Goal: Task Accomplishment & Management: Use online tool/utility

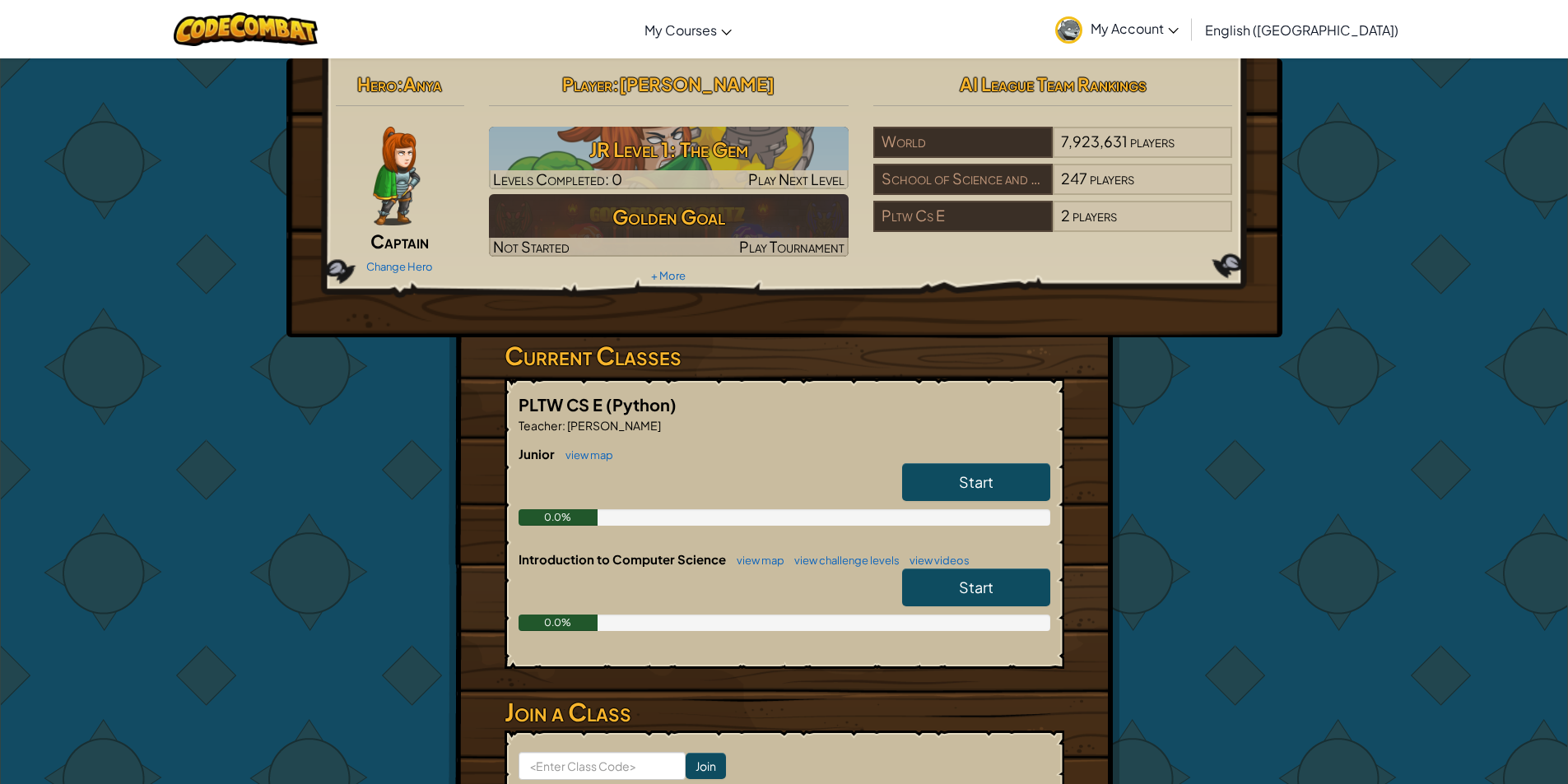
click at [922, 465] on link "Start" at bounding box center [976, 482] width 148 height 38
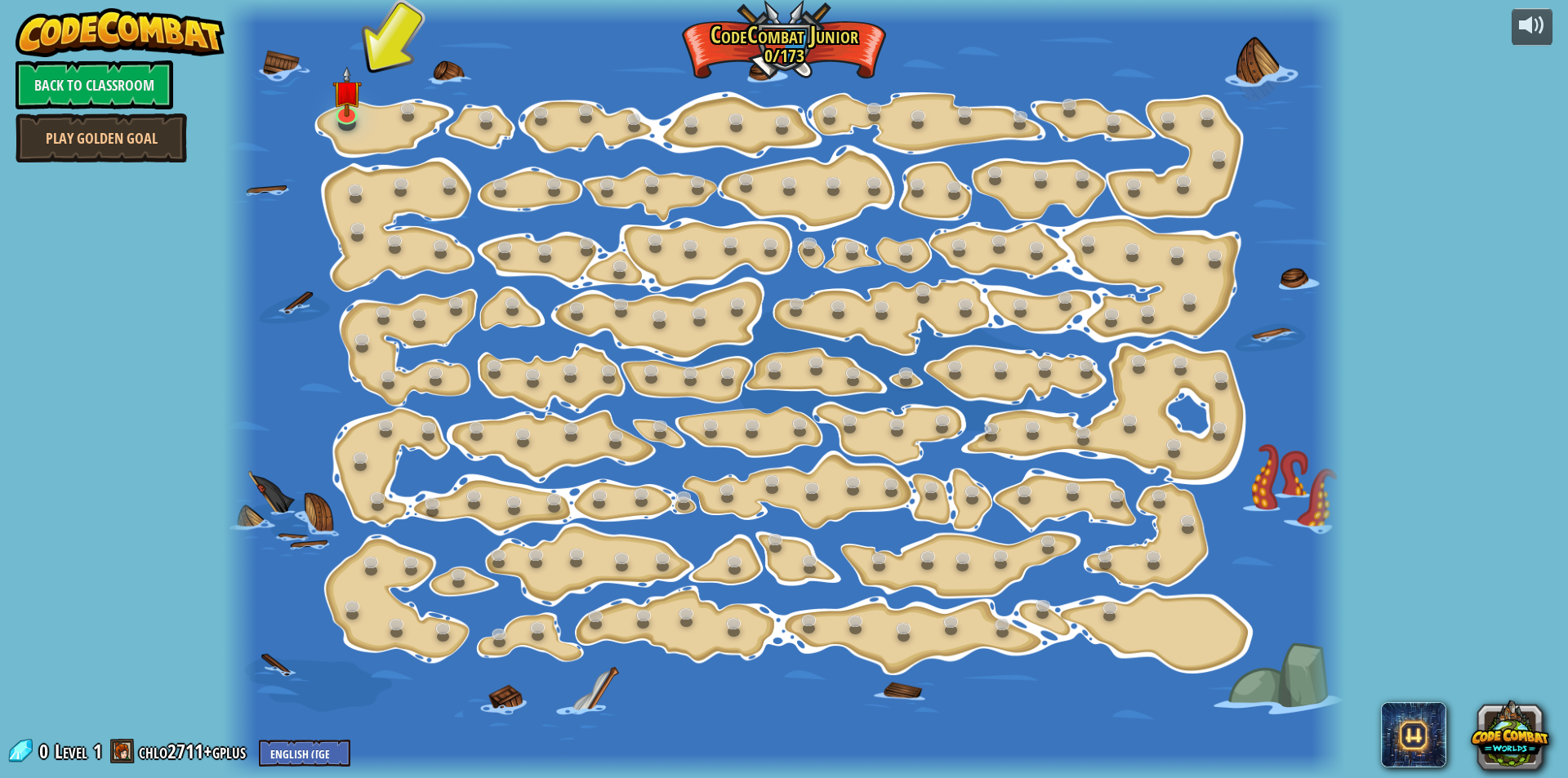
click at [354, 126] on div at bounding box center [347, 123] width 18 height 13
click at [355, 114] on div at bounding box center [346, 111] width 22 height 23
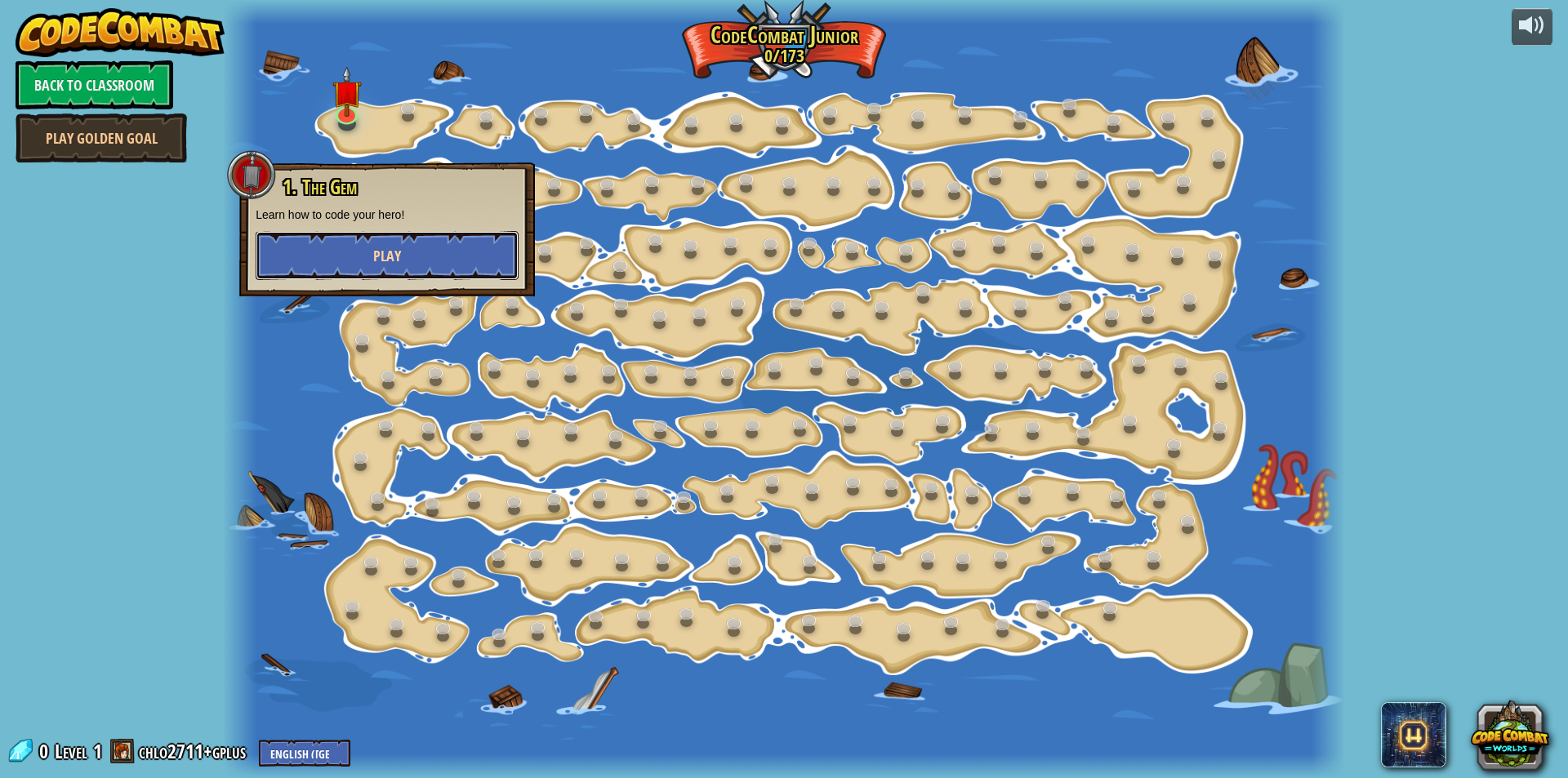
click at [340, 233] on button "Play" at bounding box center [386, 255] width 263 height 49
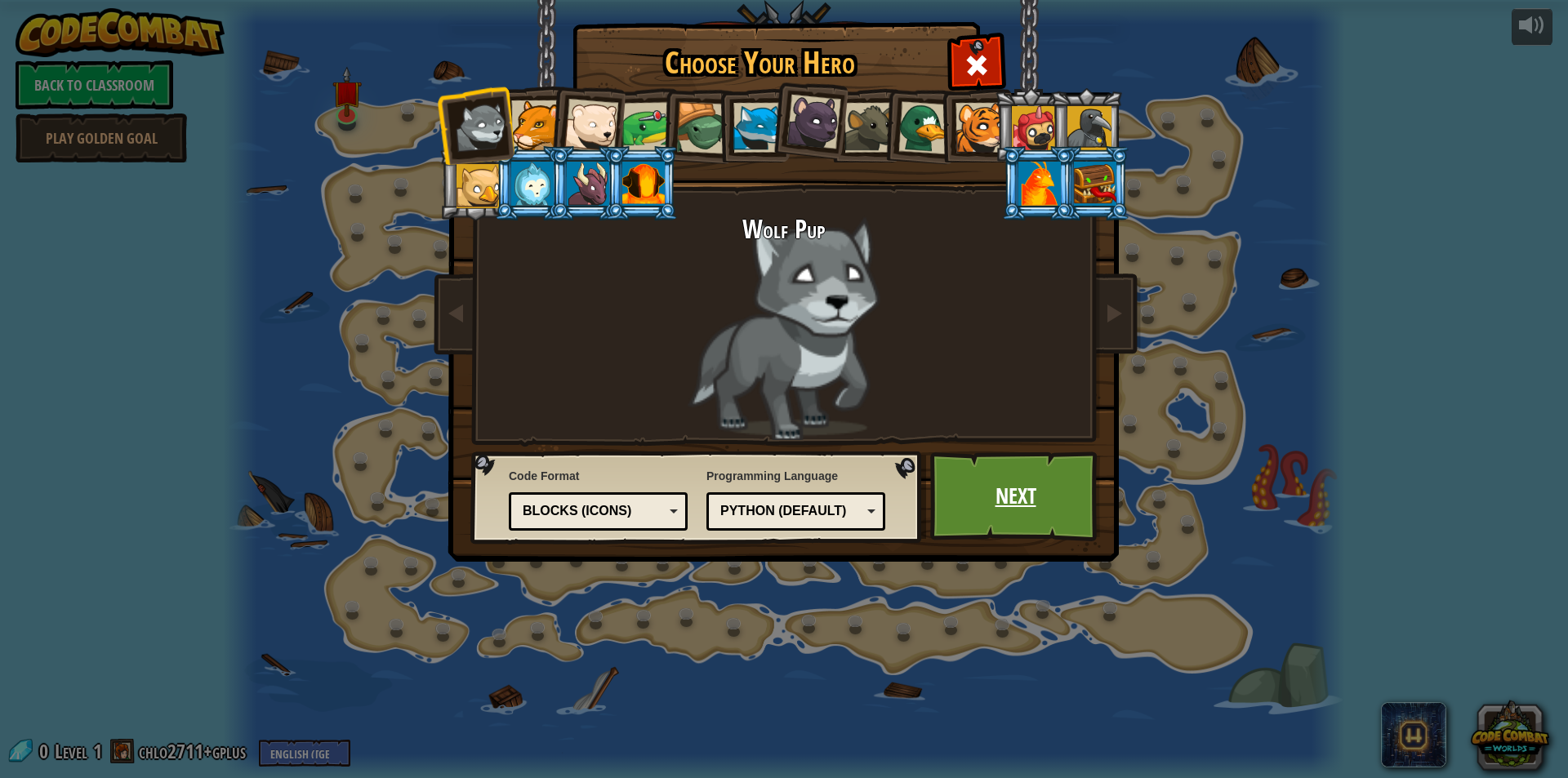
click at [1061, 528] on link "Next" at bounding box center [1016, 497] width 170 height 90
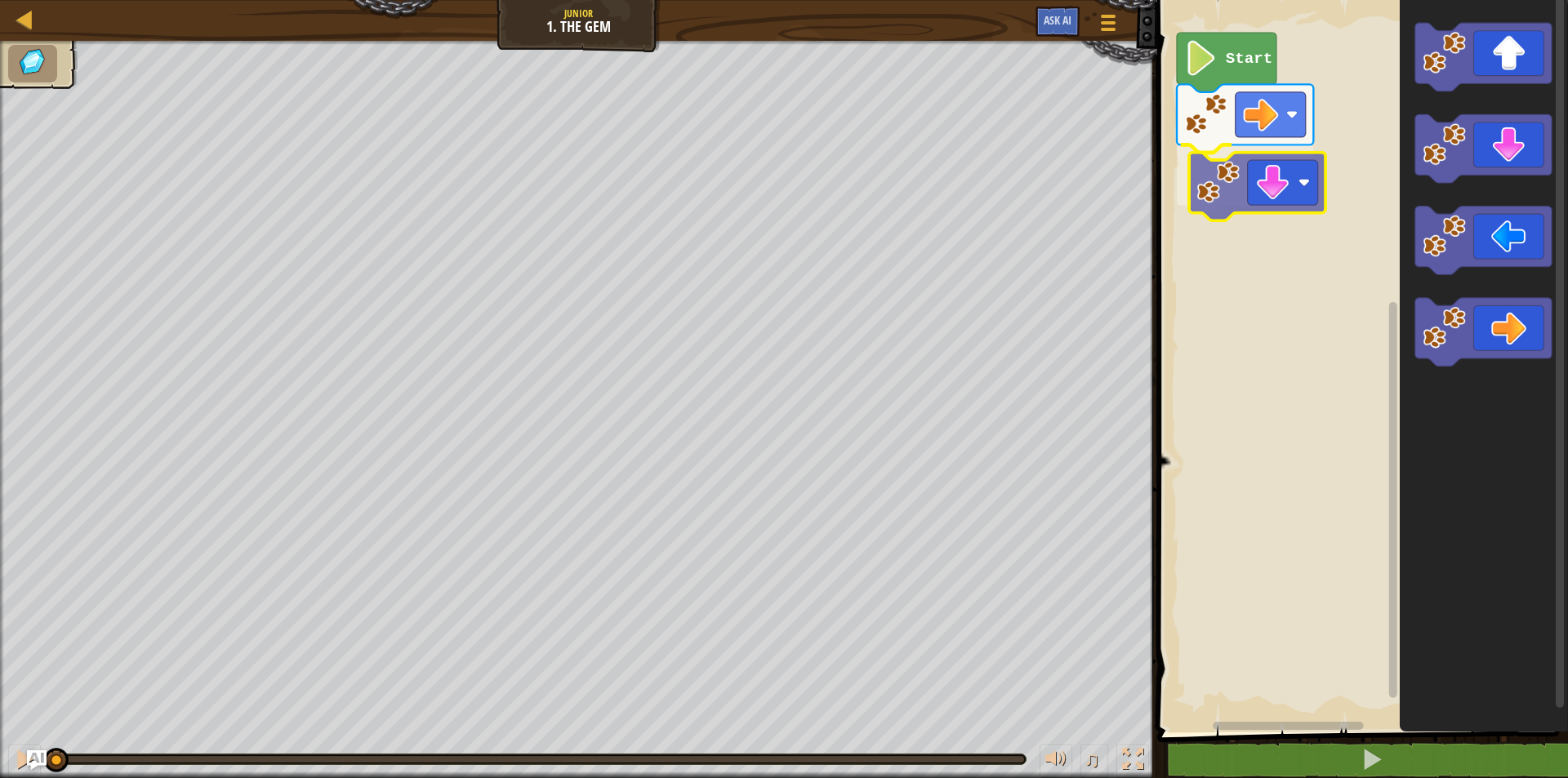
click at [1215, 218] on div "Start" at bounding box center [1361, 362] width 416 height 740
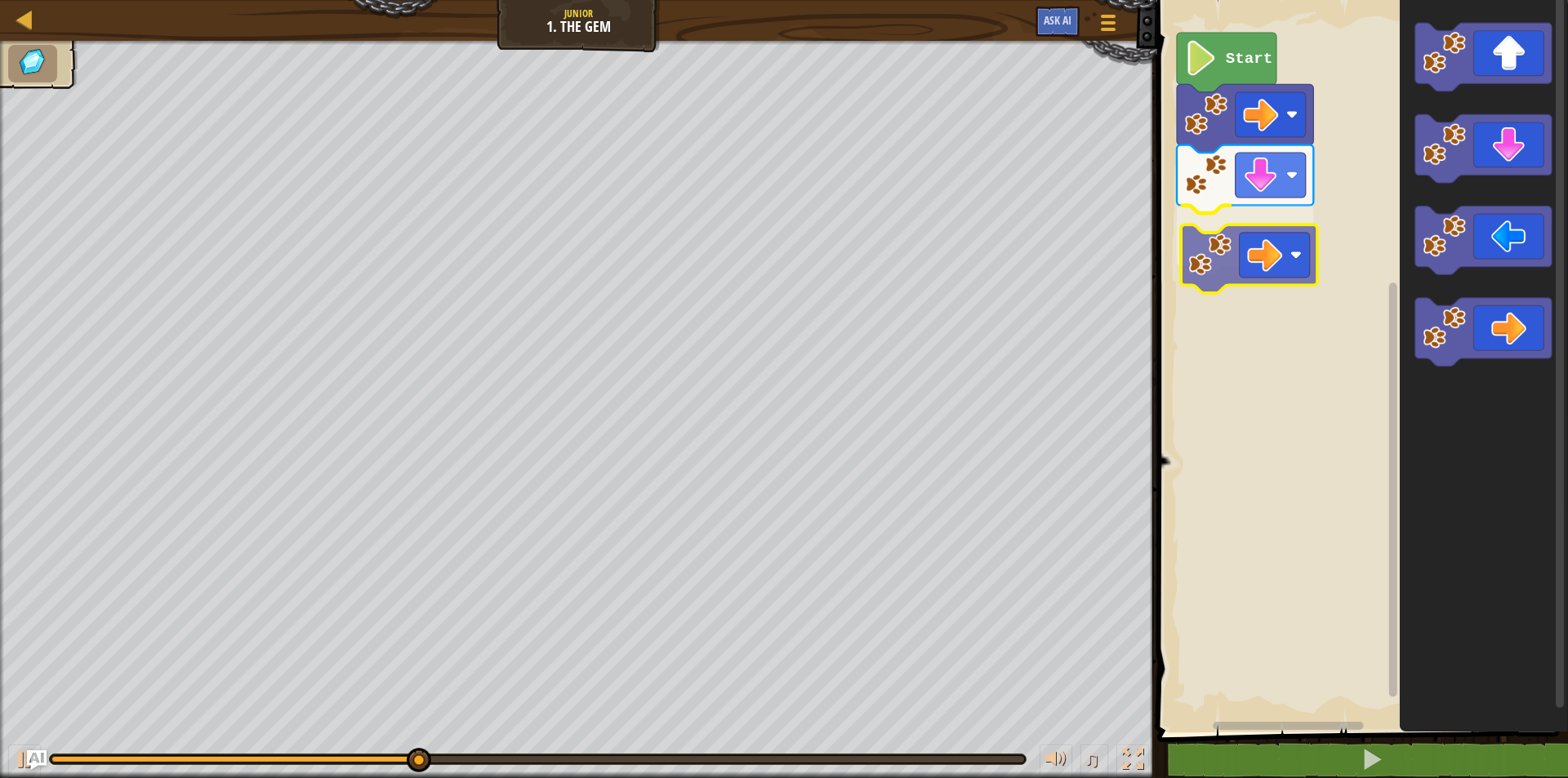
click at [1230, 268] on div "Start" at bounding box center [1361, 362] width 416 height 740
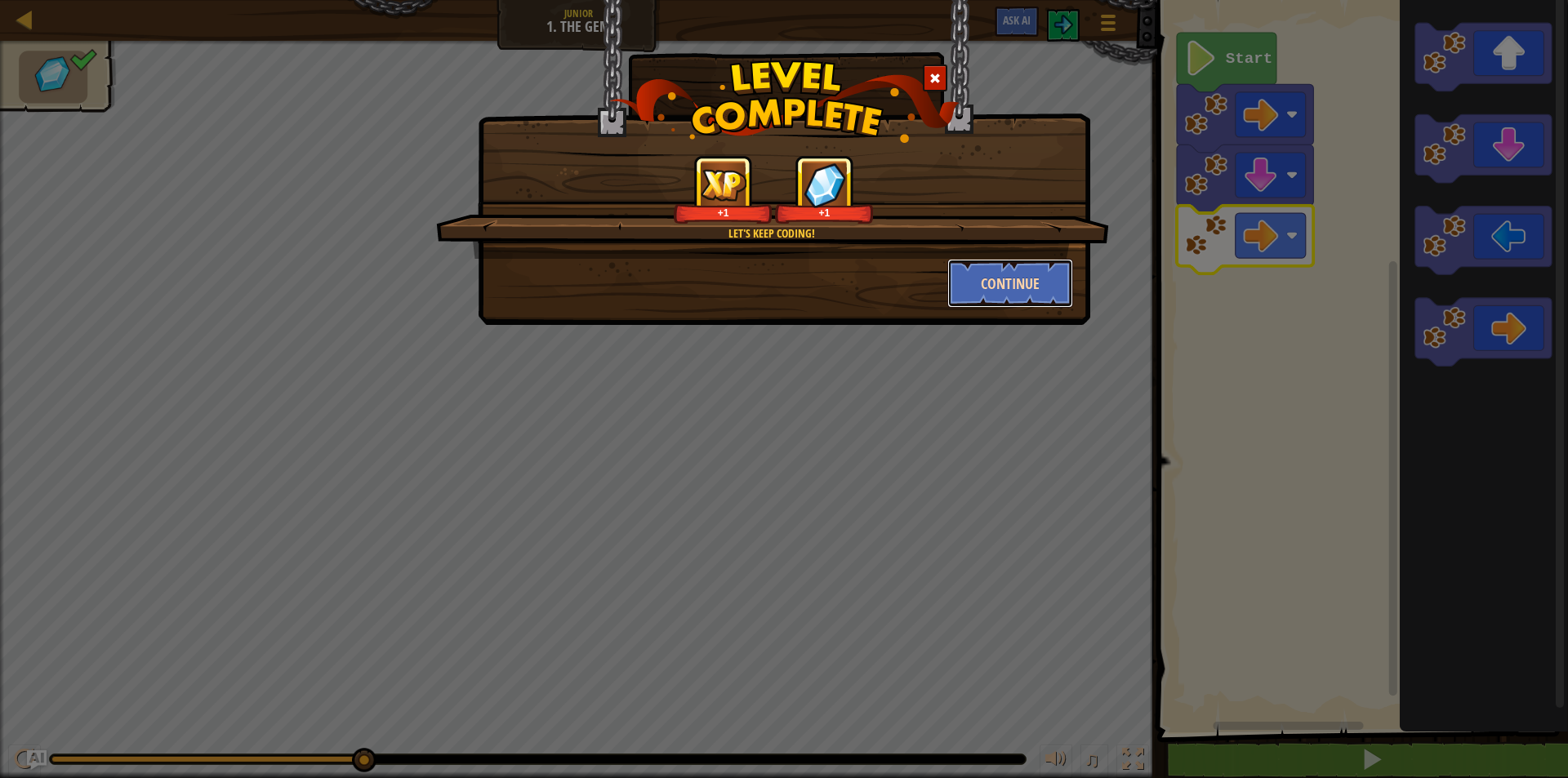
click at [1064, 280] on button "Continue" at bounding box center [1010, 283] width 126 height 49
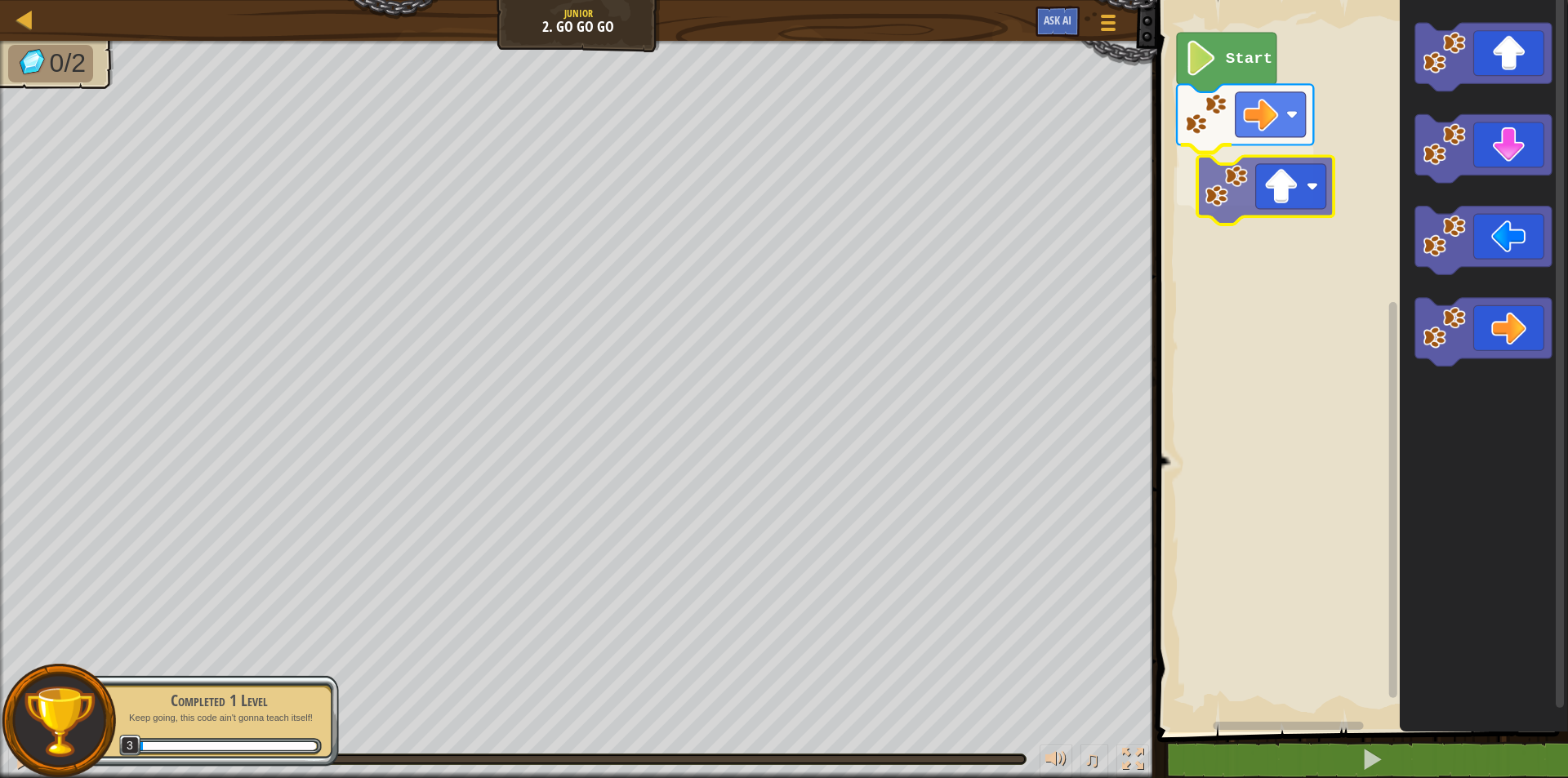
click at [1208, 168] on div "Start" at bounding box center [1361, 362] width 416 height 740
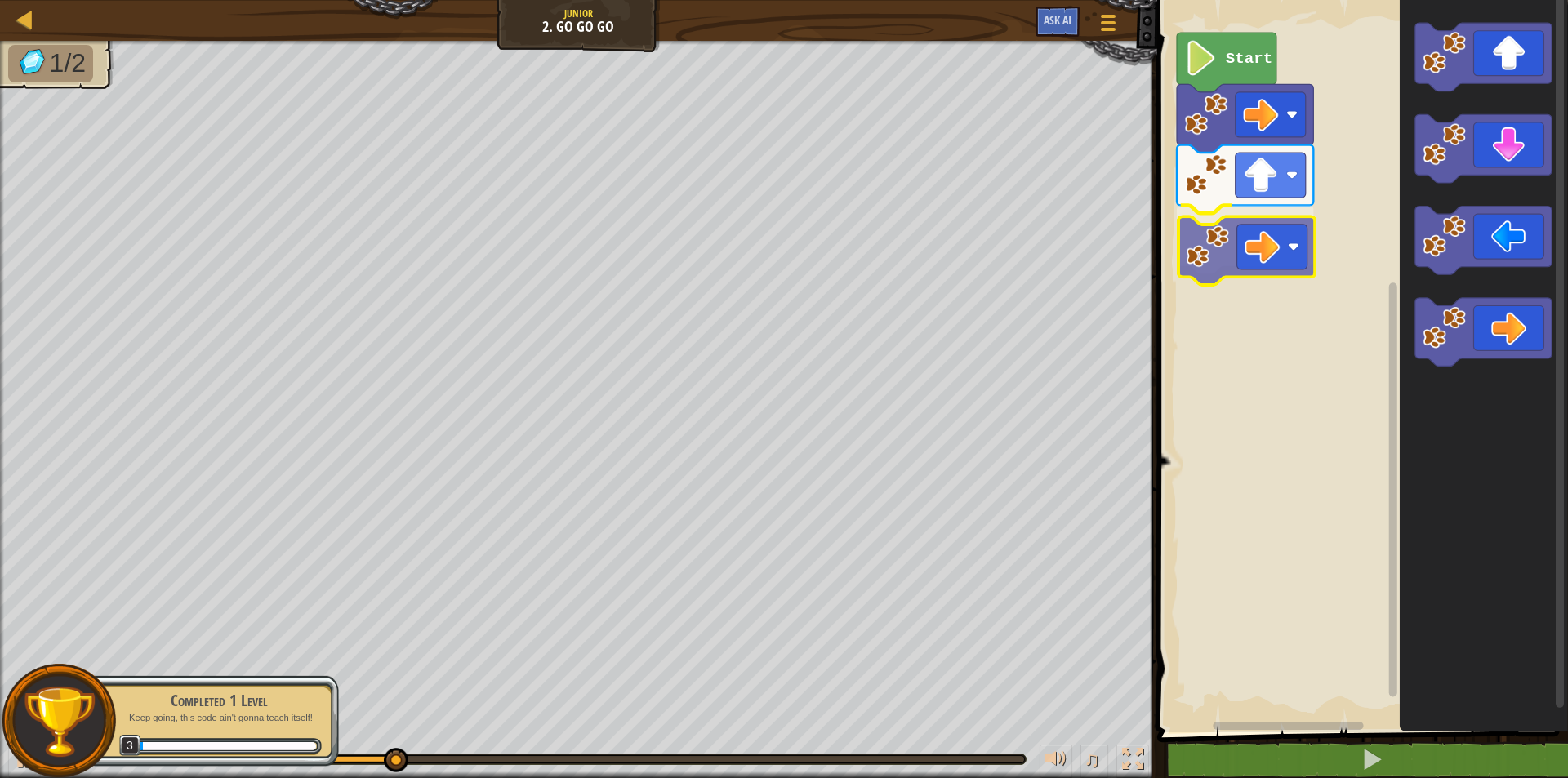
click at [1208, 253] on div "Start" at bounding box center [1361, 362] width 416 height 740
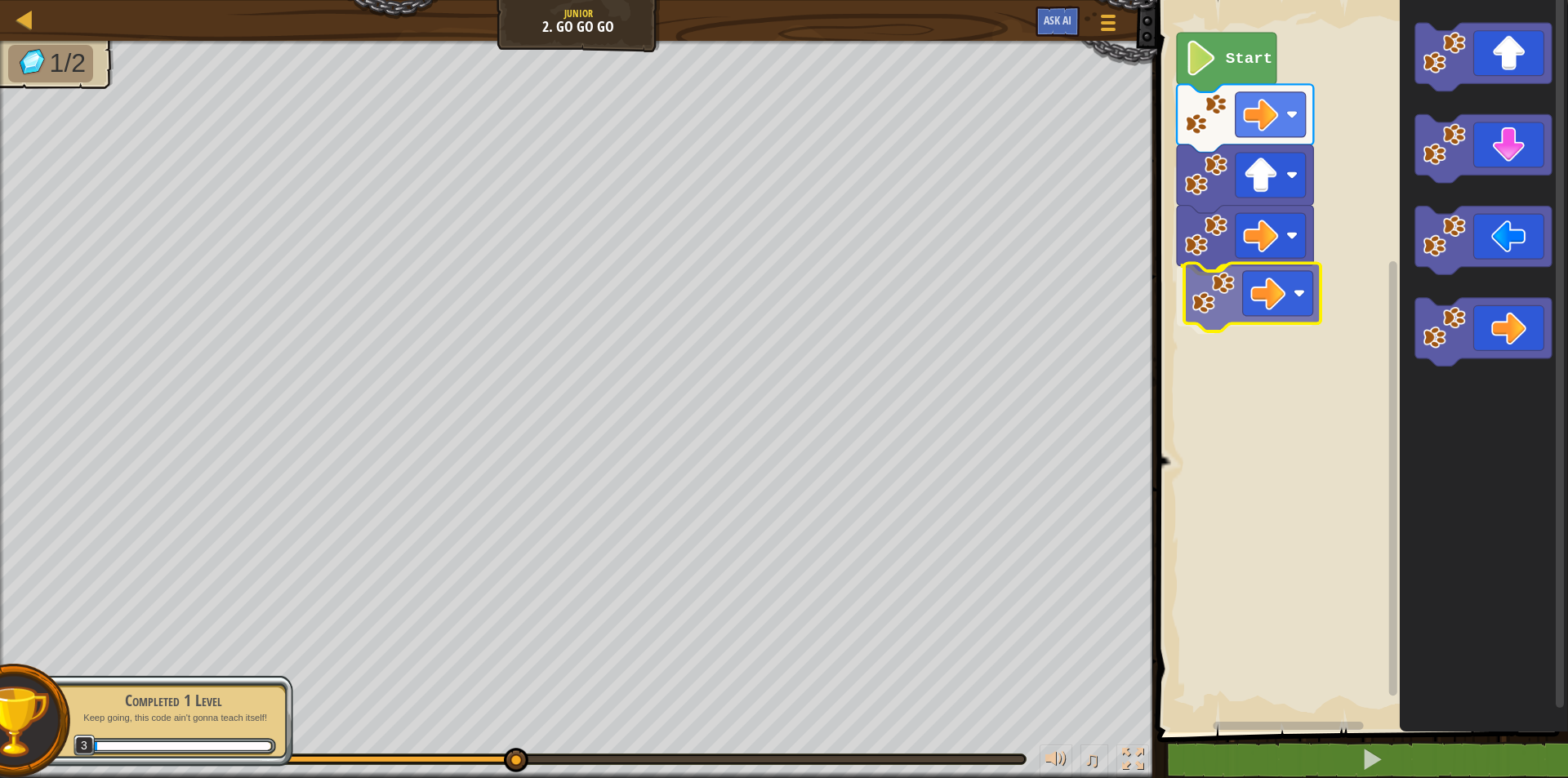
click at [1232, 286] on div "Start" at bounding box center [1361, 362] width 416 height 740
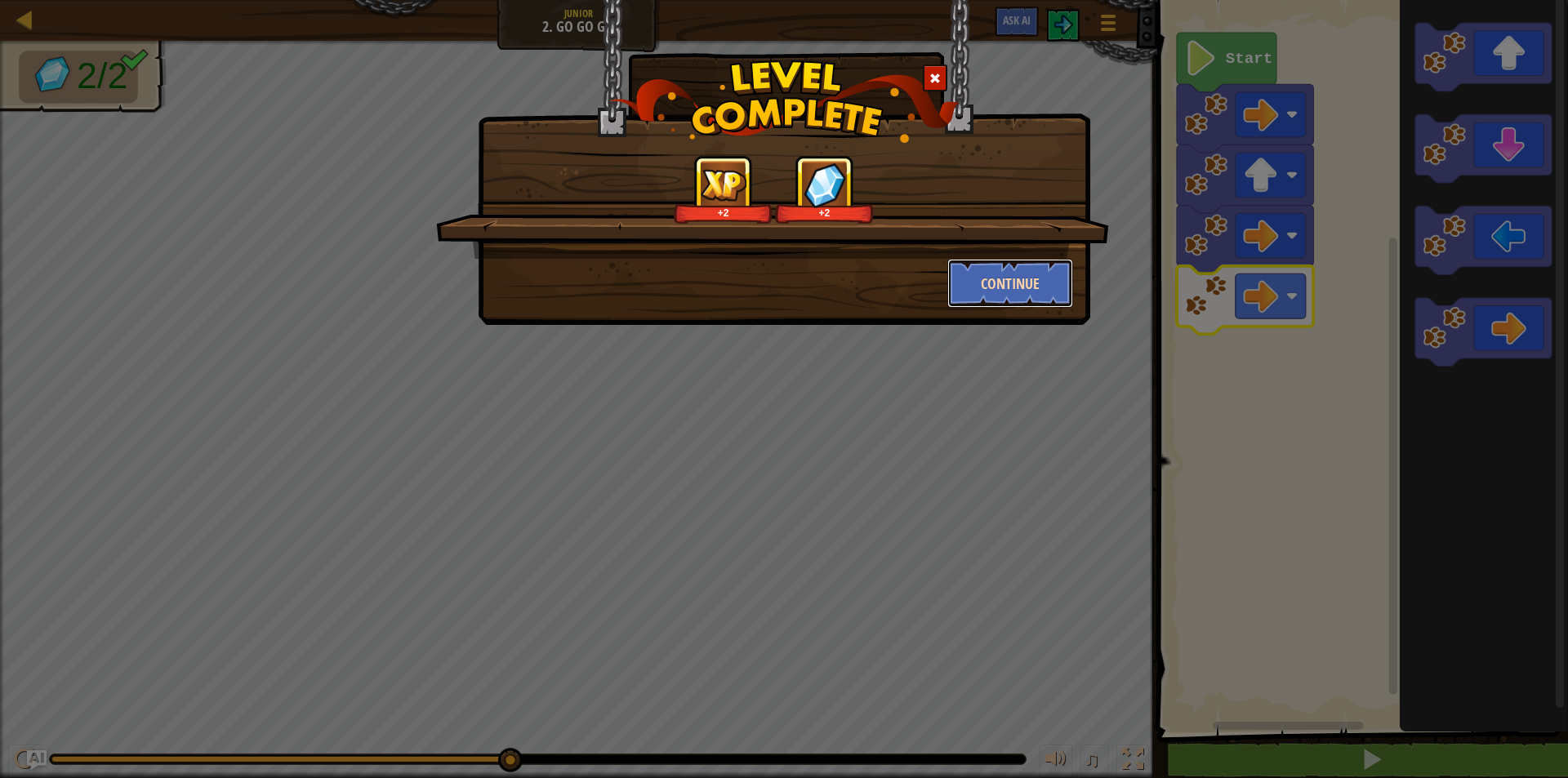
click at [1035, 264] on button "Continue" at bounding box center [1010, 283] width 126 height 49
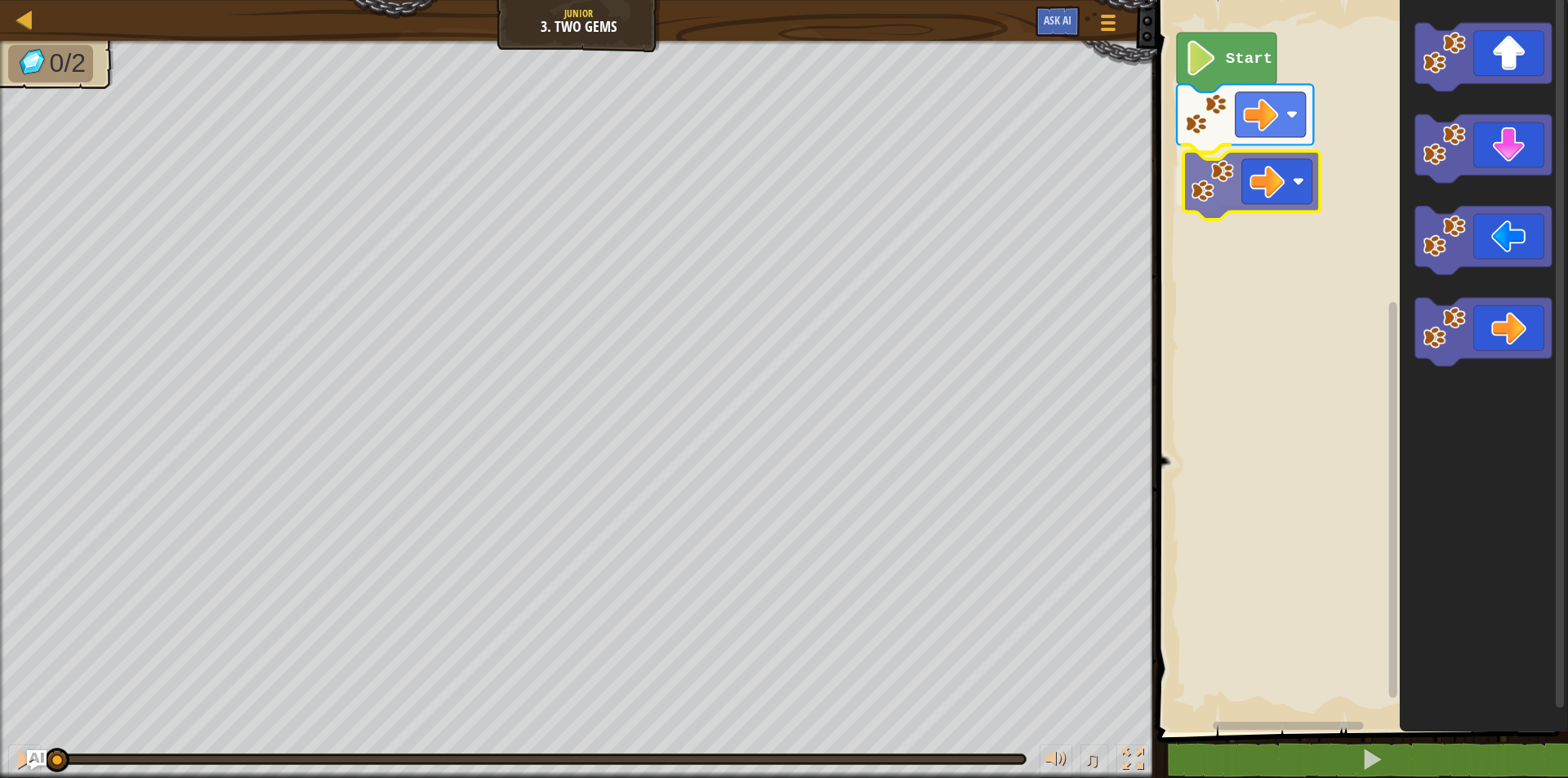
click at [1199, 178] on div "Start" at bounding box center [1361, 362] width 416 height 740
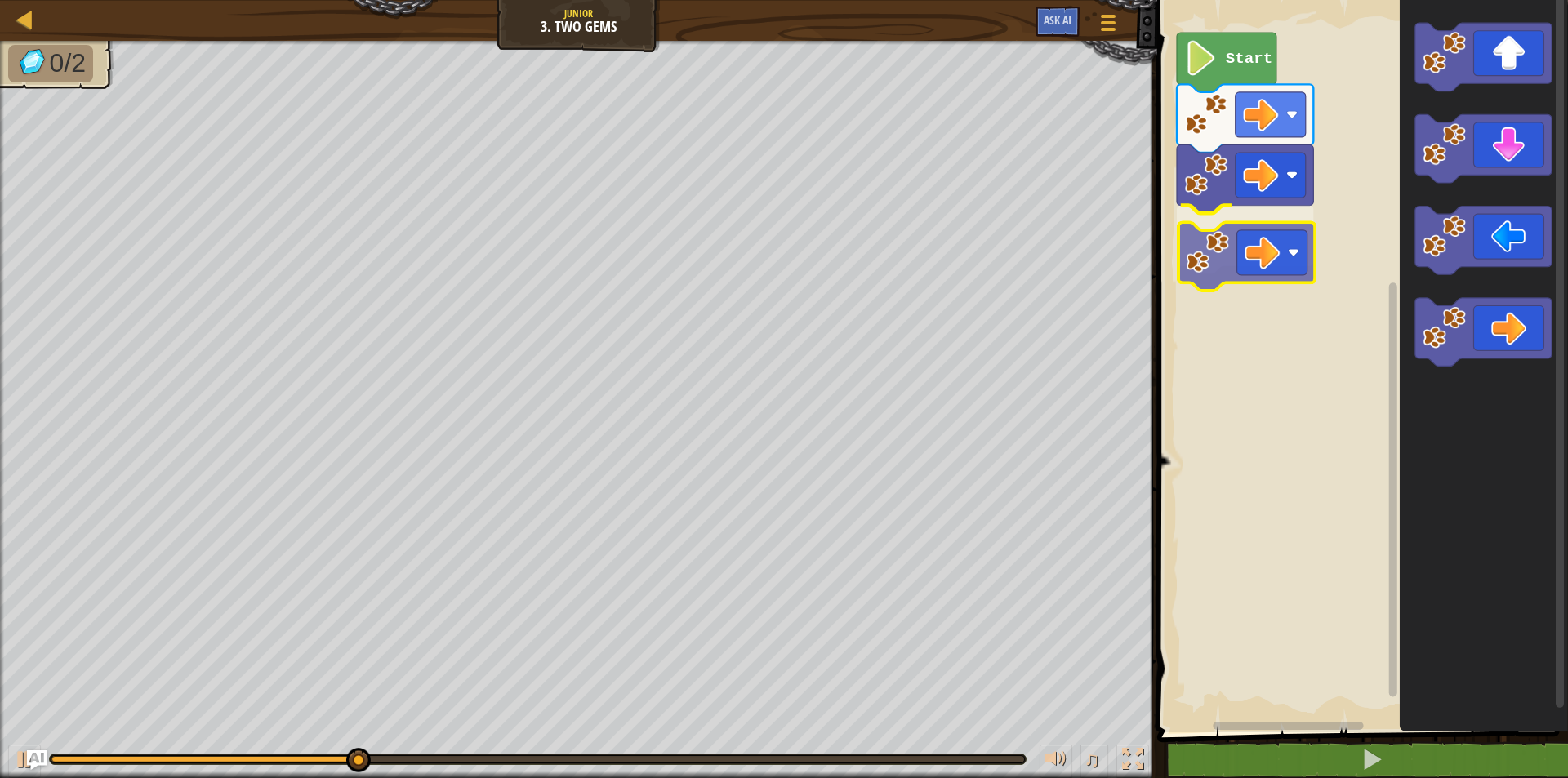
click at [1217, 265] on div "Start" at bounding box center [1361, 362] width 416 height 740
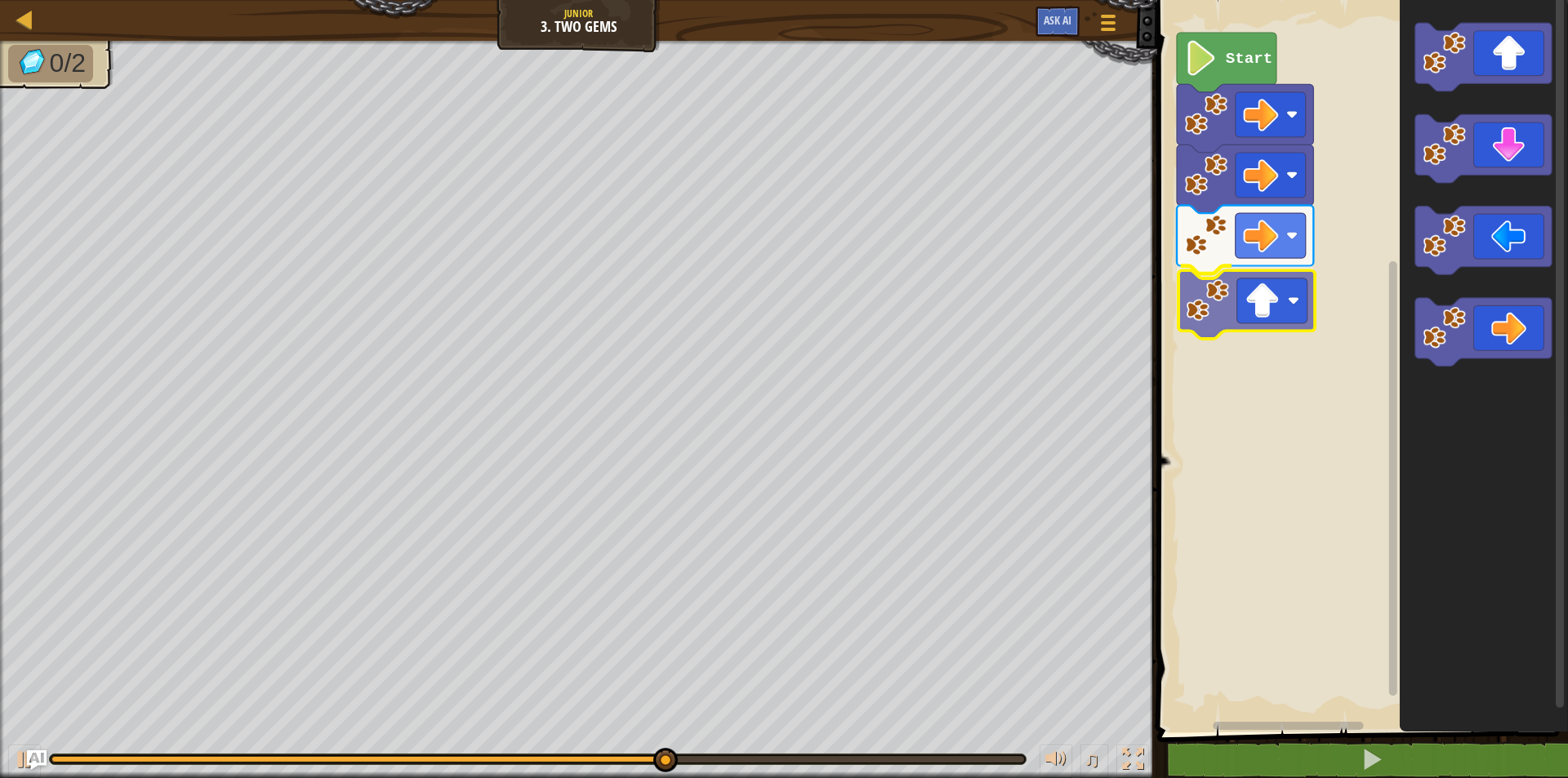
click at [1253, 337] on div "Start" at bounding box center [1361, 362] width 416 height 740
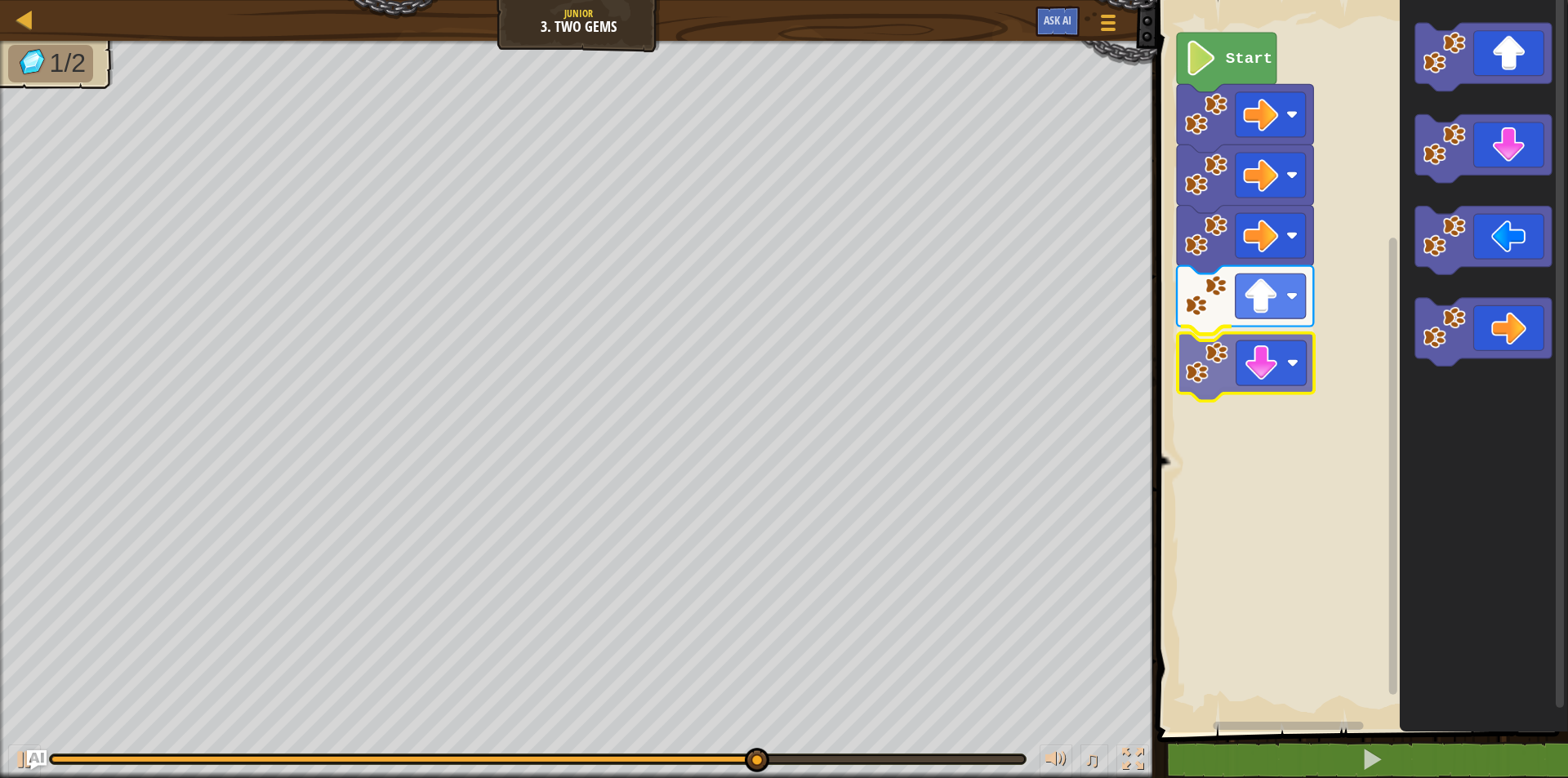
click at [1225, 391] on div "Start" at bounding box center [1361, 362] width 416 height 740
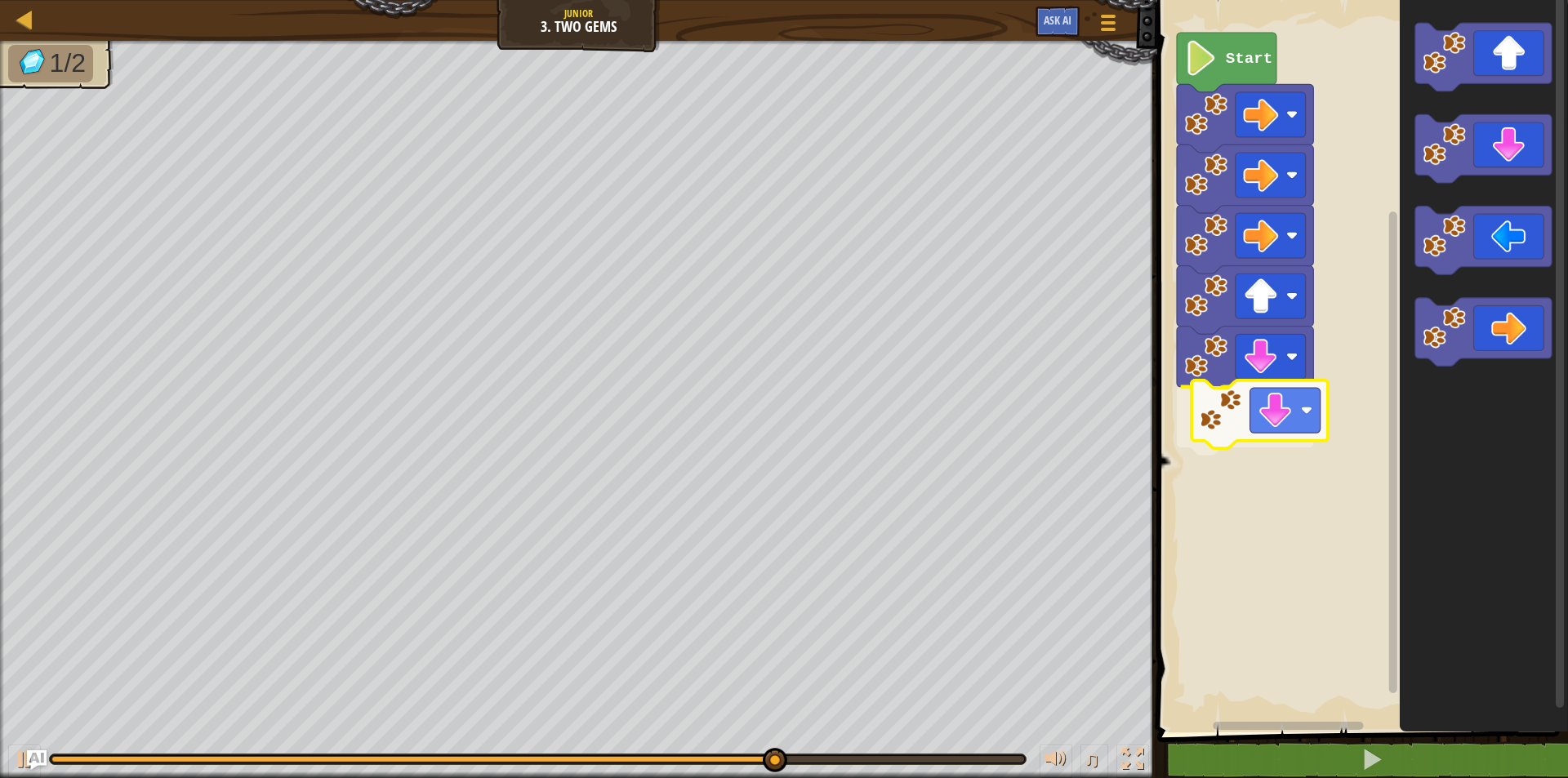
click at [1247, 437] on div "Start" at bounding box center [1361, 362] width 416 height 740
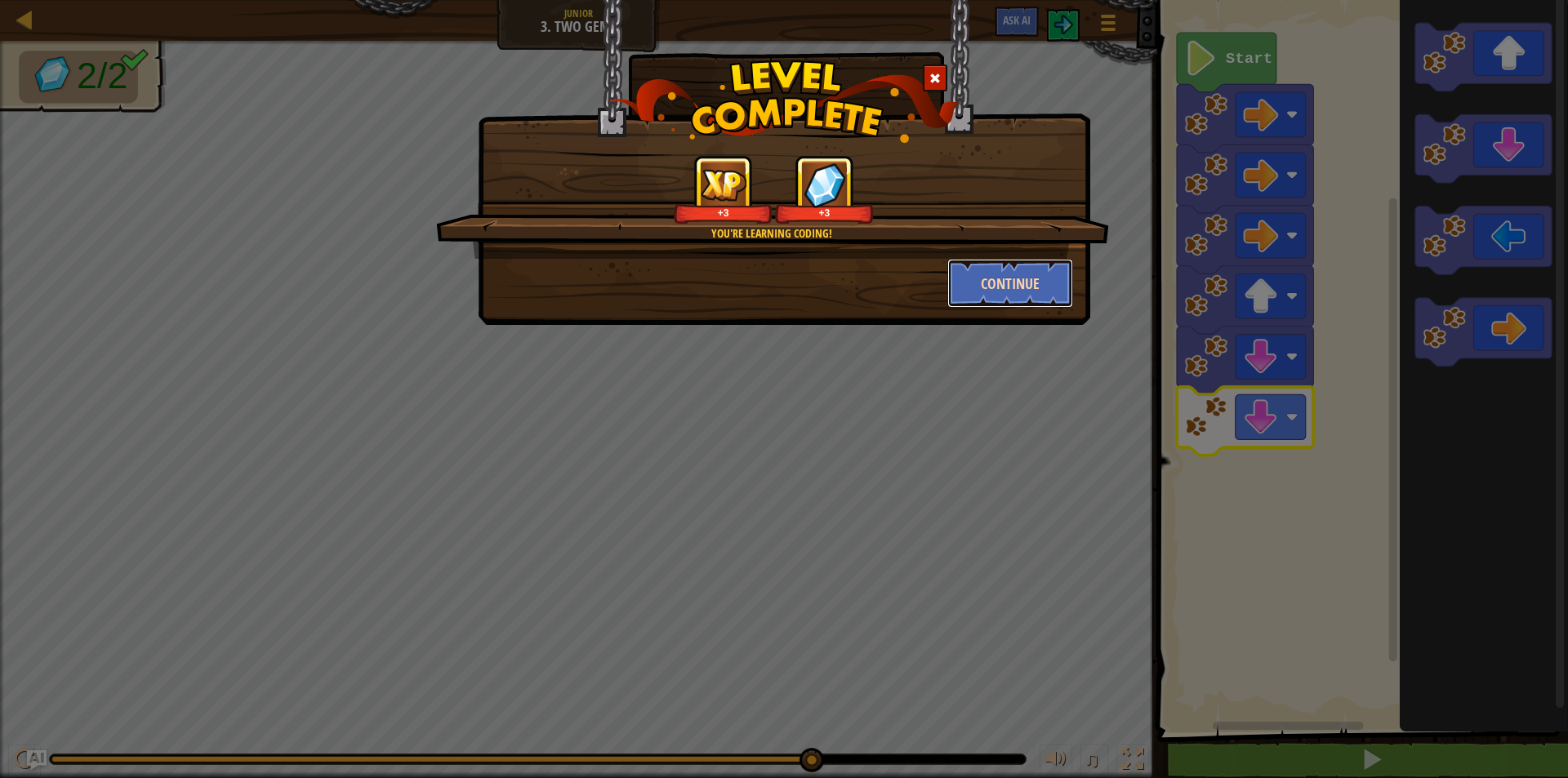
click at [1002, 278] on button "Continue" at bounding box center [1010, 283] width 126 height 49
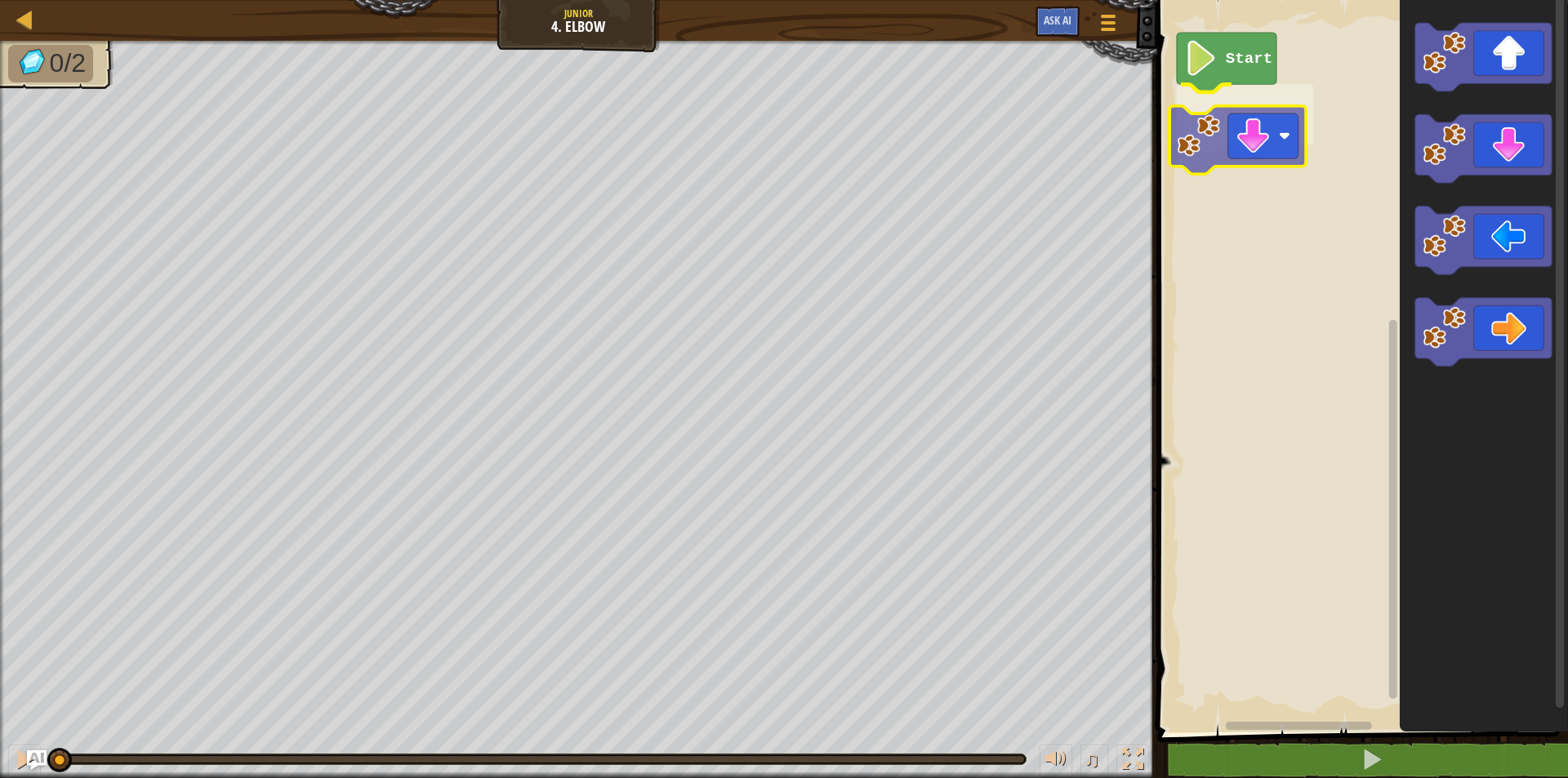
click at [1186, 157] on div "Start" at bounding box center [1361, 362] width 416 height 740
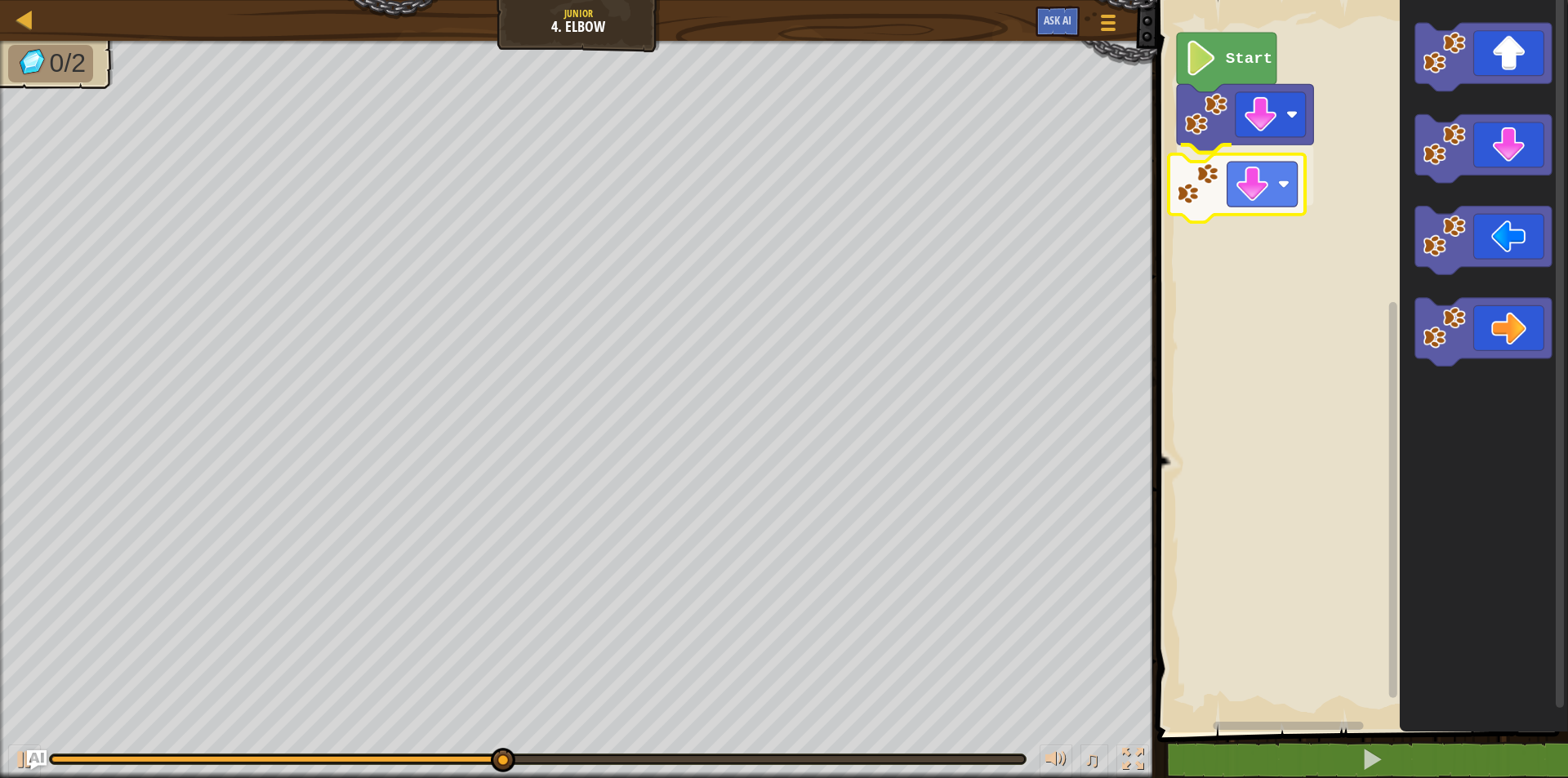
click at [1235, 206] on div "Start" at bounding box center [1361, 362] width 416 height 740
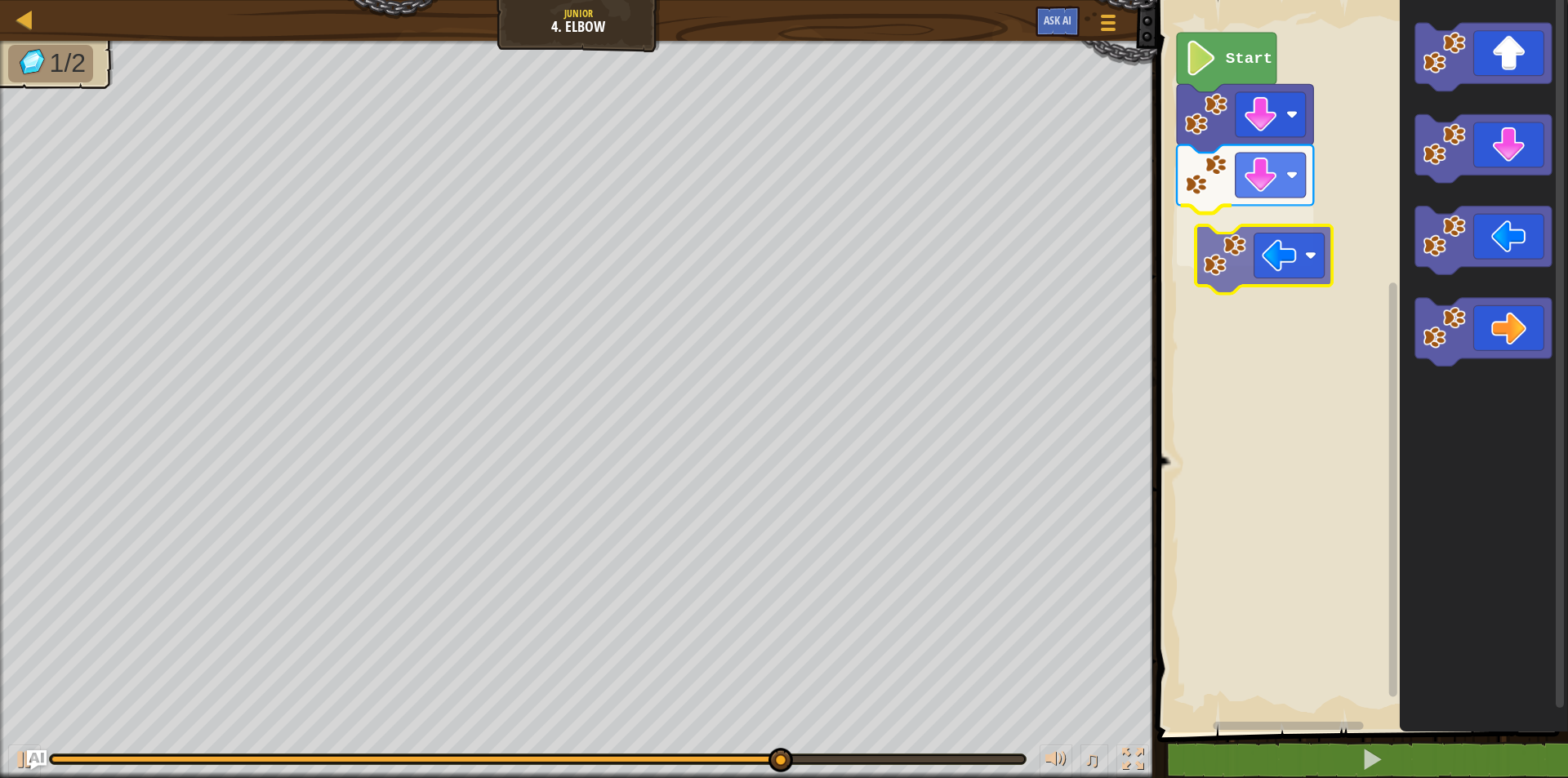
click at [1237, 275] on div "Start" at bounding box center [1361, 362] width 416 height 740
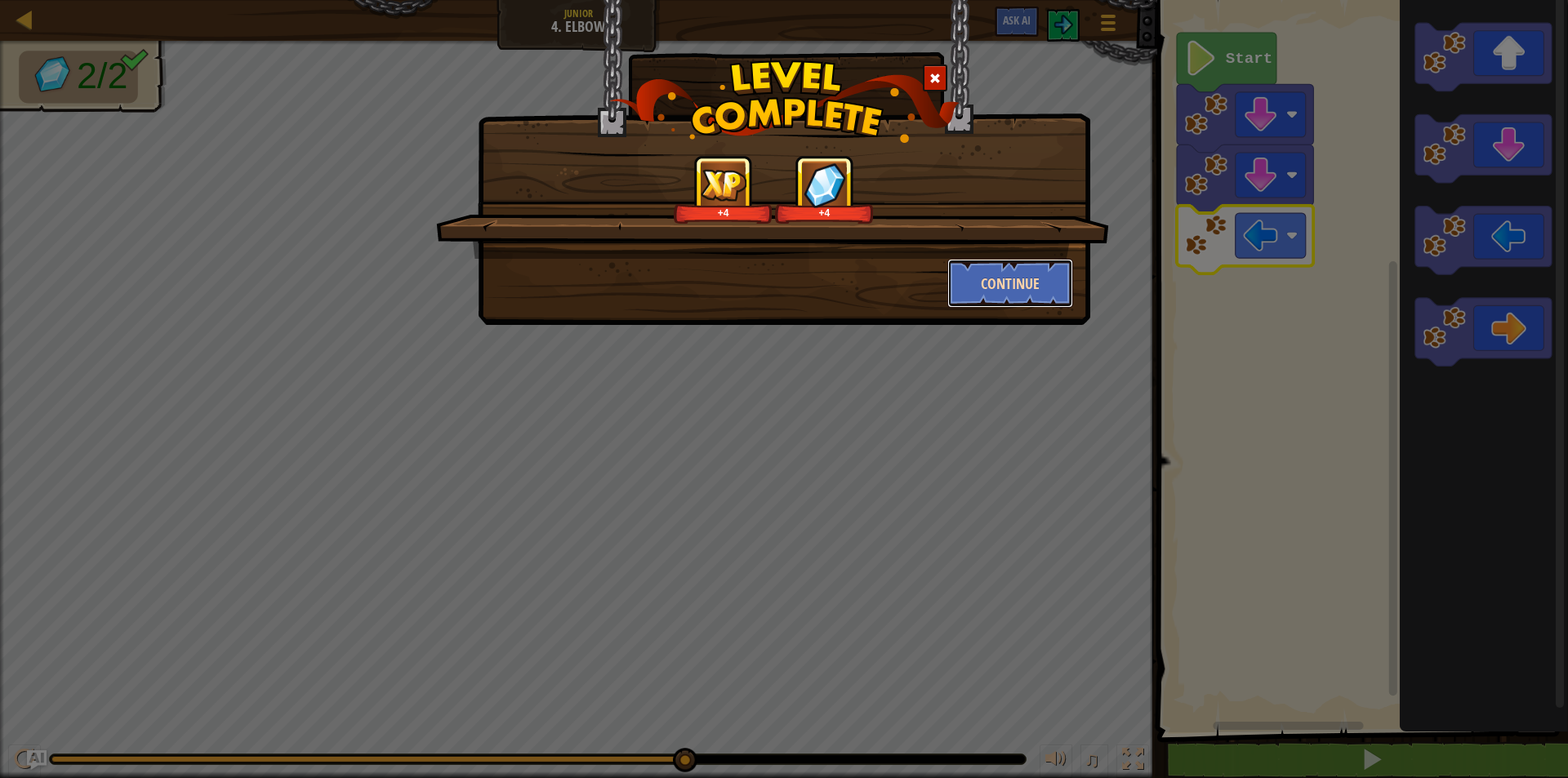
click at [1036, 292] on button "Continue" at bounding box center [1010, 283] width 126 height 49
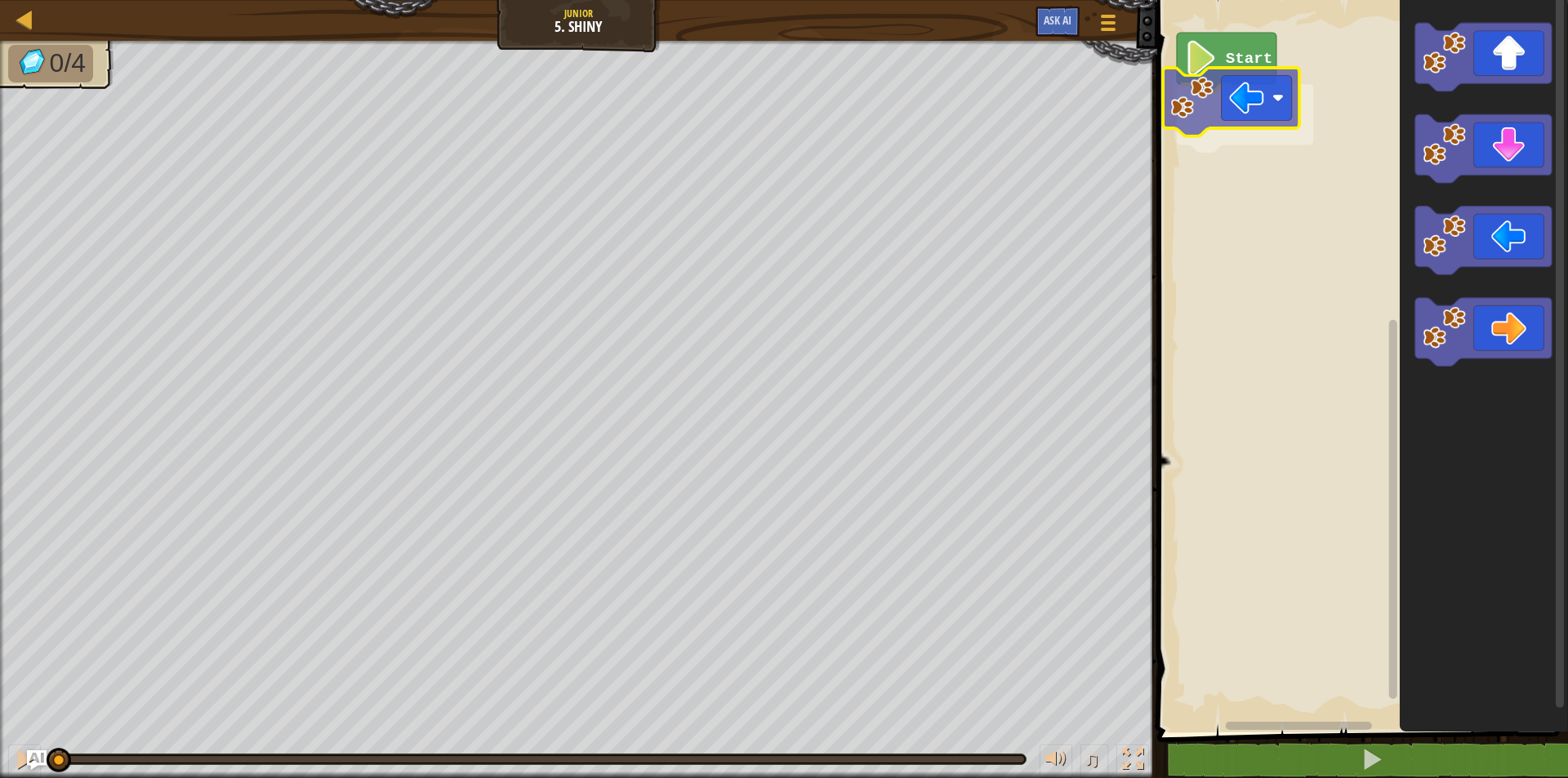
click at [1166, 105] on div "Start" at bounding box center [1361, 362] width 416 height 740
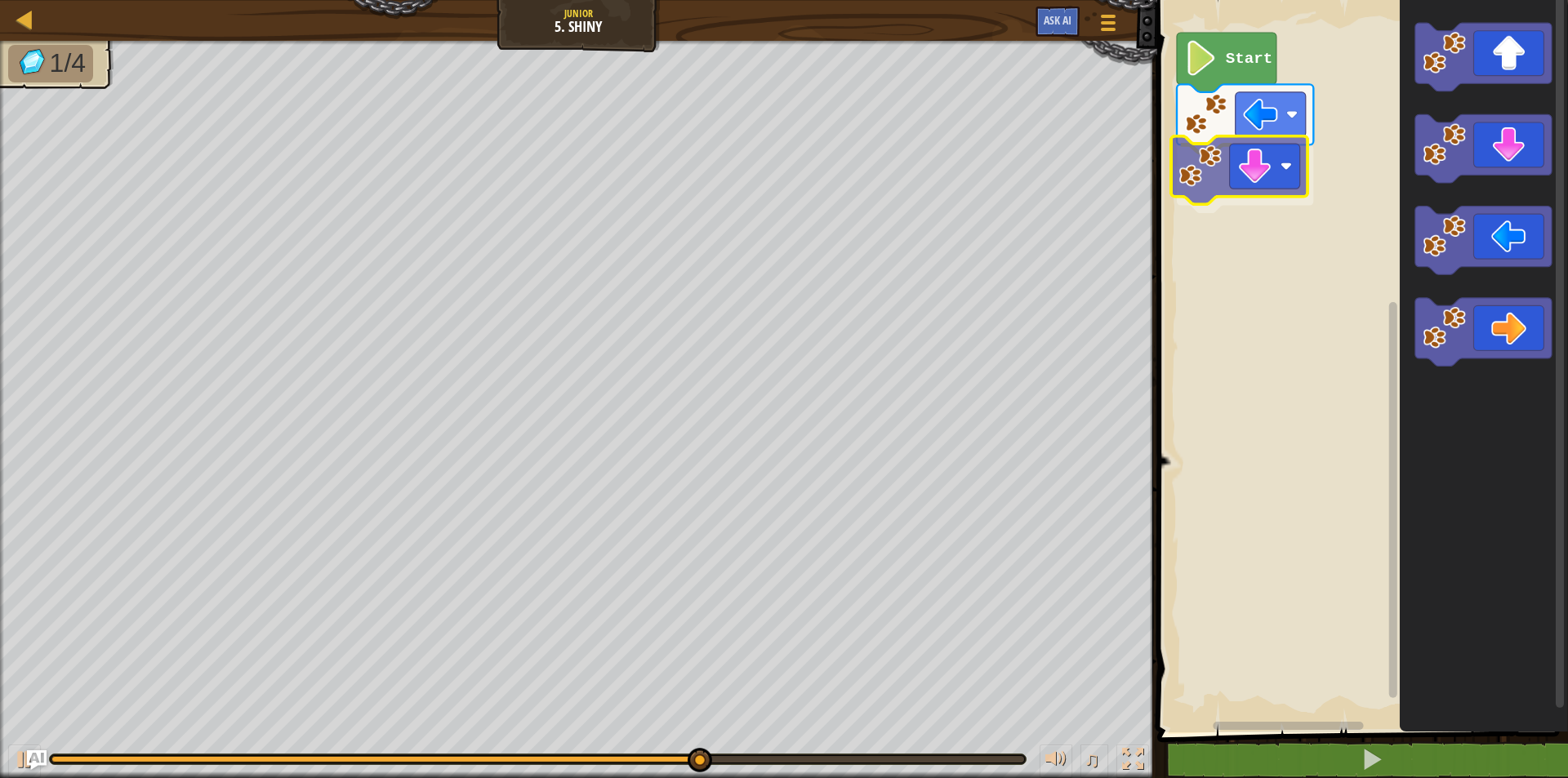
click at [1219, 201] on div "Start" at bounding box center [1361, 362] width 416 height 740
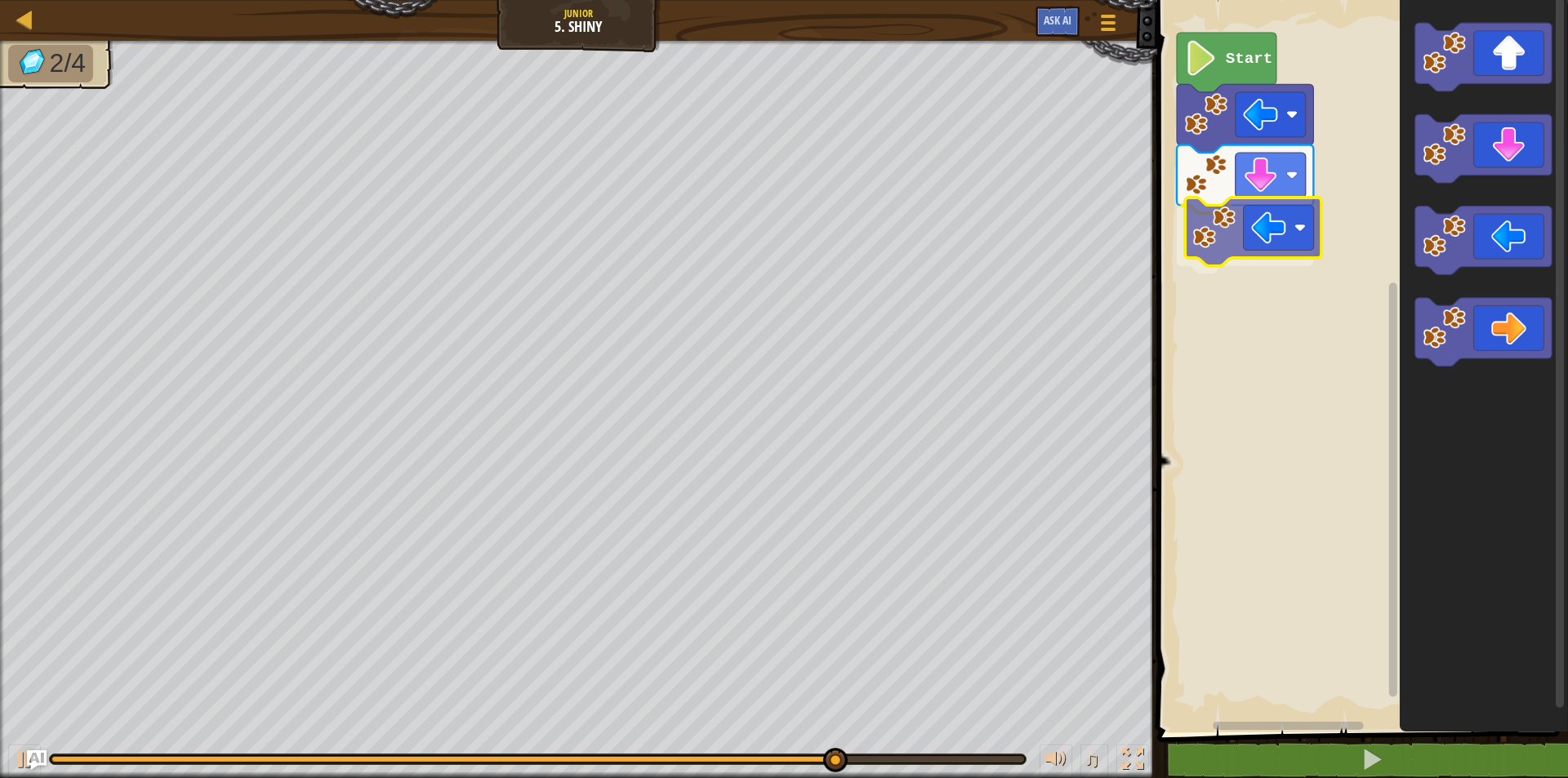
click at [1200, 243] on div "Start" at bounding box center [1361, 362] width 416 height 740
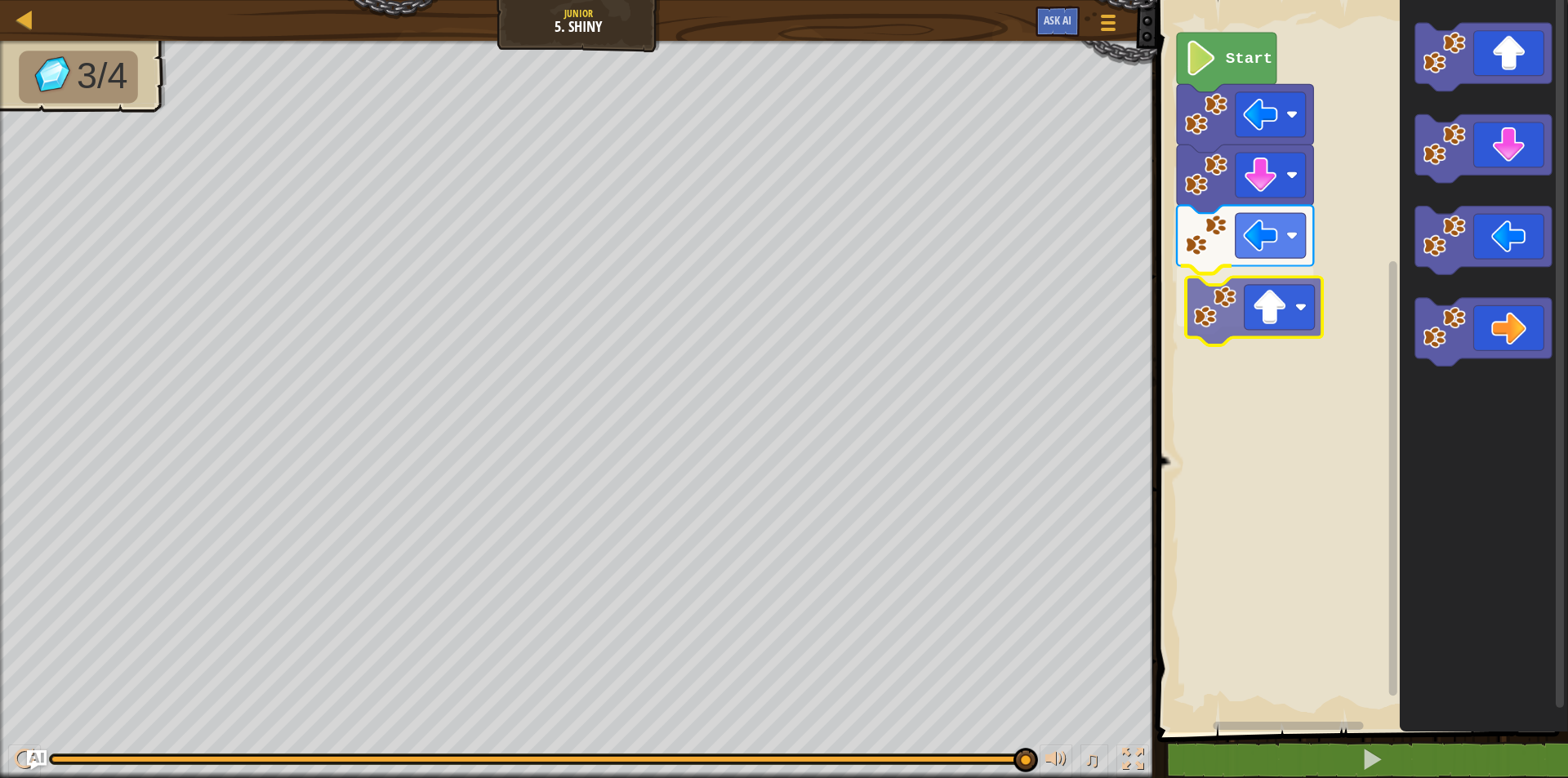
click at [1212, 328] on div "Start" at bounding box center [1361, 362] width 416 height 740
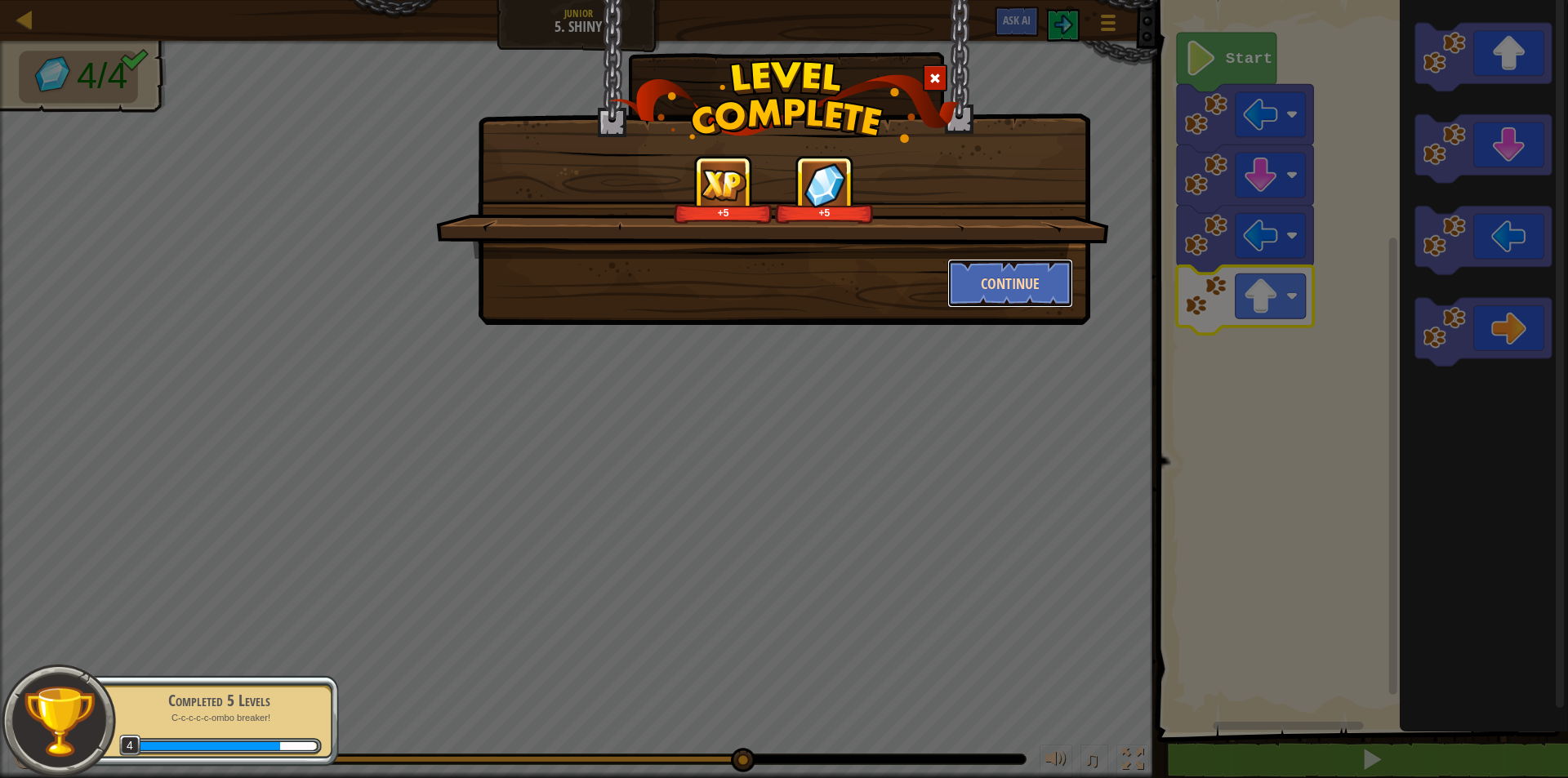
click at [1067, 268] on button "Continue" at bounding box center [1010, 283] width 126 height 49
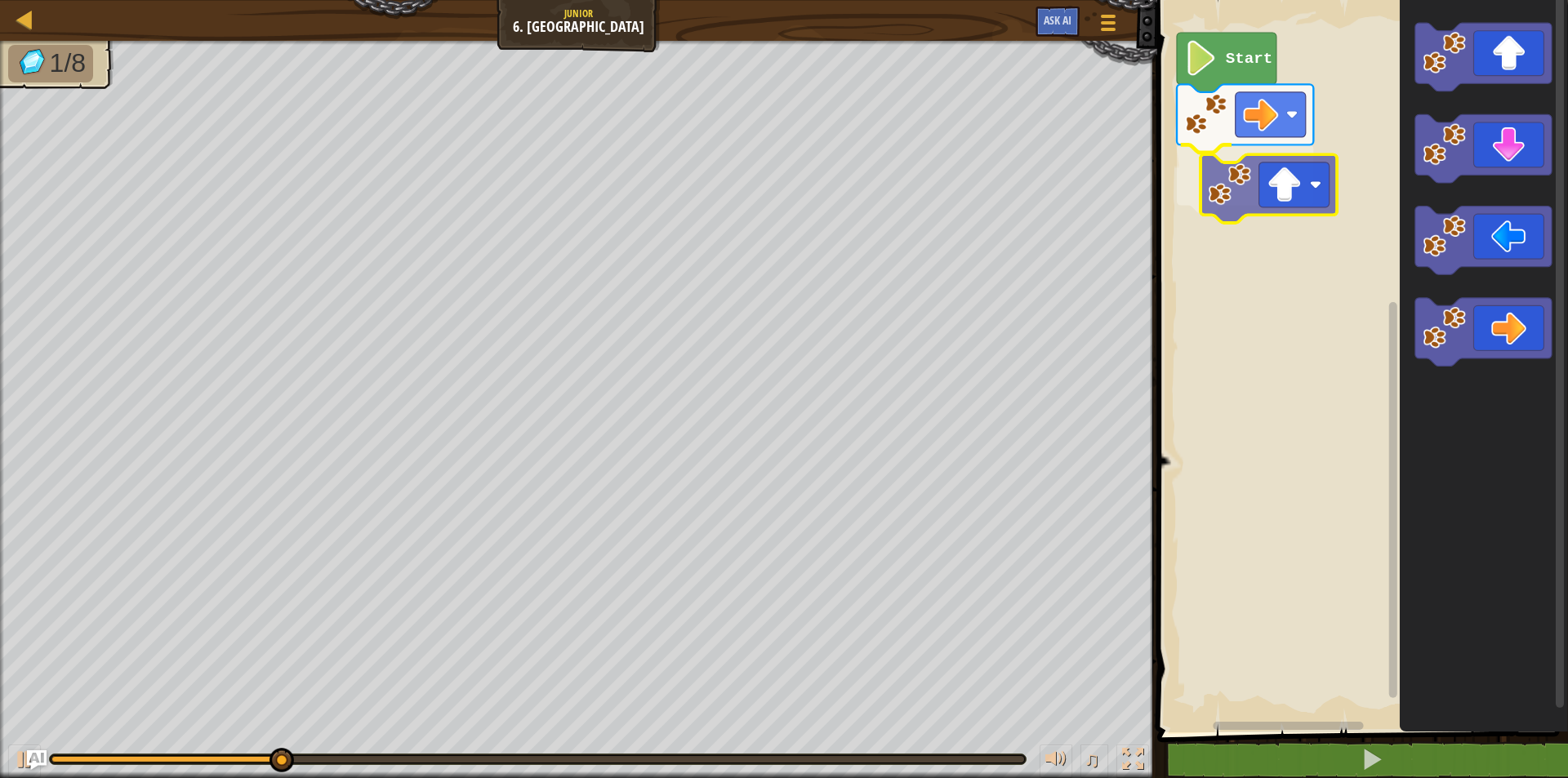
click at [1256, 200] on div "Start" at bounding box center [1361, 362] width 416 height 740
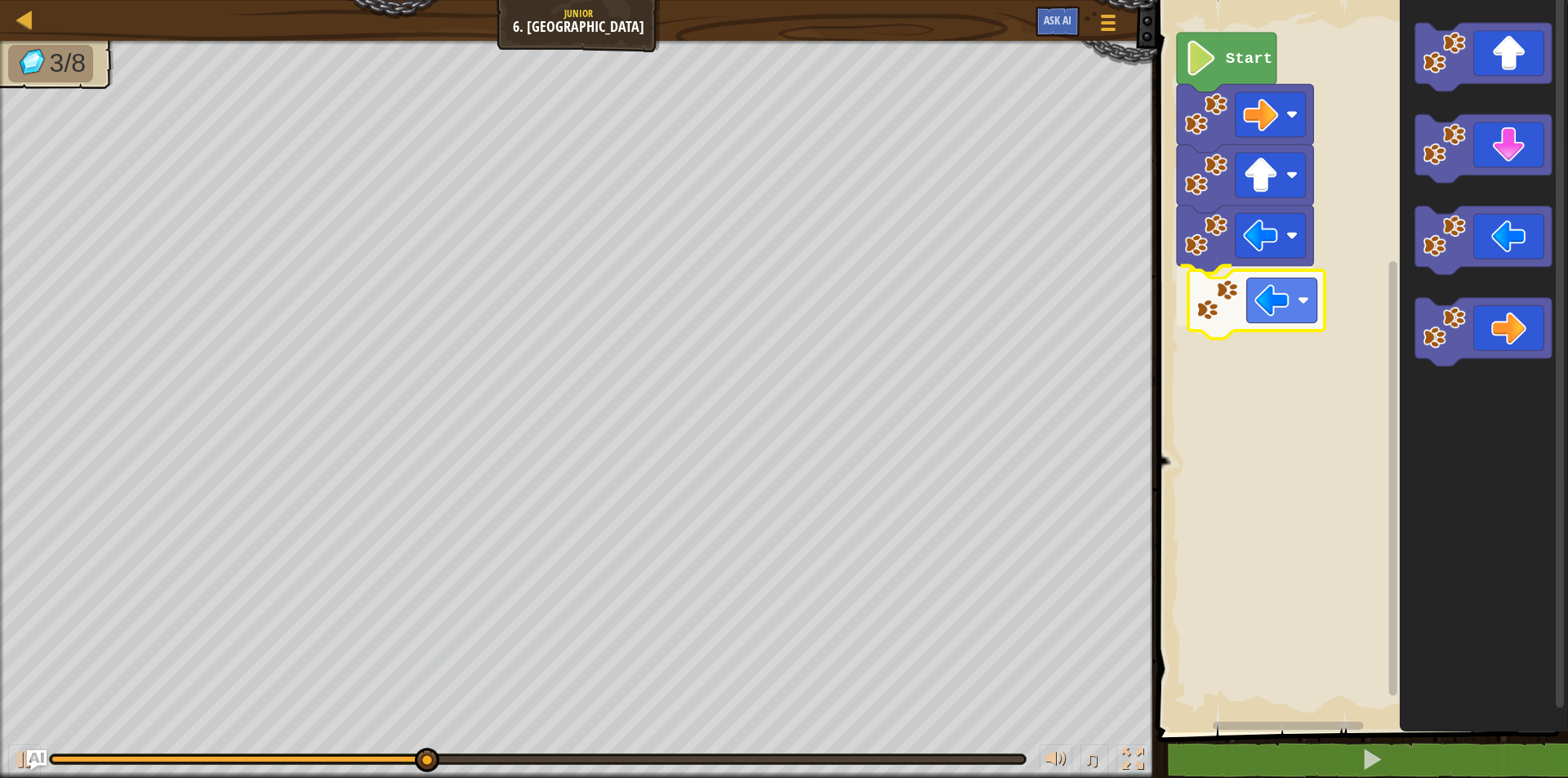
click at [1217, 296] on div "Start" at bounding box center [1361, 362] width 416 height 740
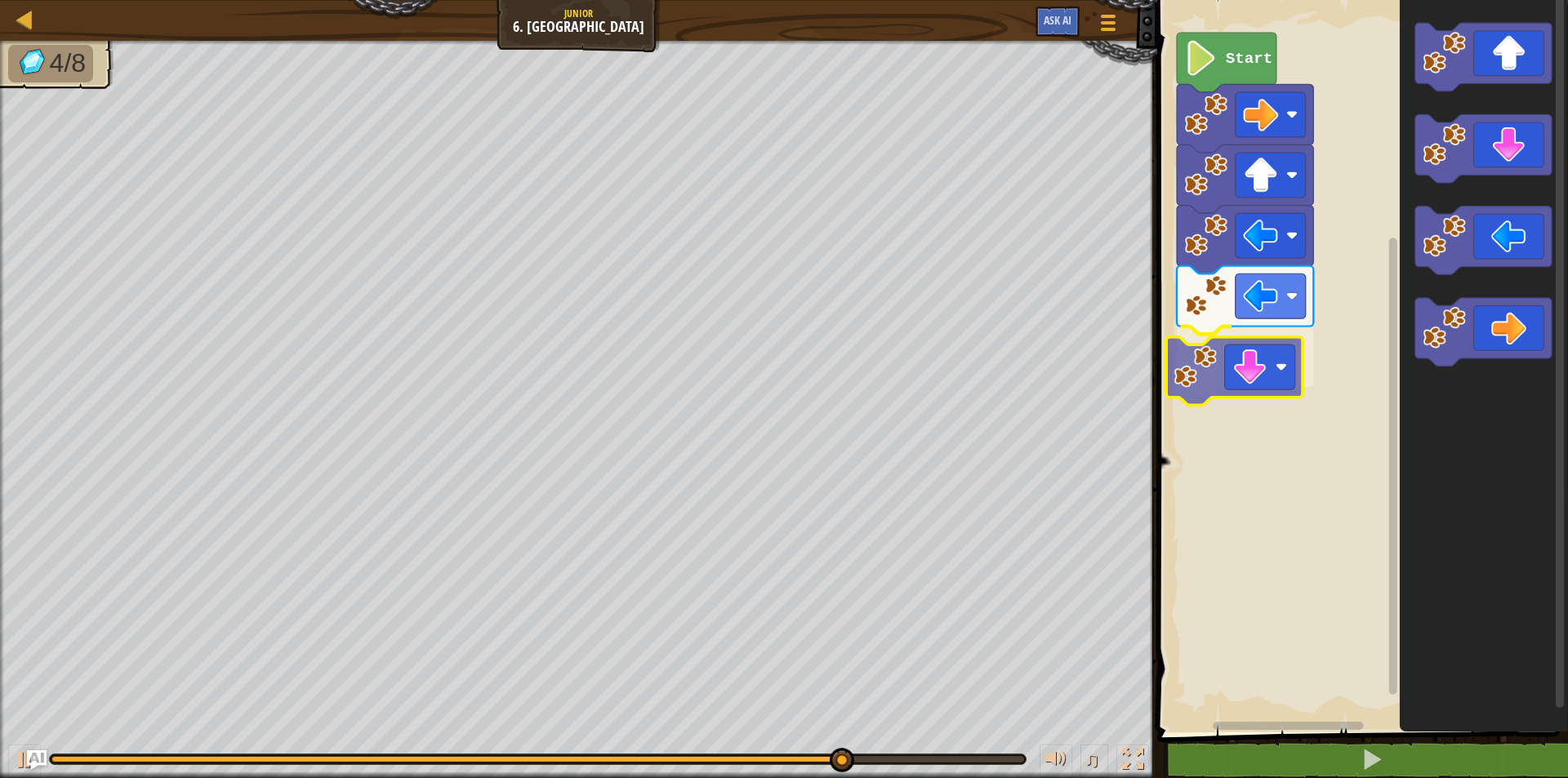
click at [1180, 391] on div "Start" at bounding box center [1361, 362] width 416 height 740
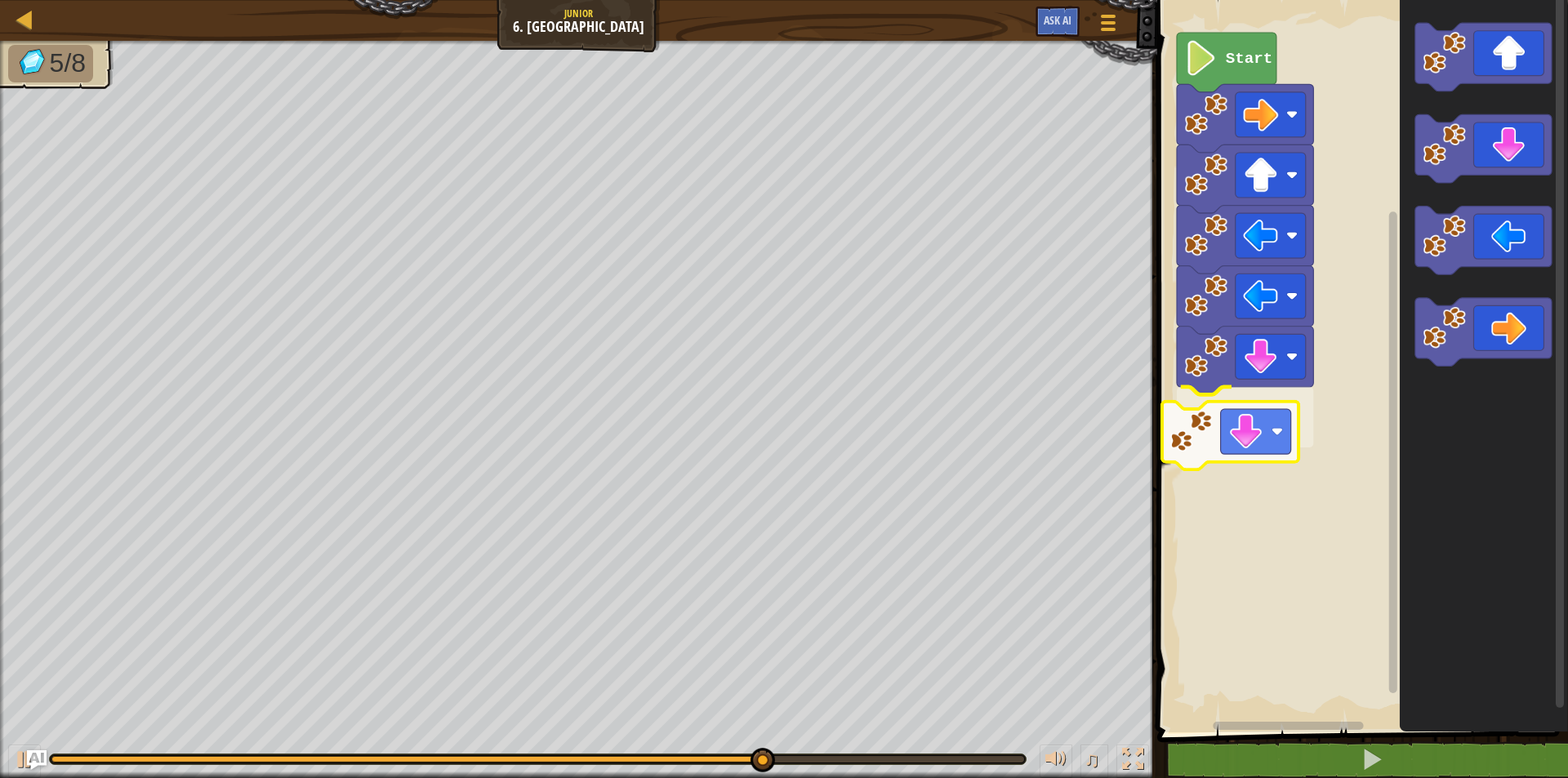
click at [1231, 428] on div "Start" at bounding box center [1361, 362] width 416 height 740
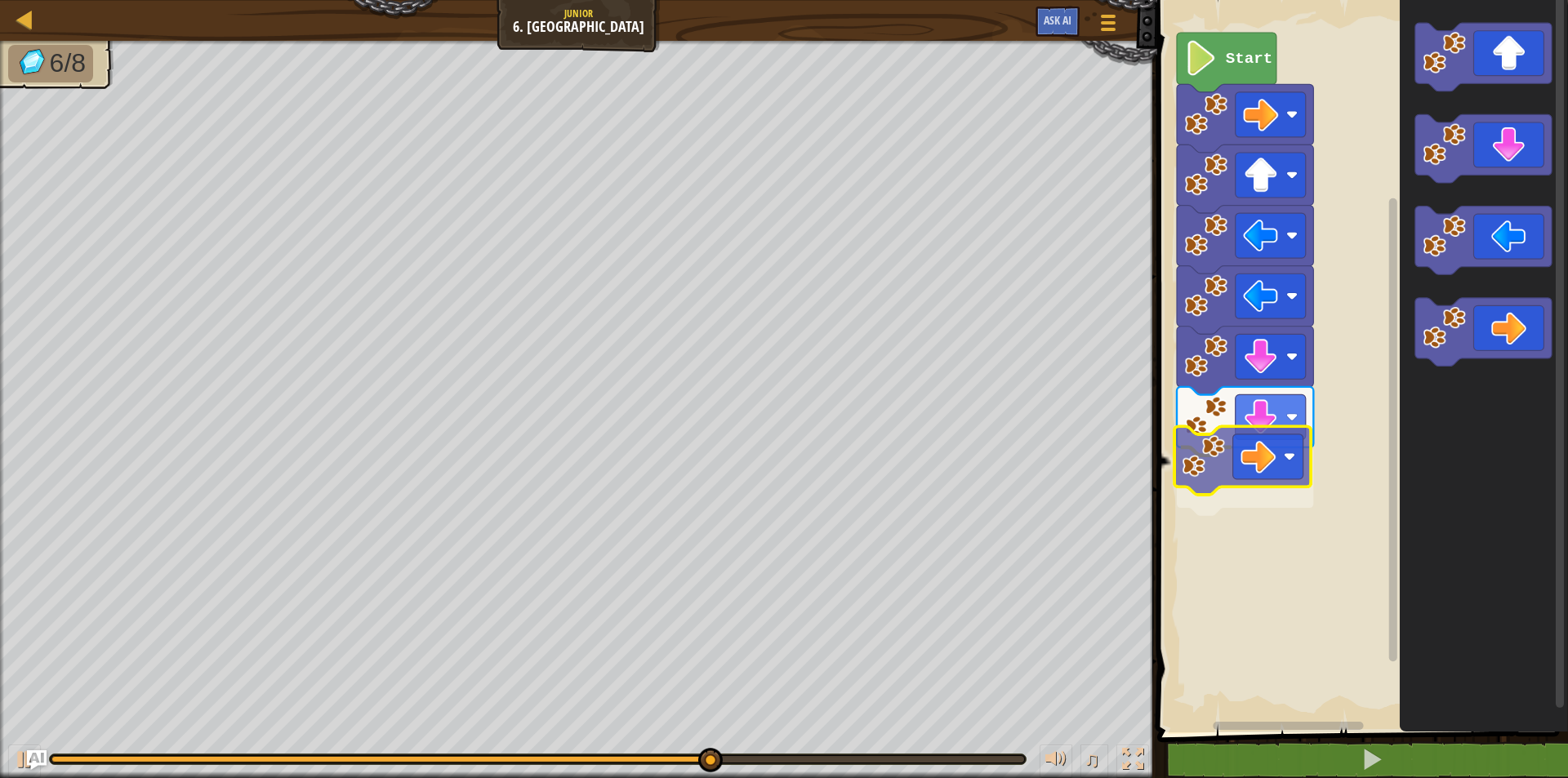
click at [1235, 453] on div "Start" at bounding box center [1361, 362] width 416 height 740
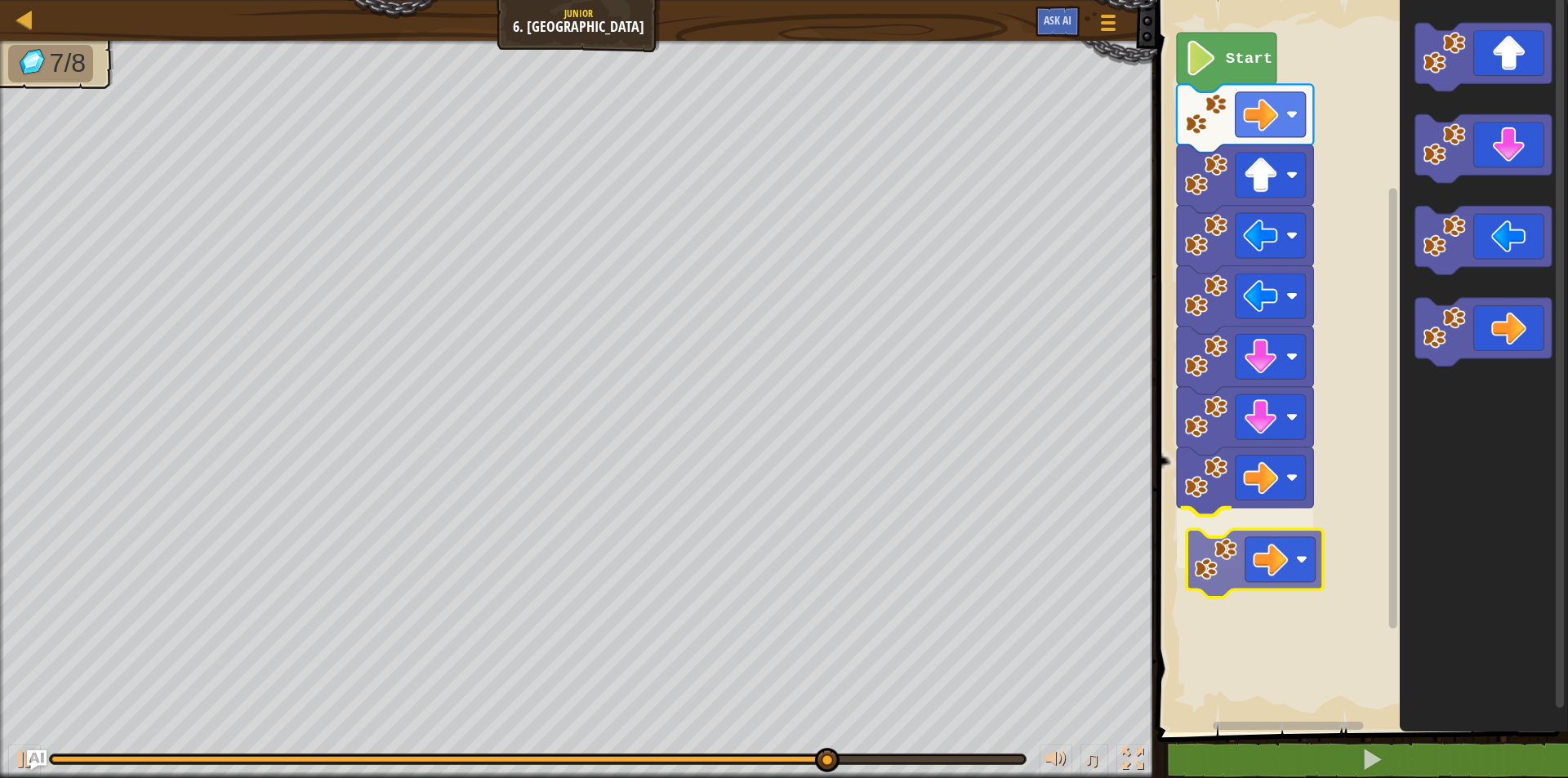
click at [1244, 572] on div "Start" at bounding box center [1361, 362] width 416 height 740
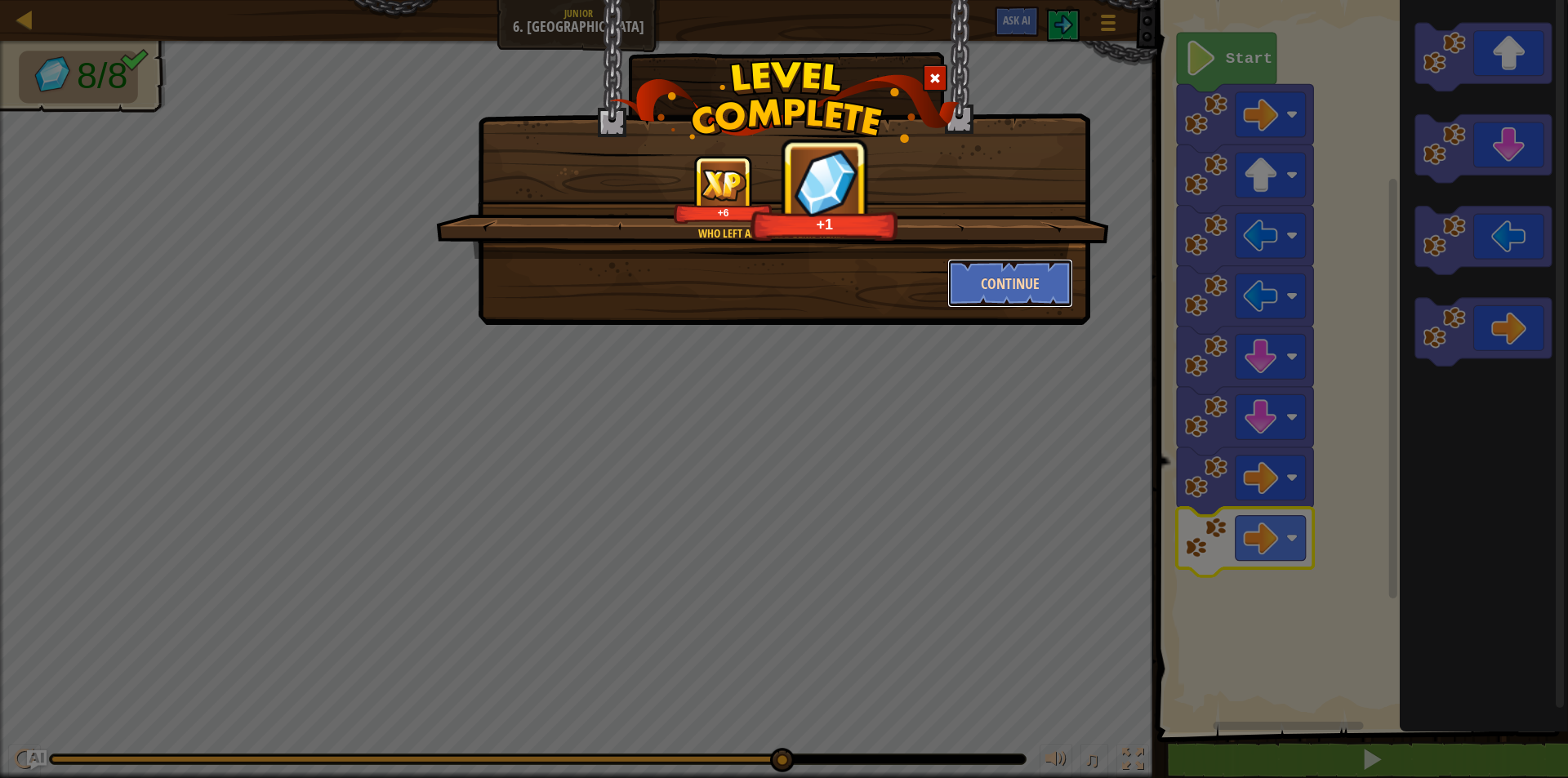
click at [1051, 262] on button "Continue" at bounding box center [1010, 283] width 126 height 49
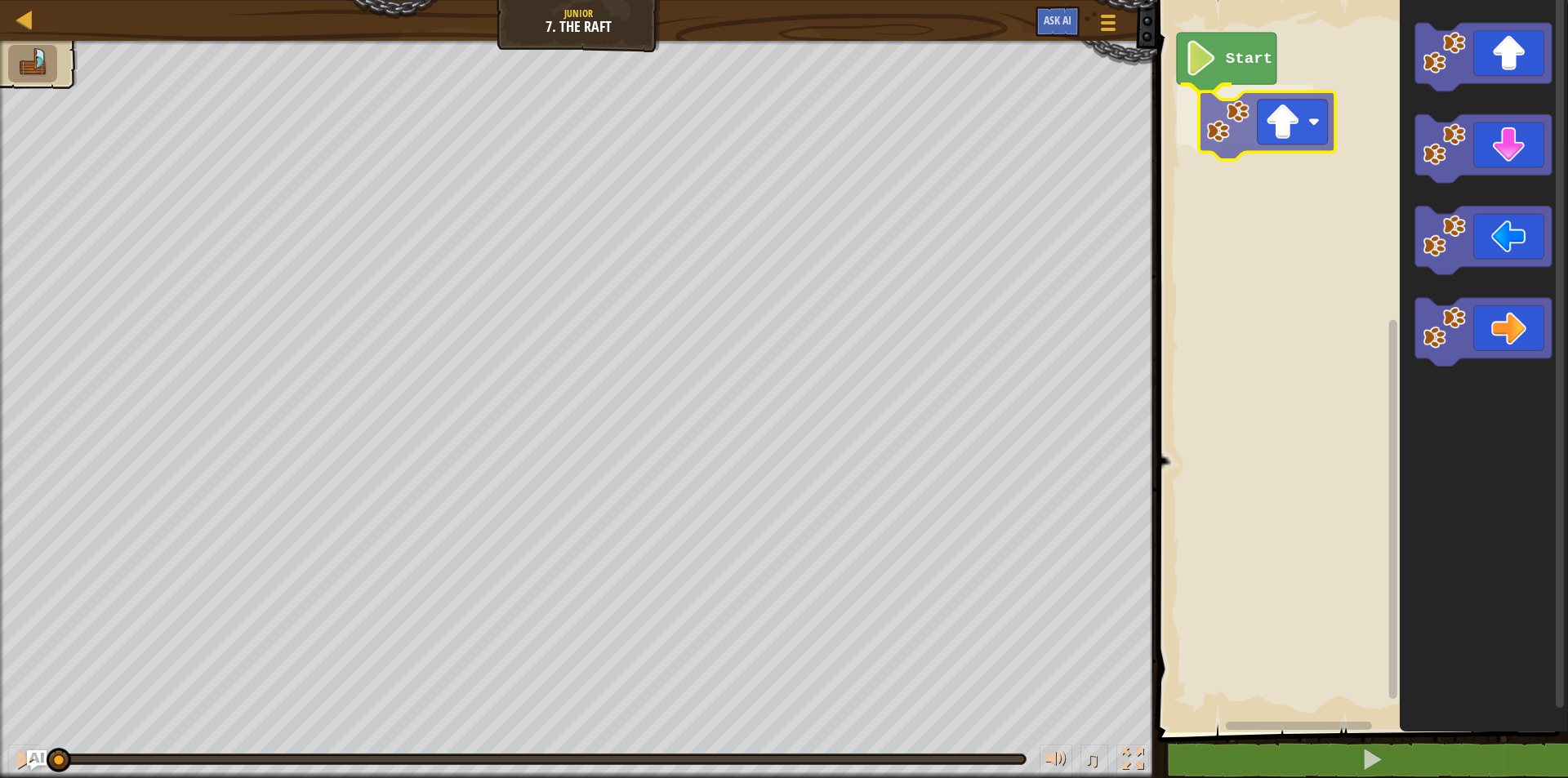
click at [1254, 136] on div "Start" at bounding box center [1361, 362] width 416 height 740
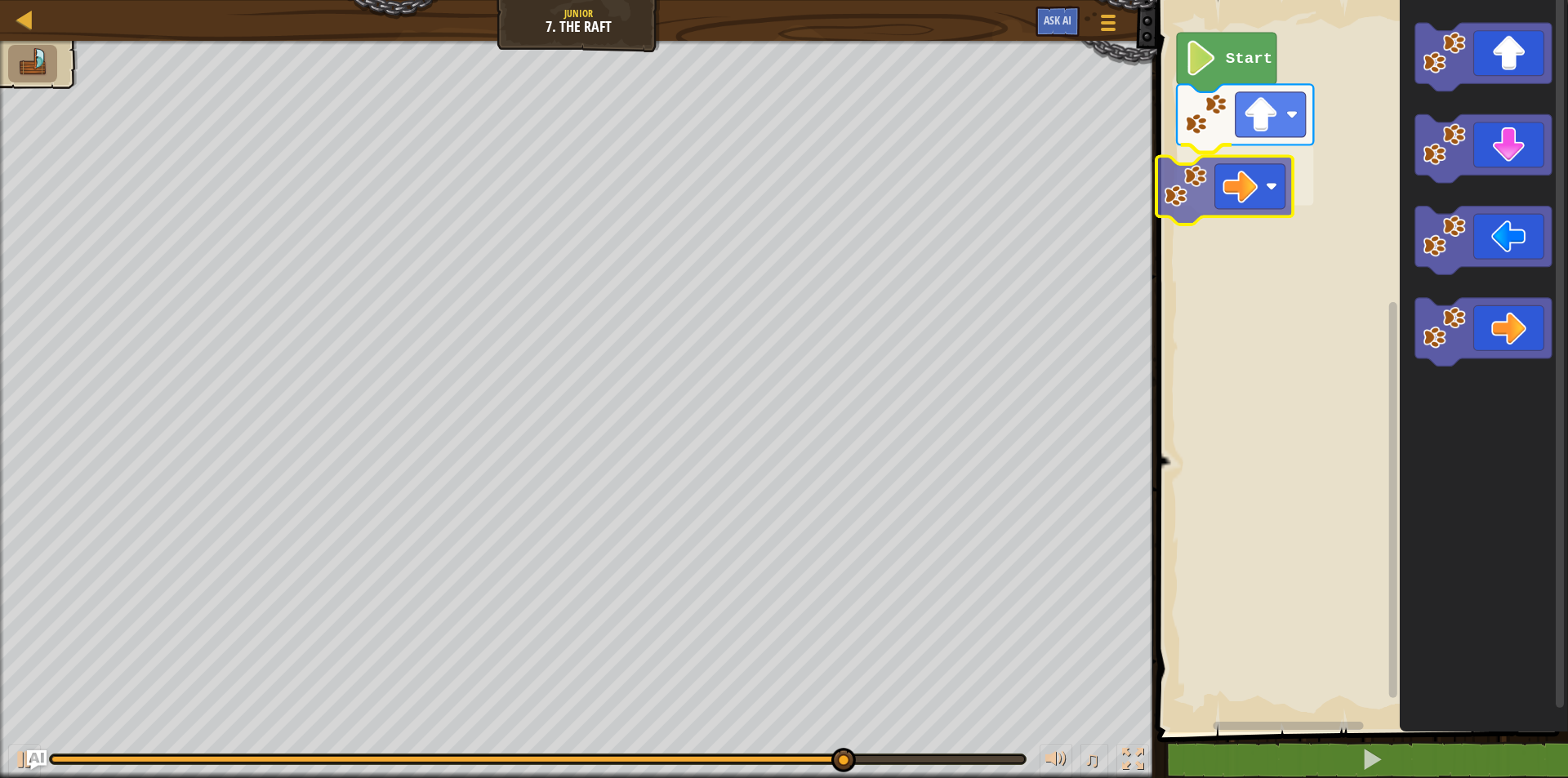
click at [1208, 162] on div "Start" at bounding box center [1361, 362] width 416 height 740
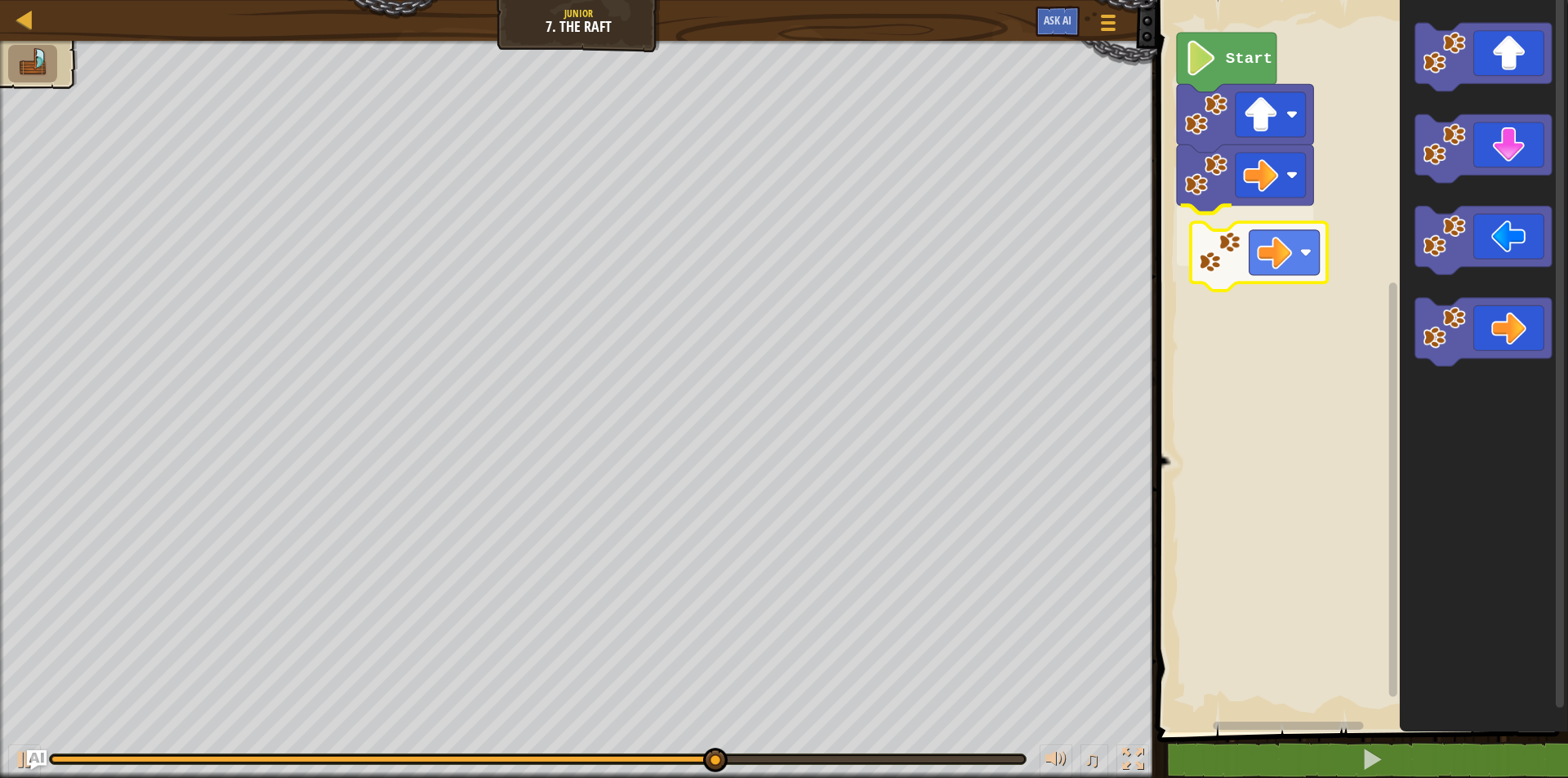
click at [1235, 263] on div "Start" at bounding box center [1361, 362] width 416 height 740
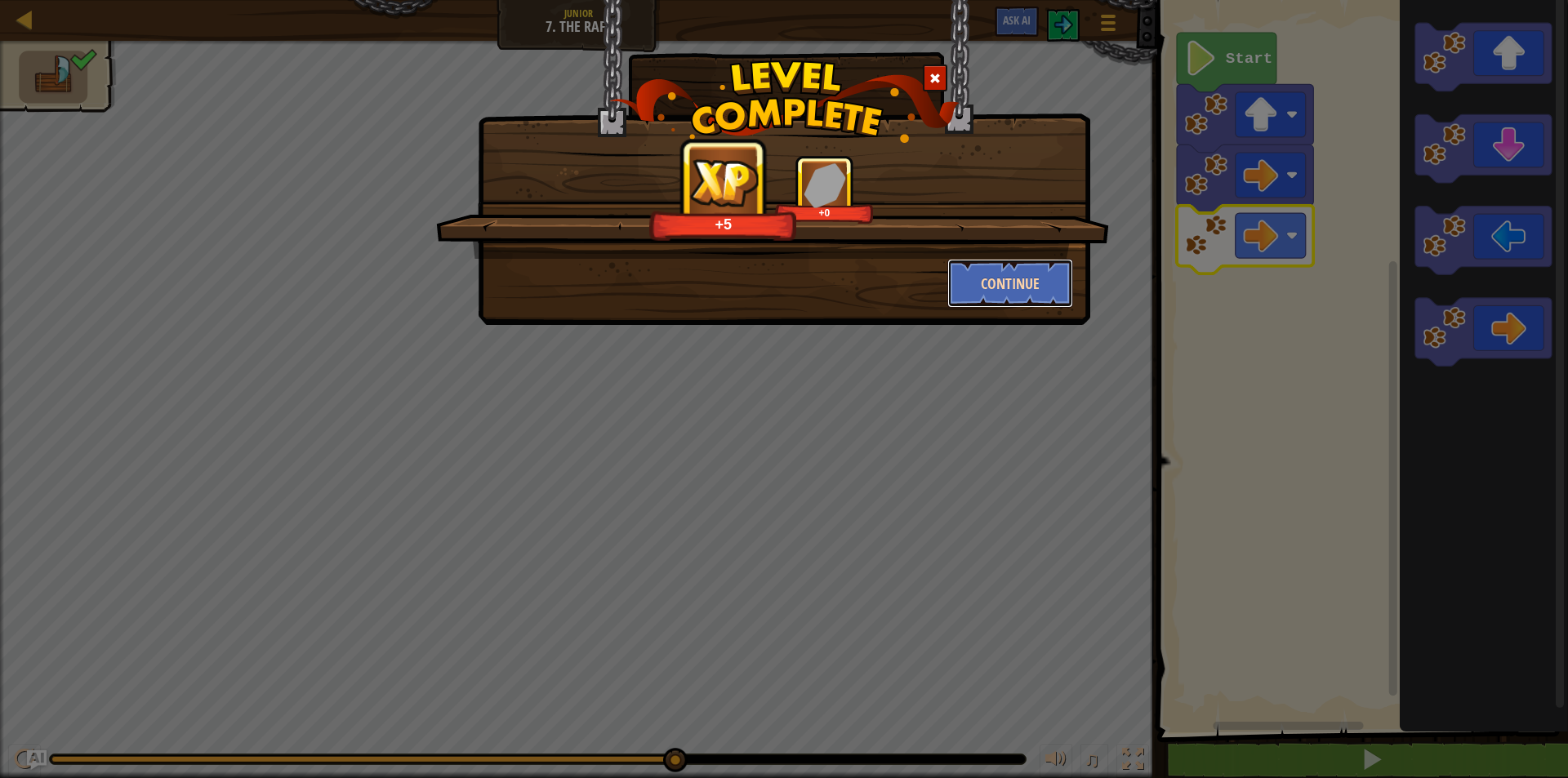
click at [1036, 274] on button "Continue" at bounding box center [1010, 283] width 126 height 49
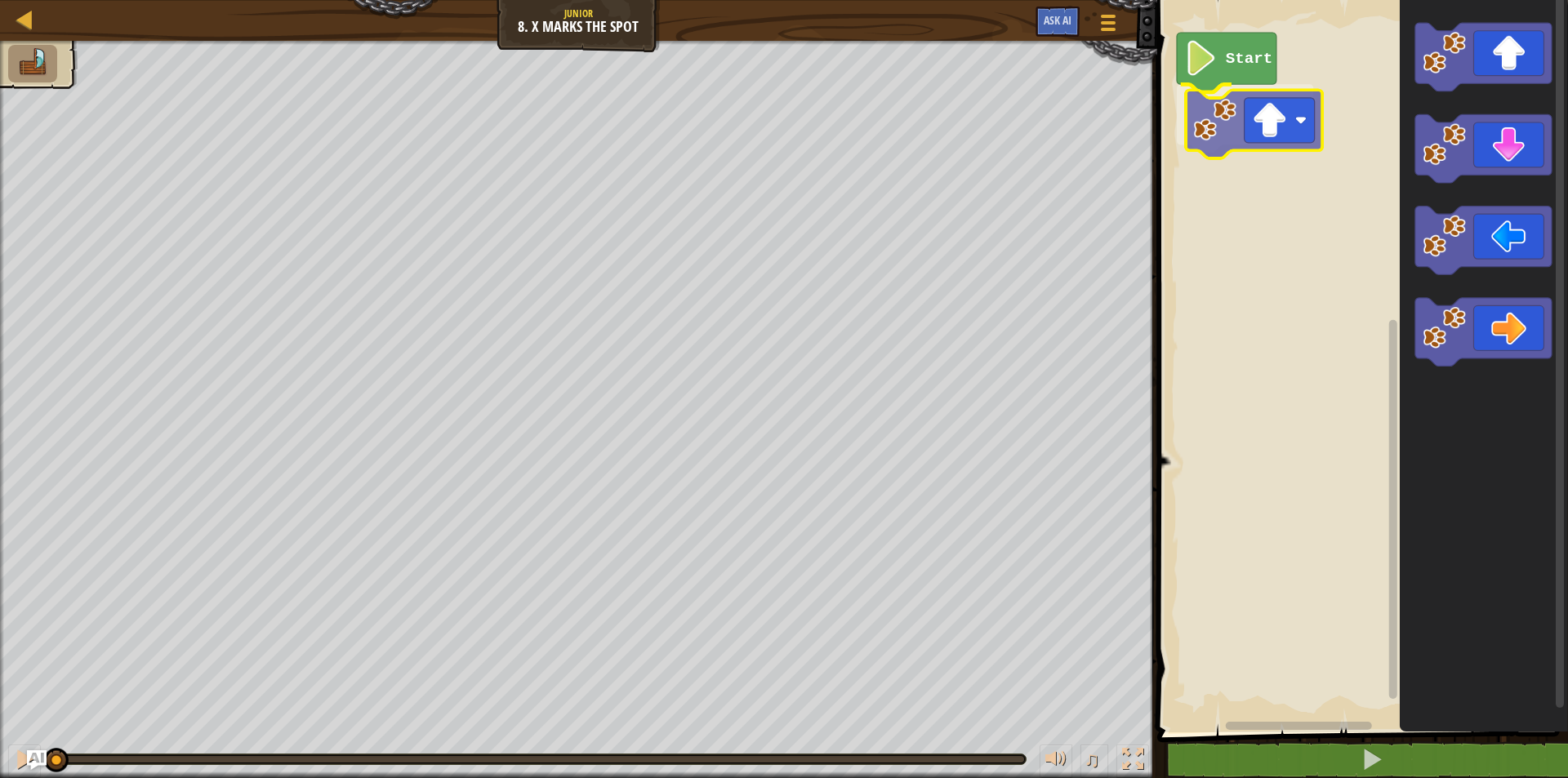
click at [1225, 143] on div "Start" at bounding box center [1361, 362] width 416 height 740
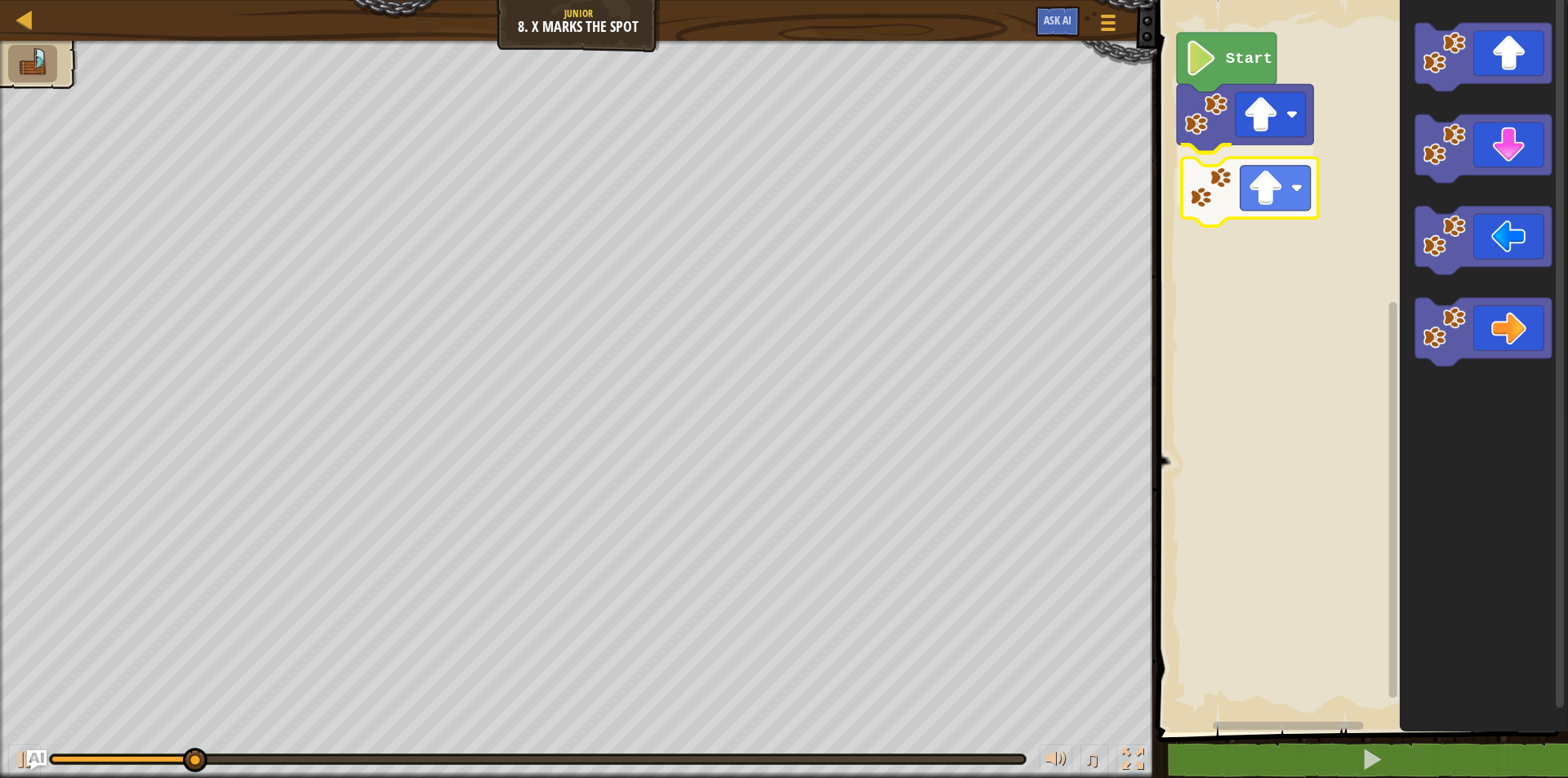
click at [1215, 199] on div "Start" at bounding box center [1361, 362] width 416 height 740
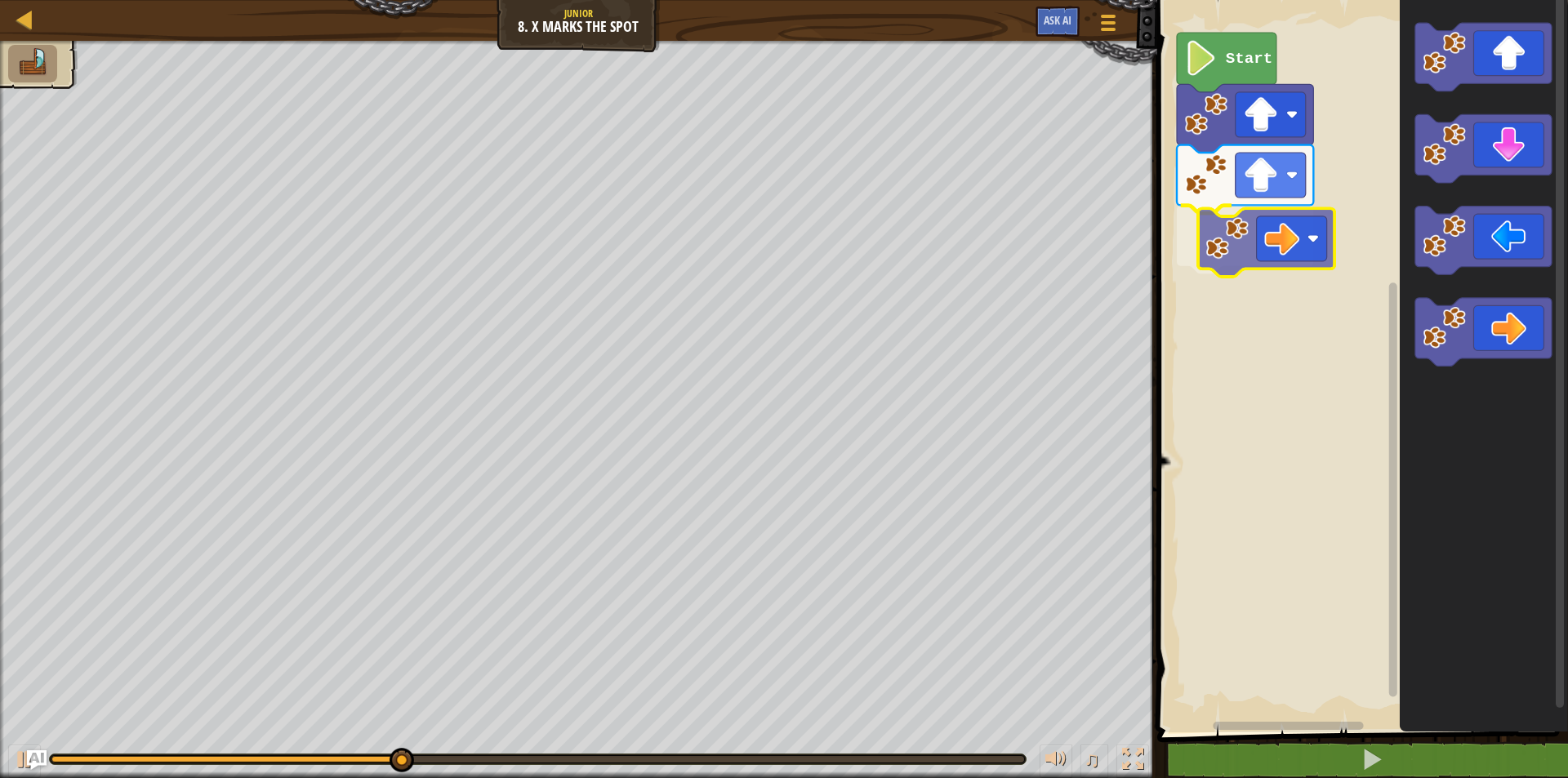
click at [1252, 267] on div "Start" at bounding box center [1361, 362] width 416 height 740
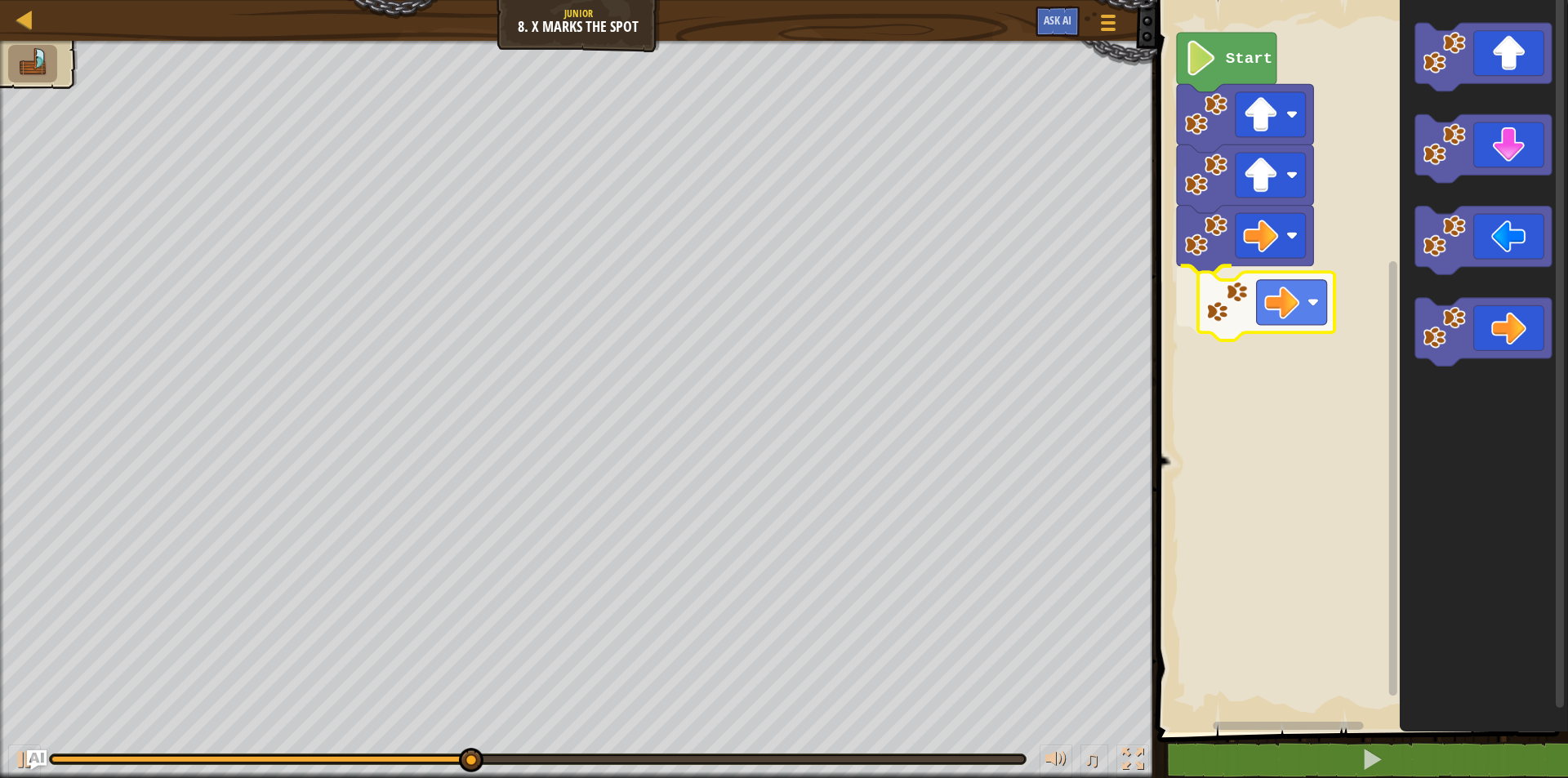
click at [1204, 298] on div "Start" at bounding box center [1361, 362] width 416 height 740
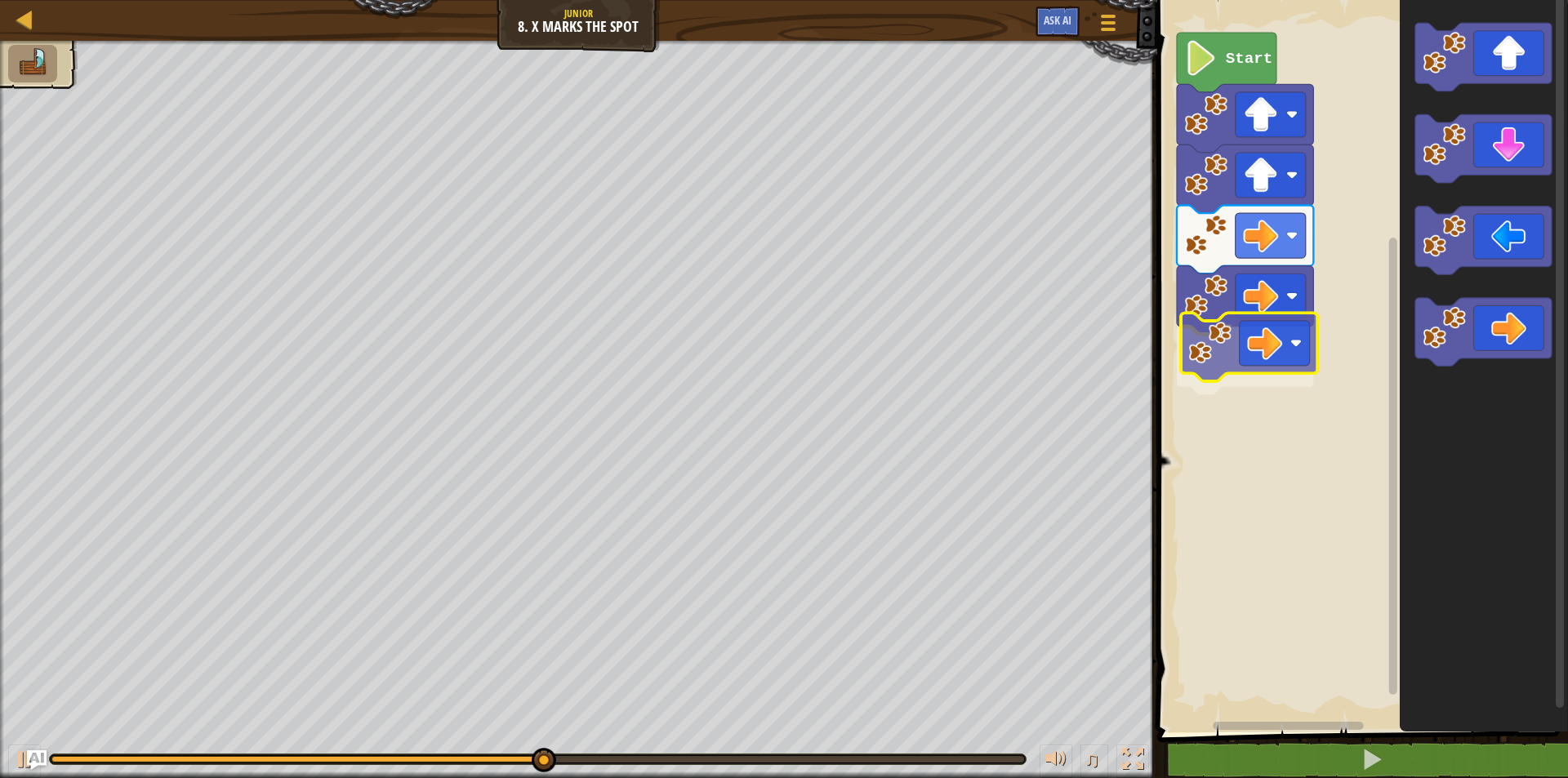
click at [1224, 365] on div "Start" at bounding box center [1361, 362] width 416 height 740
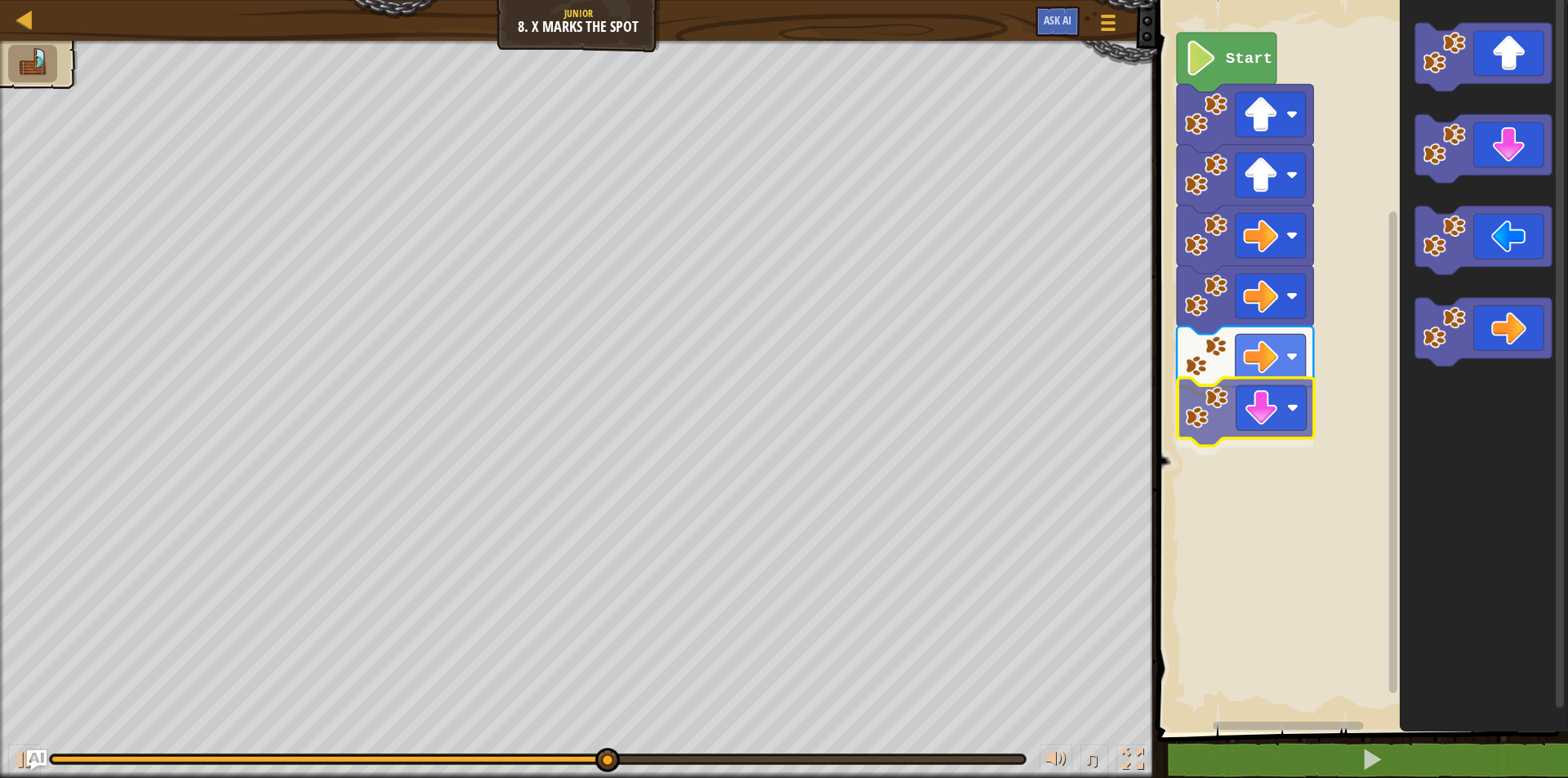
click at [1226, 406] on div "Start" at bounding box center [1361, 362] width 416 height 740
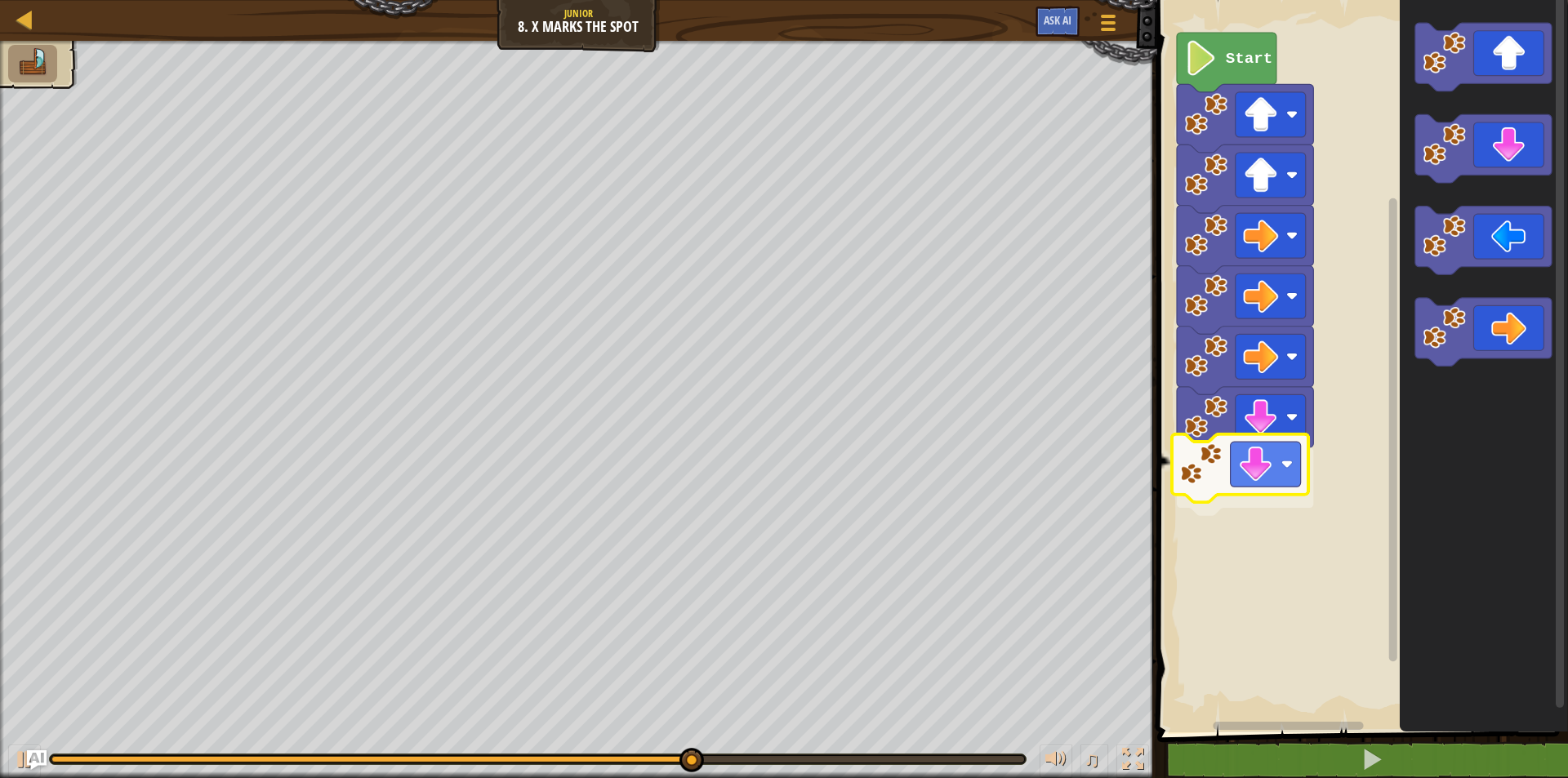
click at [1206, 486] on div "Start" at bounding box center [1361, 362] width 416 height 740
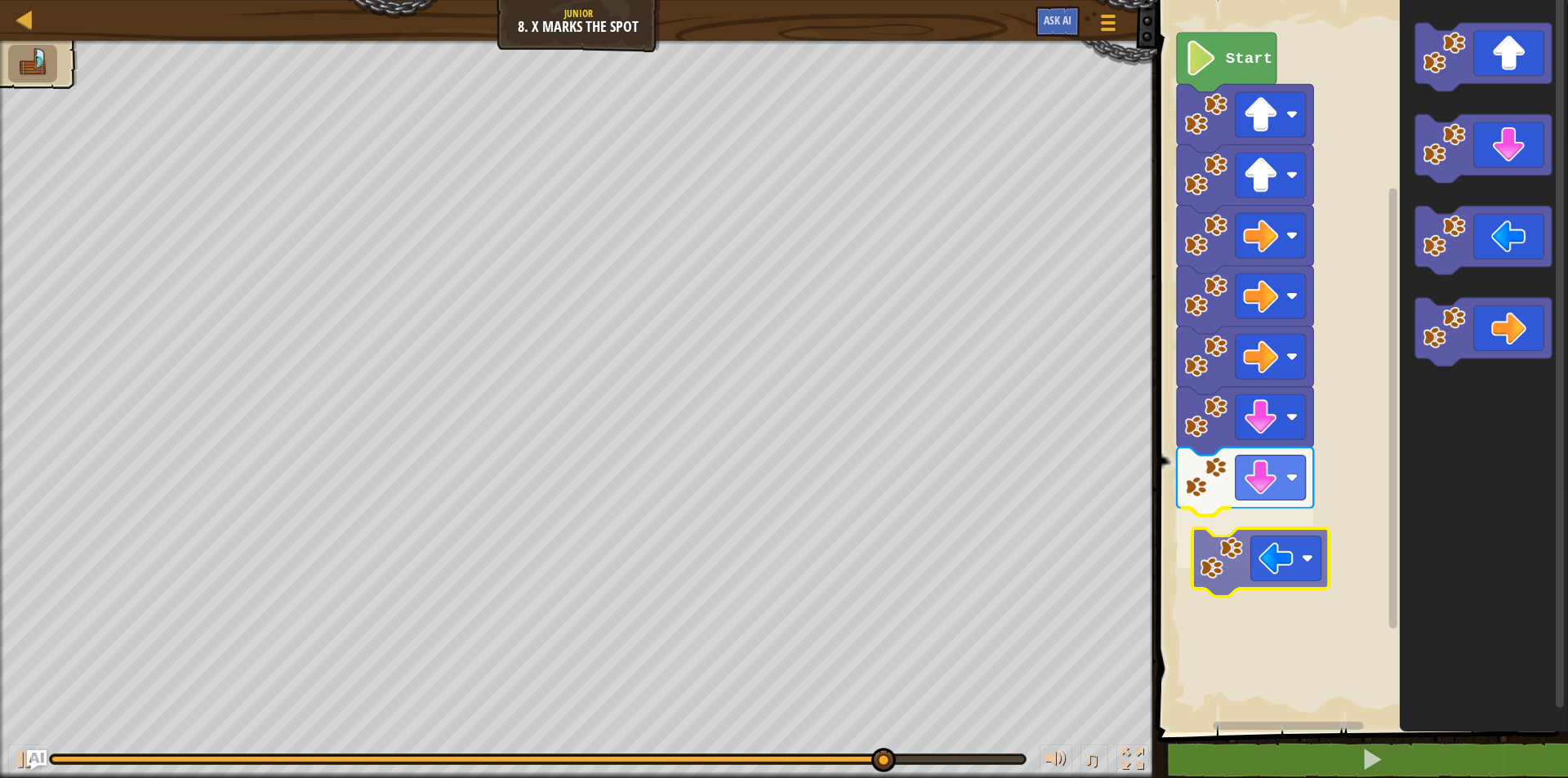
click at [1237, 563] on div "Start" at bounding box center [1361, 362] width 416 height 740
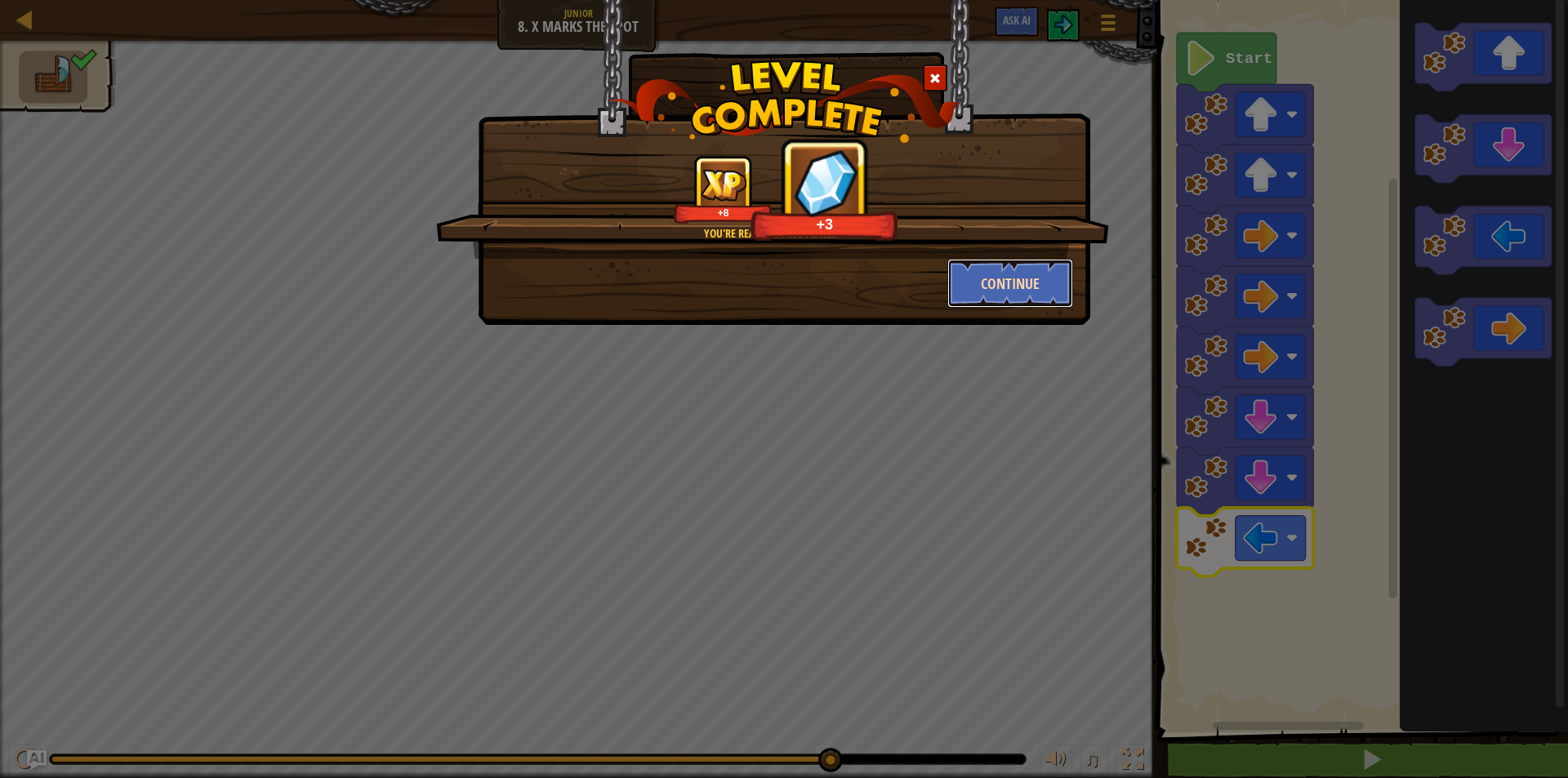
click at [1005, 278] on button "Continue" at bounding box center [1010, 283] width 126 height 49
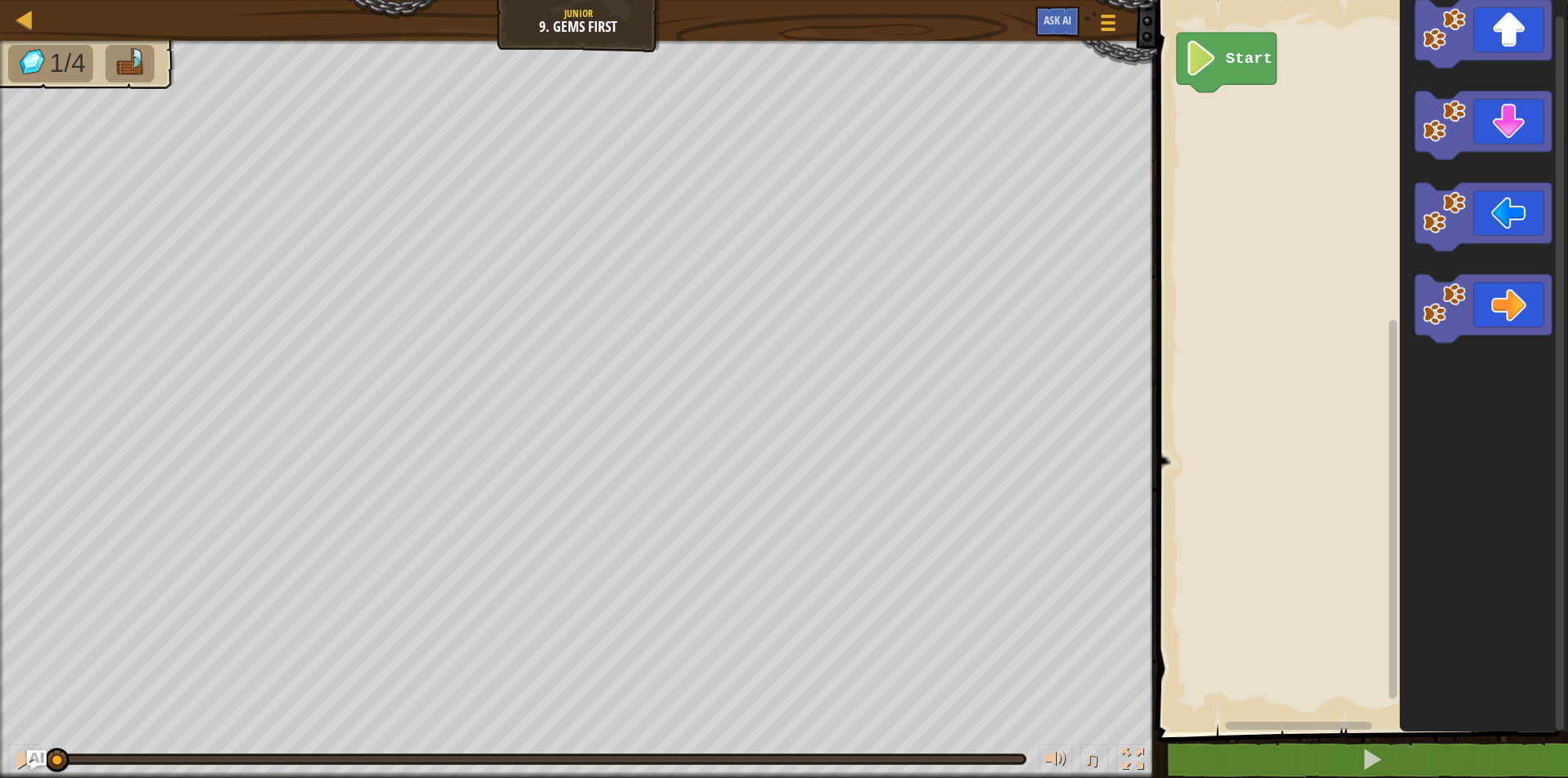
click at [1216, 126] on div "Start" at bounding box center [1361, 362] width 416 height 740
click at [1217, 151] on div "Start" at bounding box center [1361, 362] width 416 height 740
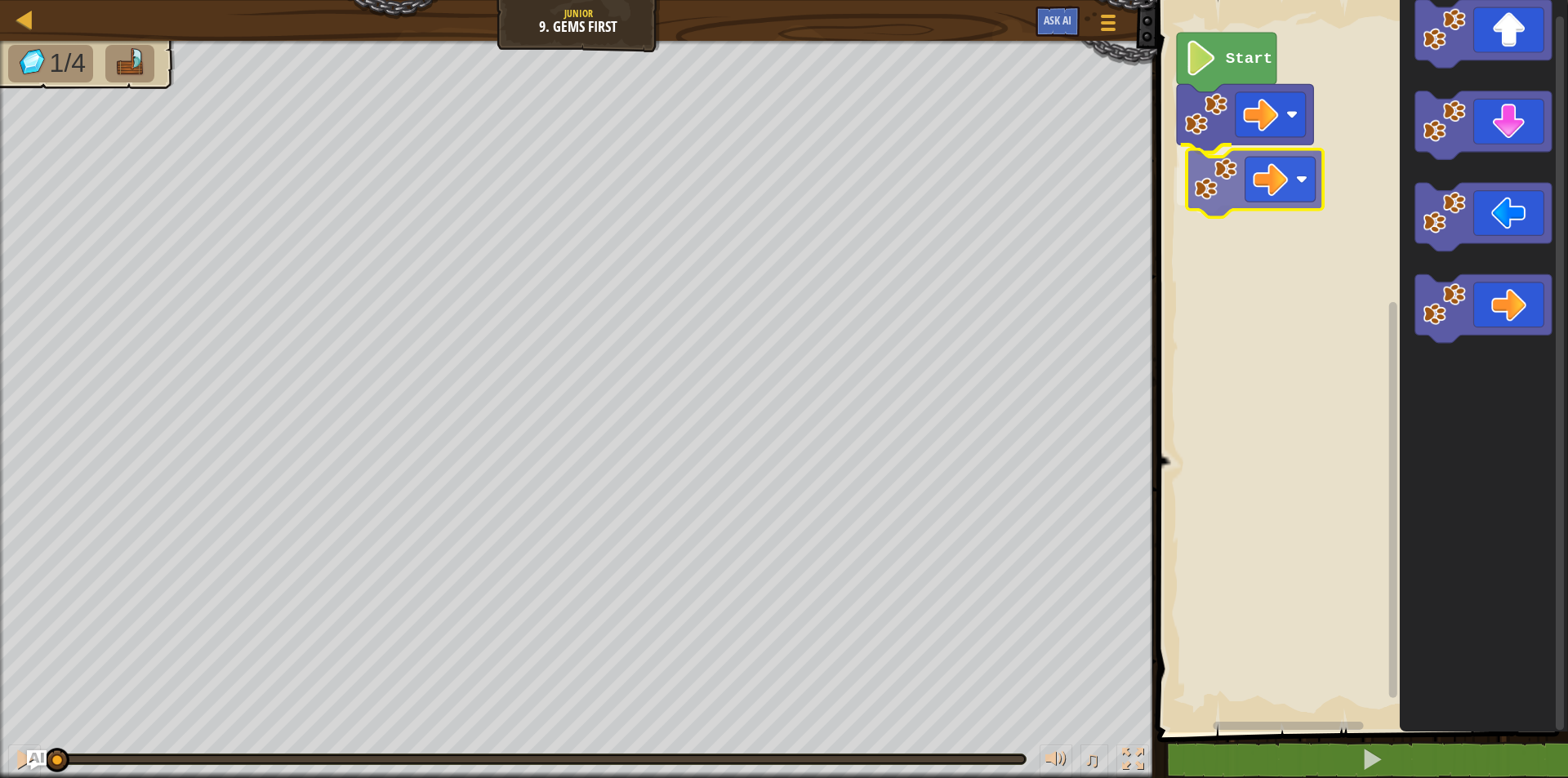
click at [1223, 184] on div "Start" at bounding box center [1361, 362] width 416 height 740
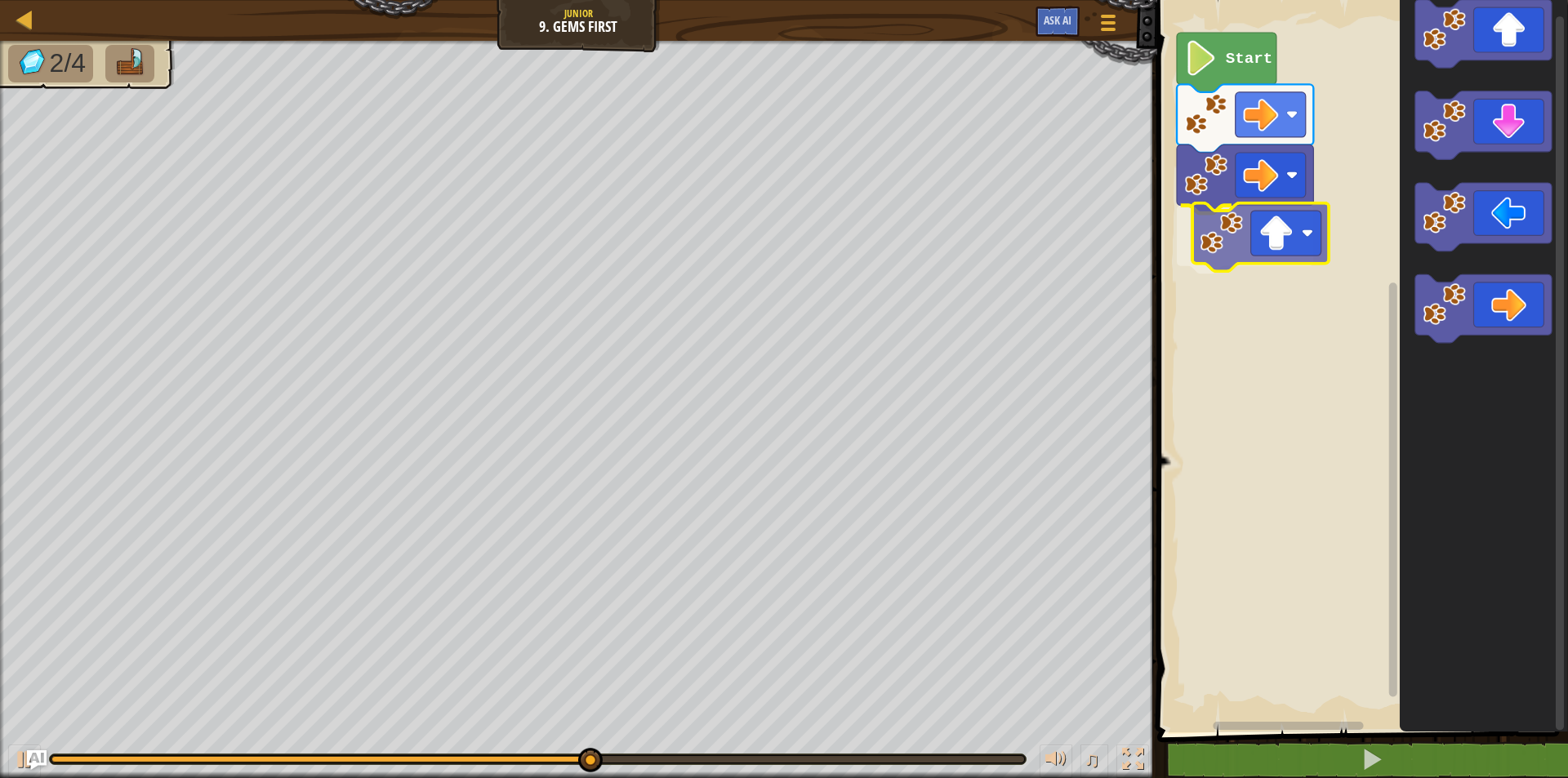
click at [1236, 234] on div "Start" at bounding box center [1361, 362] width 416 height 740
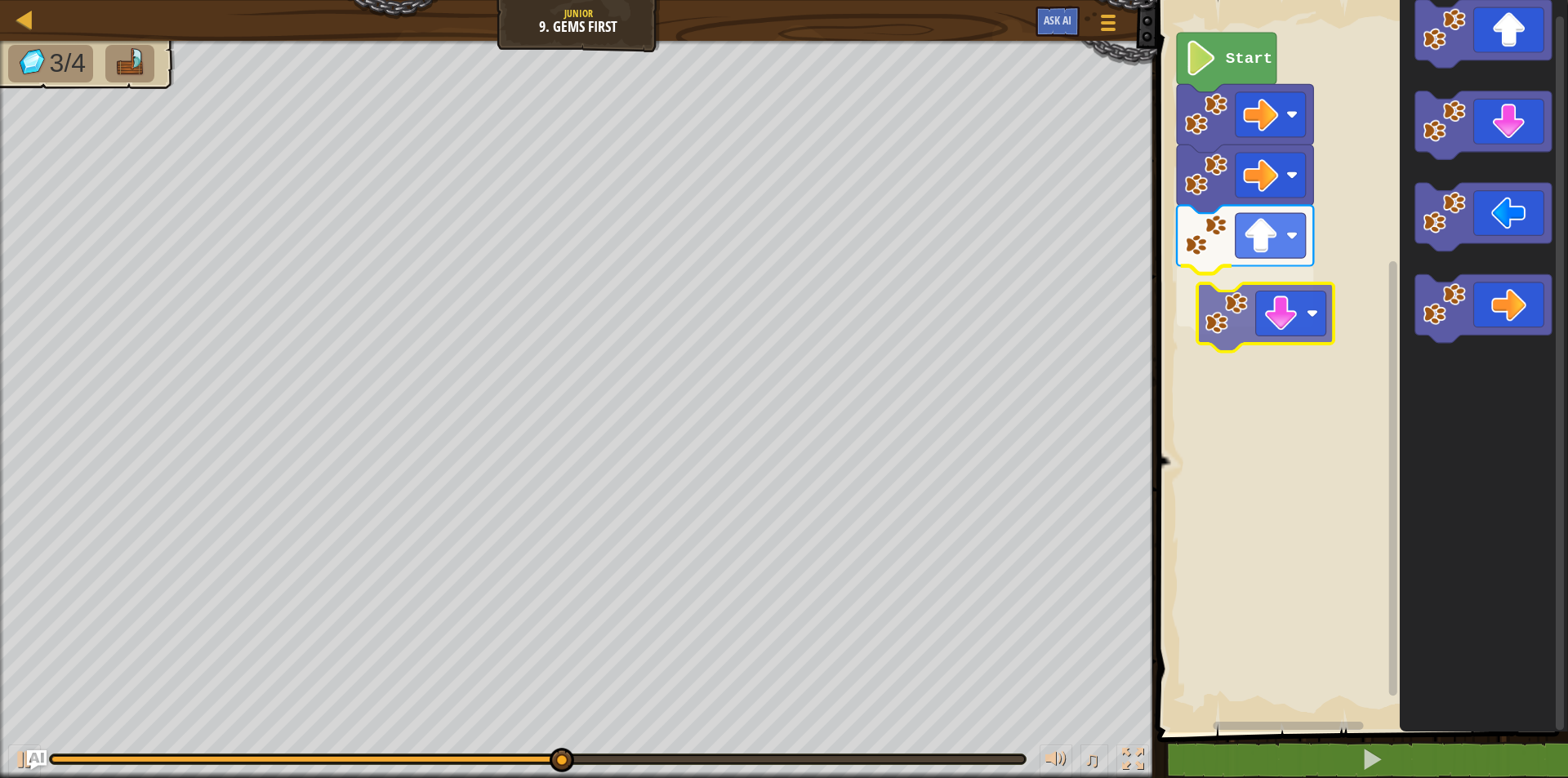
click at [1238, 304] on div "Start" at bounding box center [1361, 362] width 416 height 740
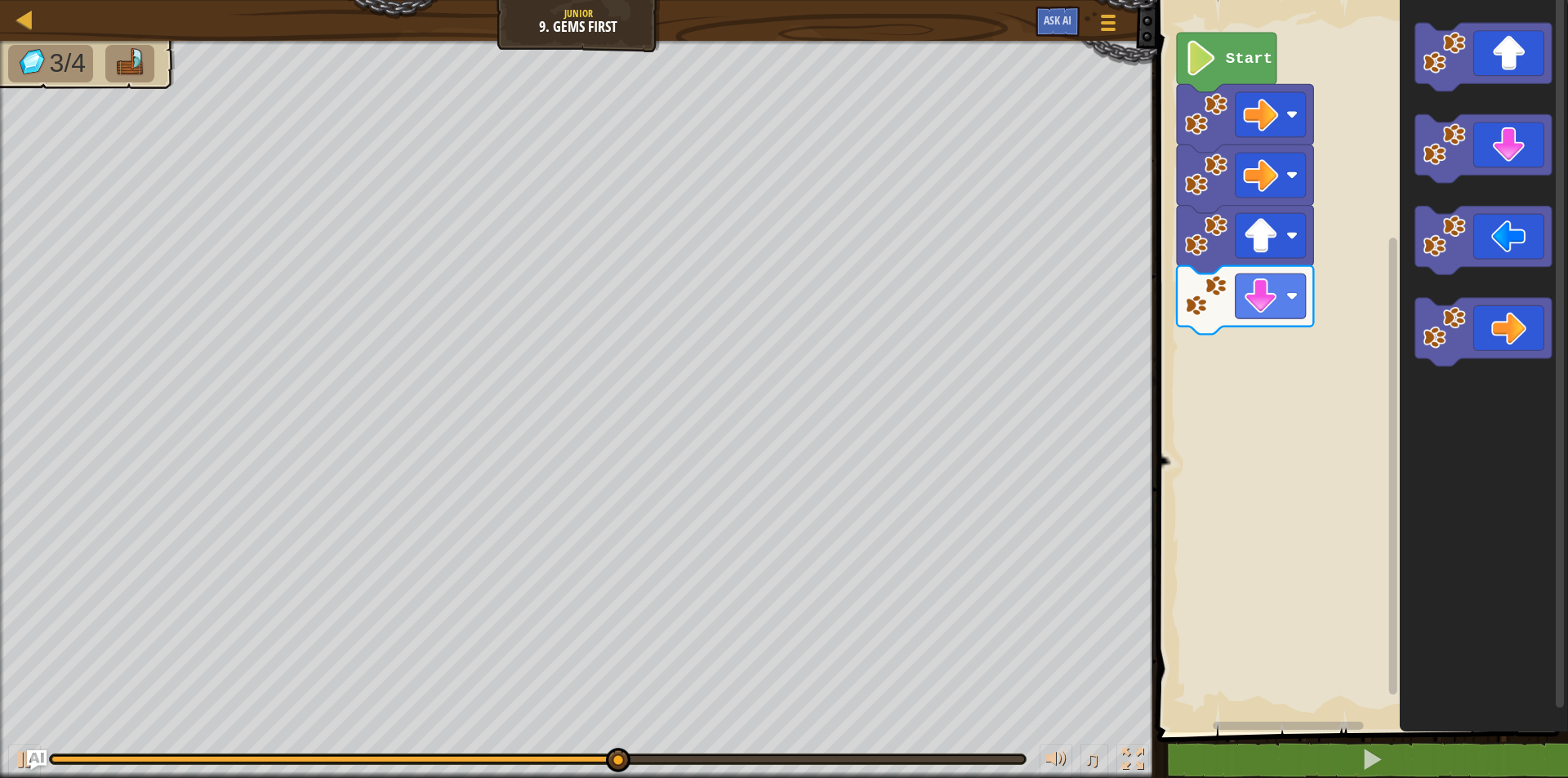
click at [1282, 317] on div "Start" at bounding box center [1361, 362] width 416 height 740
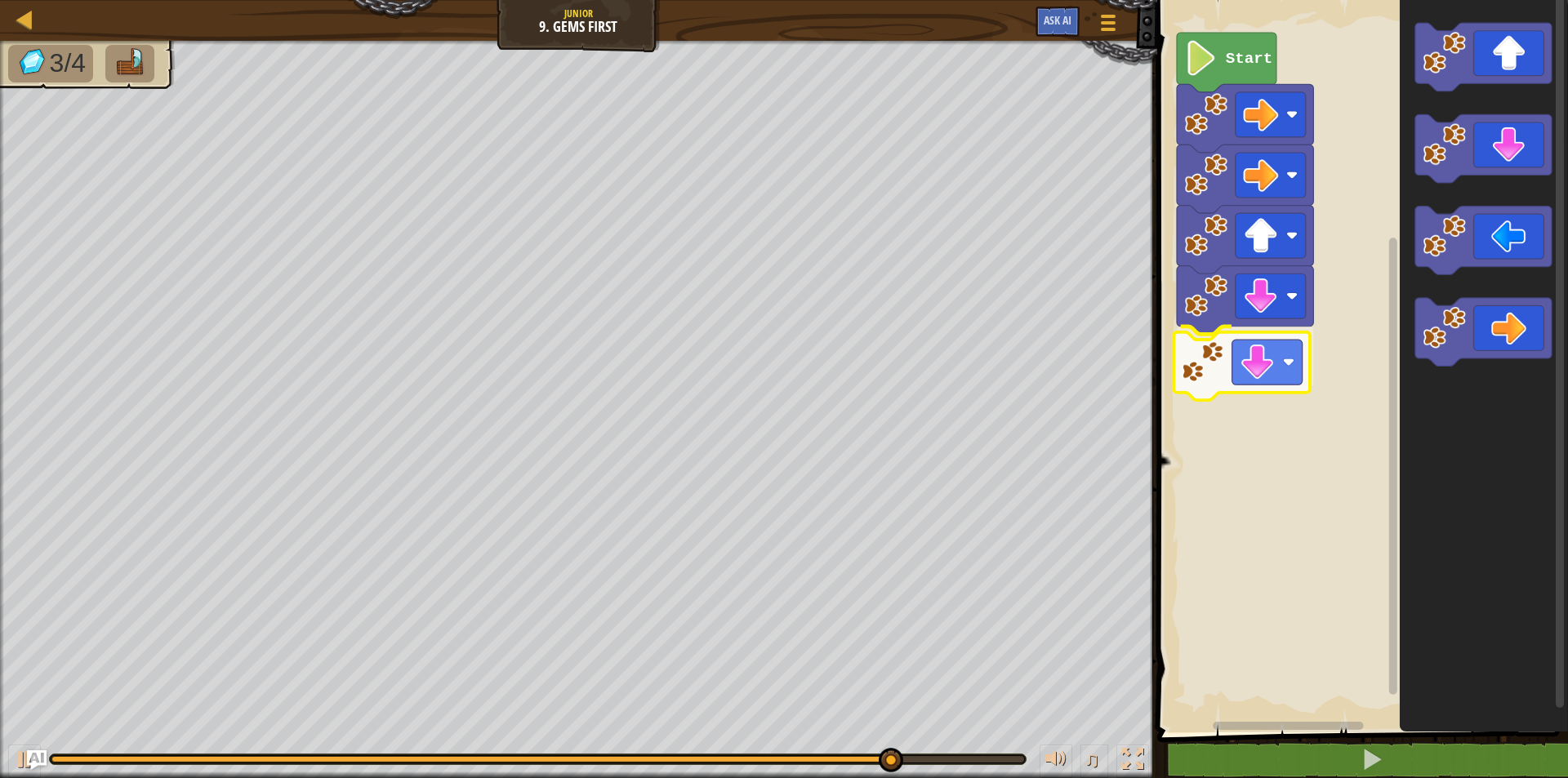
click at [1231, 369] on div "Start" at bounding box center [1361, 362] width 416 height 740
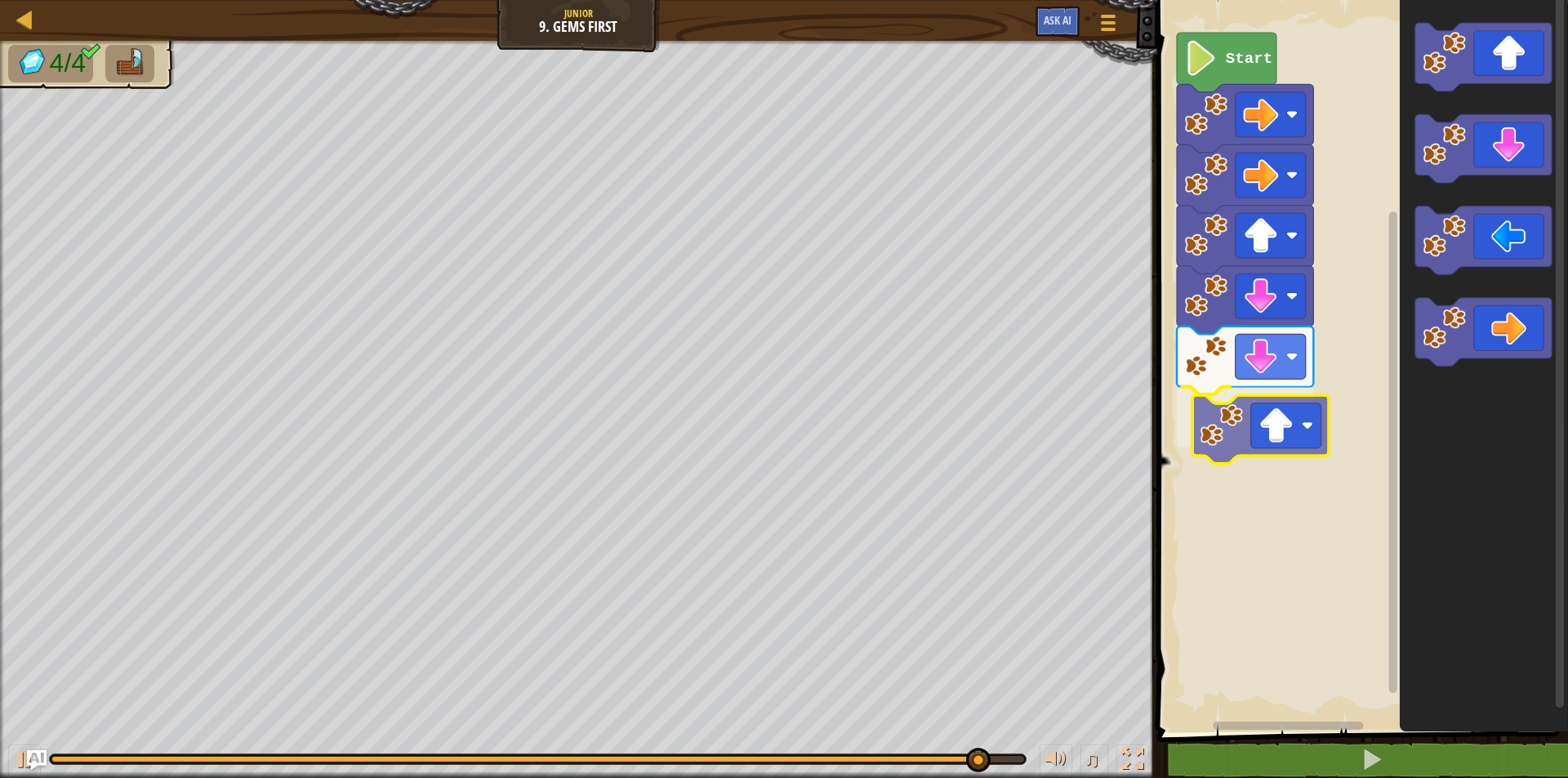
click at [1248, 431] on div "Start" at bounding box center [1361, 362] width 416 height 740
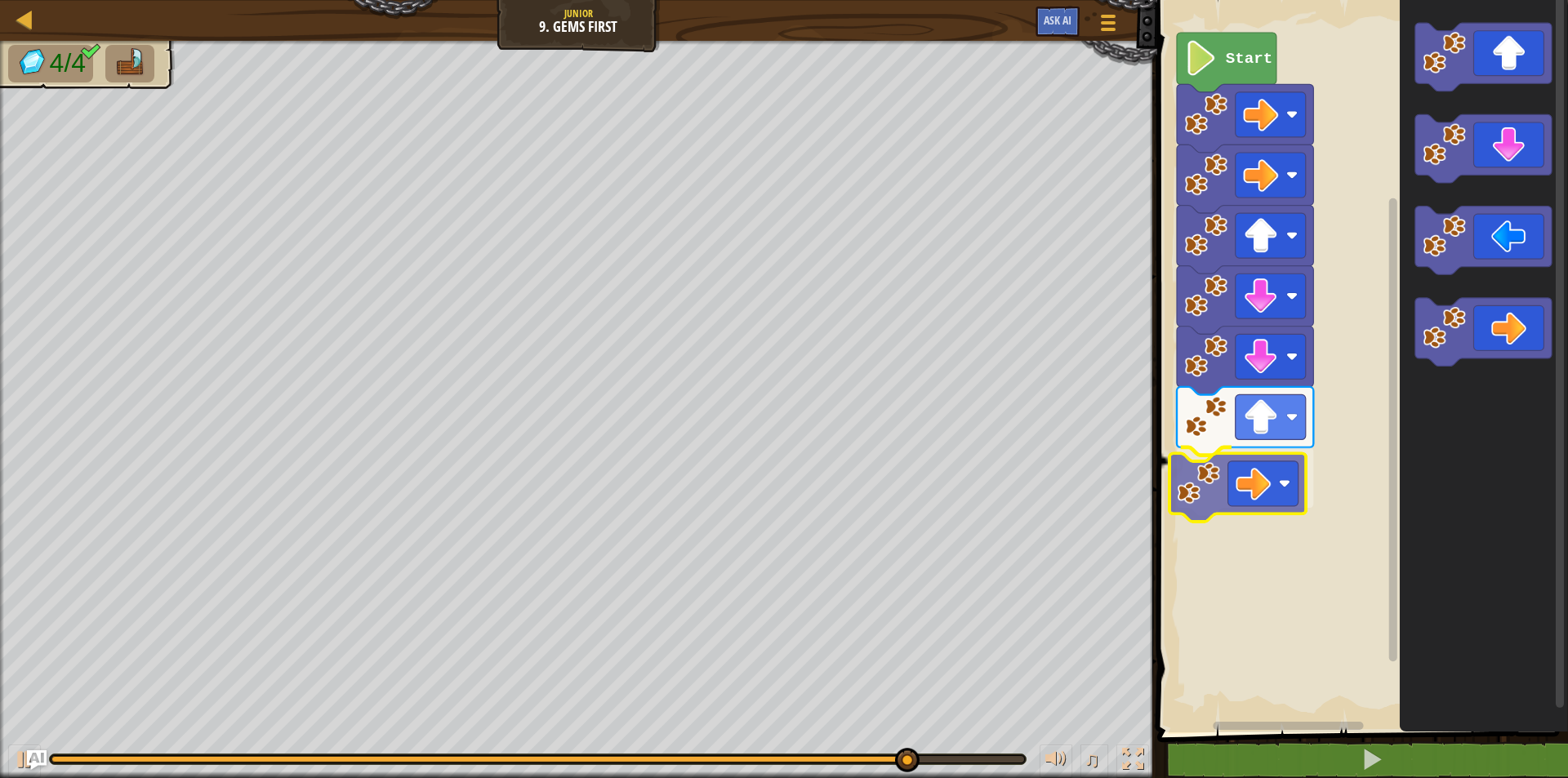
click at [1190, 485] on div "Start" at bounding box center [1361, 362] width 416 height 740
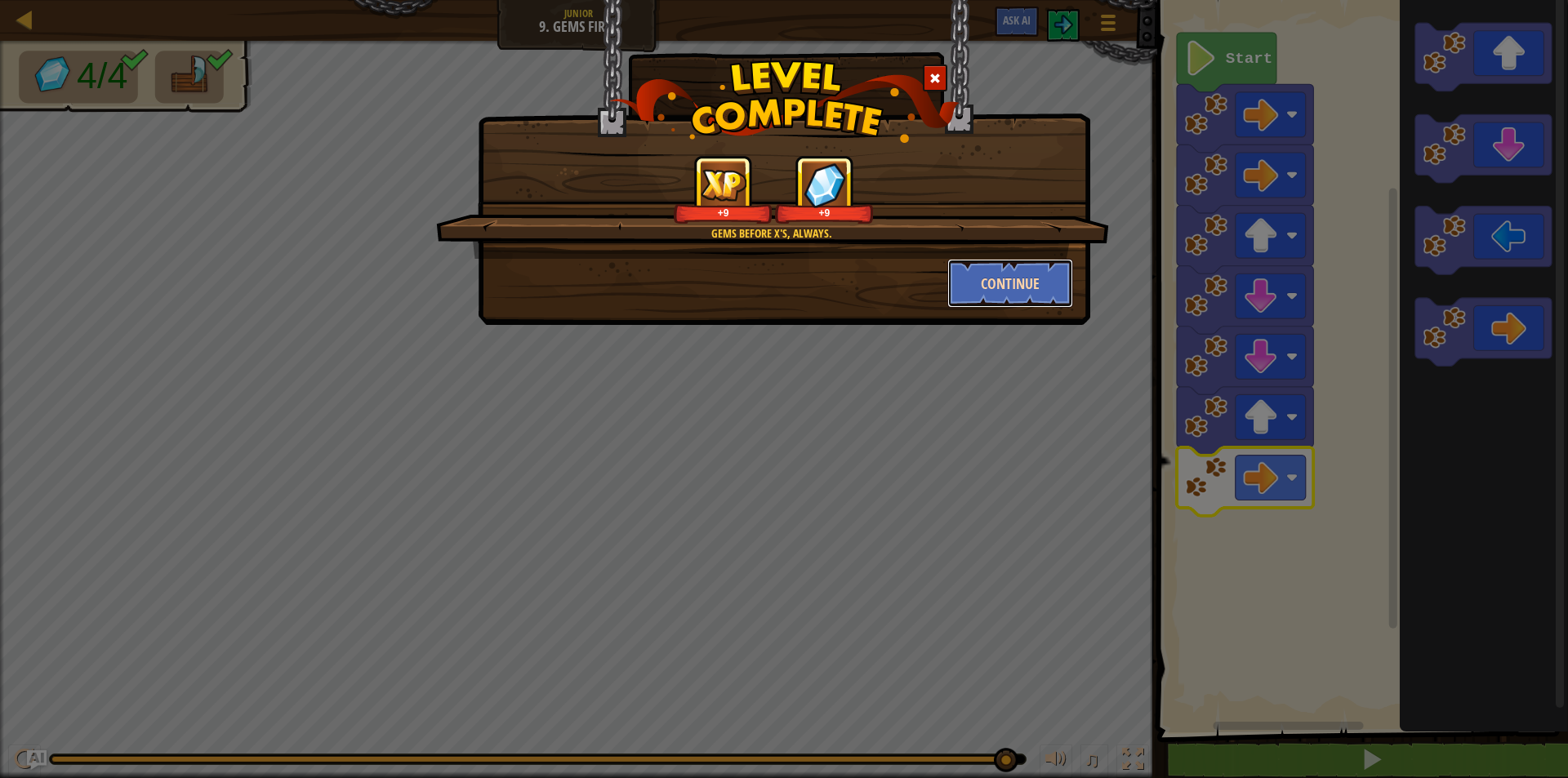
click at [1014, 288] on button "Continue" at bounding box center [1010, 283] width 126 height 49
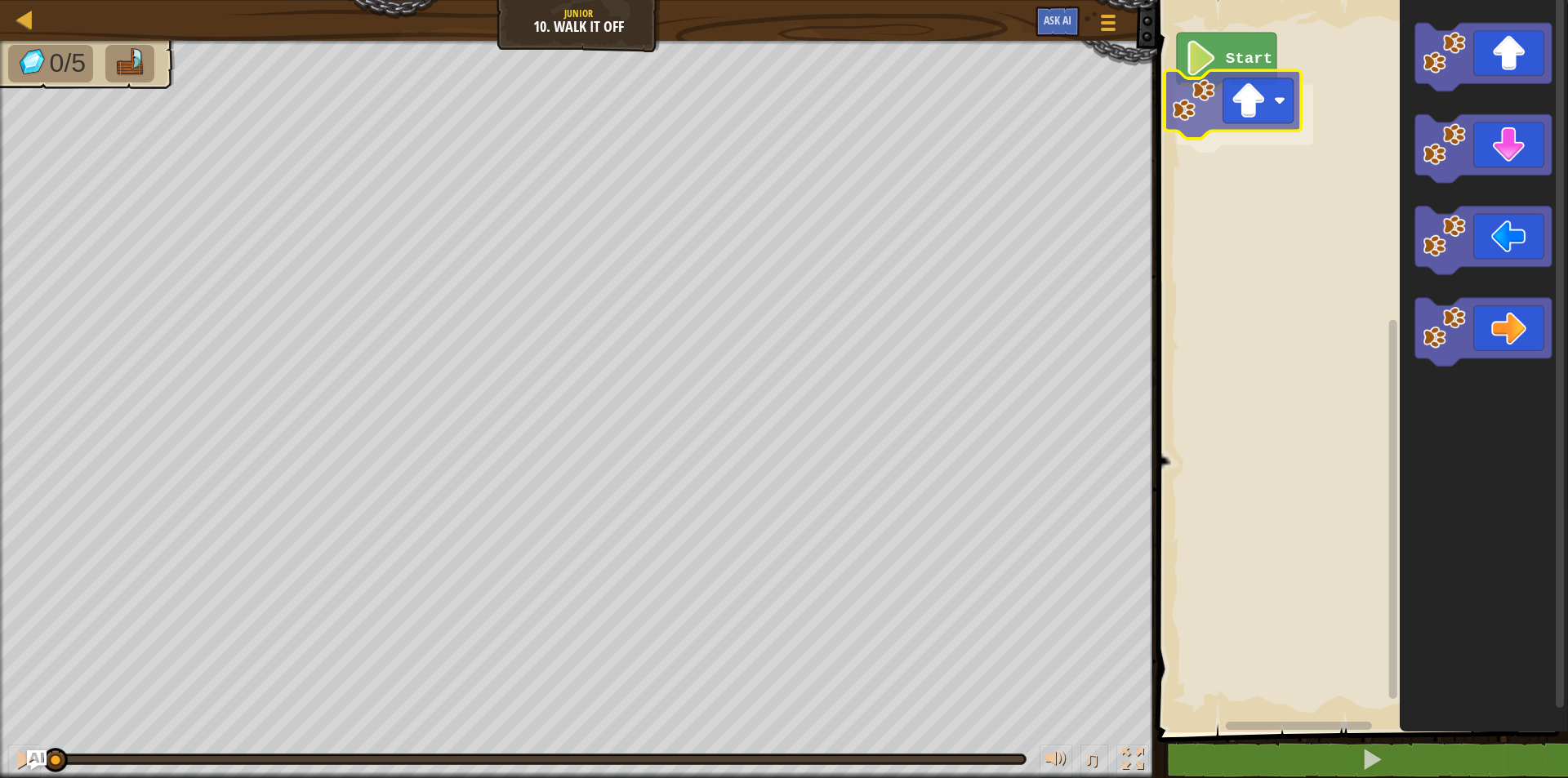
click at [1227, 115] on div "Start" at bounding box center [1361, 362] width 416 height 740
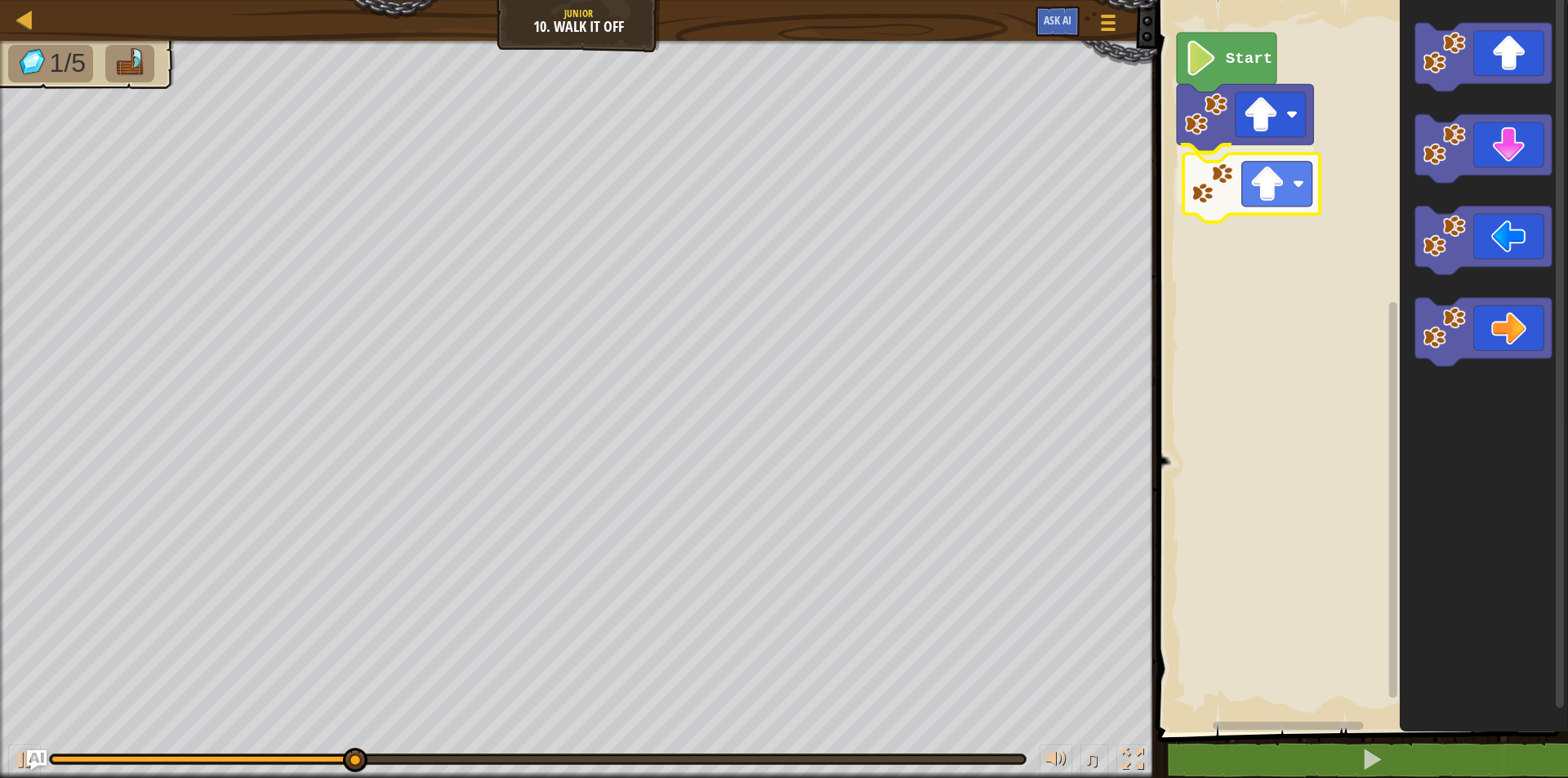
click at [1226, 191] on div "Start" at bounding box center [1361, 362] width 416 height 740
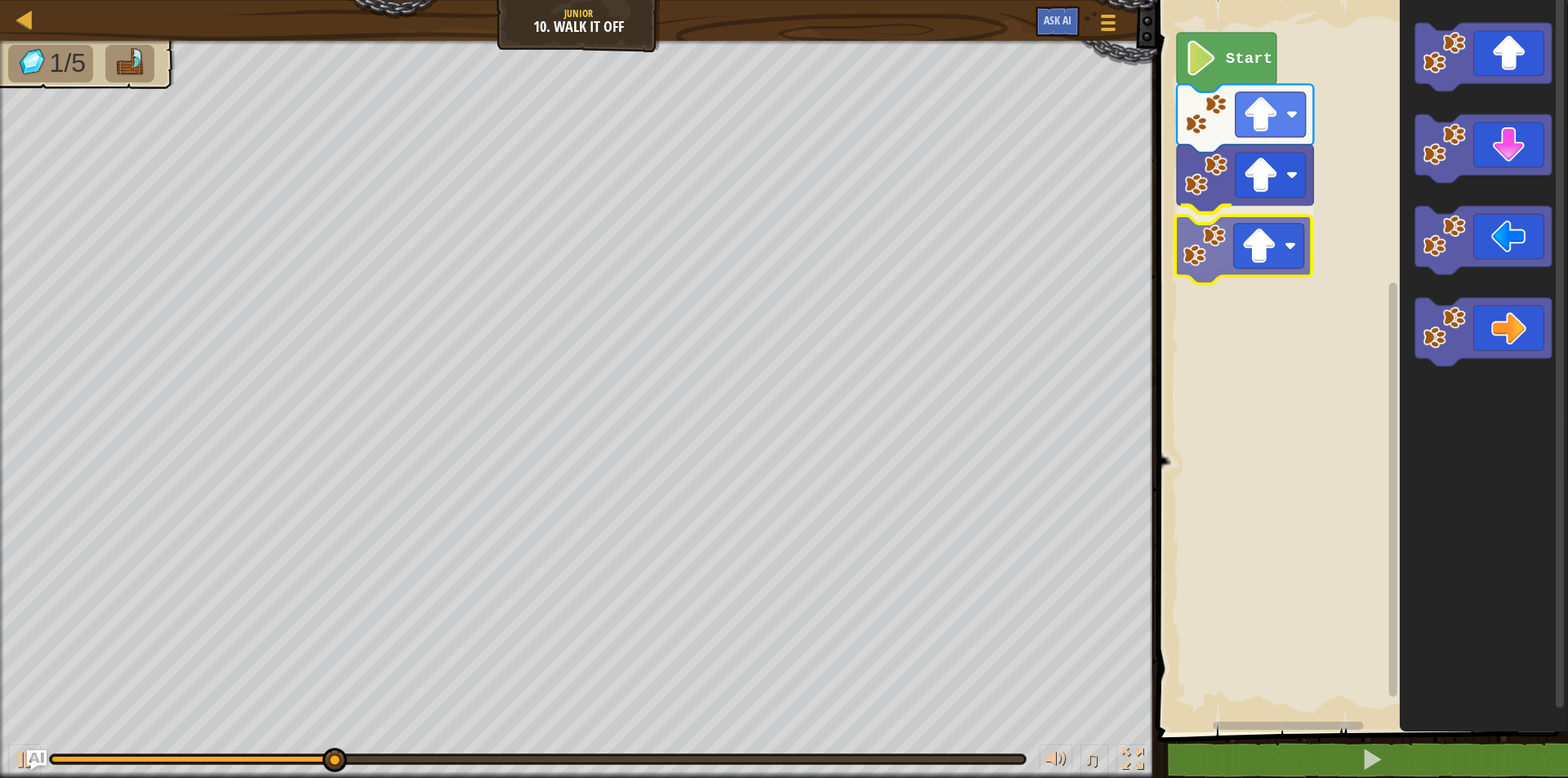
click at [1213, 271] on div "Start" at bounding box center [1361, 362] width 416 height 740
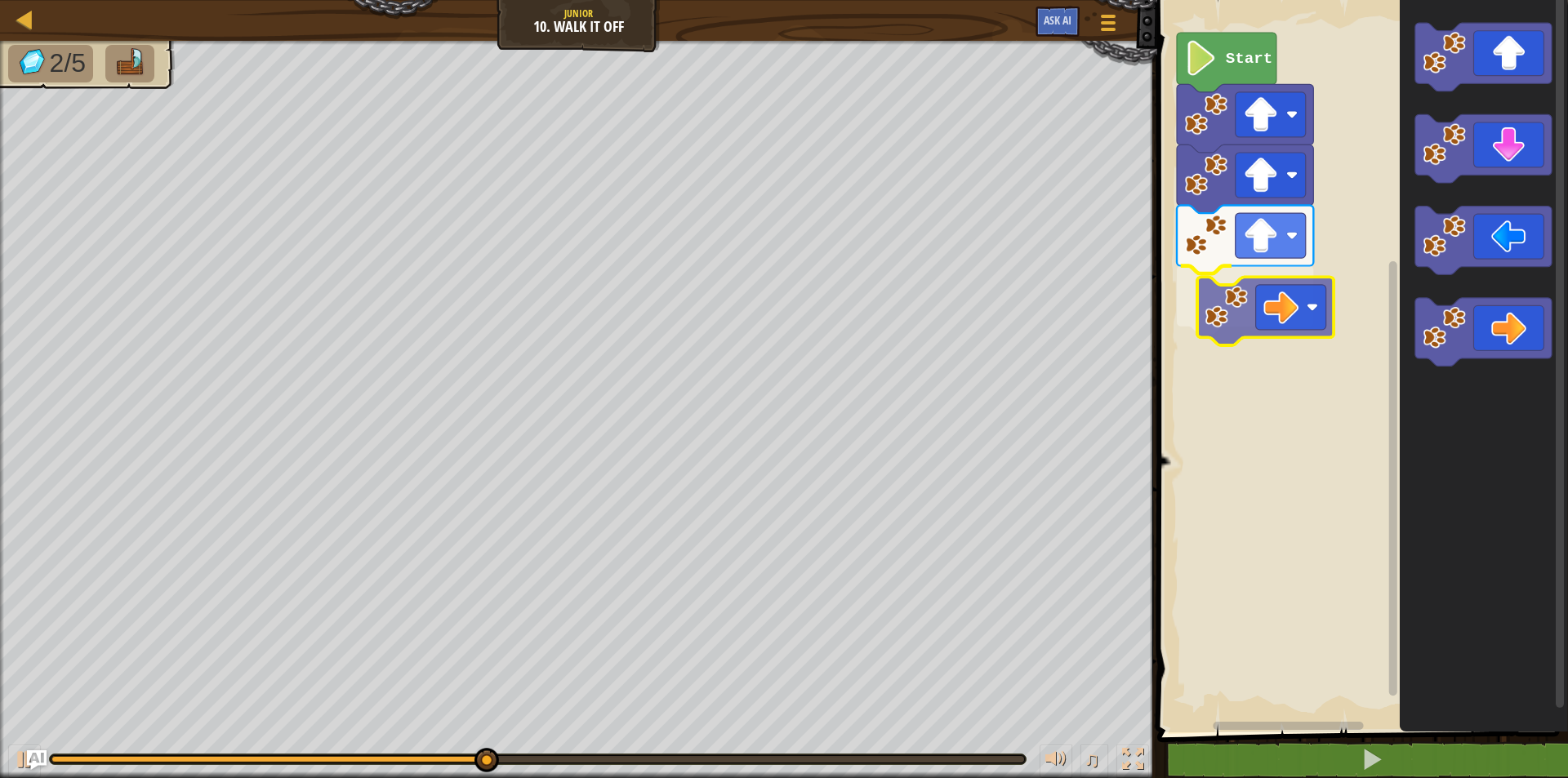
click at [1237, 316] on div "Start" at bounding box center [1361, 362] width 416 height 740
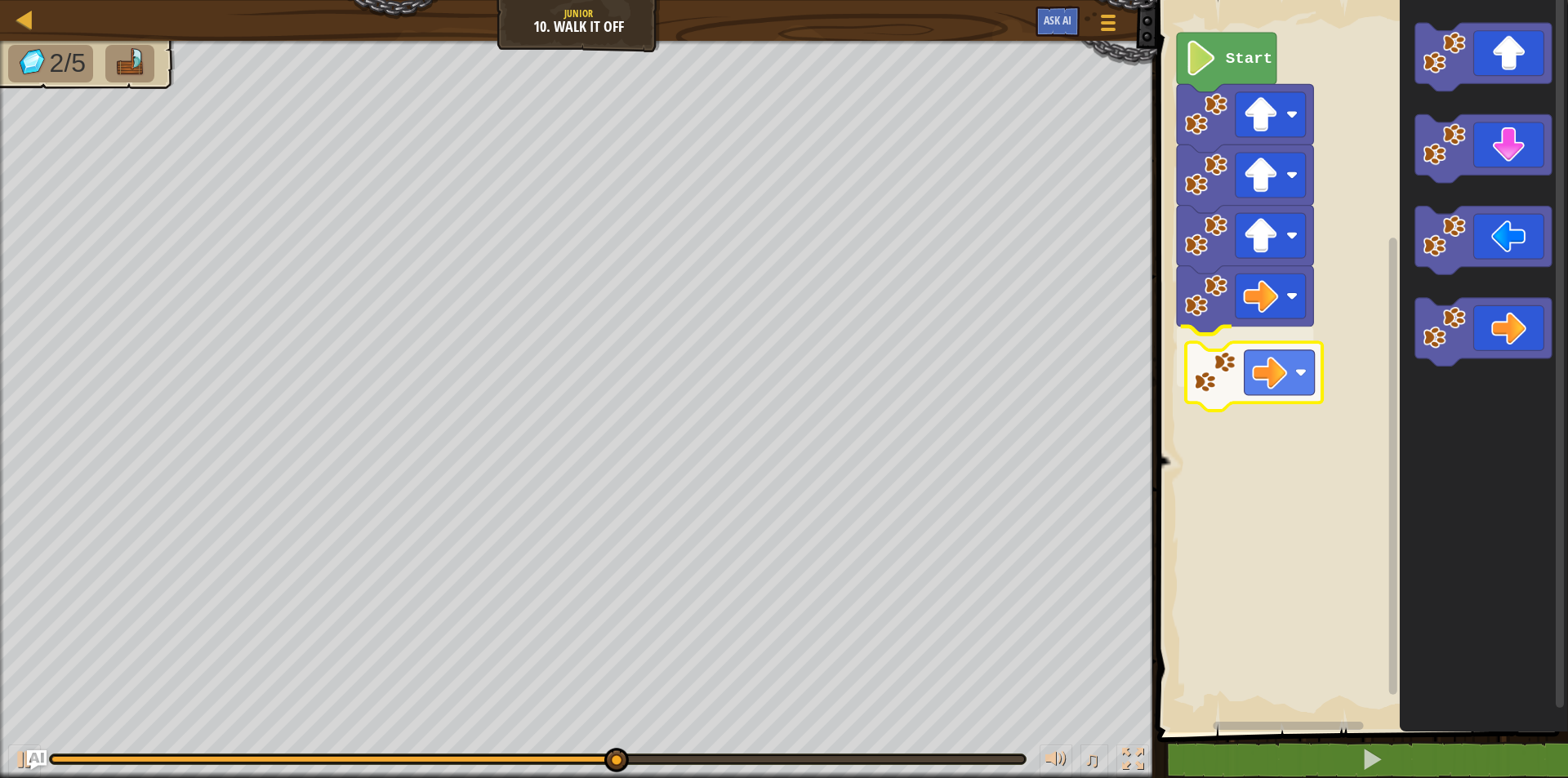
click at [1252, 376] on div "Start" at bounding box center [1361, 362] width 416 height 740
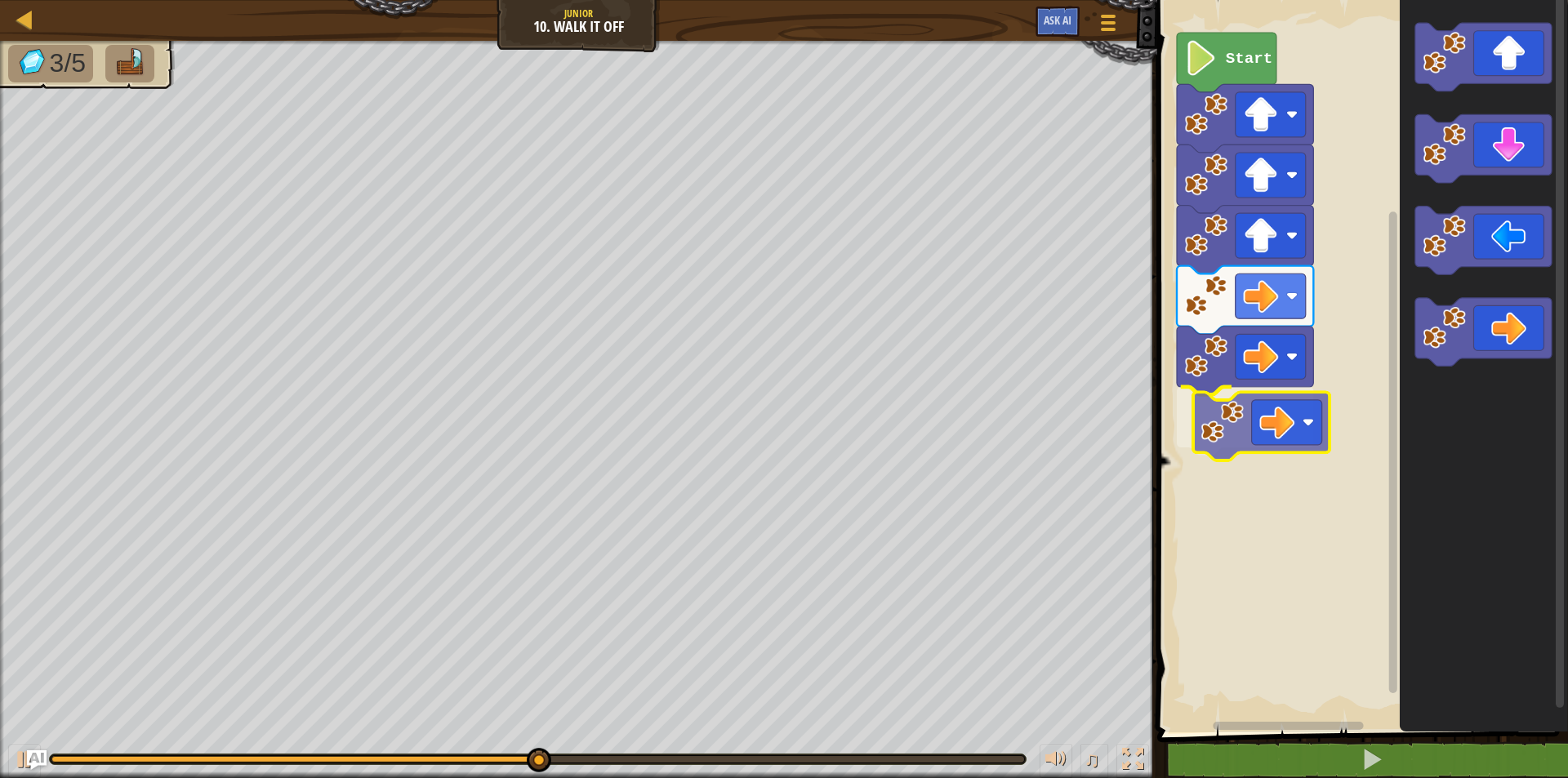
click at [1235, 437] on div "Start" at bounding box center [1361, 362] width 416 height 740
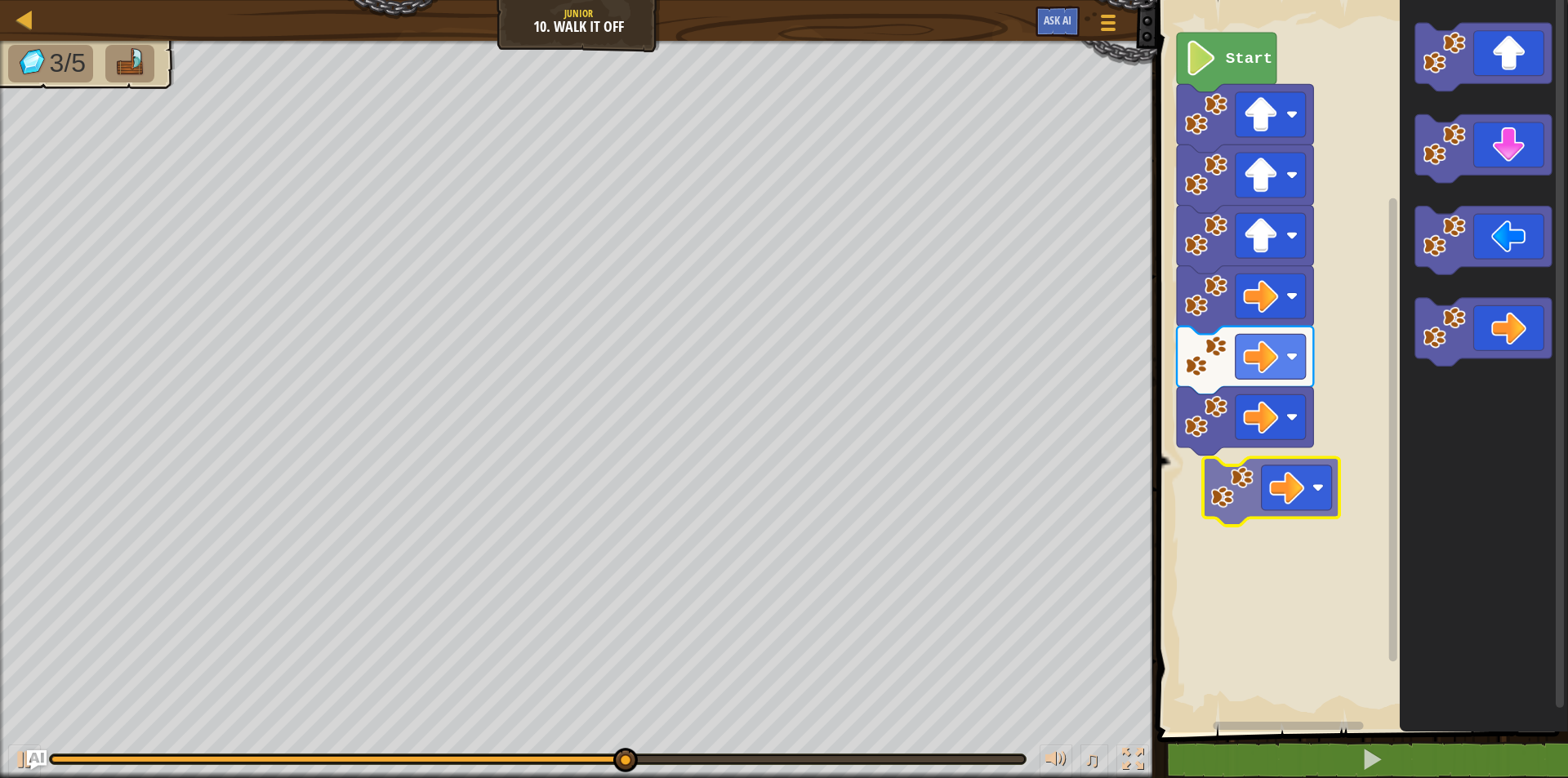
click at [1260, 488] on div "Start" at bounding box center [1361, 362] width 416 height 740
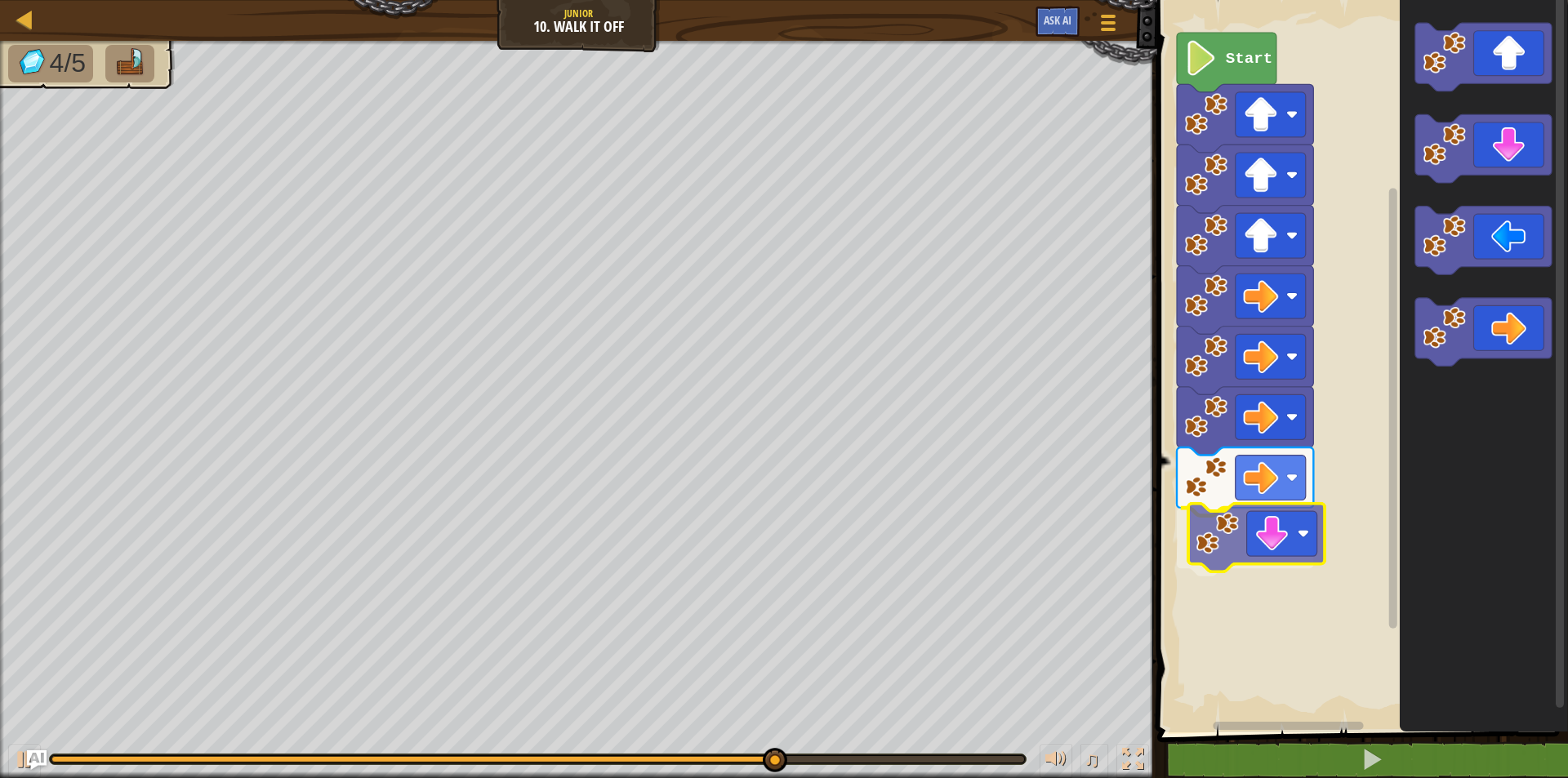
click at [1211, 547] on div "Start" at bounding box center [1361, 362] width 416 height 740
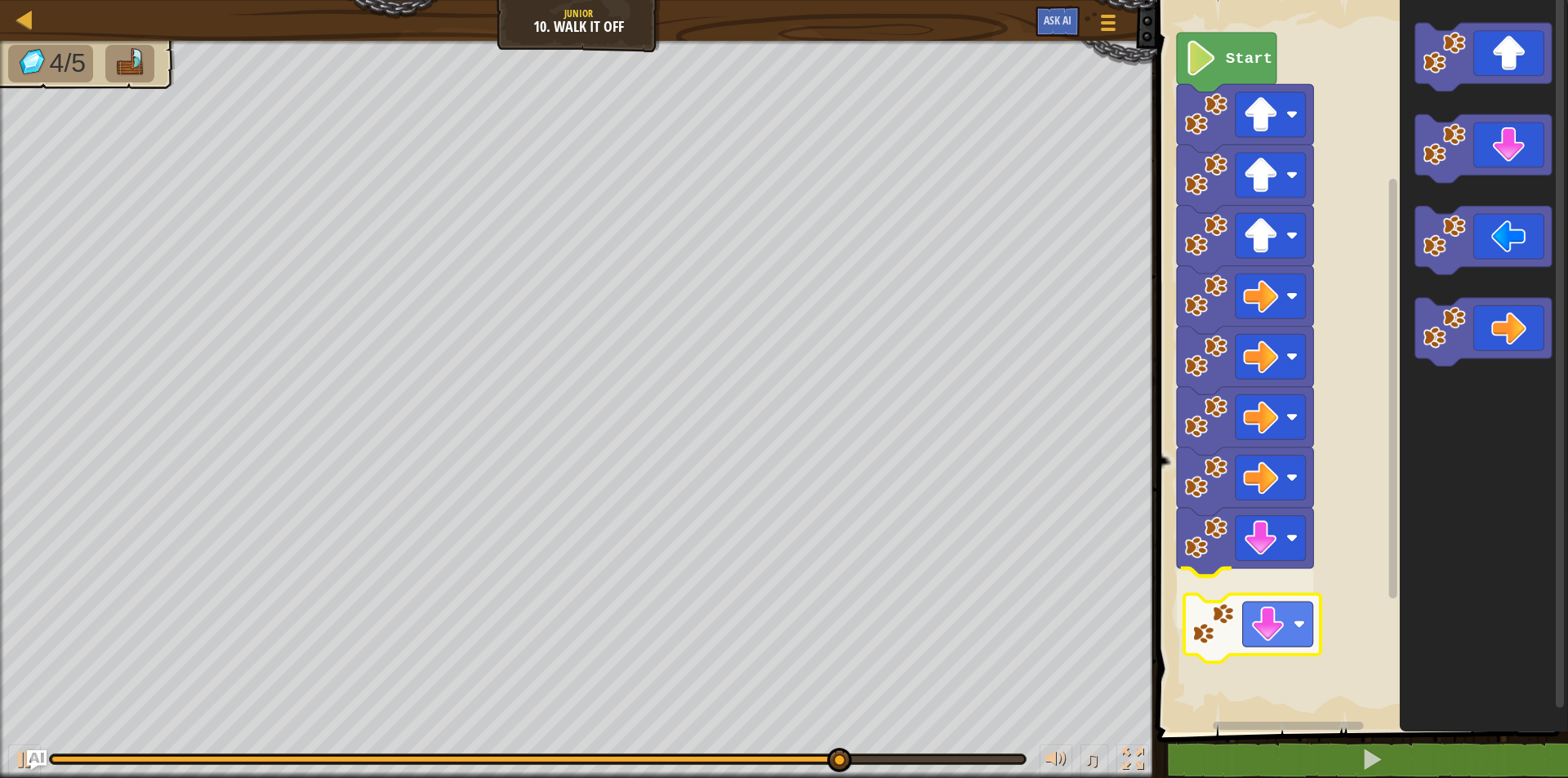
click at [1262, 641] on div "Start" at bounding box center [1361, 362] width 416 height 740
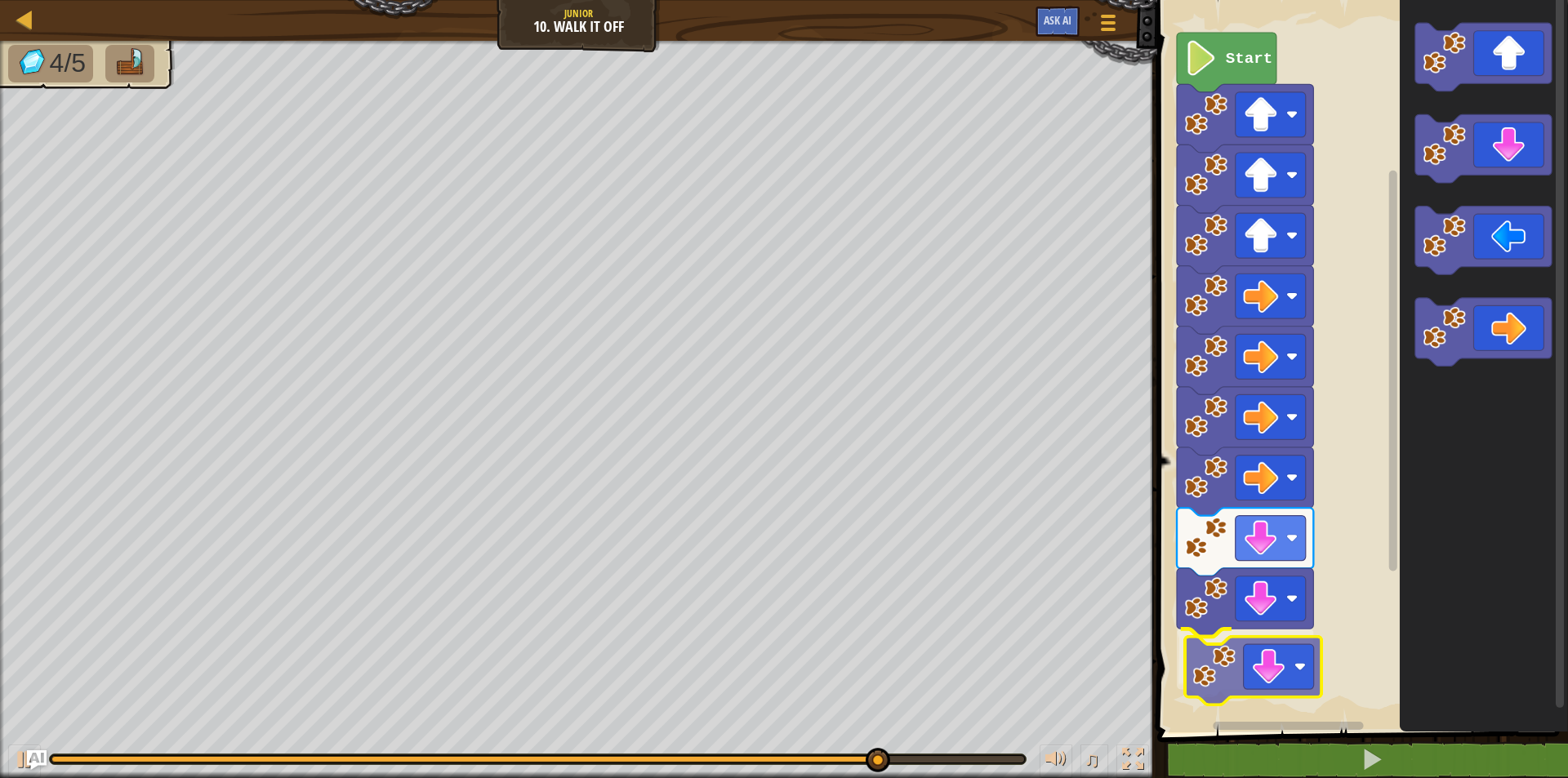
click at [1195, 685] on div "Start" at bounding box center [1361, 362] width 416 height 740
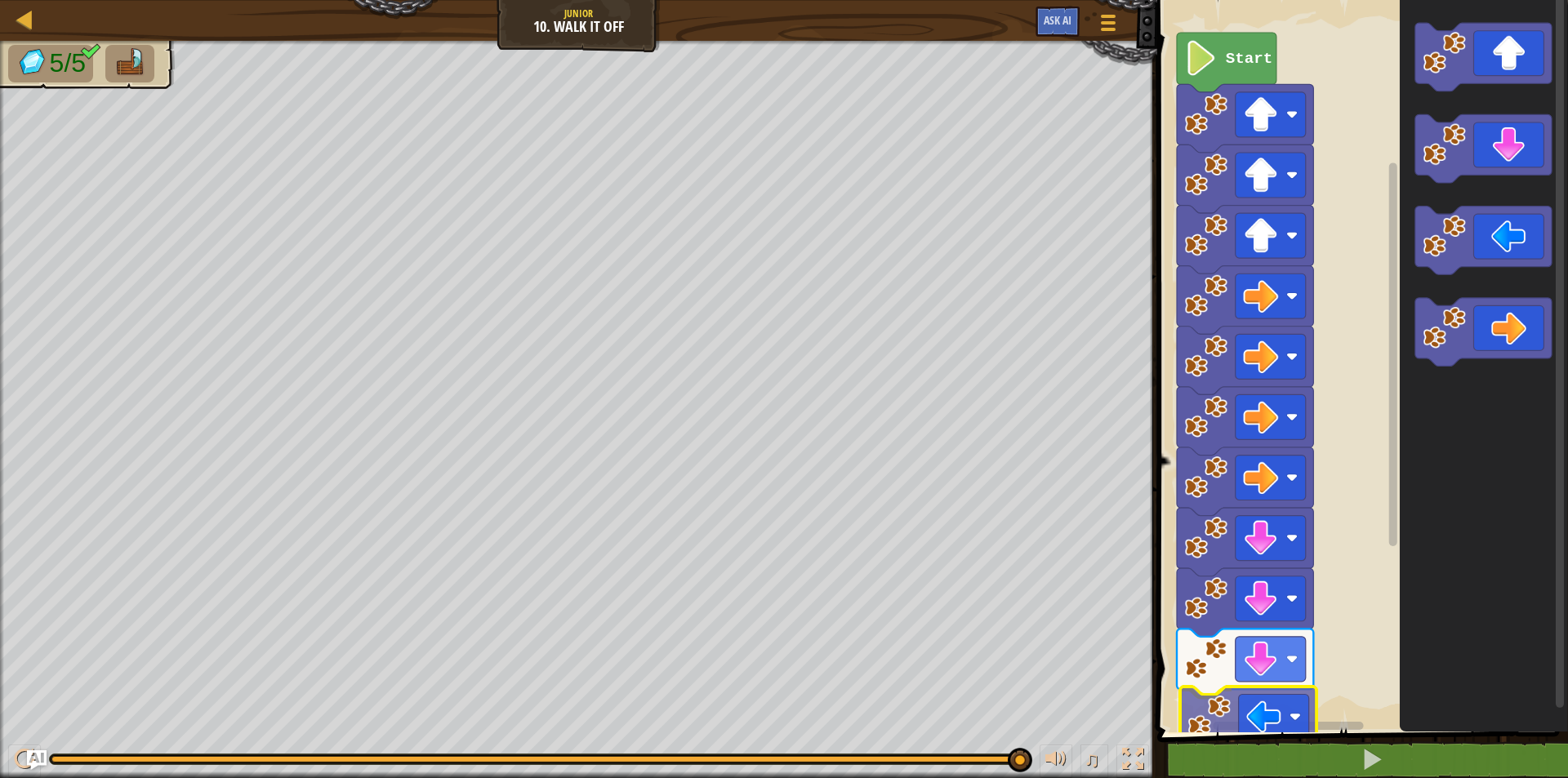
click at [1300, 705] on div "Start" at bounding box center [1361, 362] width 416 height 740
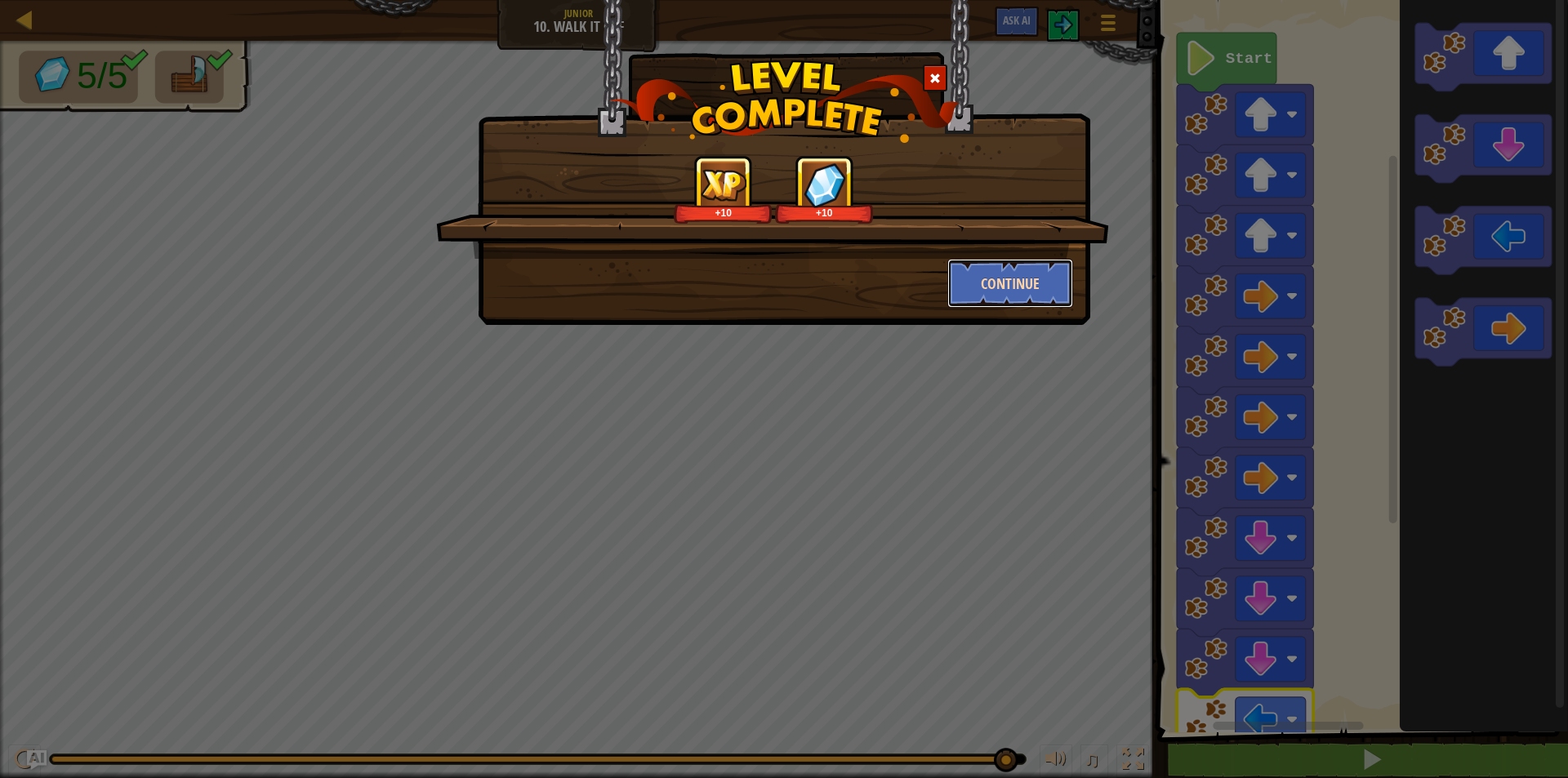
click at [1029, 286] on button "Continue" at bounding box center [1010, 283] width 126 height 49
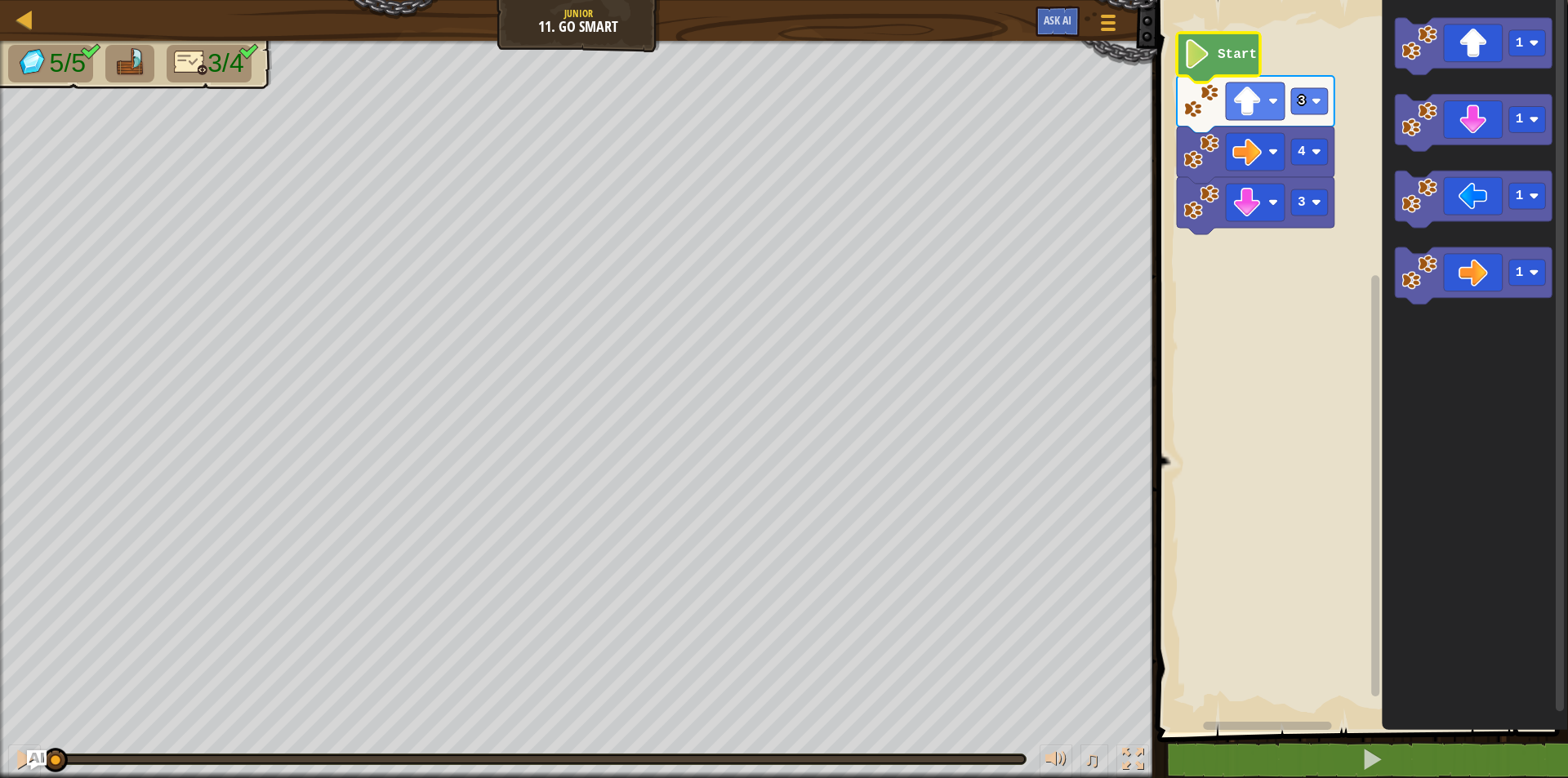
click at [1207, 49] on image "Blockly Workspace" at bounding box center [1197, 54] width 28 height 30
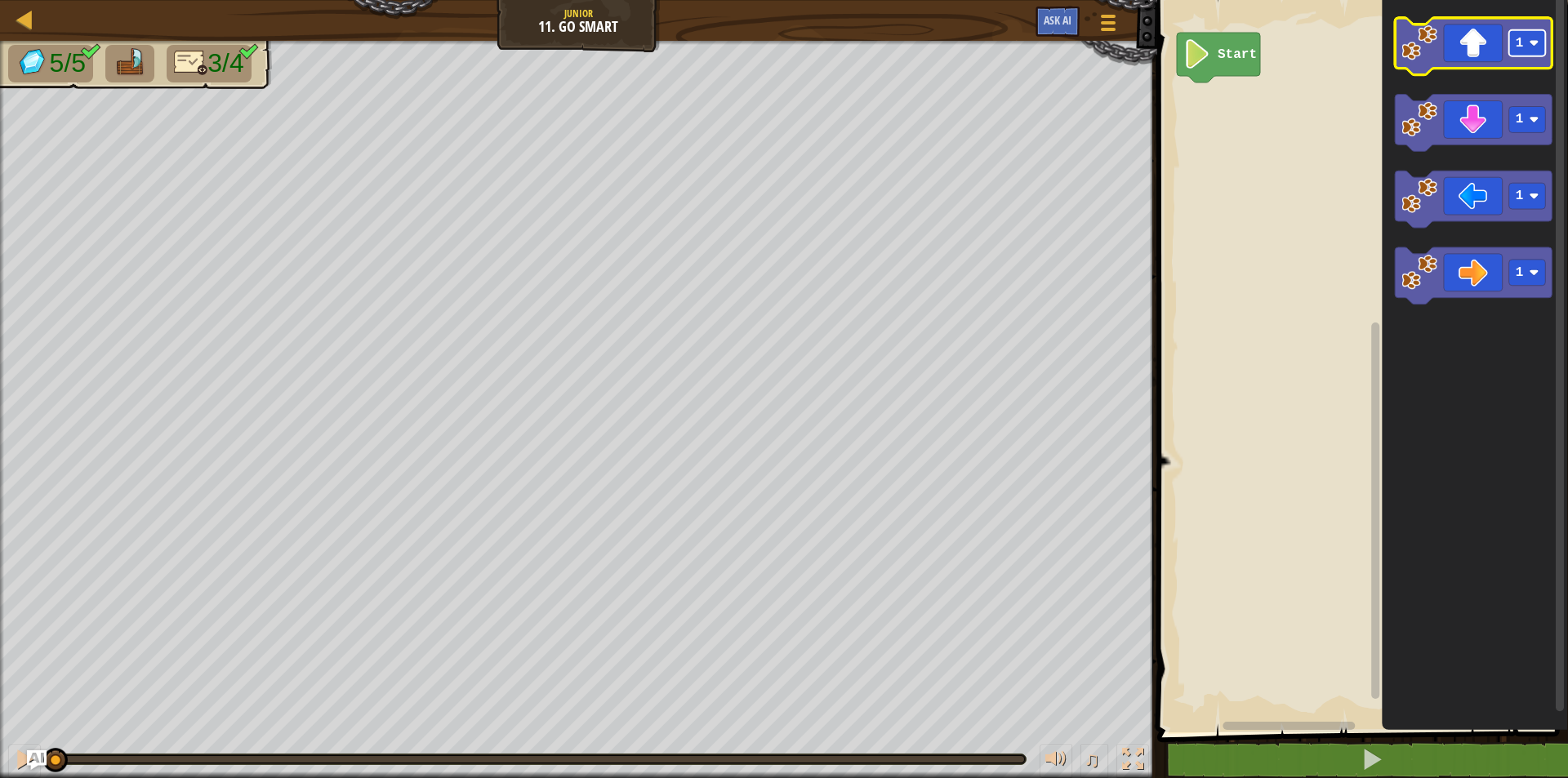
click at [1522, 56] on rect "Blockly Workspace" at bounding box center [1528, 43] width 37 height 26
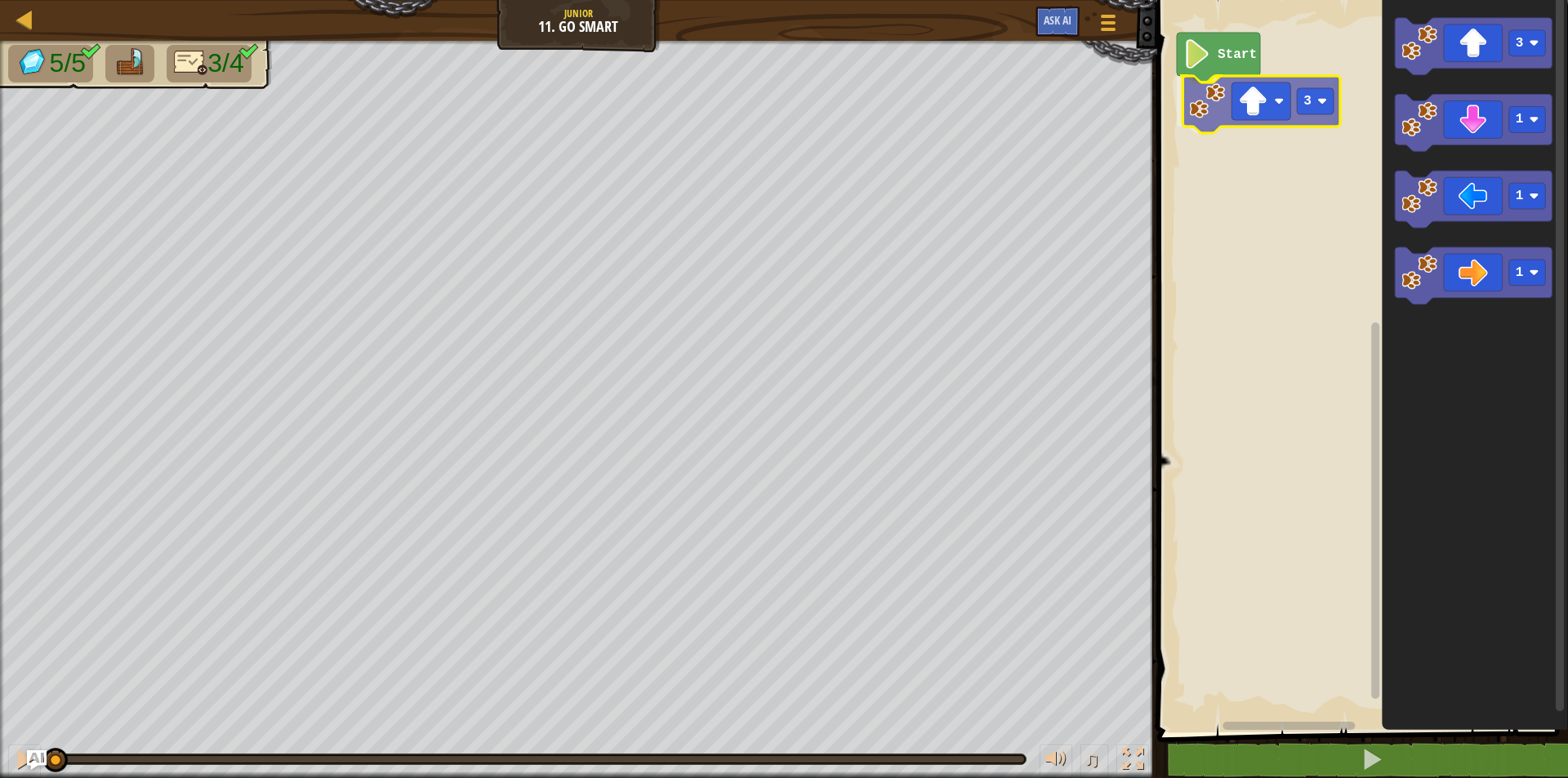
click at [1210, 106] on div "Start 3 3 1 1 1 3" at bounding box center [1361, 362] width 416 height 740
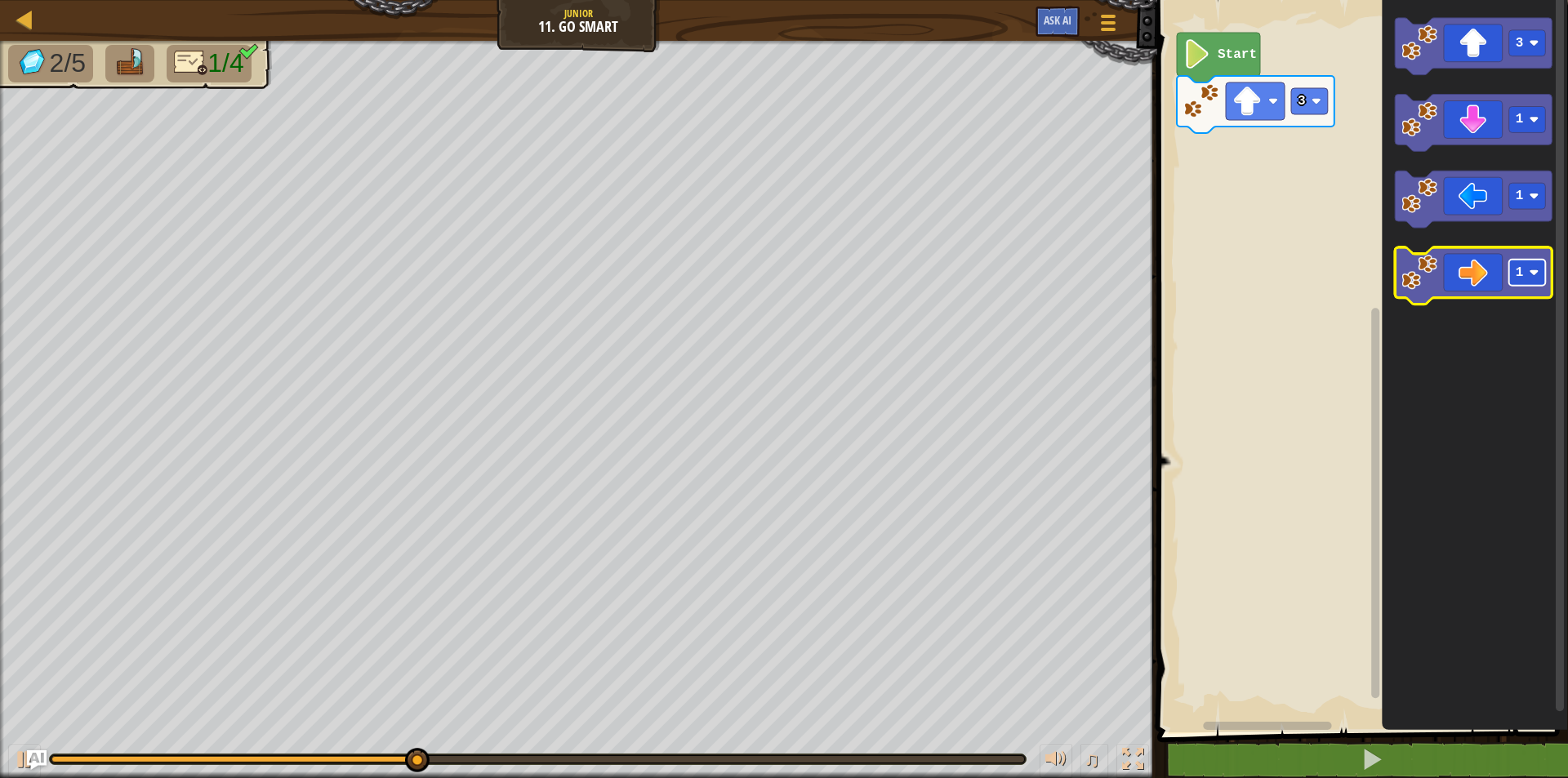
click at [1528, 266] on rect "Blockly Workspace" at bounding box center [1528, 273] width 37 height 26
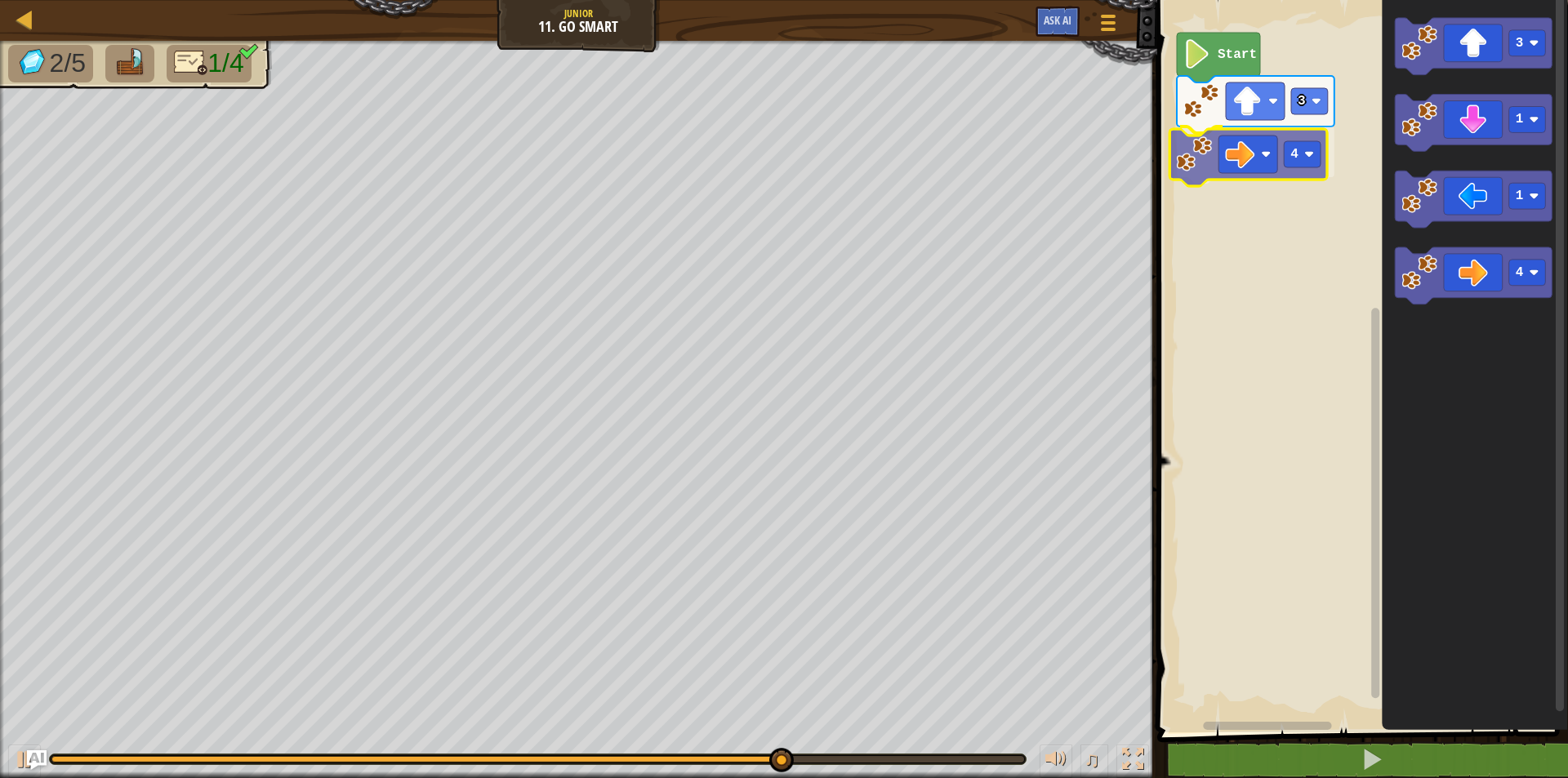
click at [1200, 147] on div "Start 3 4 3 1 1 4 4" at bounding box center [1361, 362] width 416 height 740
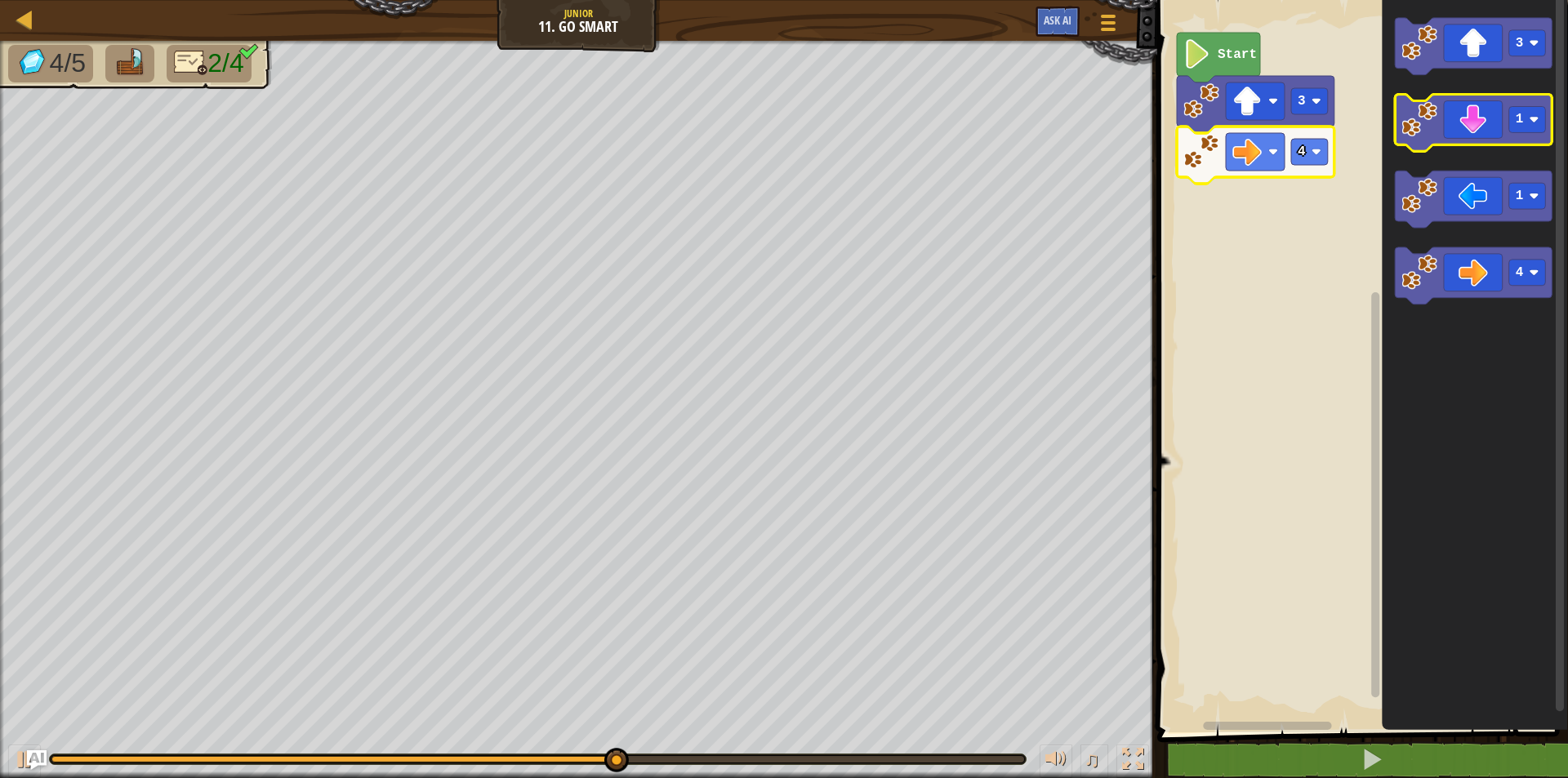
click at [1527, 135] on icon "Blockly Workspace" at bounding box center [1474, 124] width 158 height 57
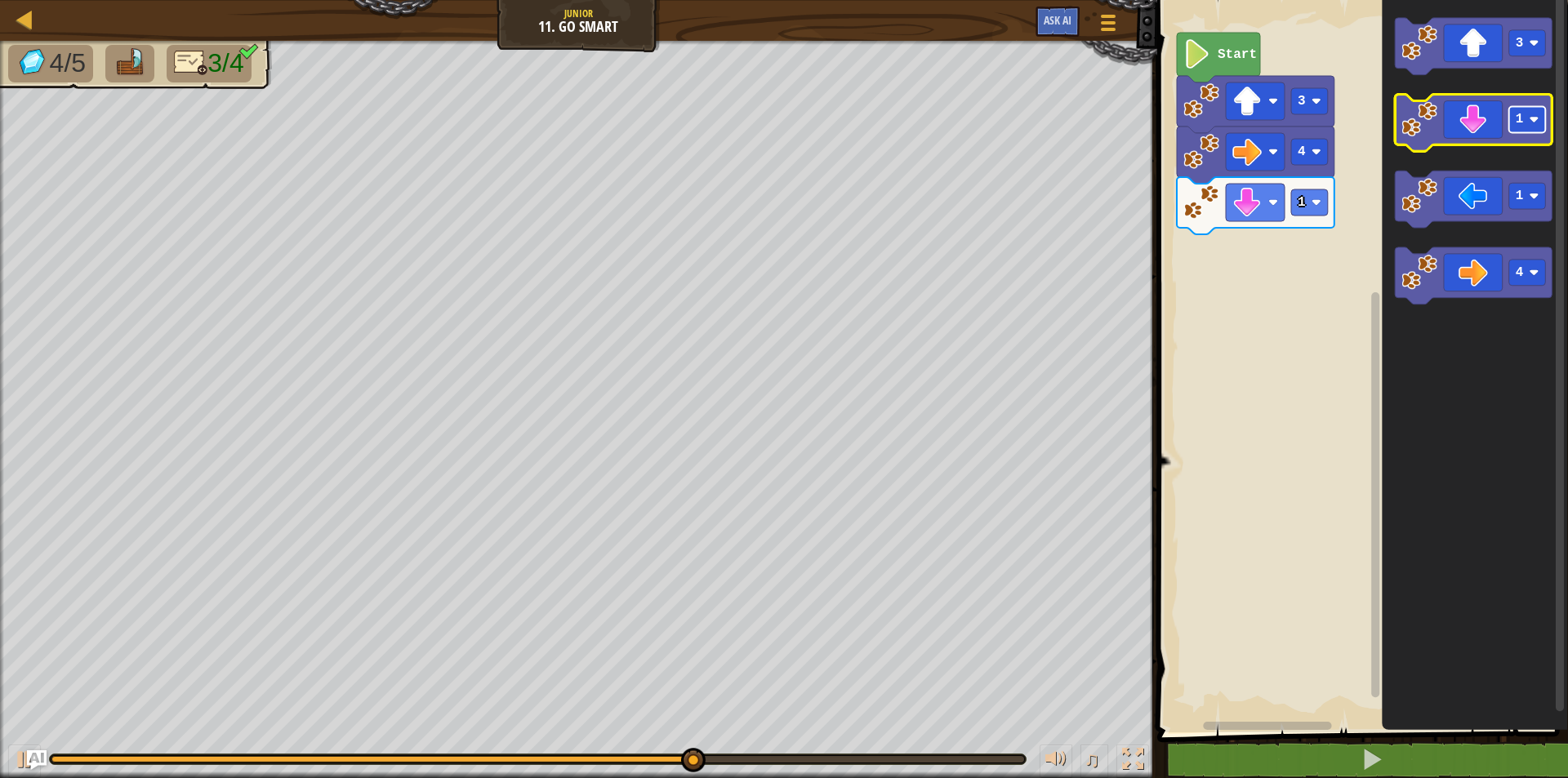
click at [1528, 130] on rect "Blockly Workspace" at bounding box center [1528, 119] width 37 height 26
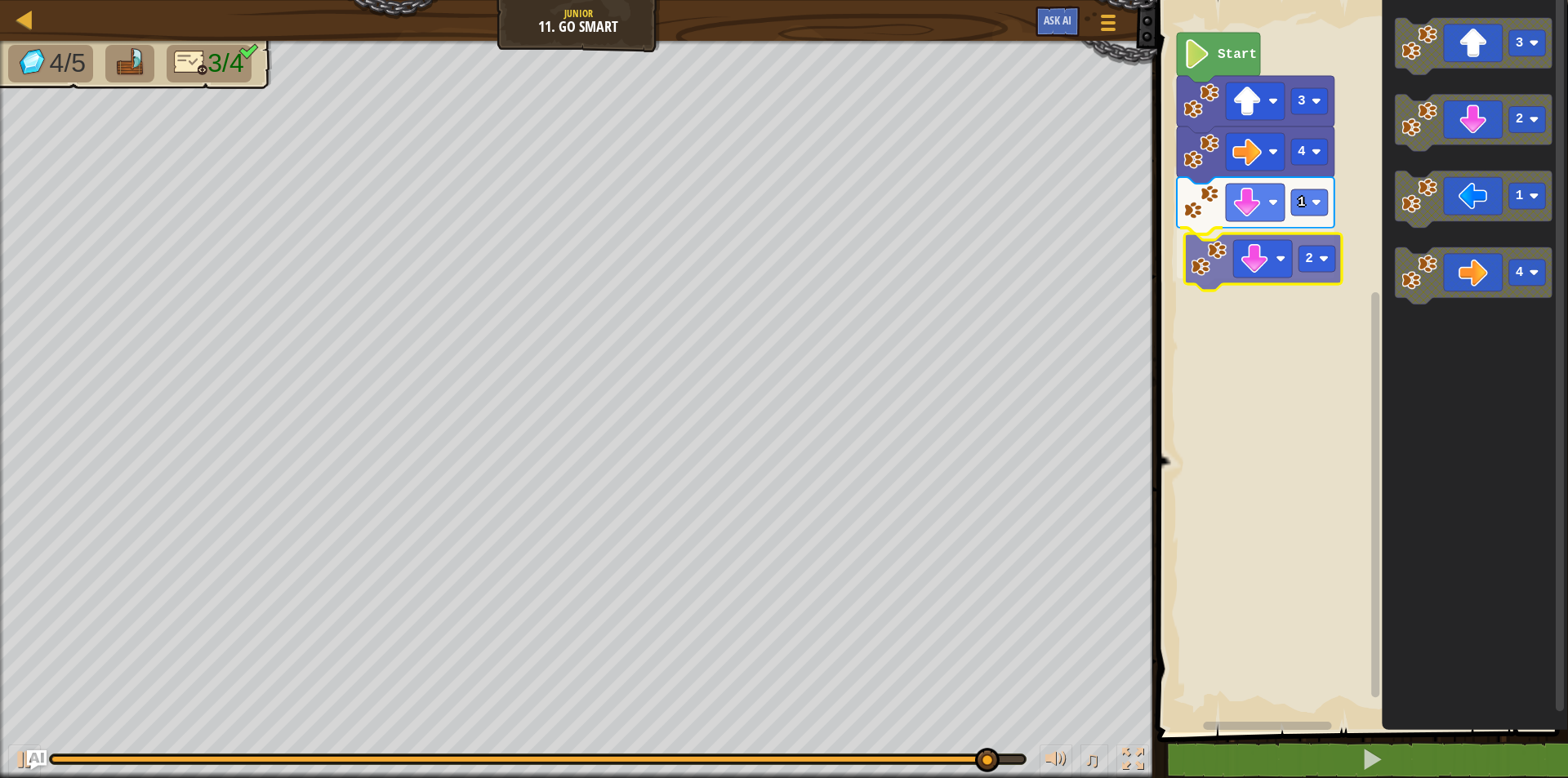
click at [1221, 275] on div "Start 3 4 1 2 3 2 1 4 2" at bounding box center [1361, 362] width 416 height 740
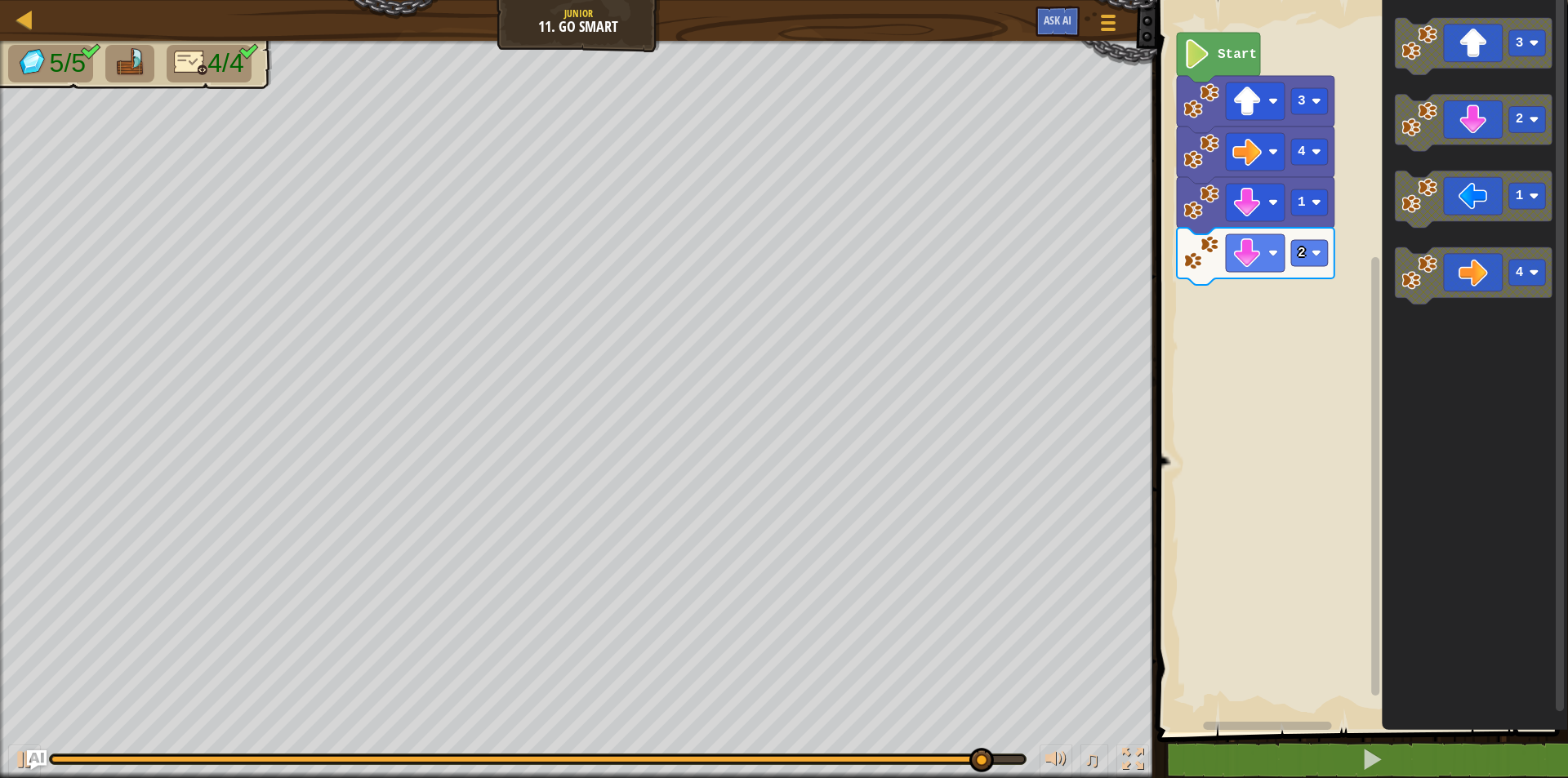
click at [1317, 267] on div "Start 3 4 1 2 3 2 1 4" at bounding box center [1361, 362] width 416 height 740
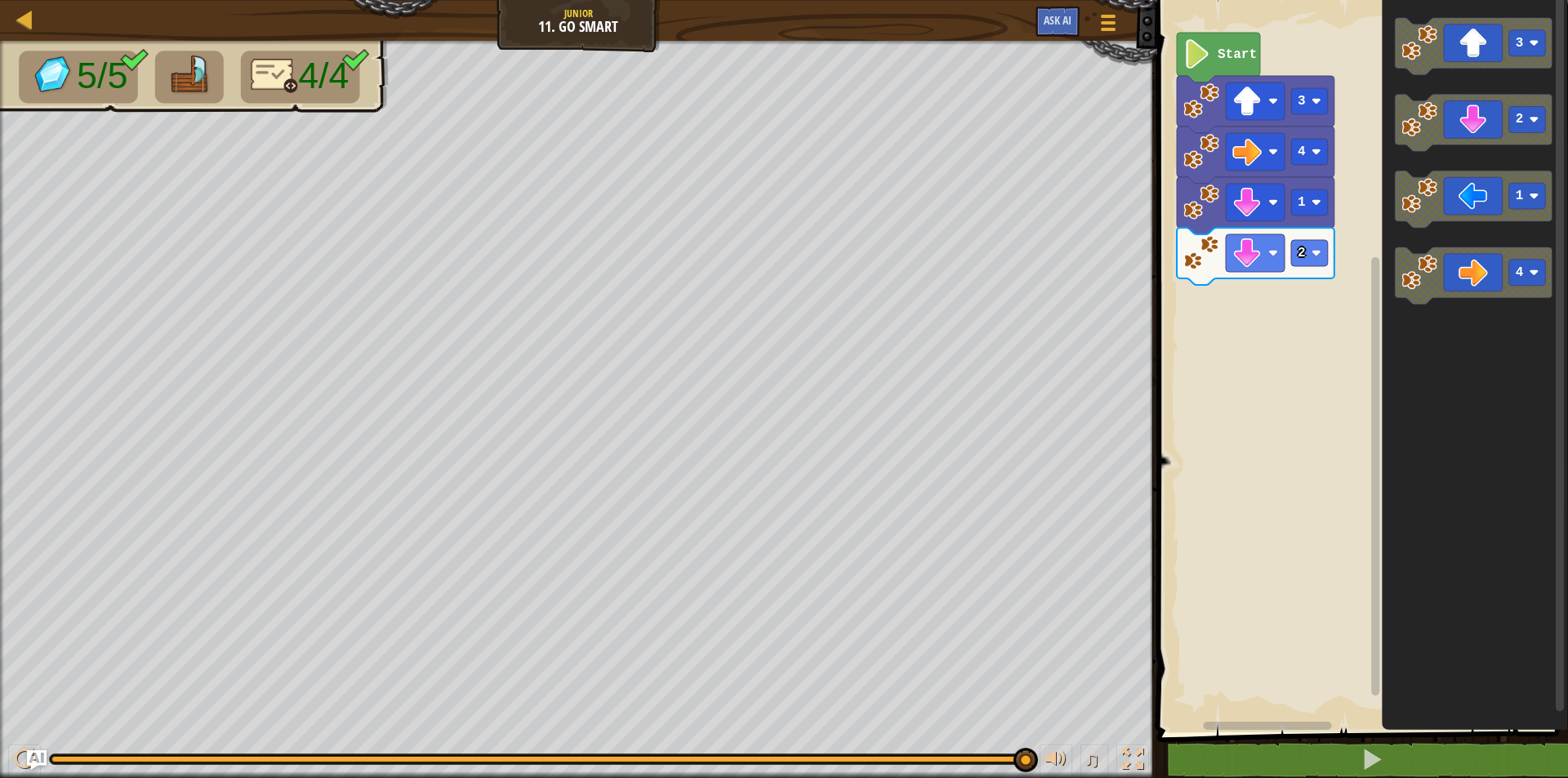
click at [1338, 276] on div "Start 3 4 1 2 3 2 1 4" at bounding box center [1361, 362] width 416 height 740
click at [1419, 249] on g "3 2 1 4" at bounding box center [1474, 161] width 158 height 288
click at [1380, 282] on div "Start 3 4 1 2 3 2 1 4" at bounding box center [1361, 362] width 416 height 740
click at [27, 748] on div at bounding box center [24, 759] width 22 height 22
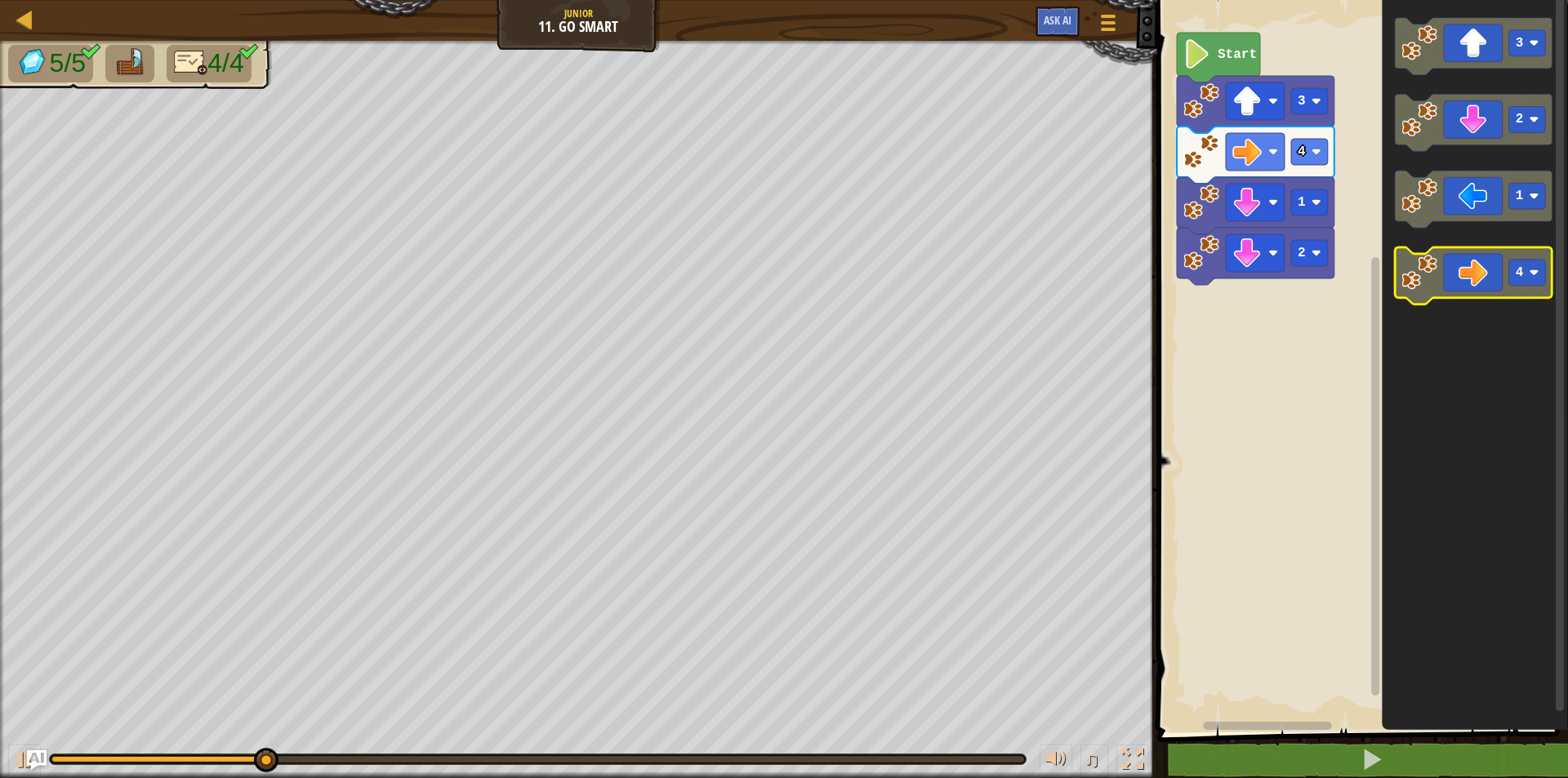
click at [1395, 275] on g "3 2 1 4" at bounding box center [1474, 161] width 158 height 288
click at [1380, 271] on div "Start 3 4 1 2 3 2 1 4" at bounding box center [1361, 362] width 416 height 740
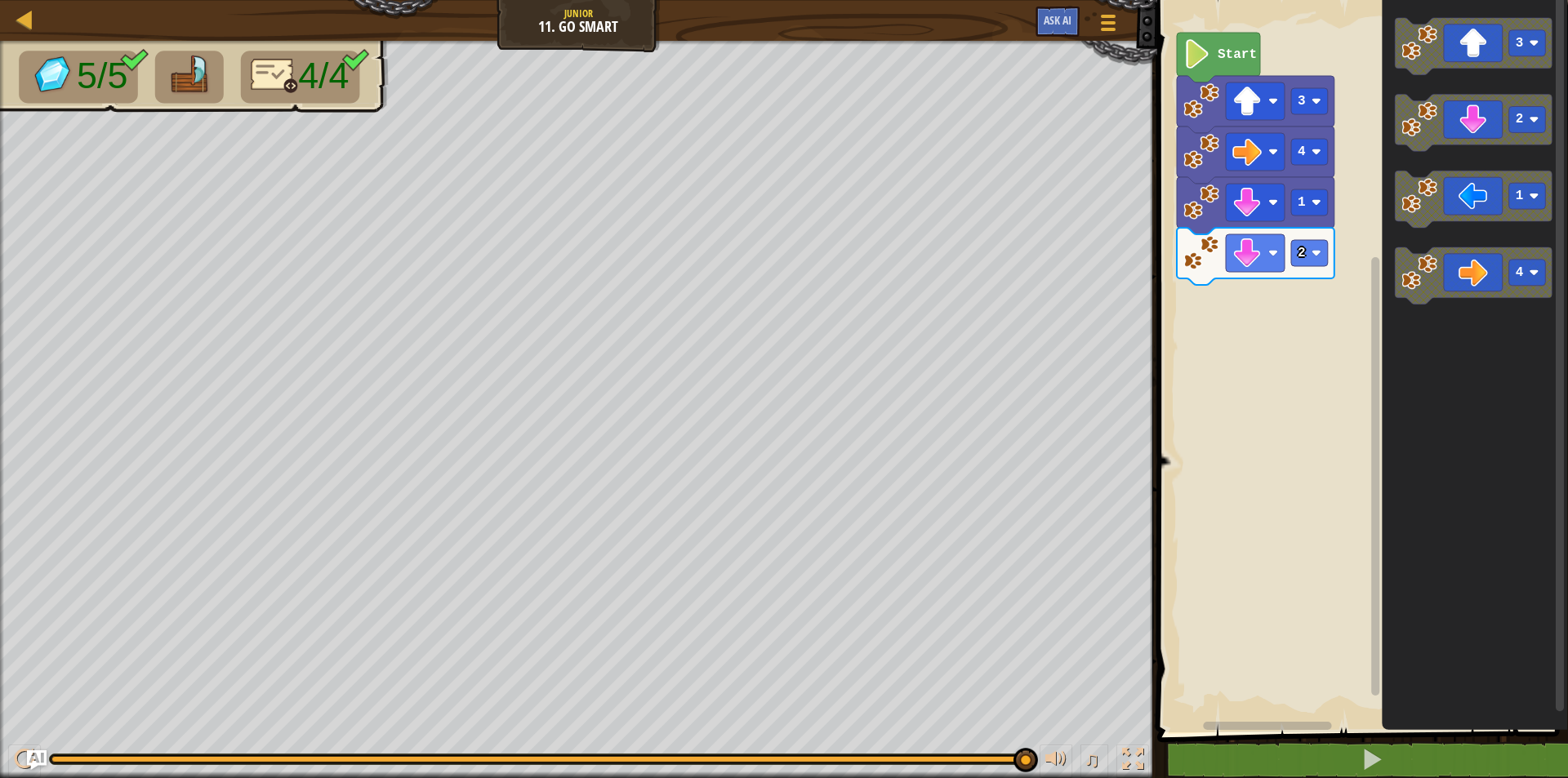
click at [1239, 740] on span at bounding box center [1364, 343] width 424 height 799
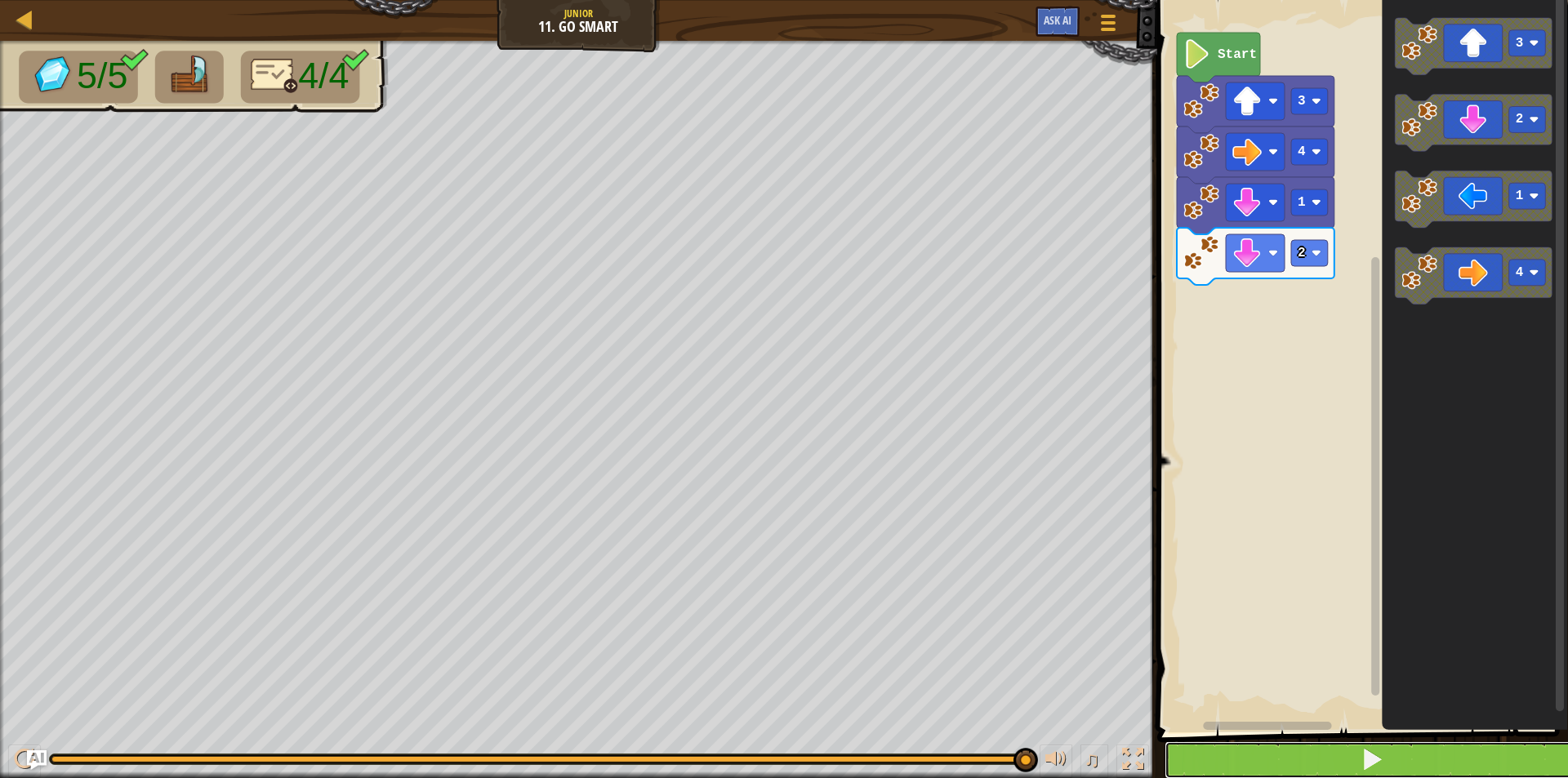
click at [1243, 748] on button at bounding box center [1373, 760] width 416 height 38
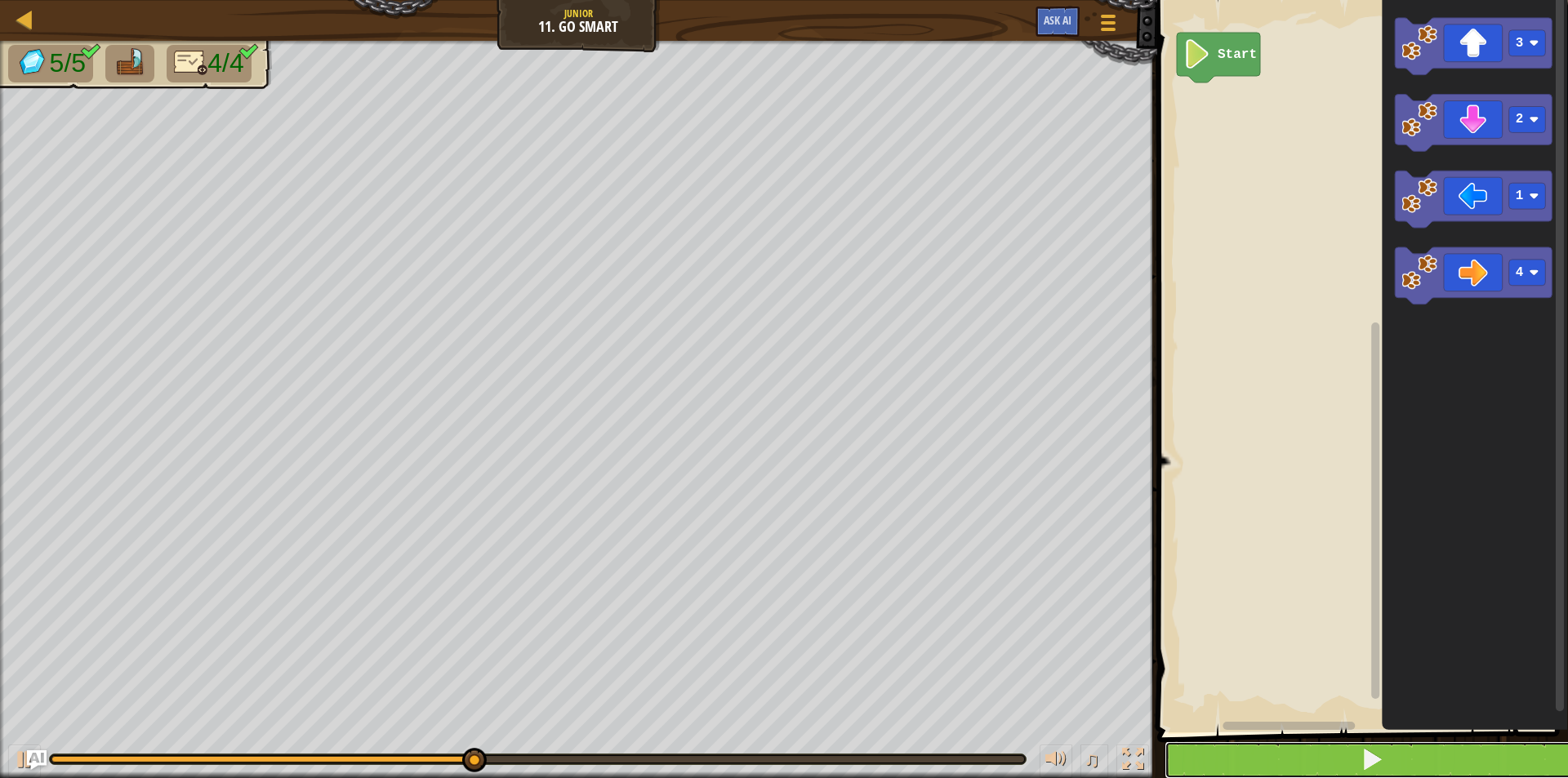
click at [1388, 745] on button at bounding box center [1373, 760] width 416 height 38
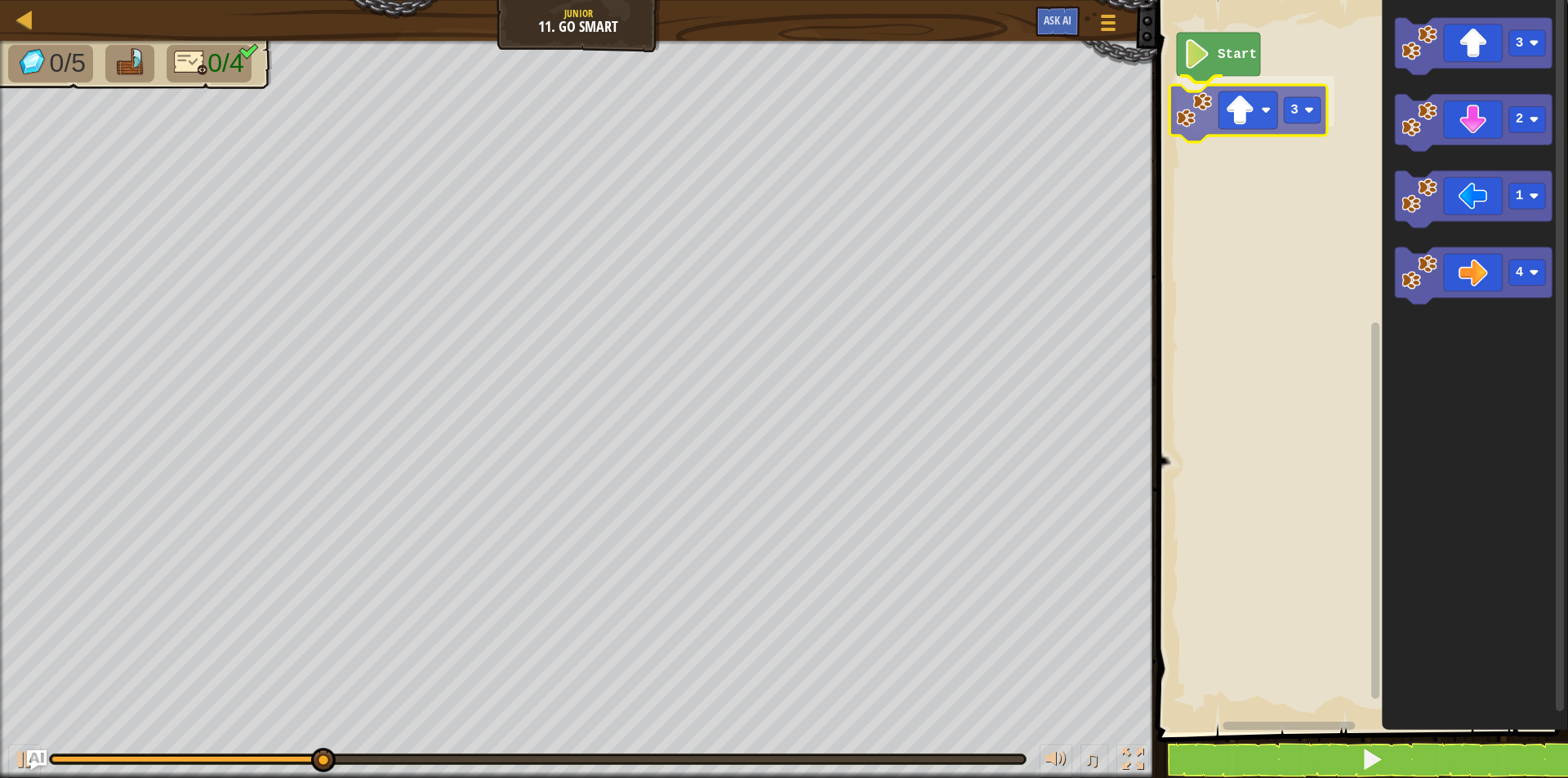
click at [1222, 123] on div "Start 3 3 2 1 4 3" at bounding box center [1361, 362] width 416 height 740
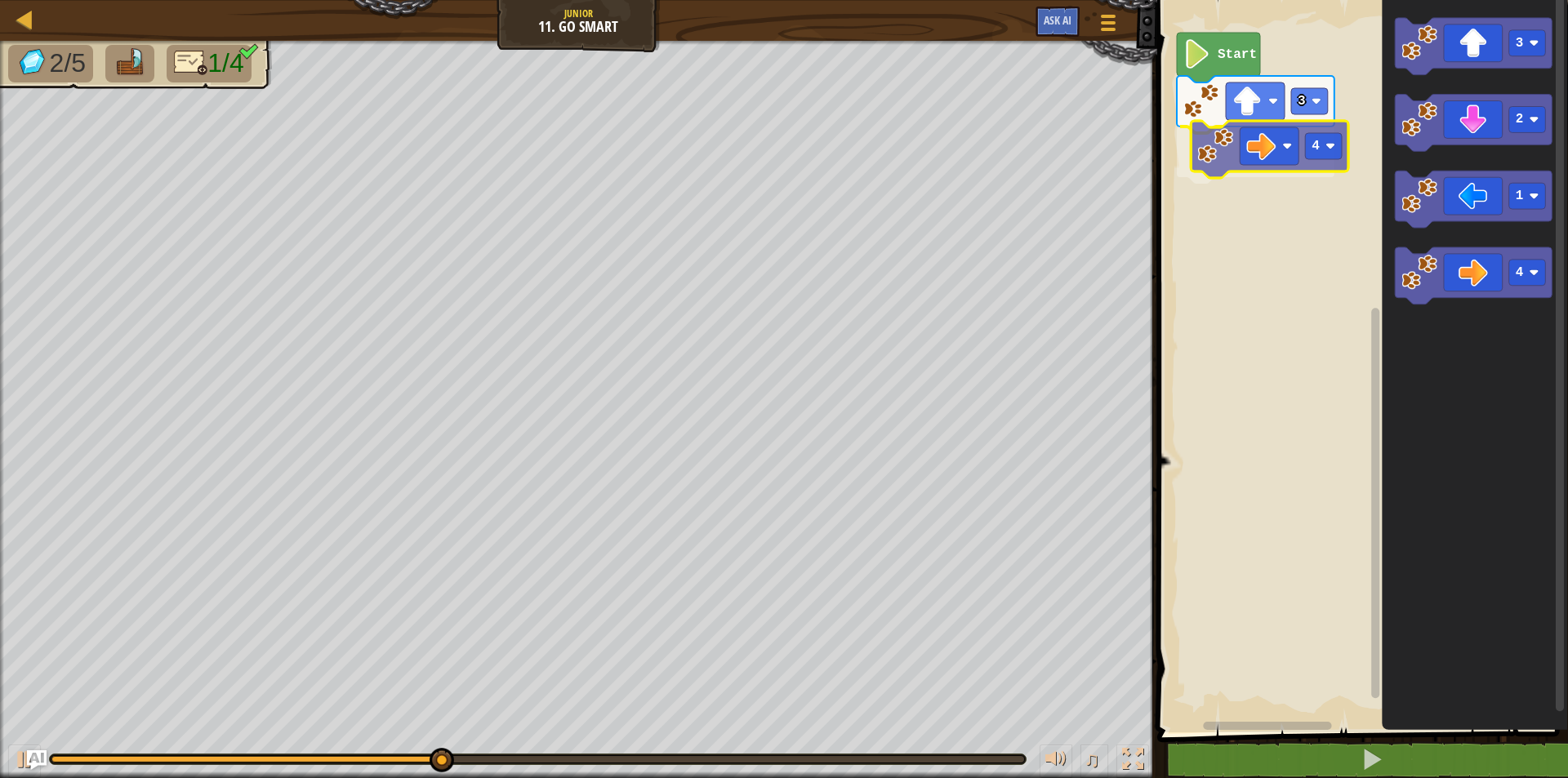
click at [1229, 158] on div "Start 3 4 3 2 1 4 4" at bounding box center [1361, 362] width 416 height 740
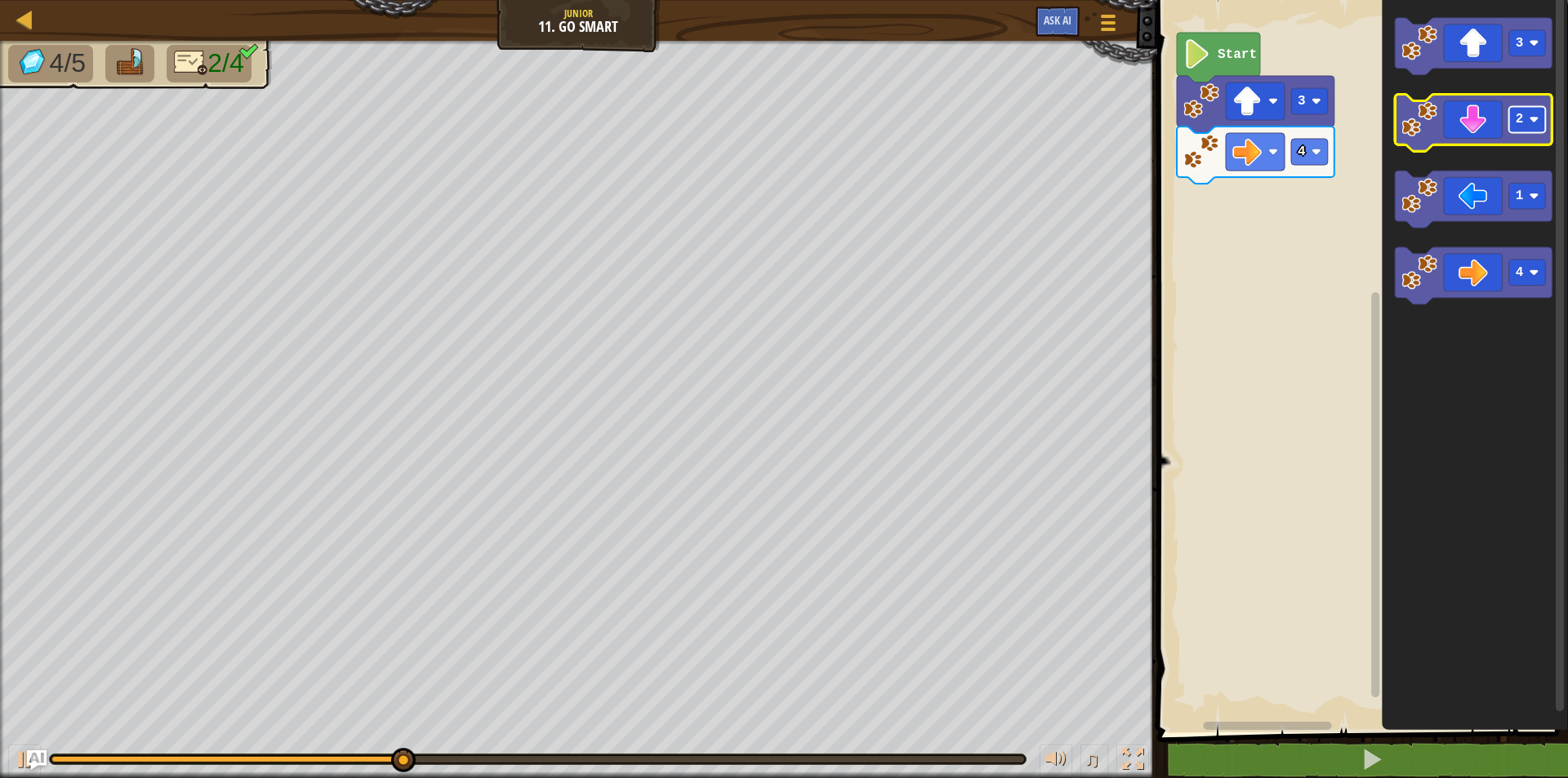
click at [1530, 122] on image "Blockly Workspace" at bounding box center [1534, 119] width 10 height 10
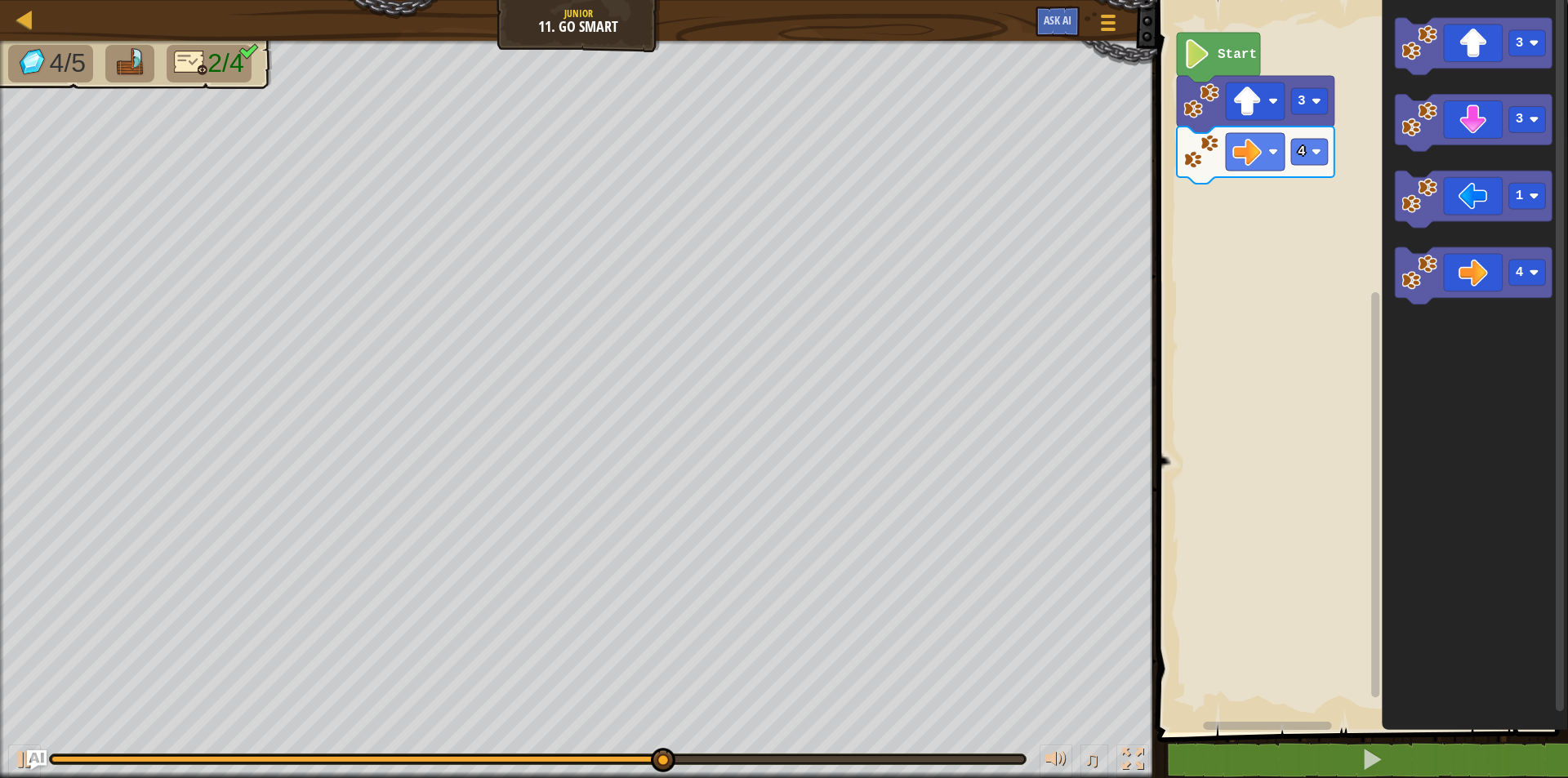
click at [1286, 175] on div "Start 3 4 3 3 1 4" at bounding box center [1361, 362] width 416 height 740
click at [1360, 172] on div "Start 3 4 3 3 1 4" at bounding box center [1361, 362] width 416 height 740
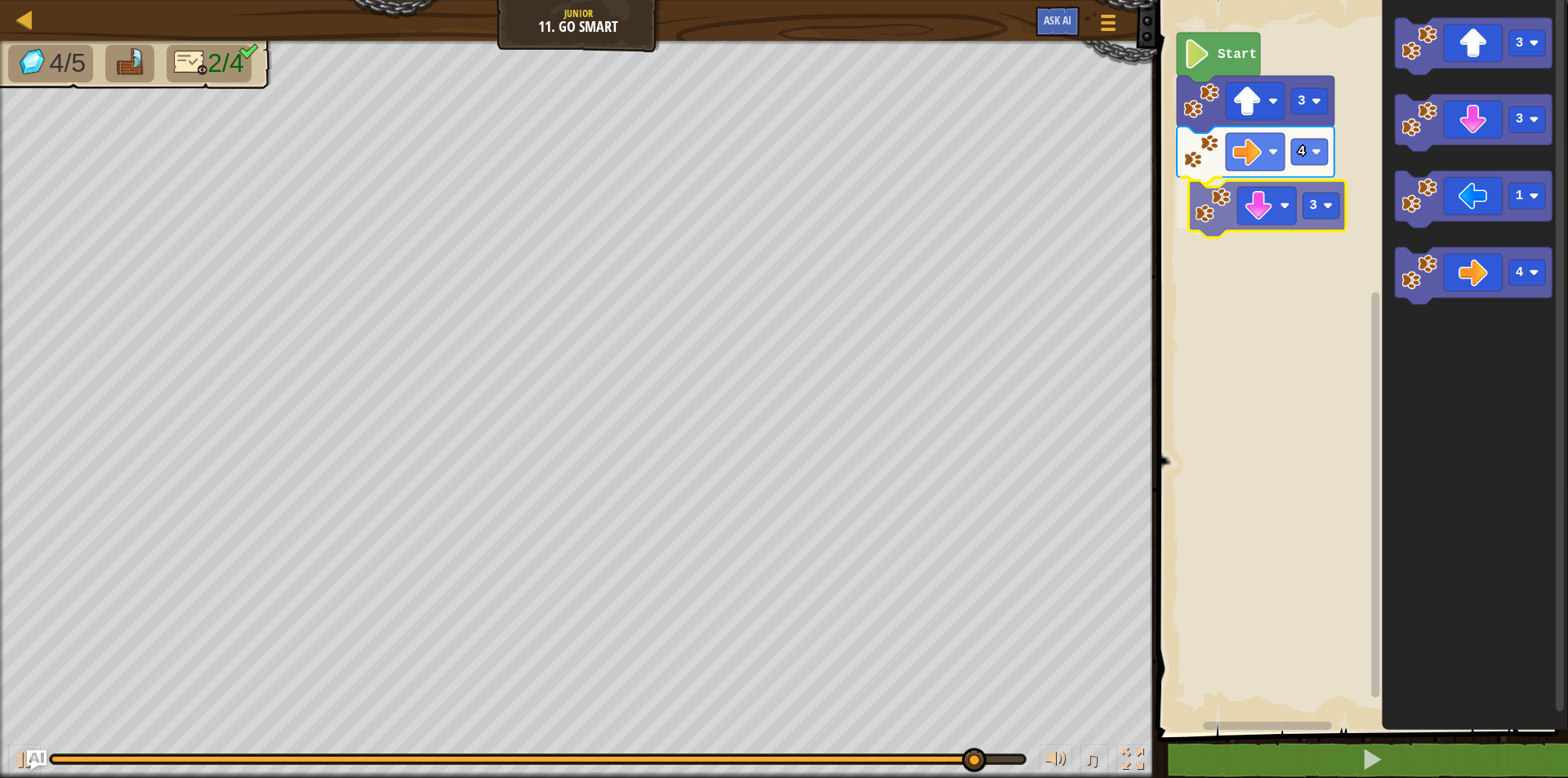
click at [1224, 218] on div "Start 3 4 3 3 3 1 4 3" at bounding box center [1361, 362] width 416 height 740
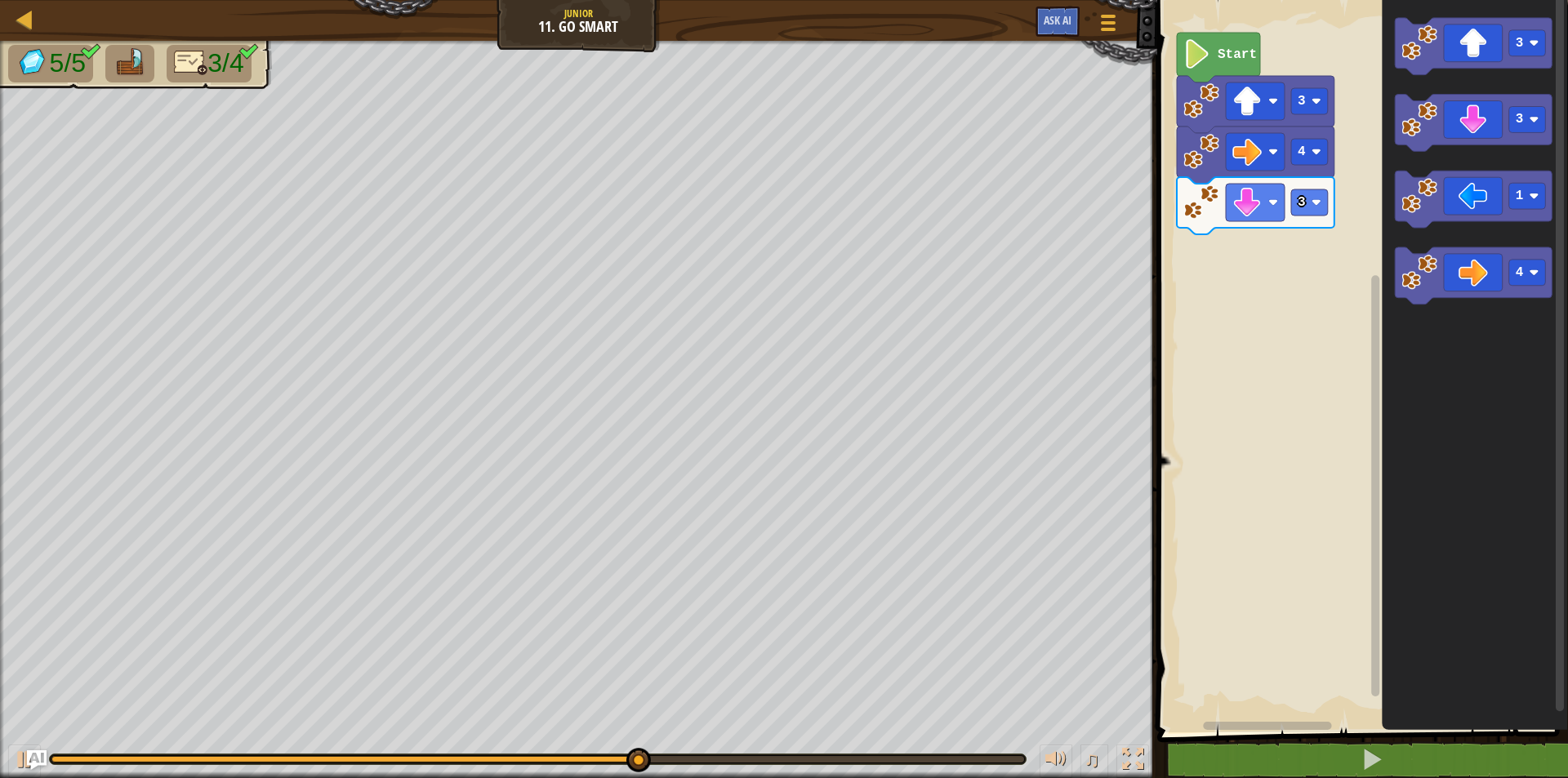
click at [1419, 229] on icon "3 3 1 4" at bounding box center [1476, 362] width 186 height 740
click at [1424, 229] on g "3 3 1 4" at bounding box center [1474, 161] width 158 height 288
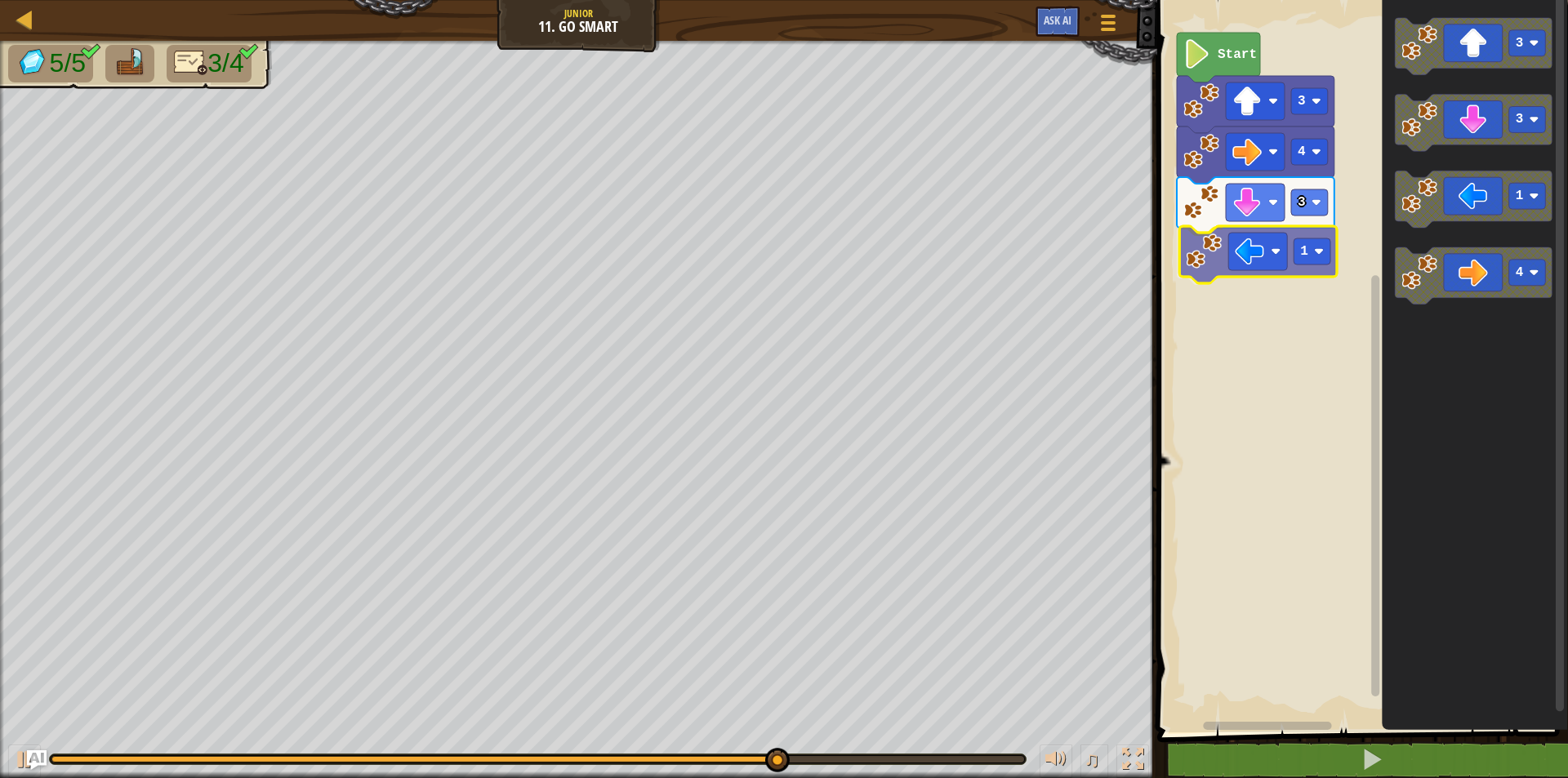
click at [1208, 257] on div "Start 3 4 3 1 3 3 1 4 1" at bounding box center [1361, 362] width 416 height 740
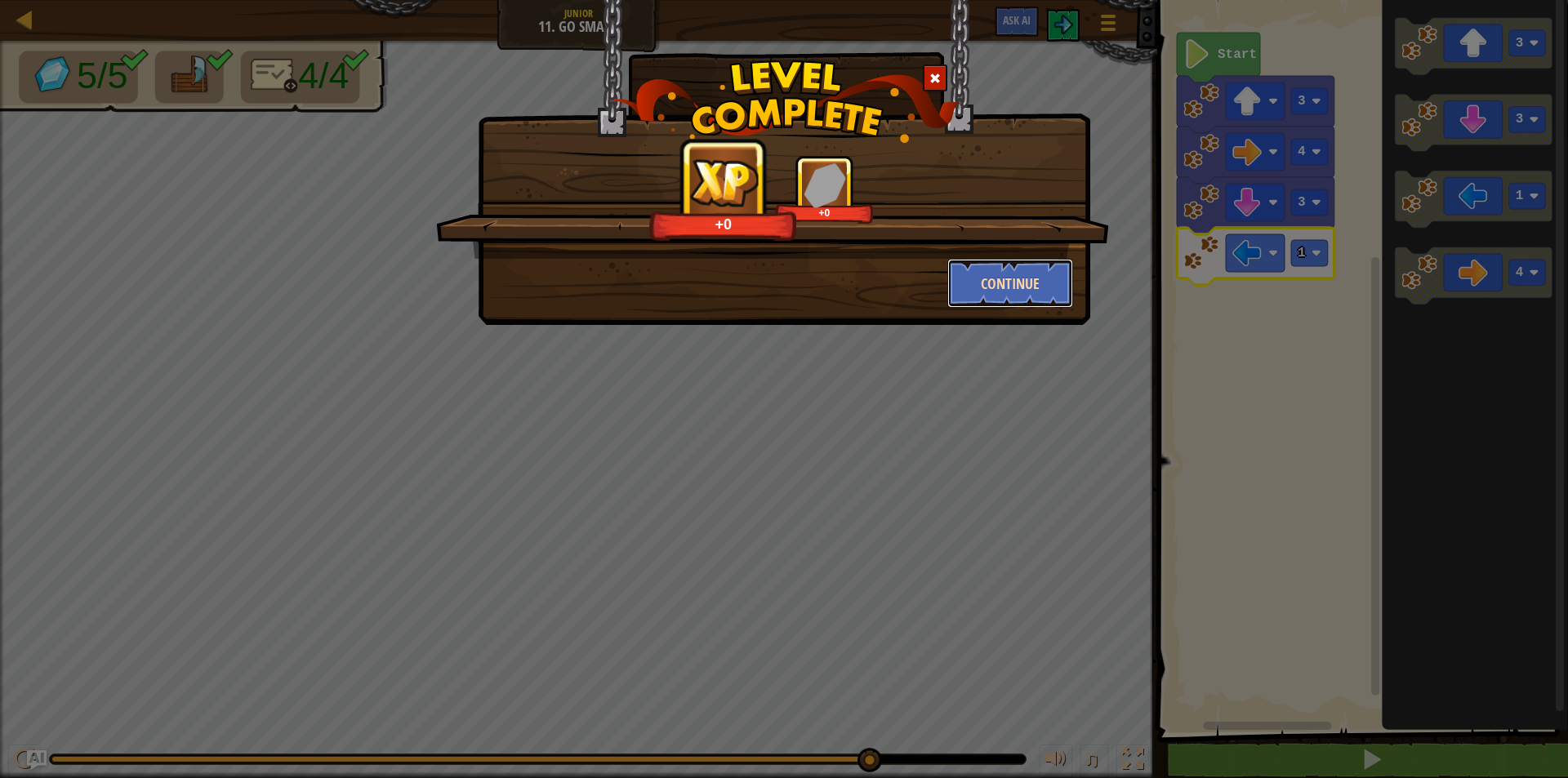
click at [1004, 282] on button "Continue" at bounding box center [1010, 283] width 126 height 49
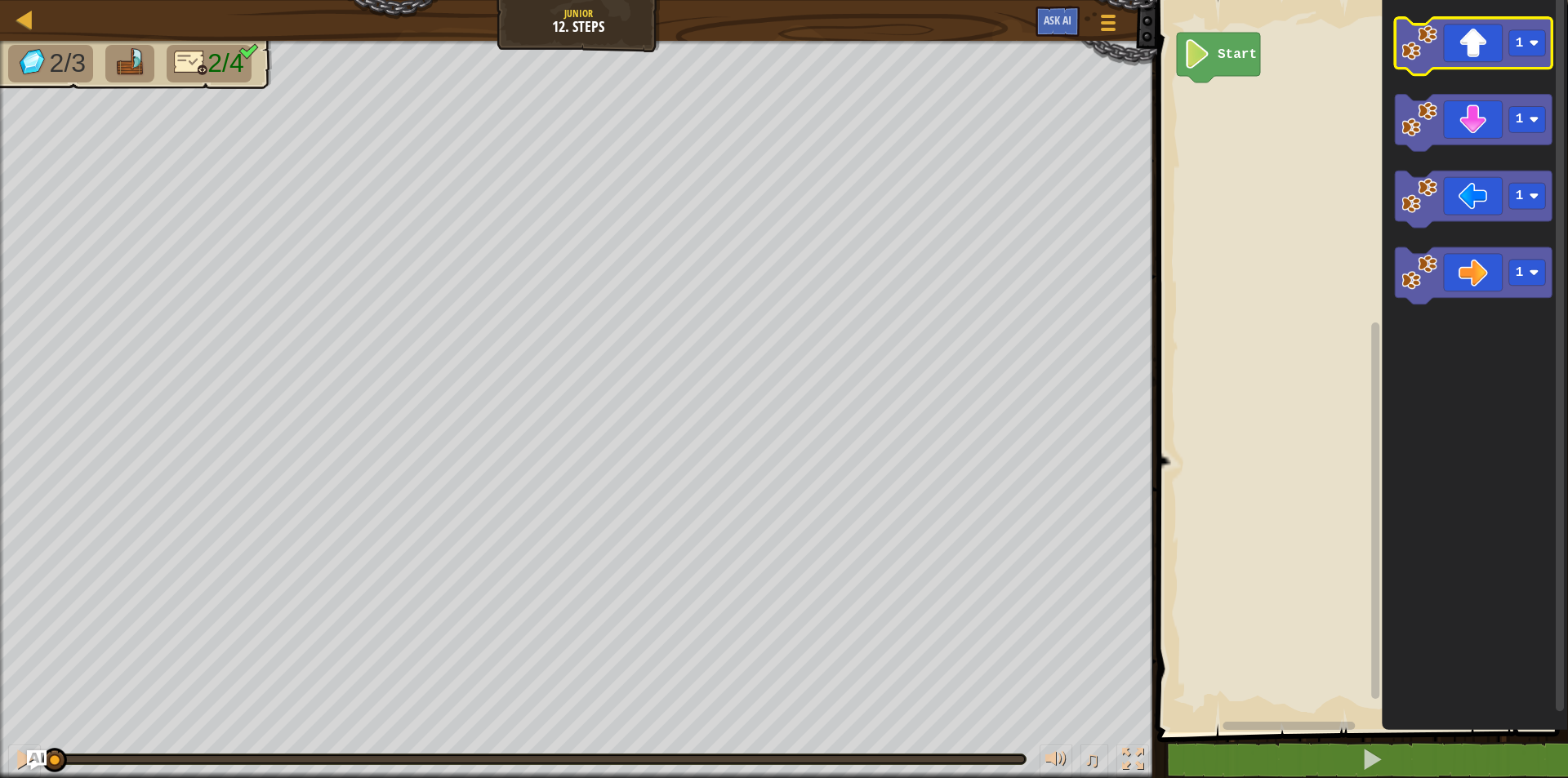
click at [1524, 62] on icon "Blockly Workspace" at bounding box center [1474, 47] width 158 height 57
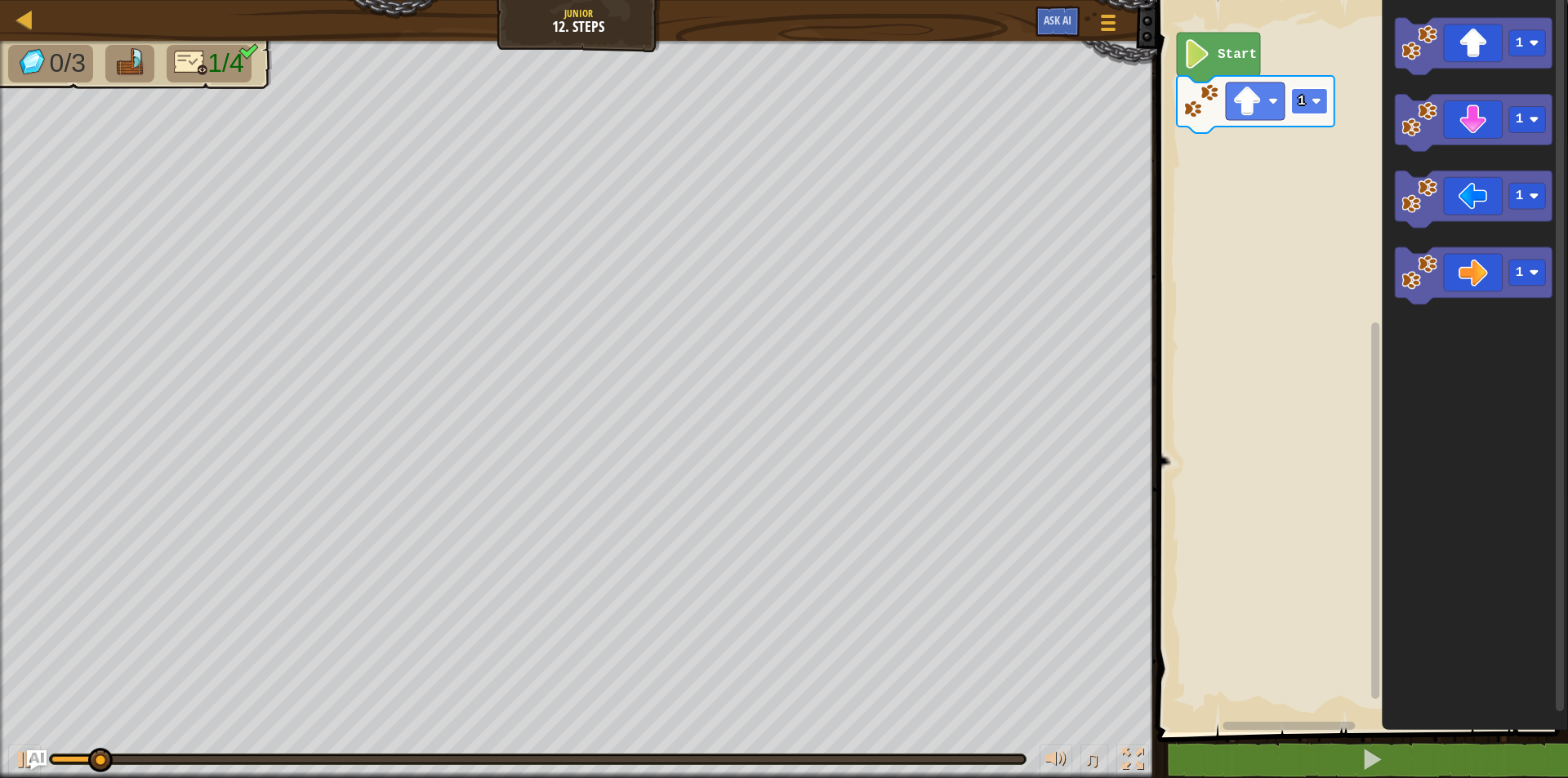
click at [1309, 92] on rect "Blockly Workspace" at bounding box center [1309, 100] width 37 height 26
click at [1318, 107] on rect "Blockly Workspace" at bounding box center [1309, 100] width 37 height 26
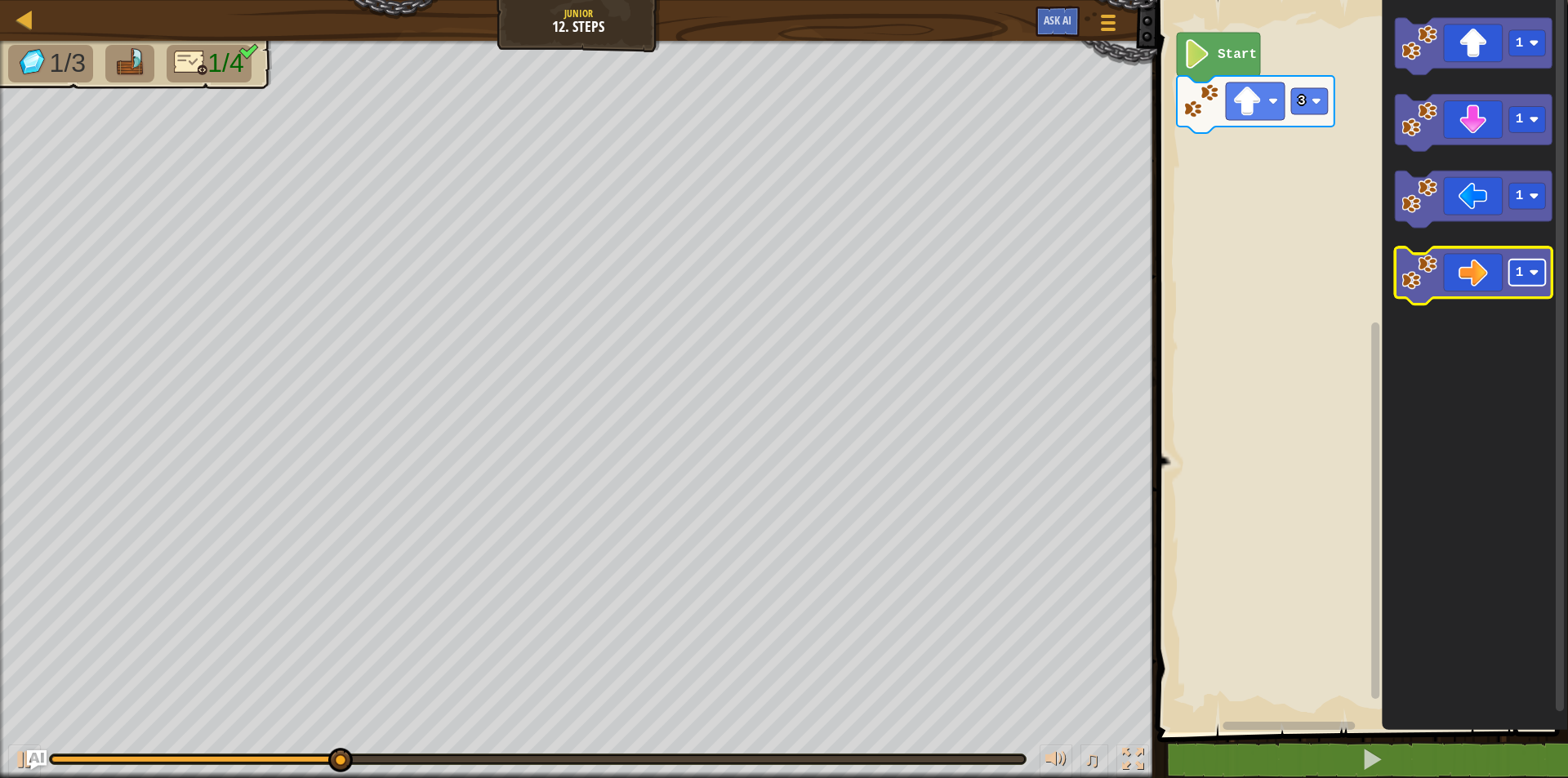
click at [1536, 281] on rect "Blockly Workspace" at bounding box center [1528, 273] width 37 height 26
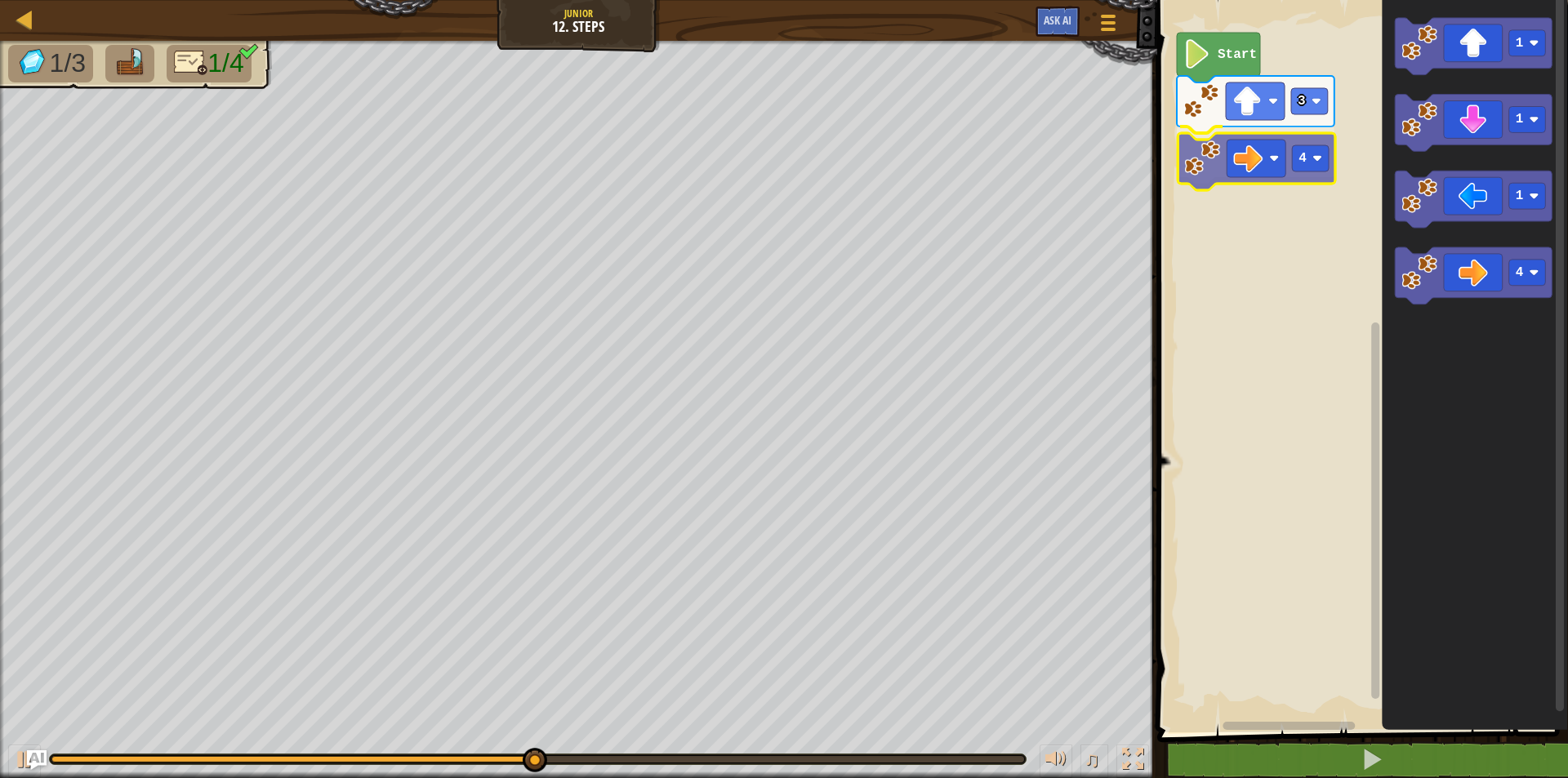
click at [1241, 169] on div "Start 3 4 1 1 1 4 4" at bounding box center [1361, 362] width 416 height 740
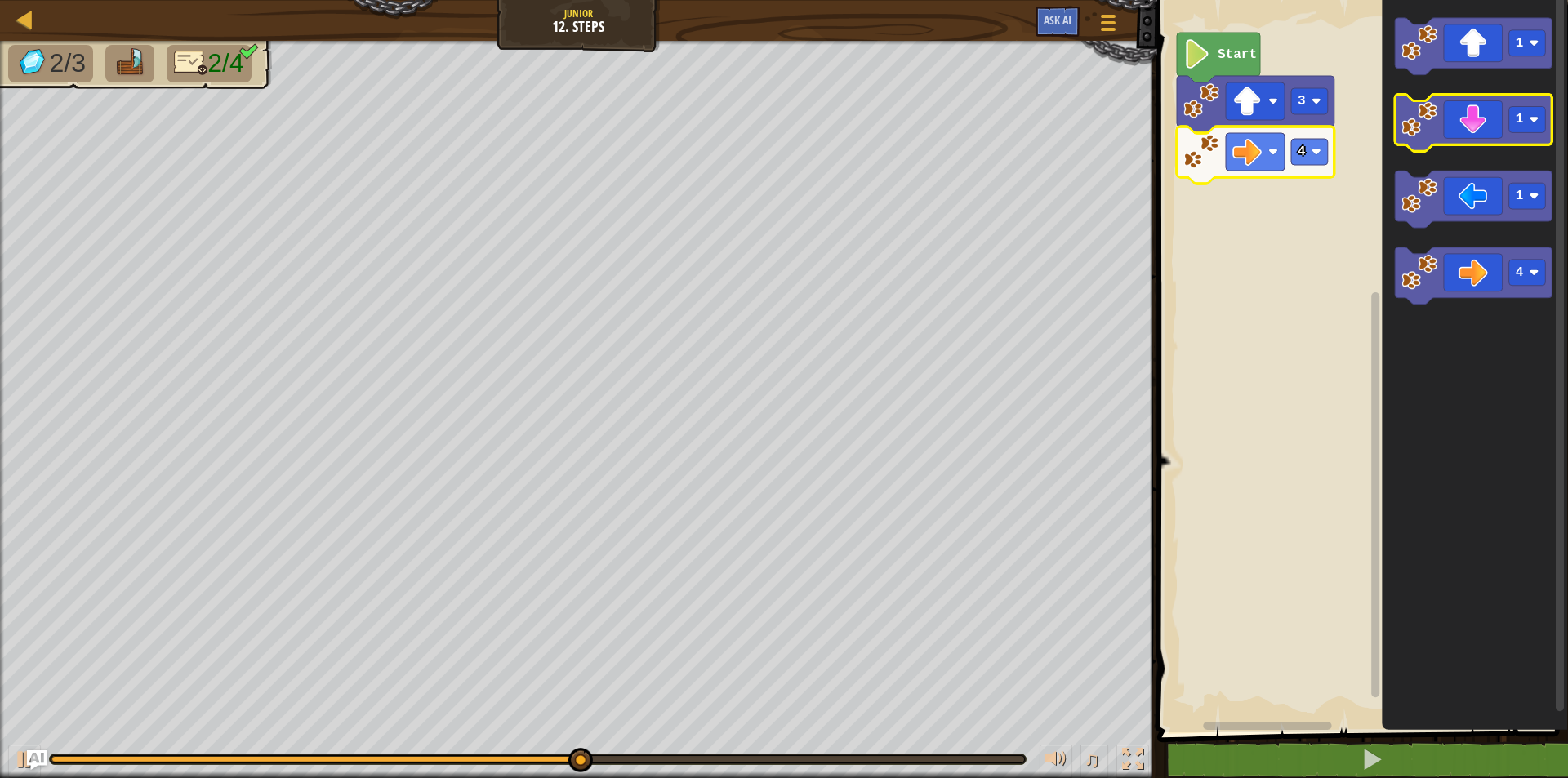
click at [1529, 137] on icon "Blockly Workspace" at bounding box center [1474, 124] width 158 height 57
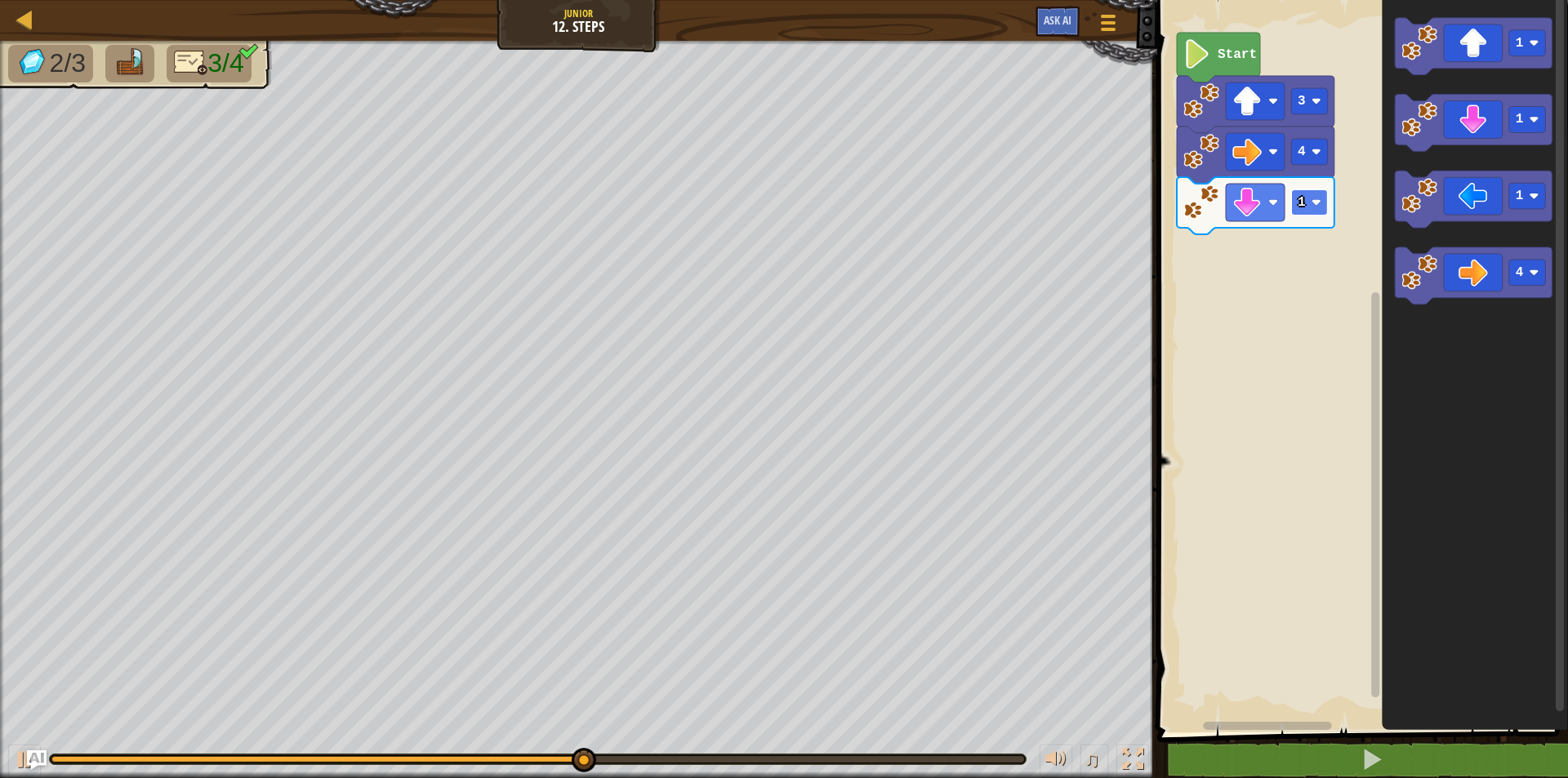
click at [1313, 206] on image "Blockly Workspace" at bounding box center [1315, 202] width 10 height 10
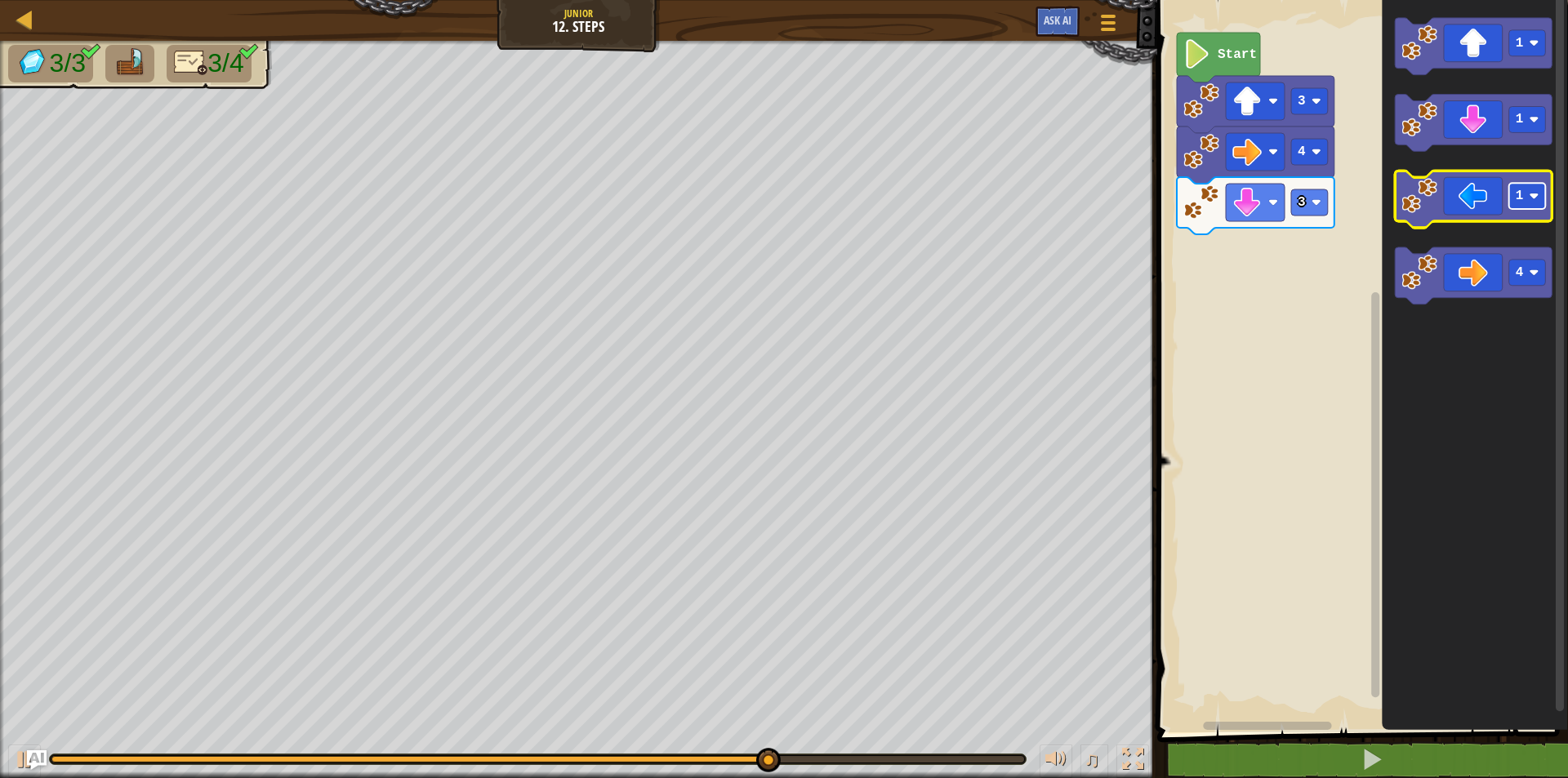
click at [1524, 197] on rect "Blockly Workspace" at bounding box center [1528, 196] width 37 height 26
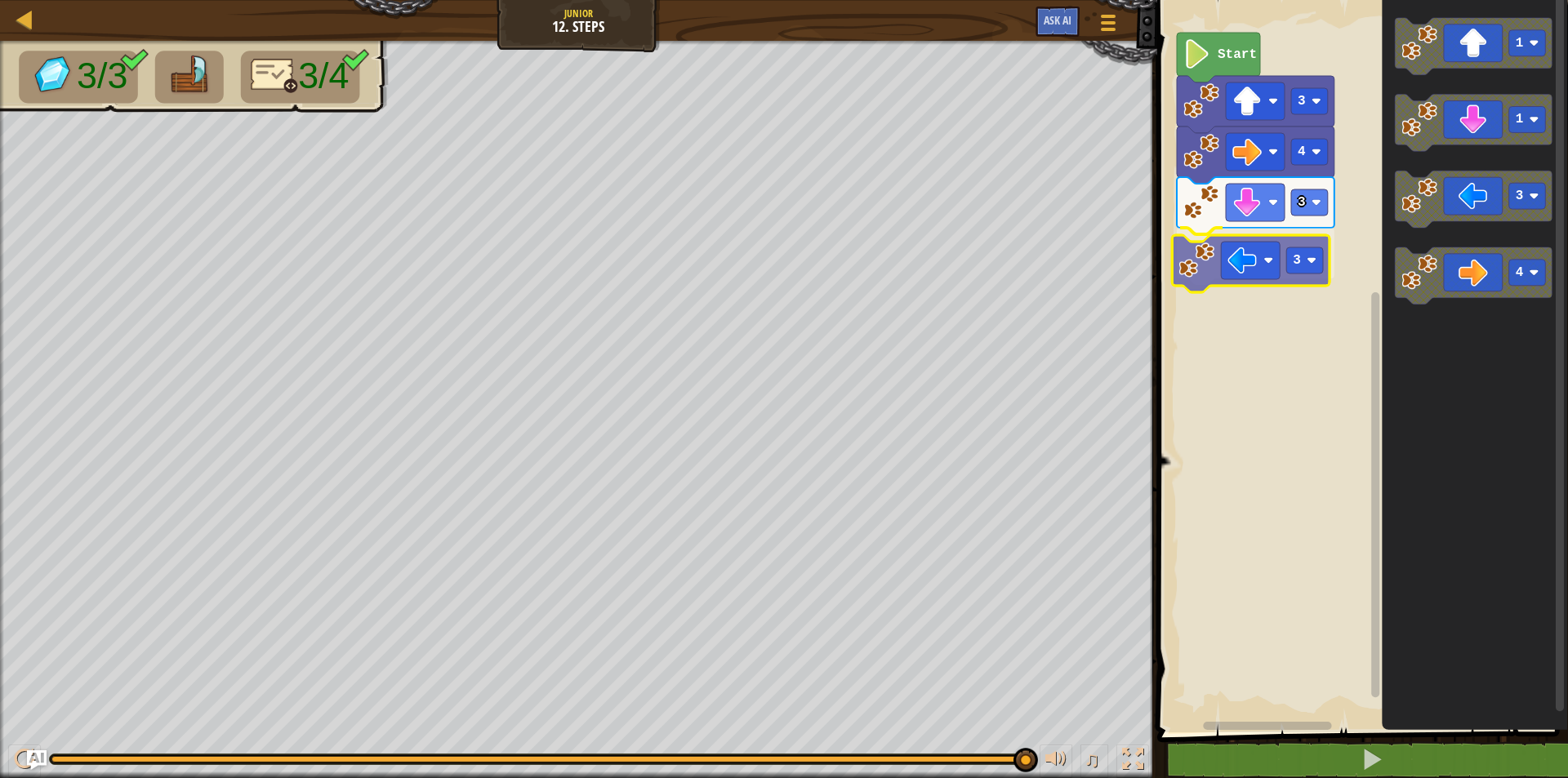
click at [1215, 272] on div "Start 3 4 3 3 1 1 3 4 3" at bounding box center [1361, 362] width 416 height 740
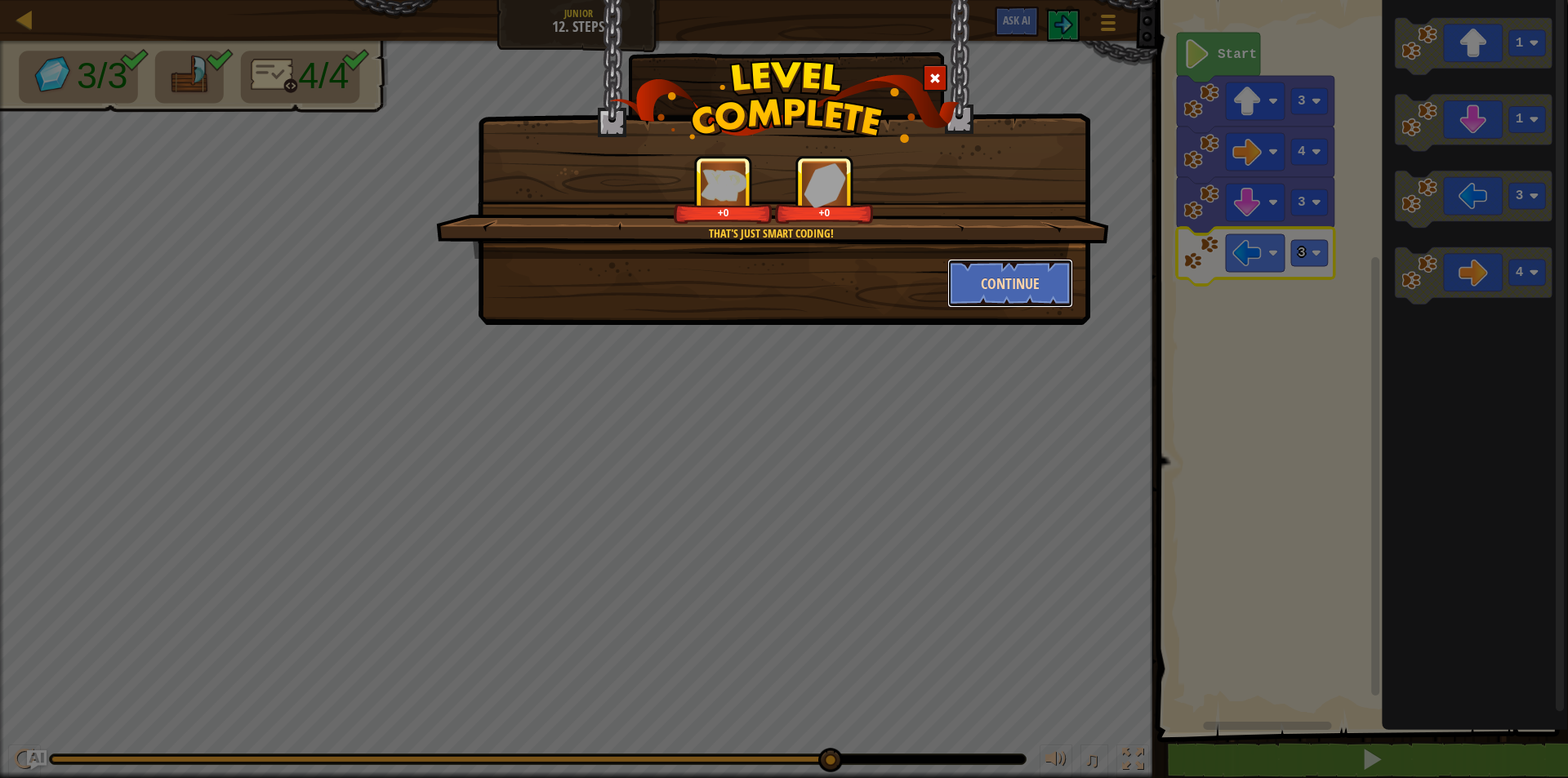
click at [1007, 270] on button "Continue" at bounding box center [1010, 283] width 126 height 49
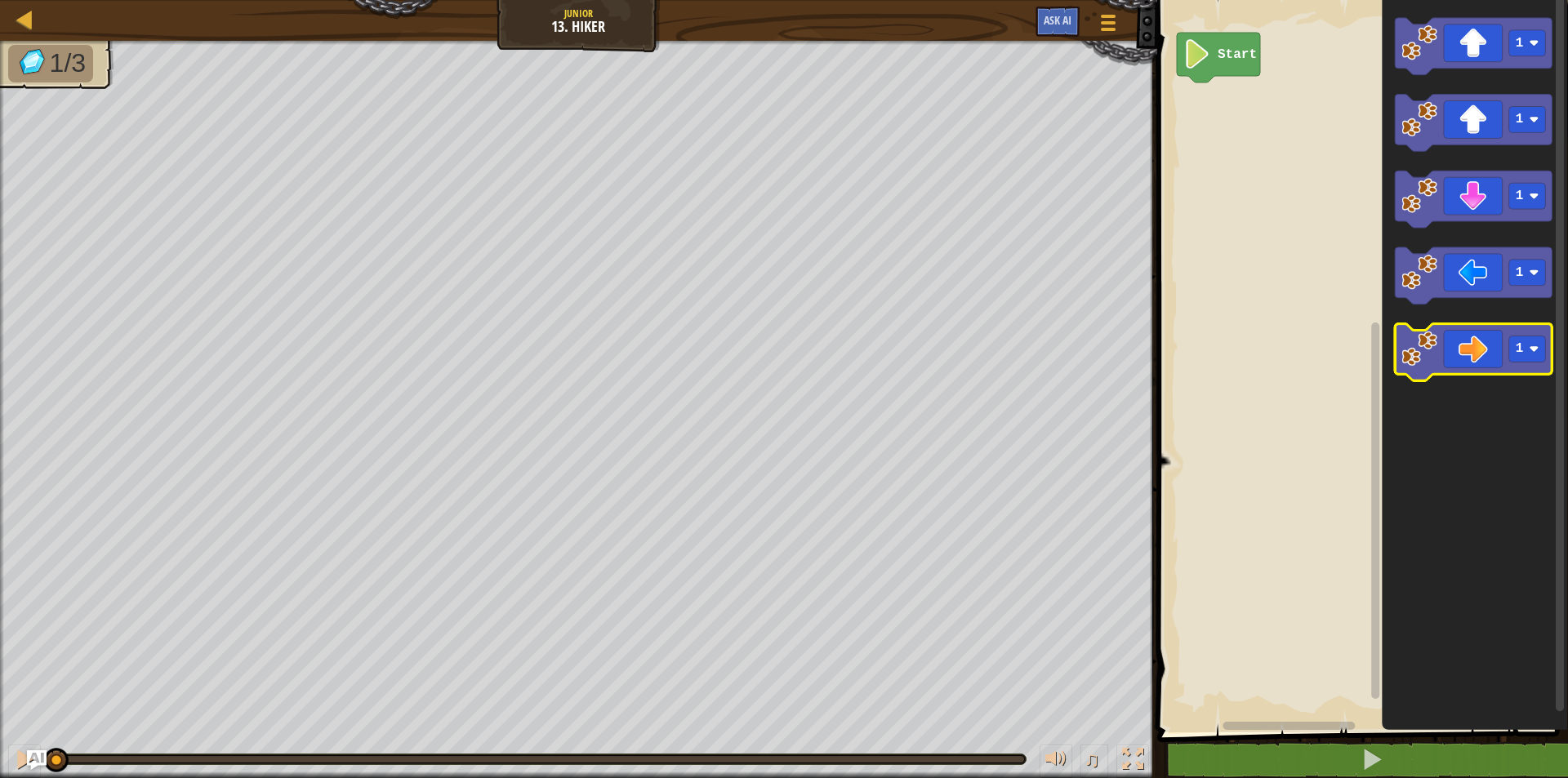
click at [1517, 366] on icon "Blockly Workspace" at bounding box center [1474, 354] width 158 height 57
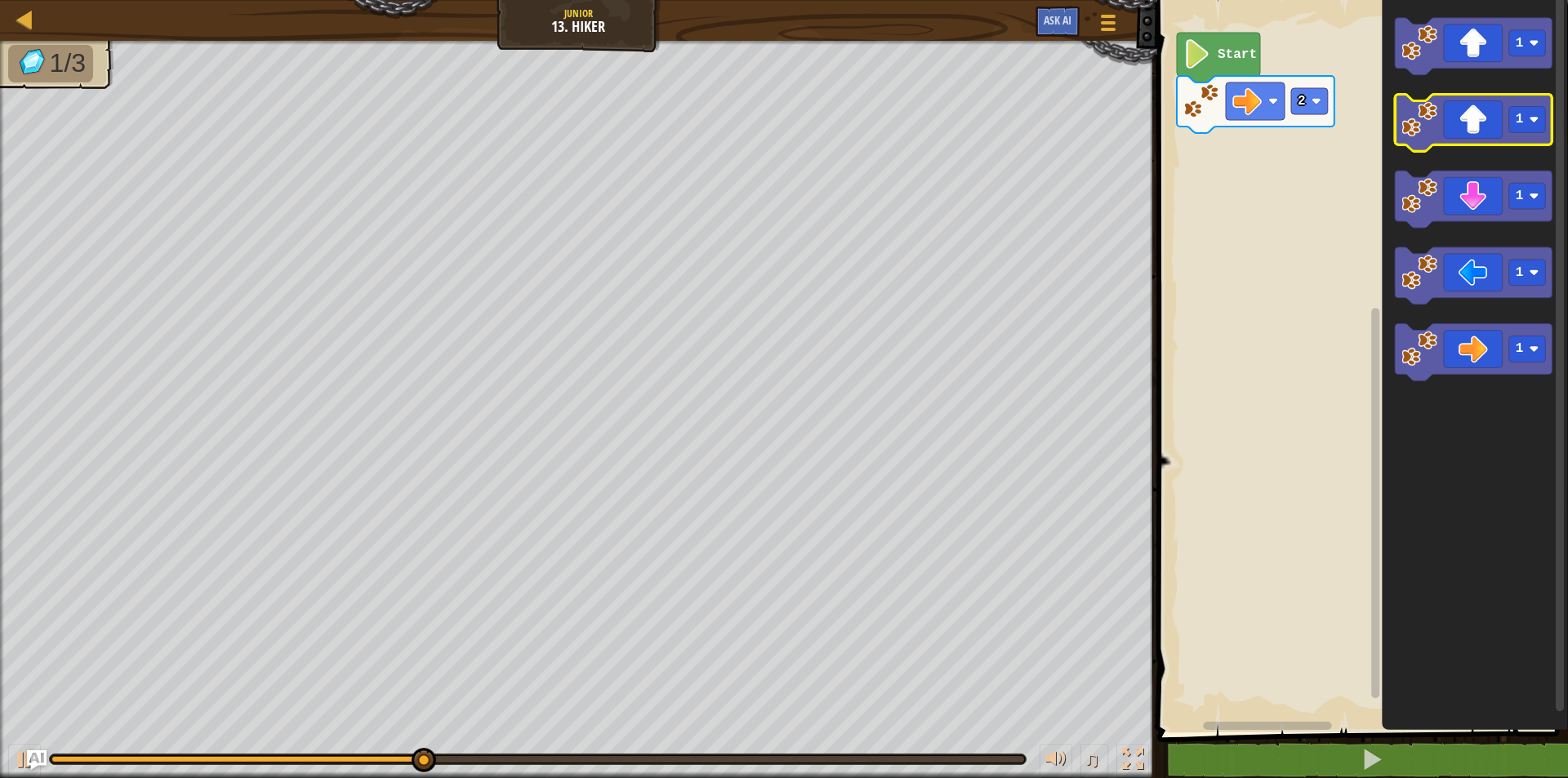
click at [1520, 135] on icon "Blockly Workspace" at bounding box center [1474, 124] width 158 height 57
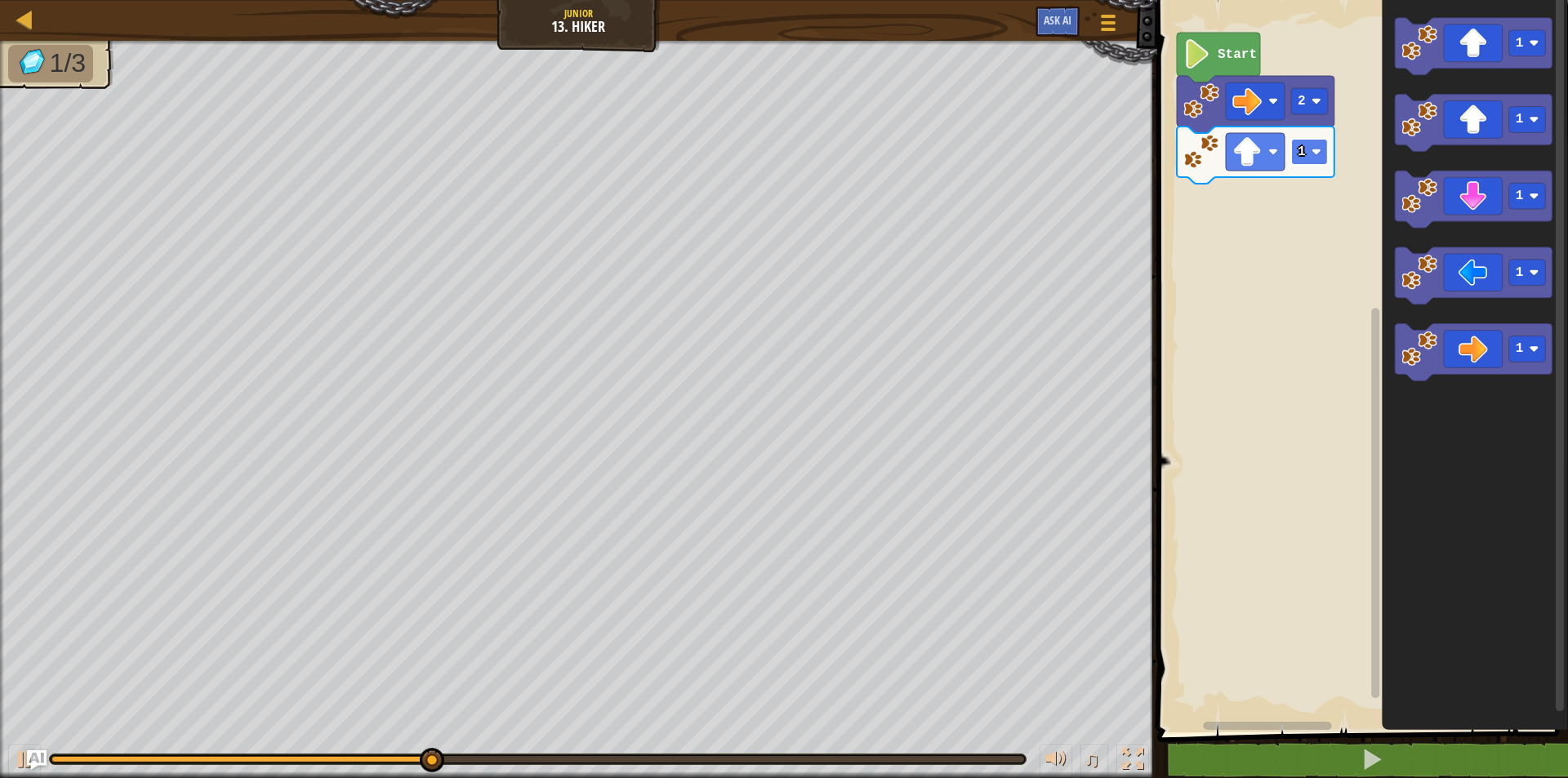
click at [1313, 149] on image "Blockly Workspace" at bounding box center [1315, 151] width 10 height 10
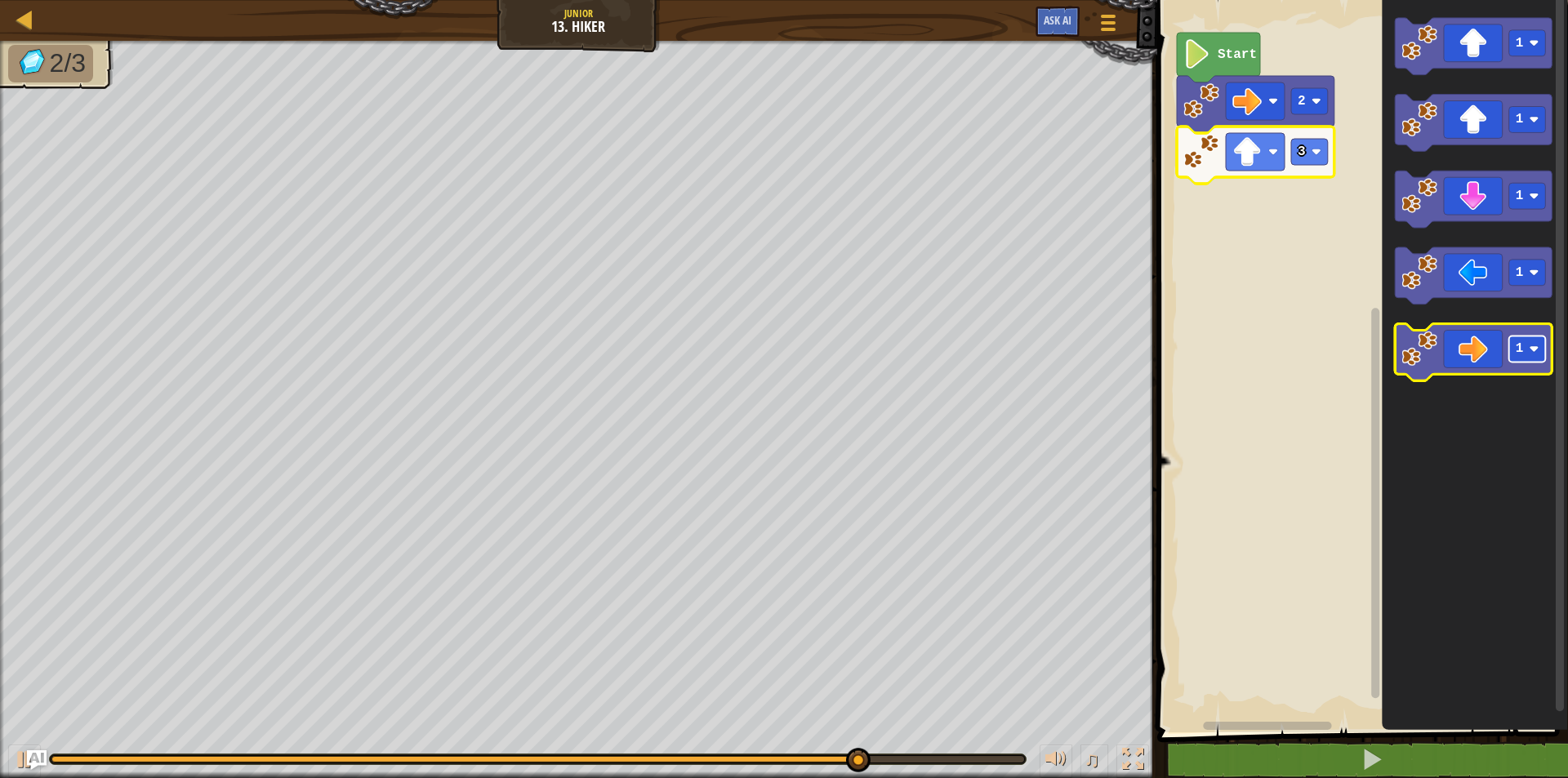
click at [1526, 352] on rect "Blockly Workspace" at bounding box center [1528, 350] width 37 height 26
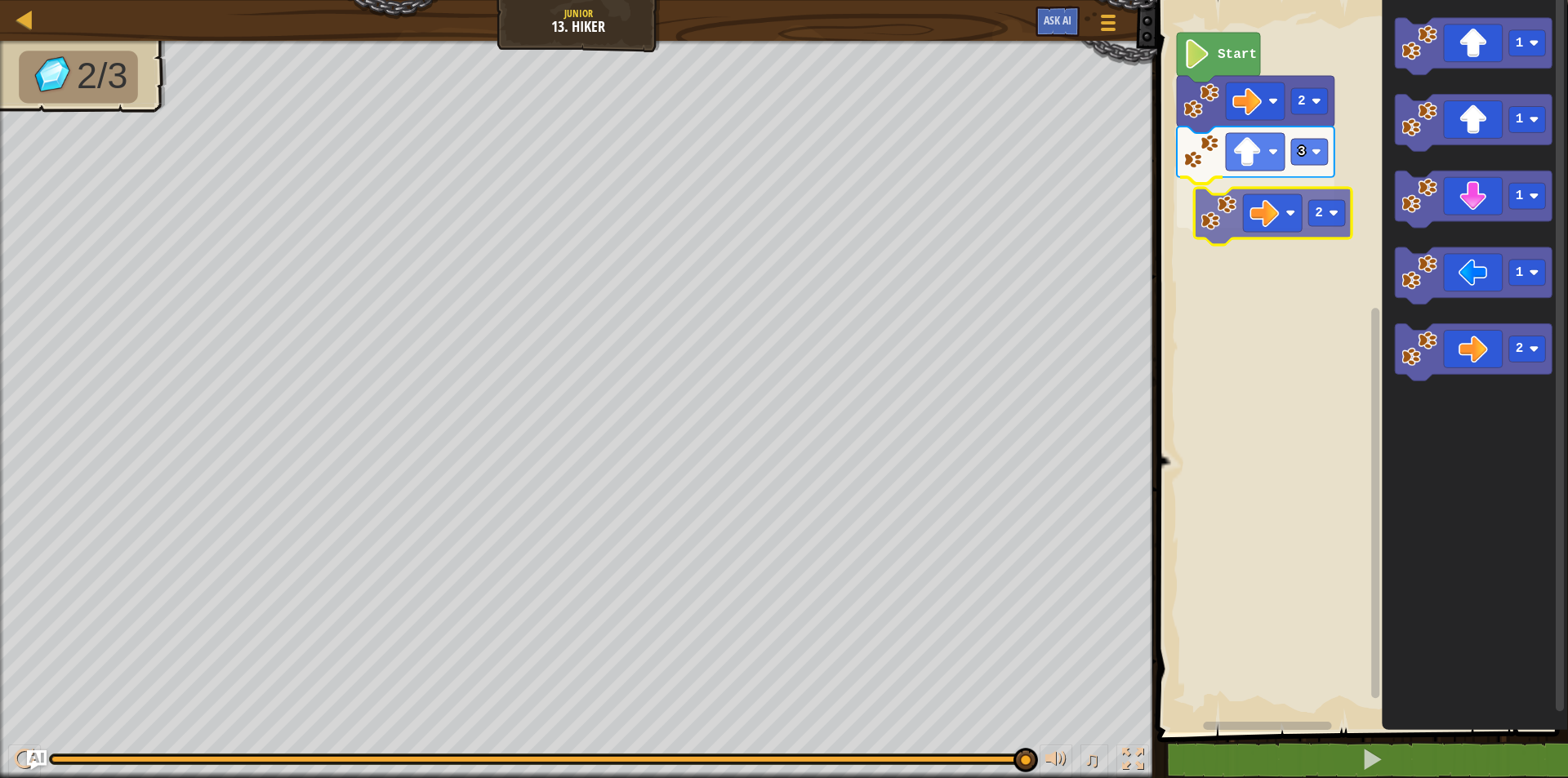
click at [1235, 199] on div "Start 2 3 2 1 1 1 1 2 2" at bounding box center [1361, 362] width 416 height 740
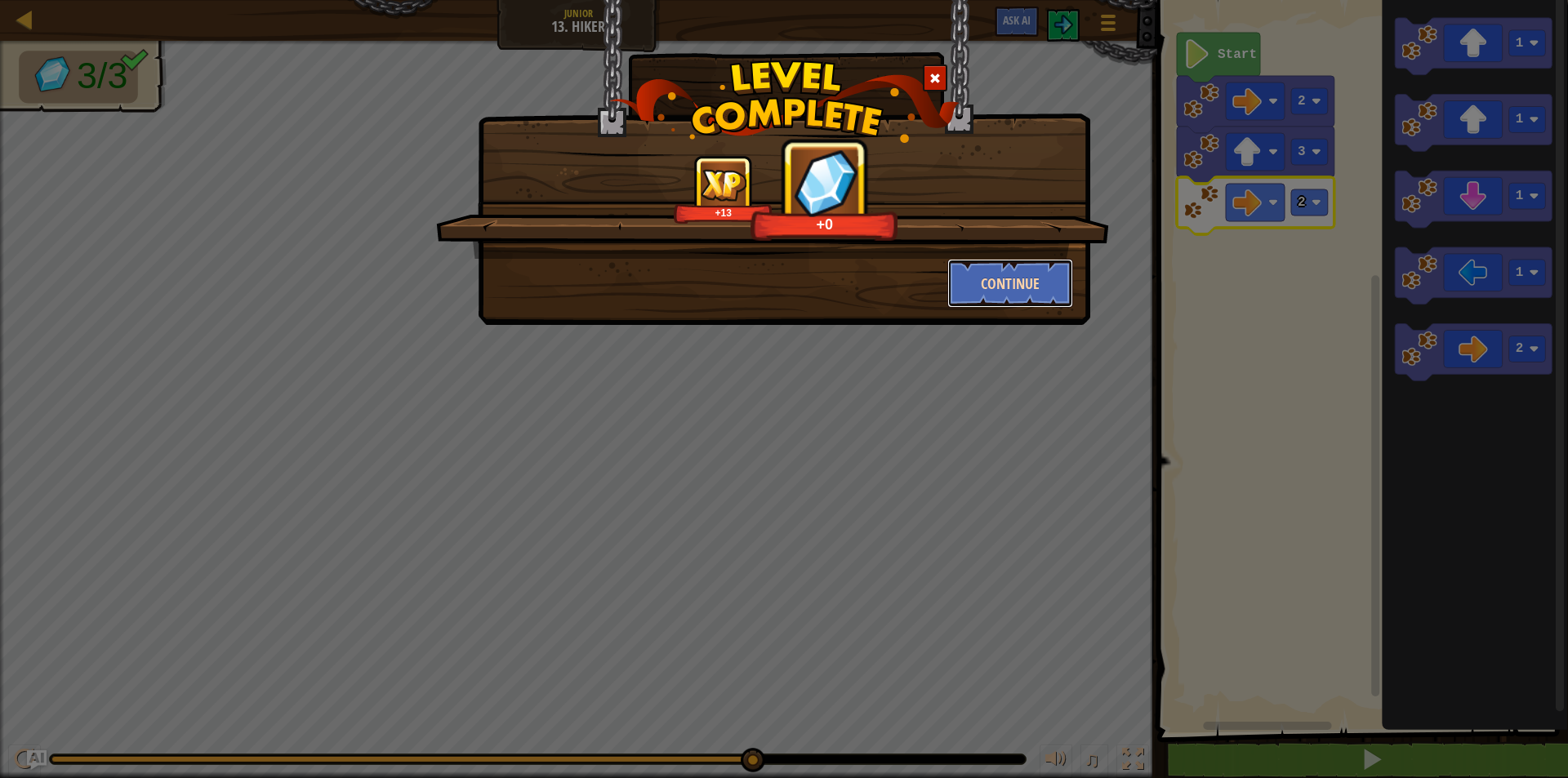
click at [1016, 268] on button "Continue" at bounding box center [1010, 283] width 126 height 49
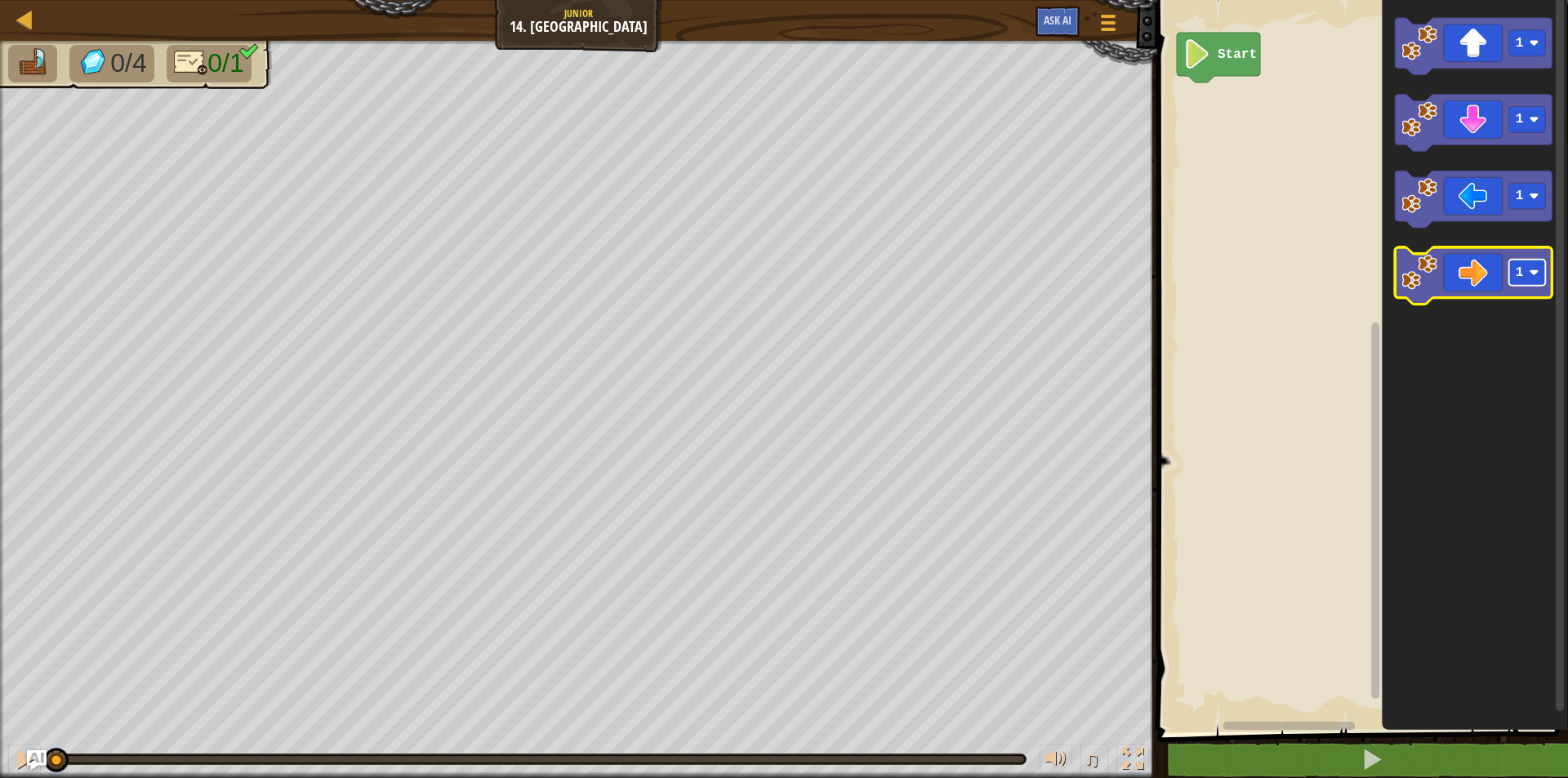
click at [1534, 284] on rect "Blockly Workspace" at bounding box center [1528, 273] width 37 height 26
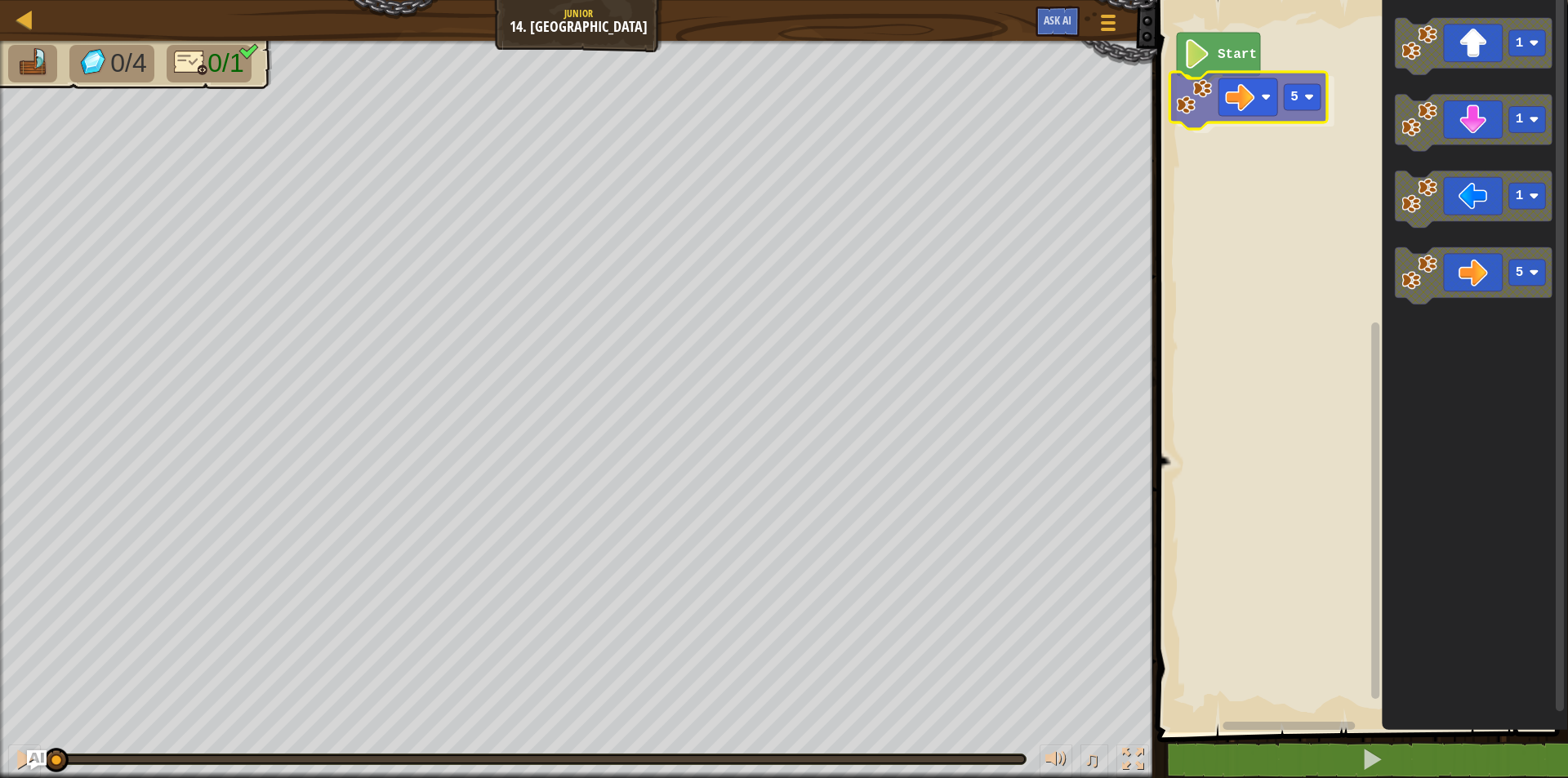
click at [1213, 85] on div "Start 5 1 1 1 5 5" at bounding box center [1361, 362] width 416 height 740
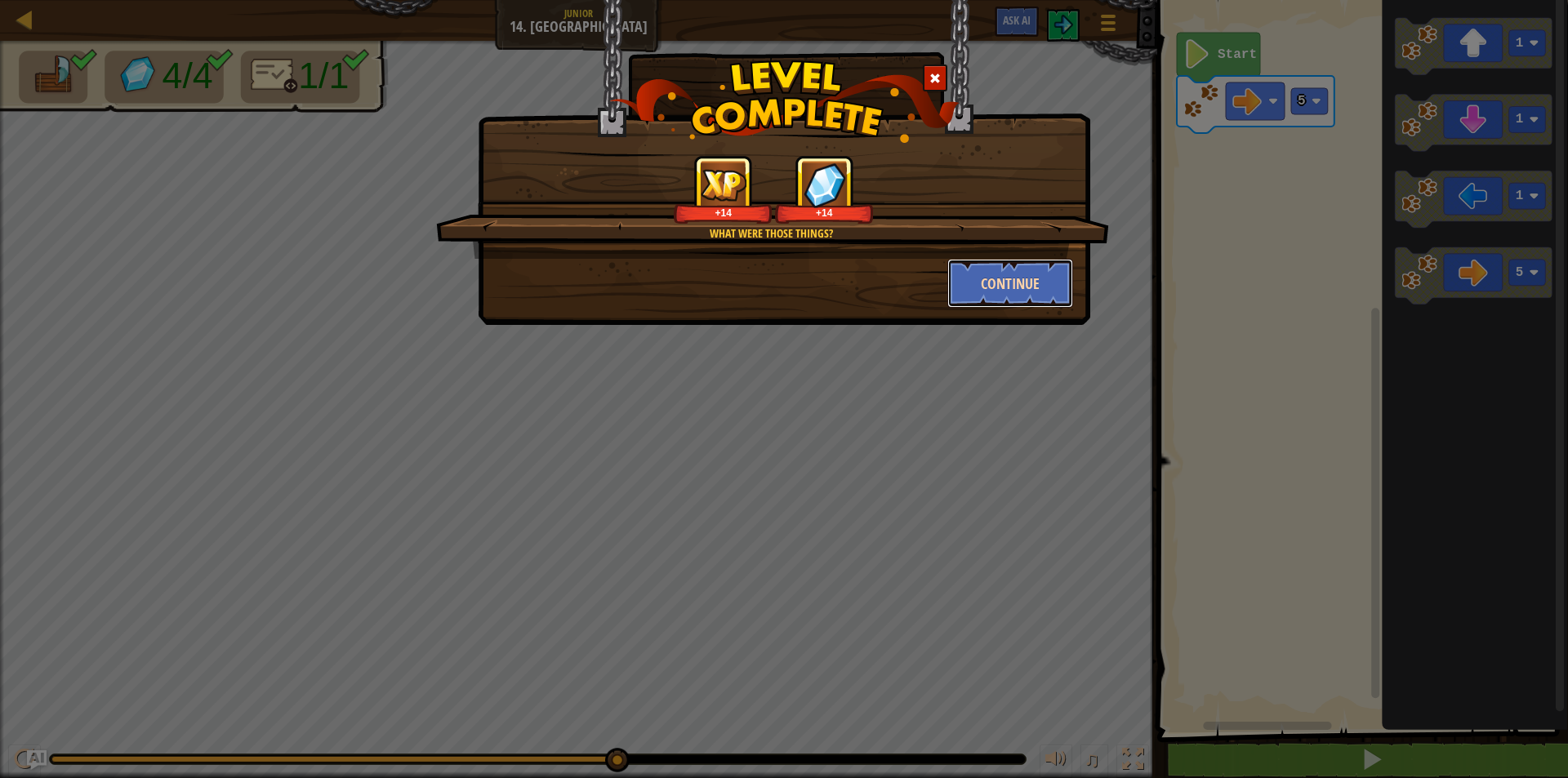
click at [997, 277] on button "Continue" at bounding box center [1010, 283] width 126 height 49
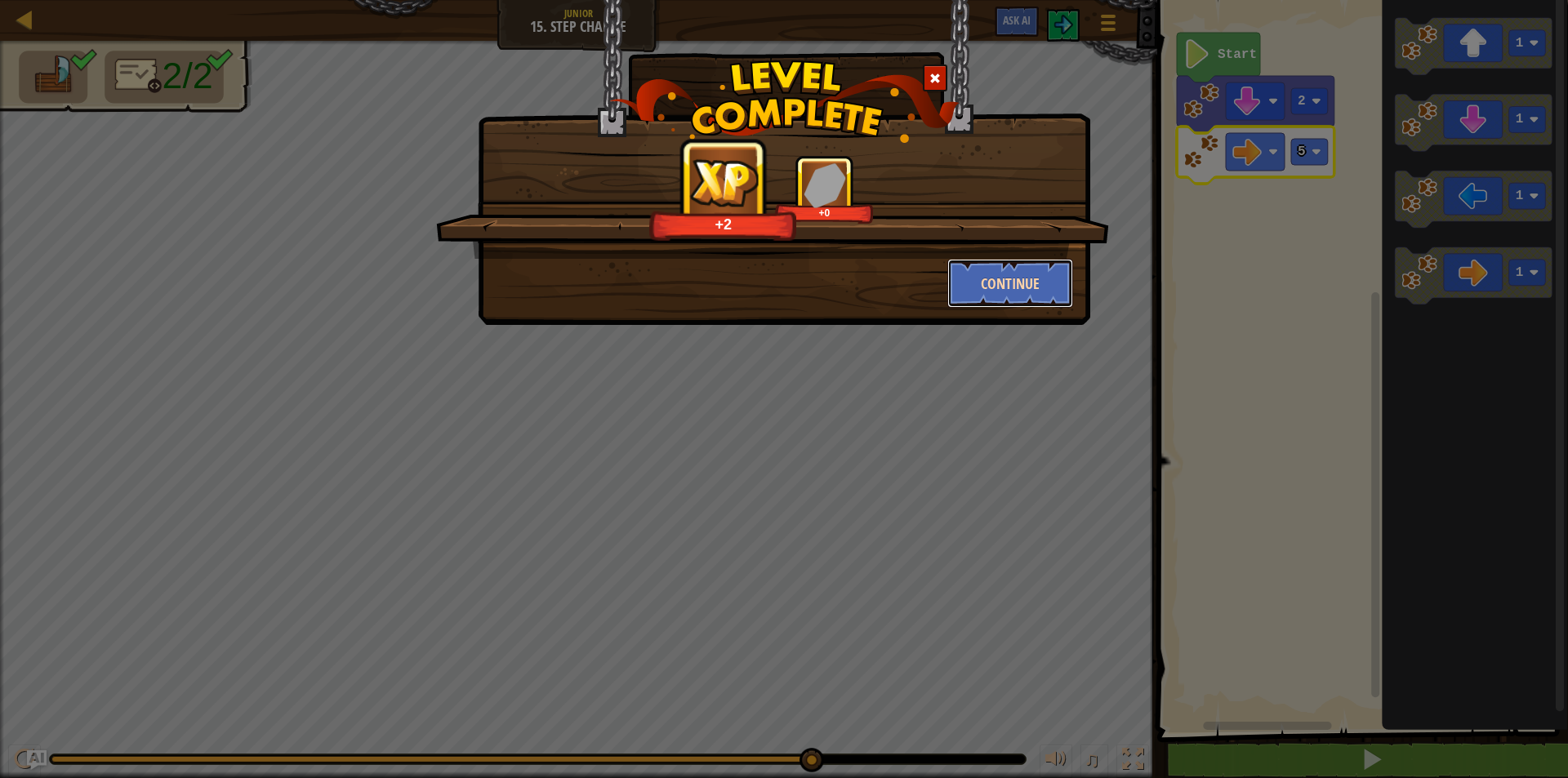
click at [1045, 267] on button "Continue" at bounding box center [1010, 283] width 126 height 49
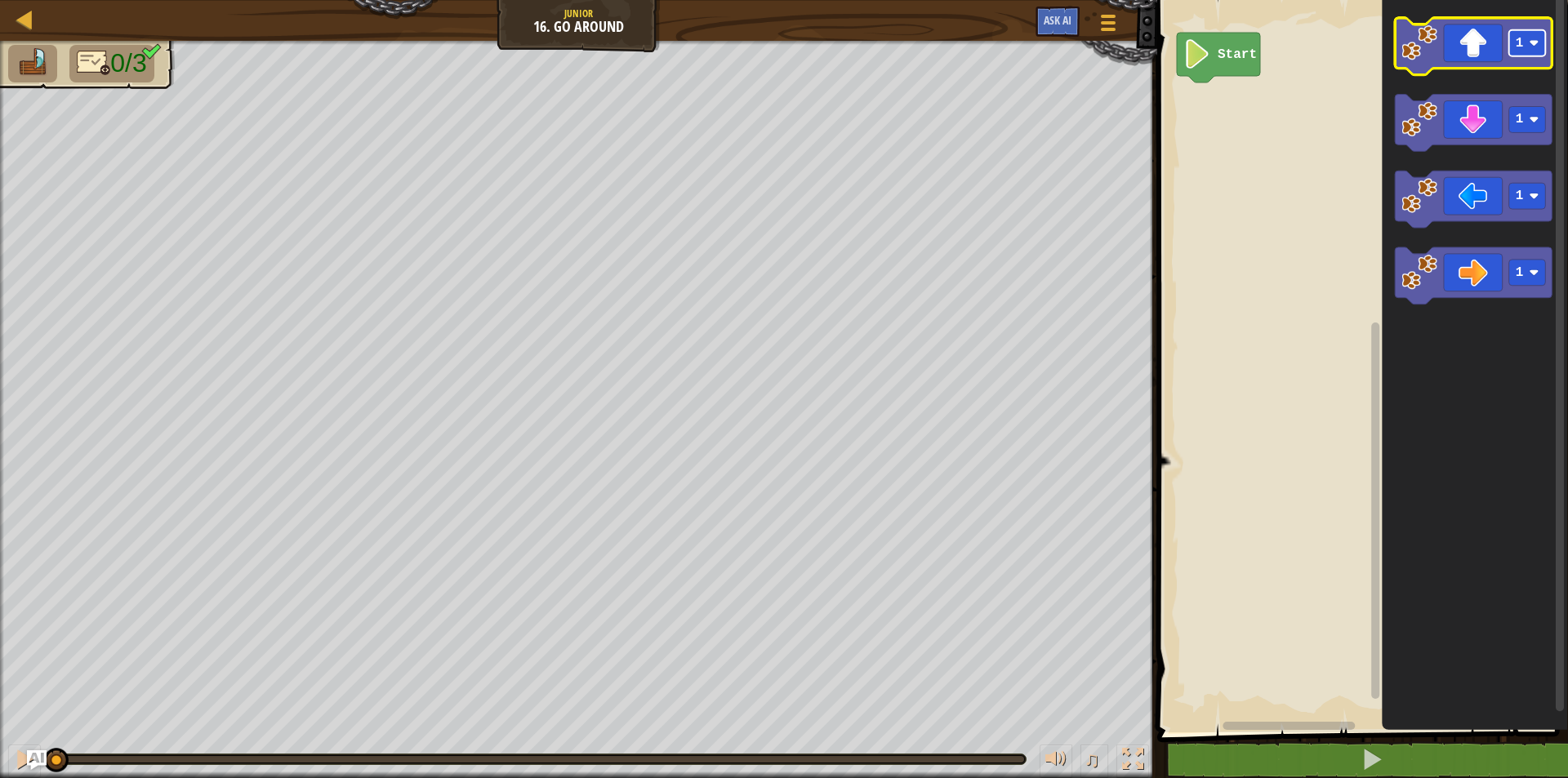
click at [1520, 51] on rect "Blockly Workspace" at bounding box center [1528, 43] width 37 height 26
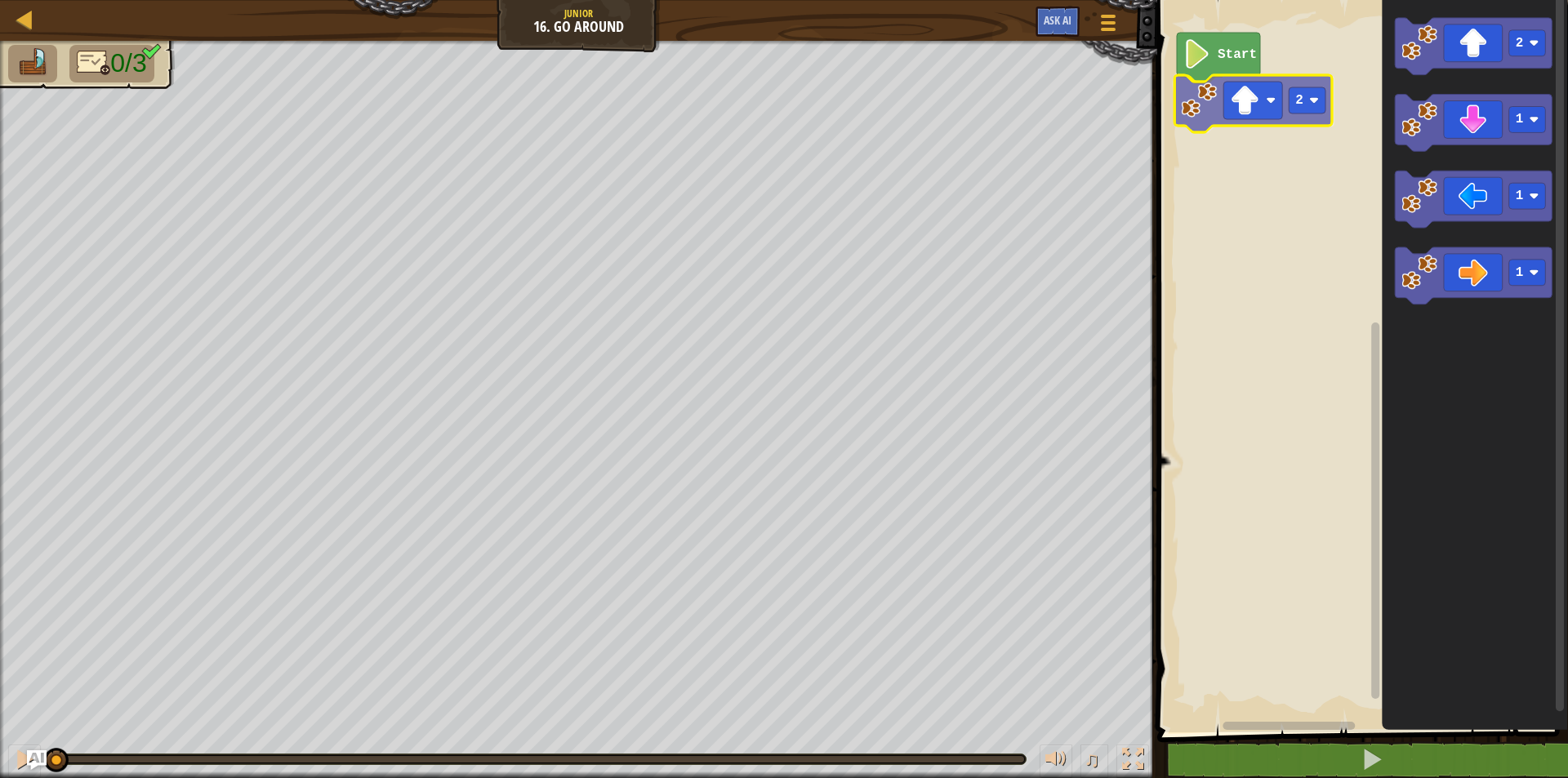
click at [1200, 109] on div "Start 2 2 1 1 1 2" at bounding box center [1361, 362] width 416 height 740
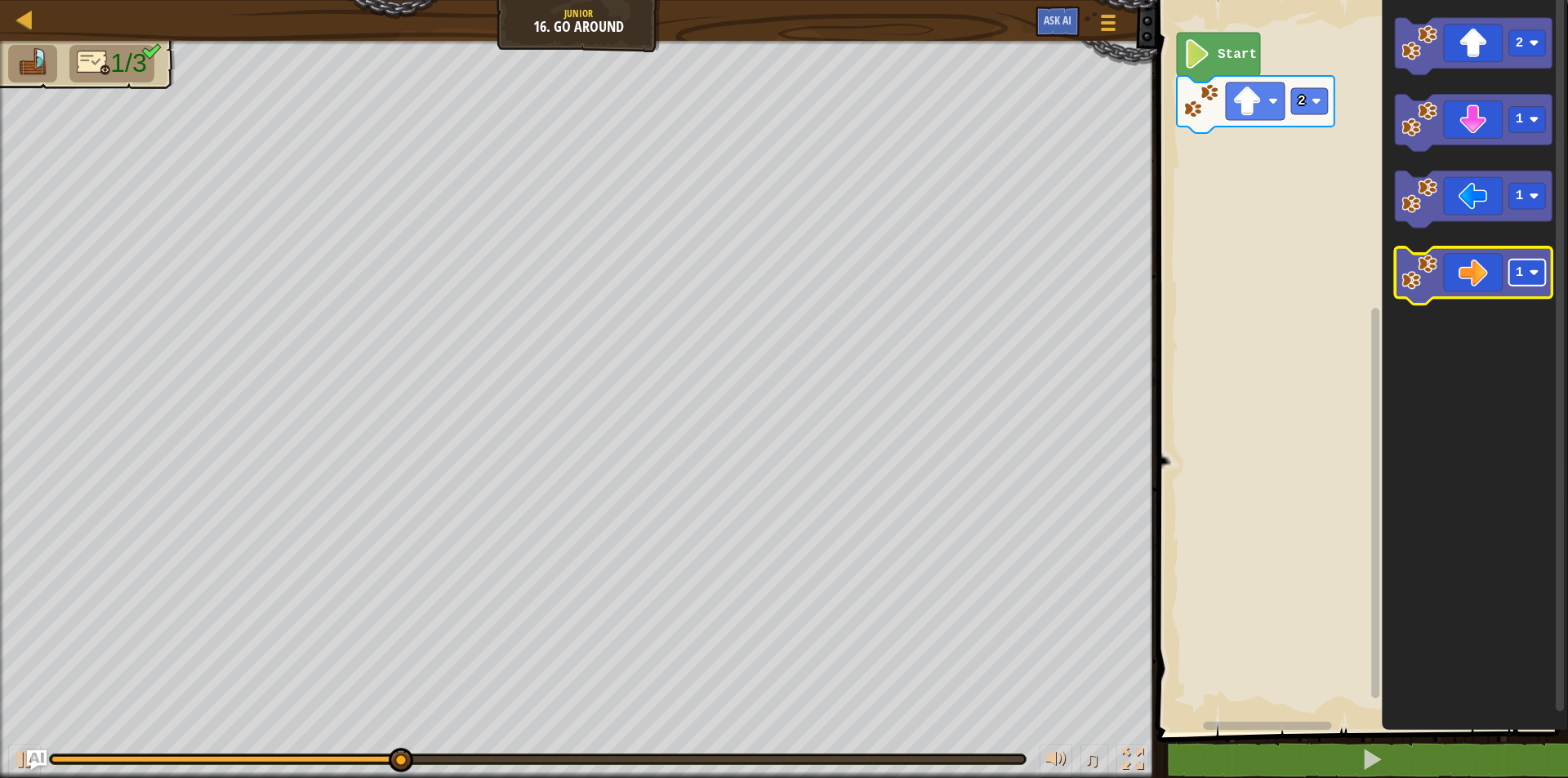
click at [1534, 273] on image "Blockly Workspace" at bounding box center [1534, 273] width 10 height 10
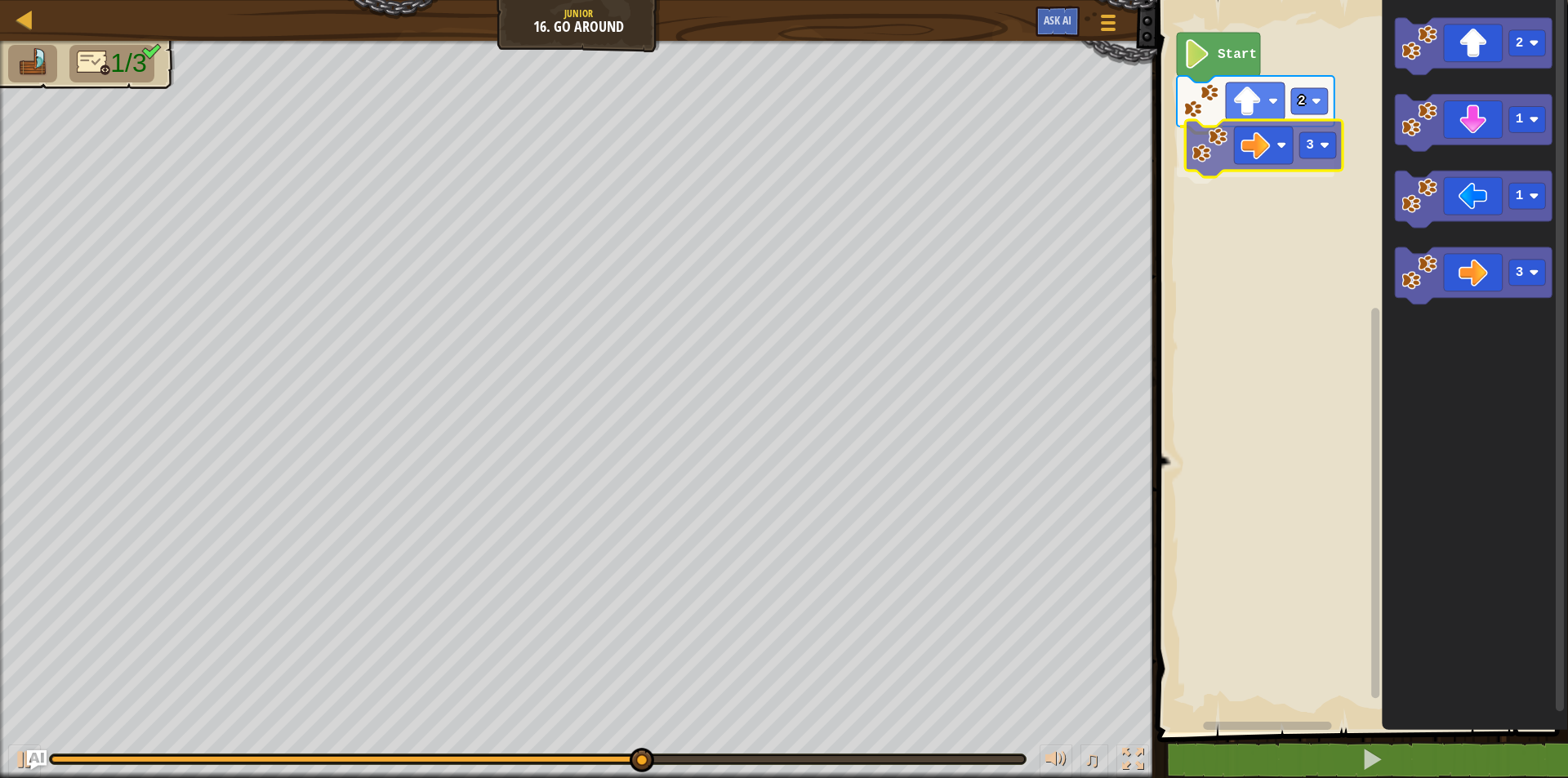
click at [1238, 166] on div "Start 2 3 2 1 1 3 3" at bounding box center [1361, 362] width 416 height 740
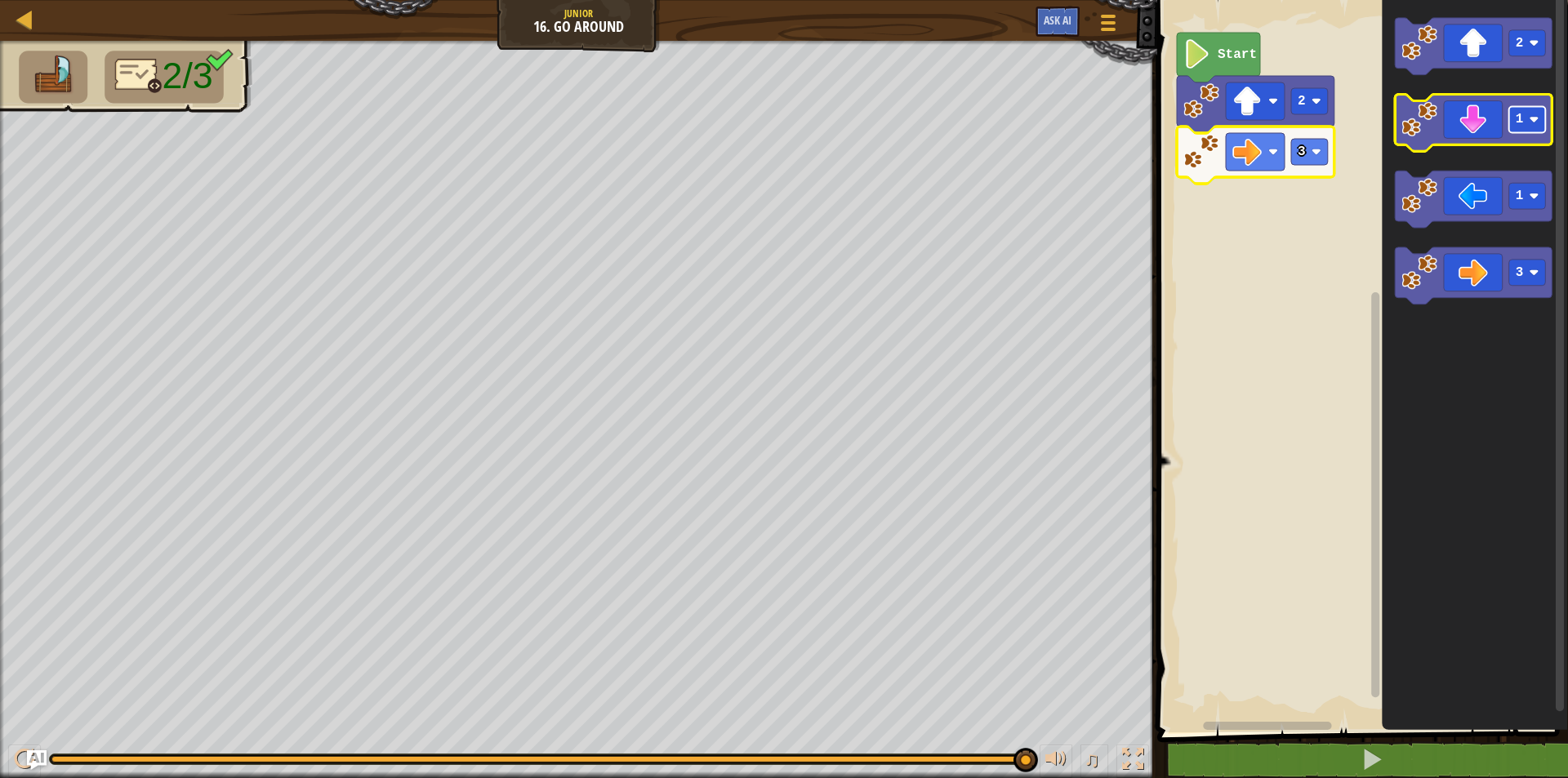
click at [1541, 134] on rect "Blockly Workspace" at bounding box center [1528, 119] width 37 height 26
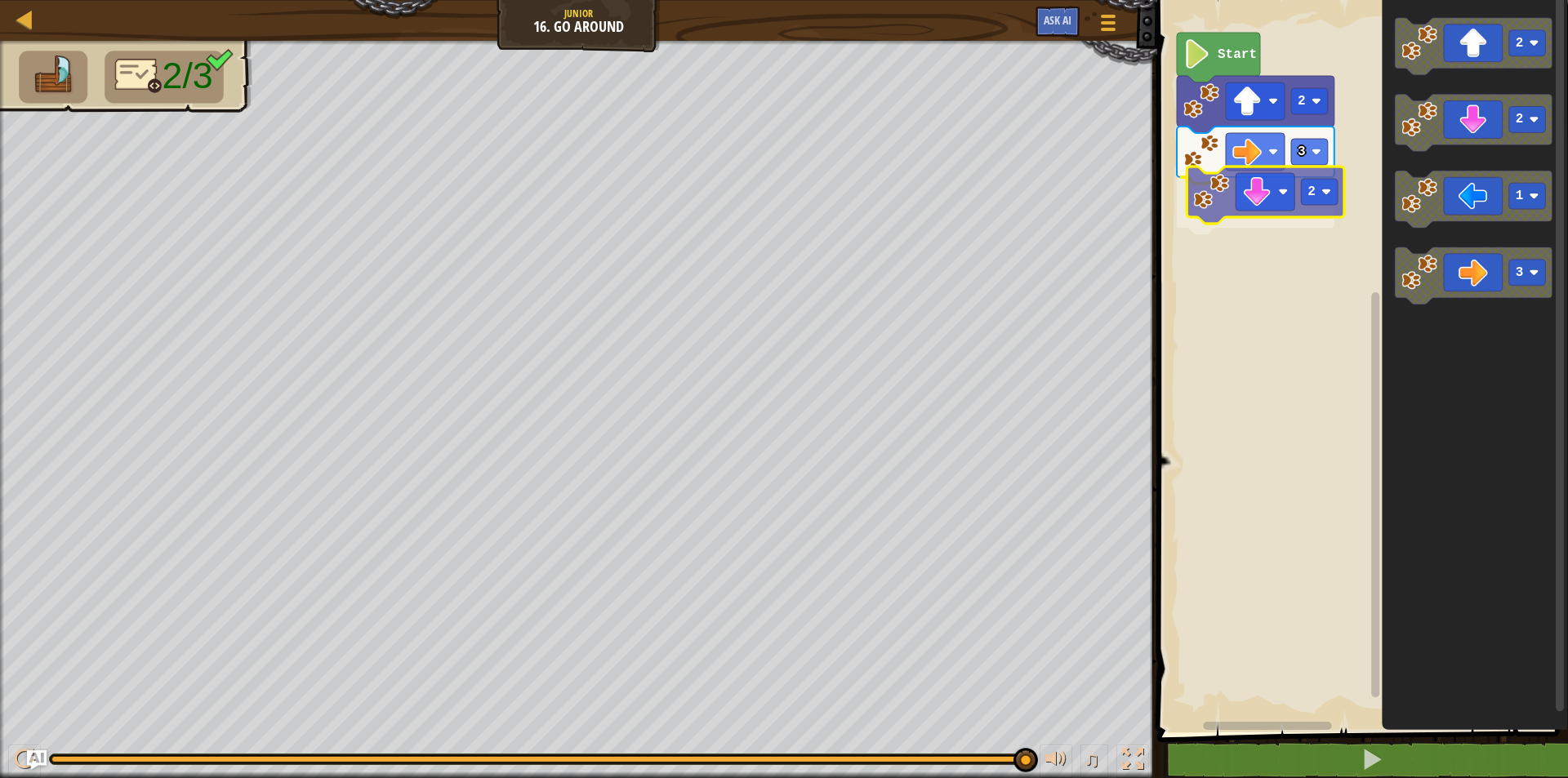
click at [1241, 200] on div "Start 2 3 2 2 2 1 3 2" at bounding box center [1361, 362] width 416 height 740
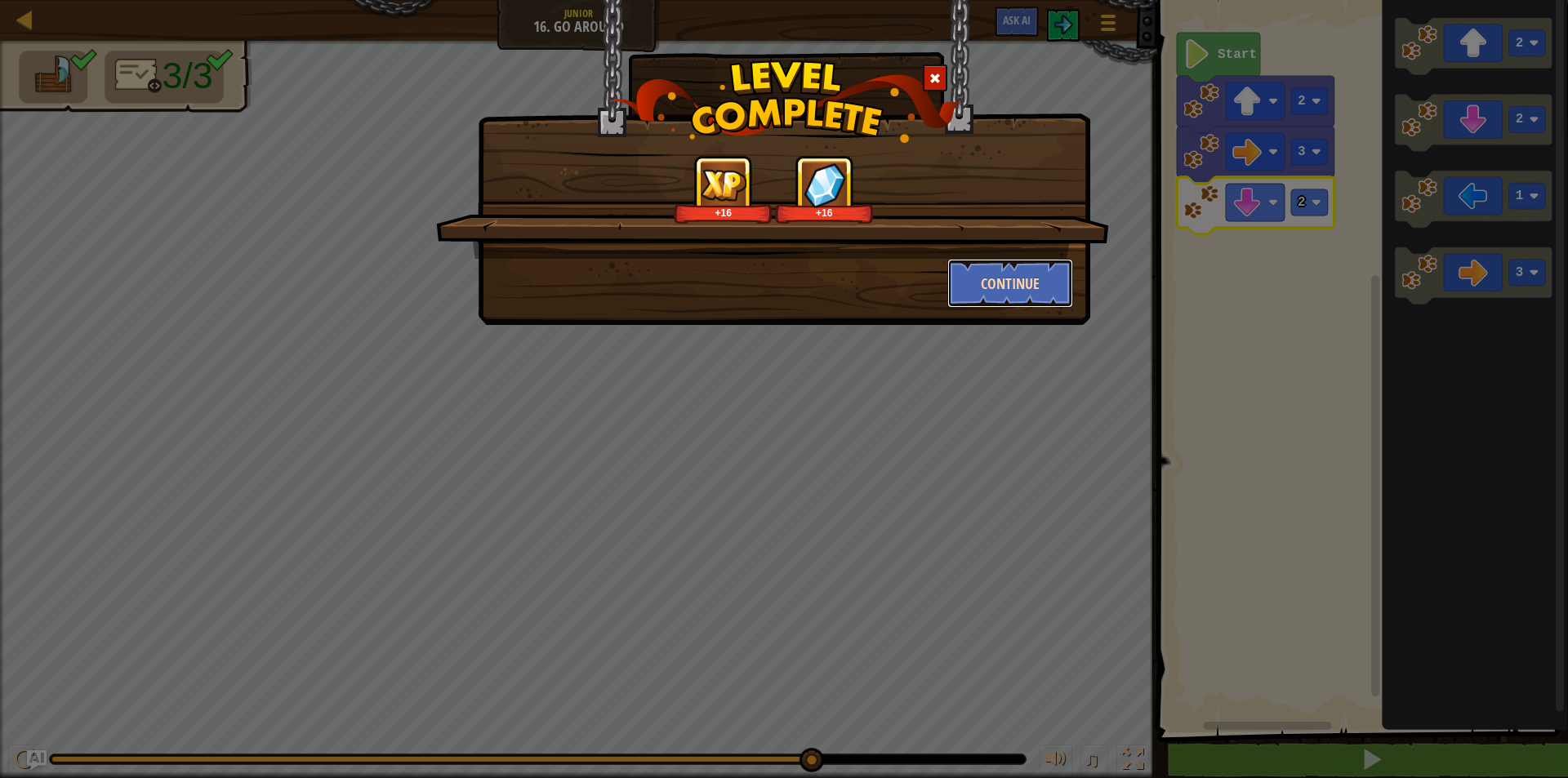
click at [997, 281] on button "Continue" at bounding box center [1010, 283] width 126 height 49
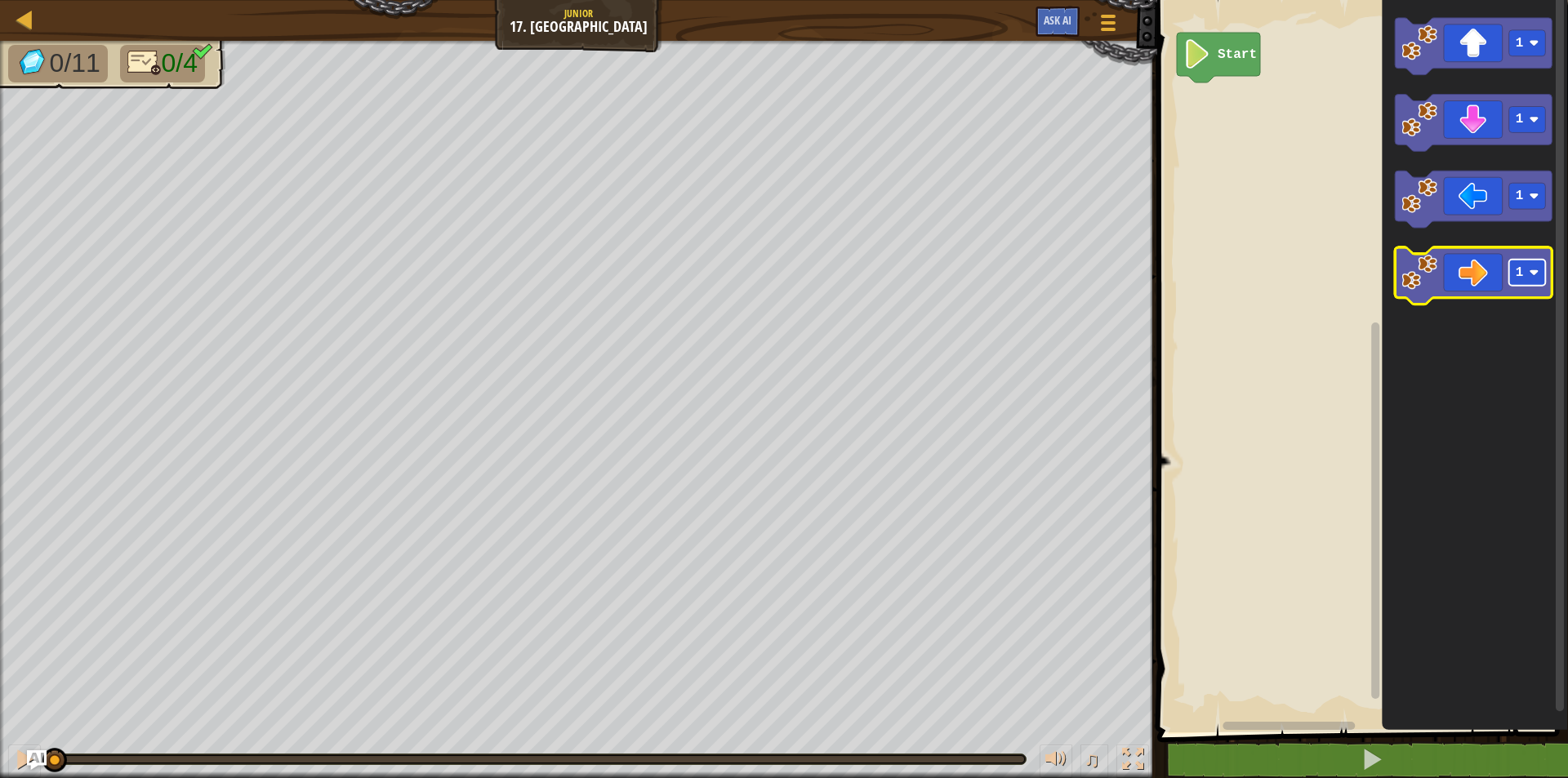
click at [1532, 281] on rect "Blockly Workspace" at bounding box center [1528, 273] width 37 height 26
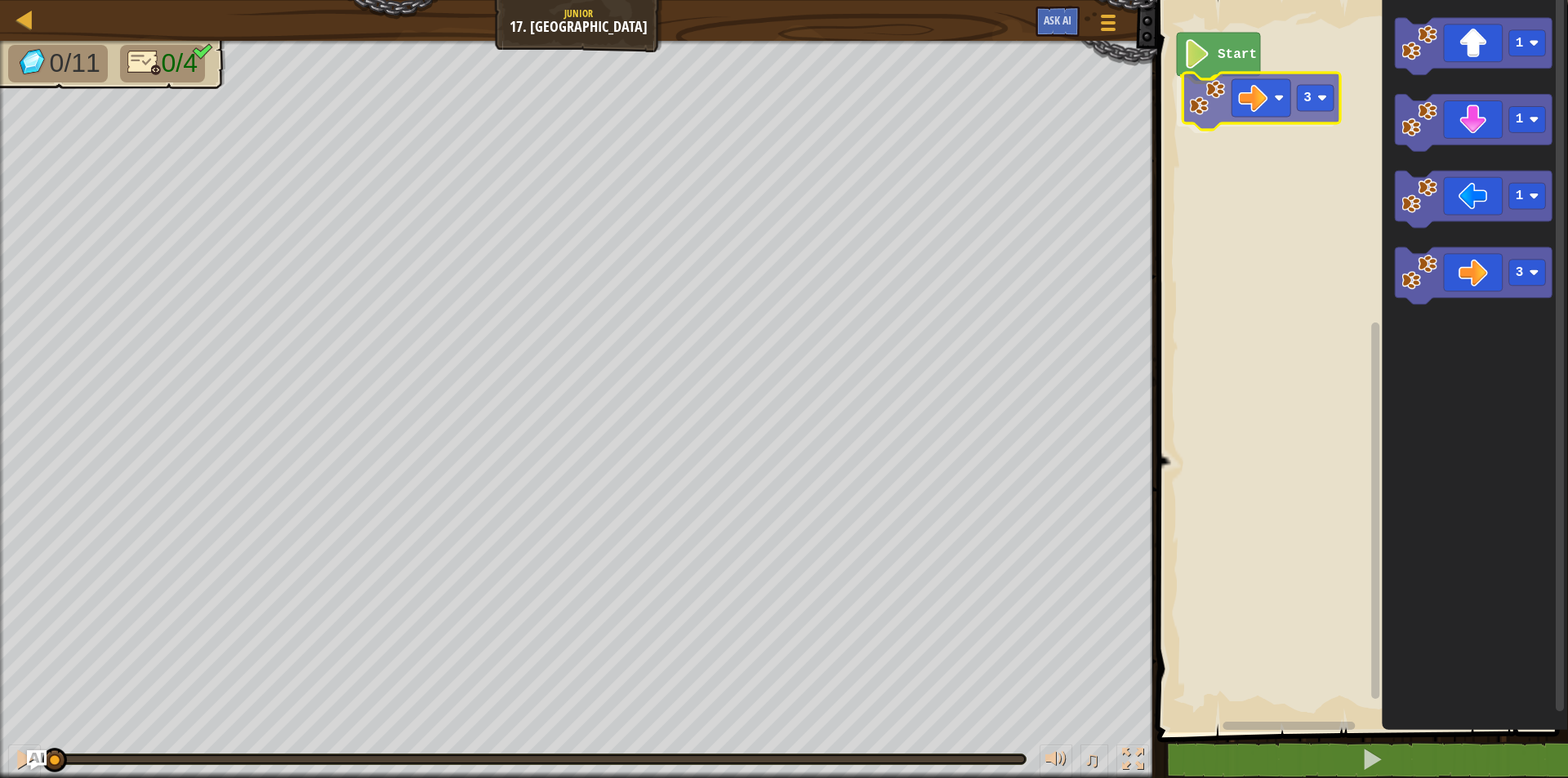
click at [1203, 97] on div "Start 3 1 1 1 3 3" at bounding box center [1361, 362] width 416 height 740
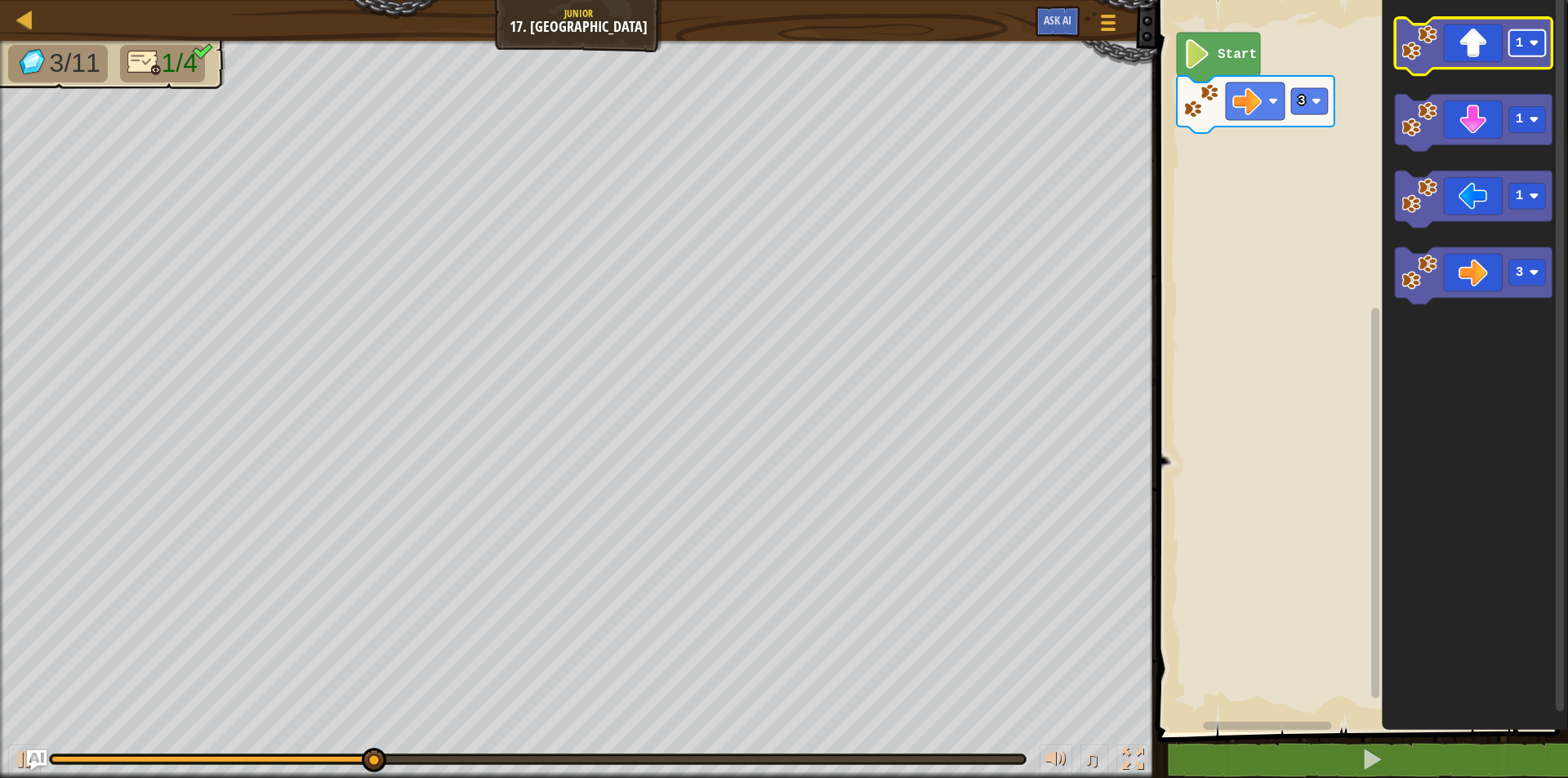
click at [1522, 40] on text "1" at bounding box center [1520, 43] width 8 height 14
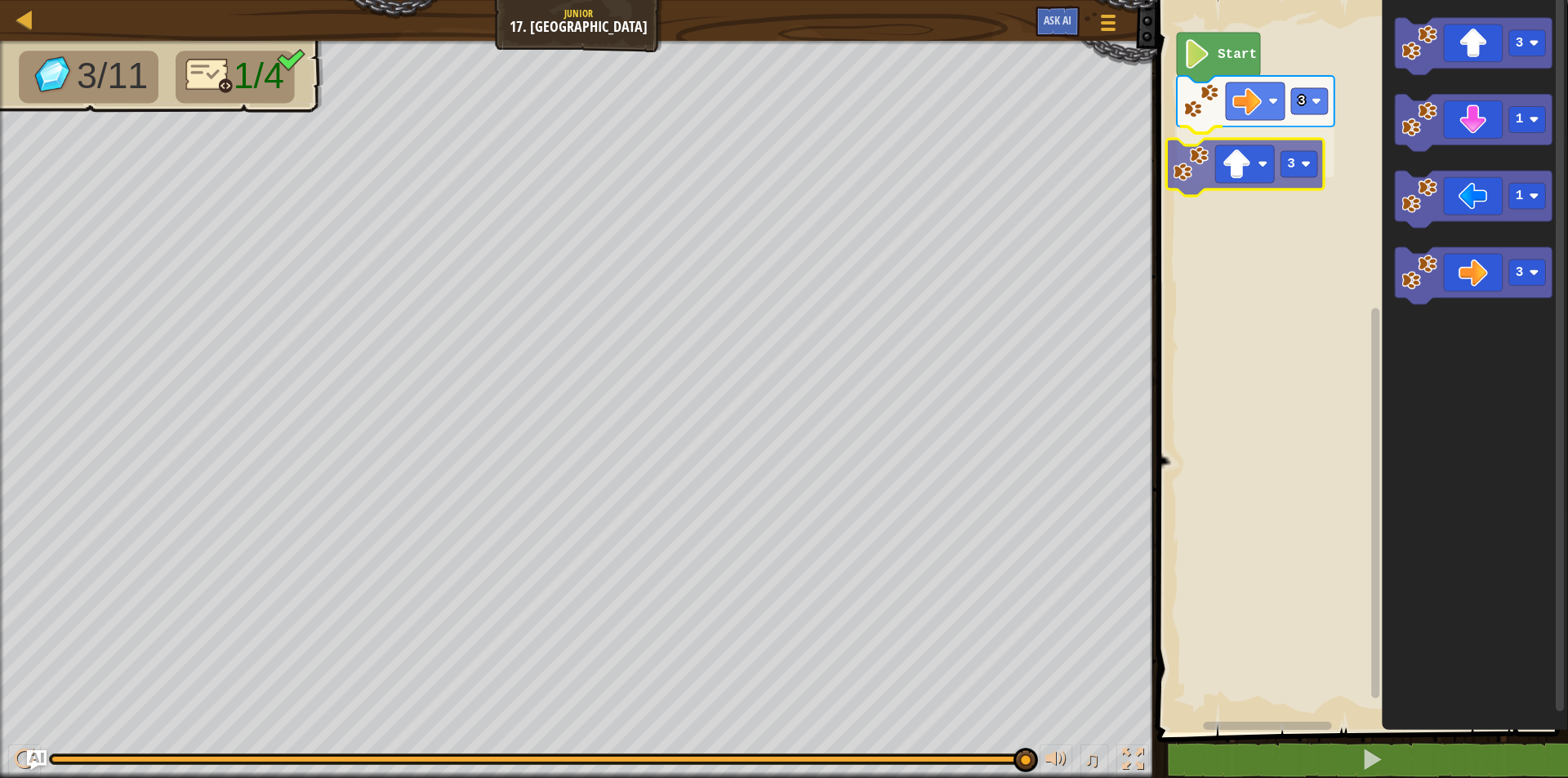
click at [1208, 177] on div "3 3 Start 3 1 1 3 3" at bounding box center [1361, 362] width 416 height 740
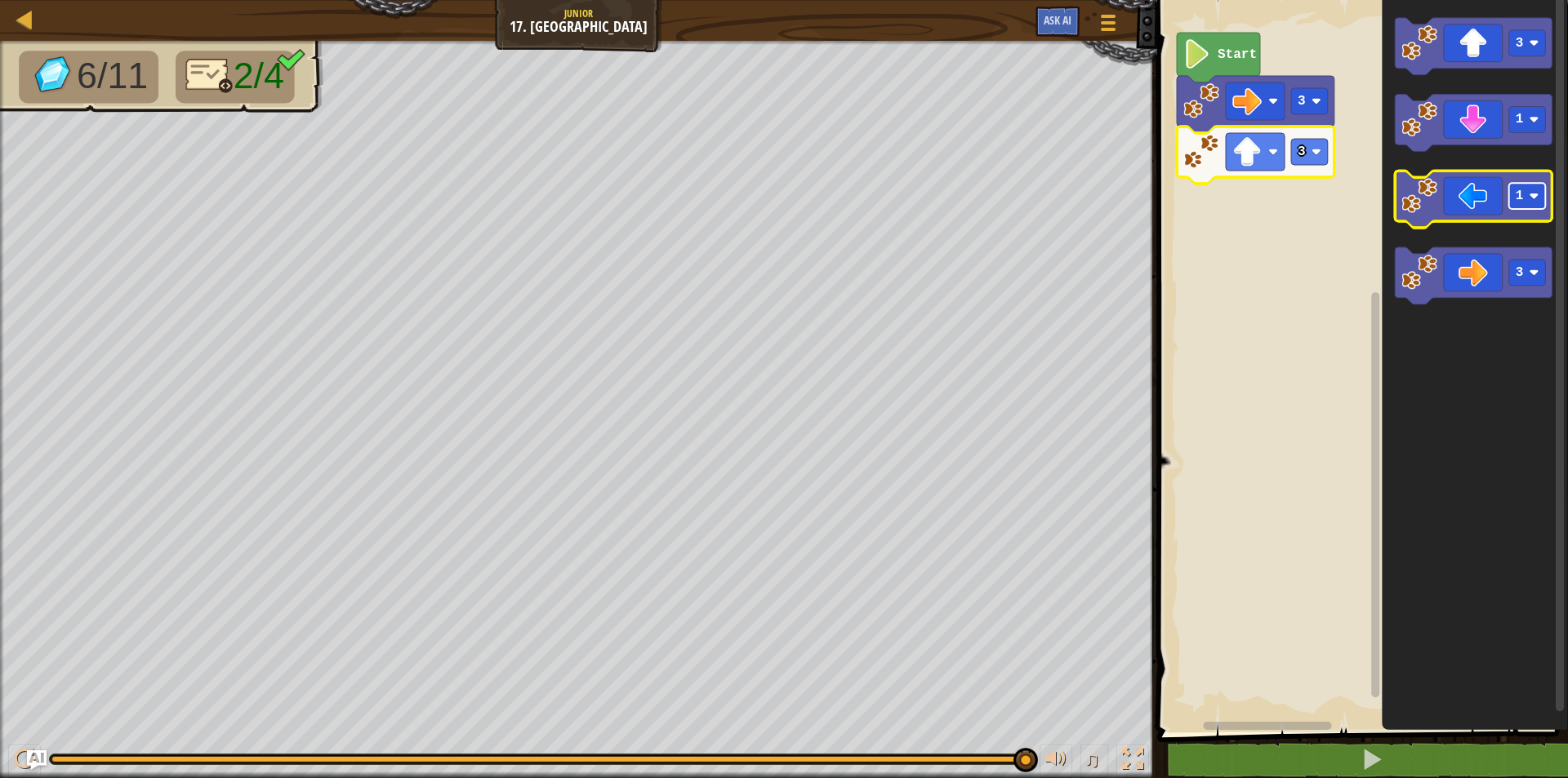
click at [1528, 206] on rect "Blockly Workspace" at bounding box center [1528, 196] width 37 height 26
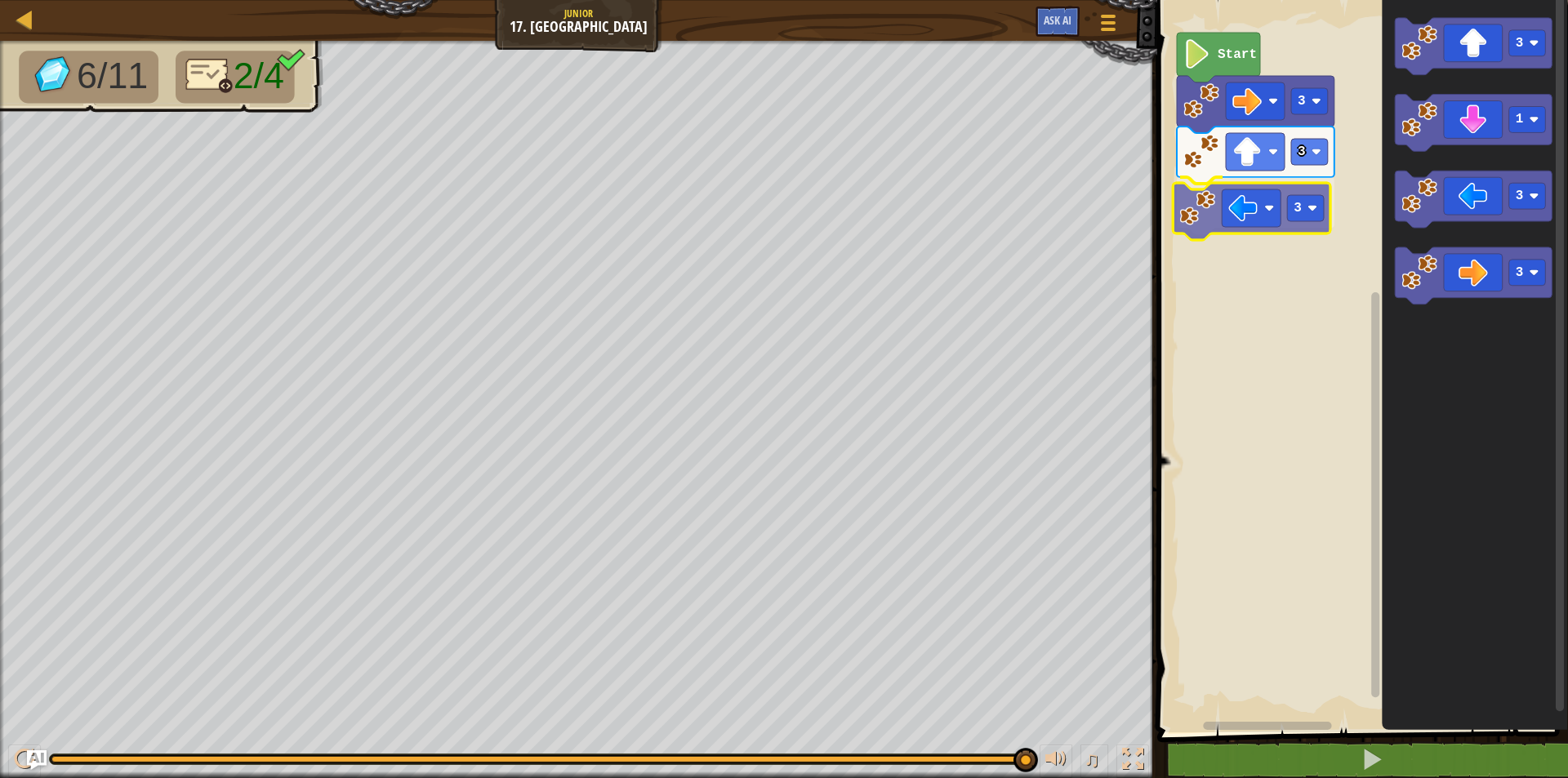
click at [1221, 227] on div "3 3 3 Start 3 1 3 3 3" at bounding box center [1361, 362] width 416 height 740
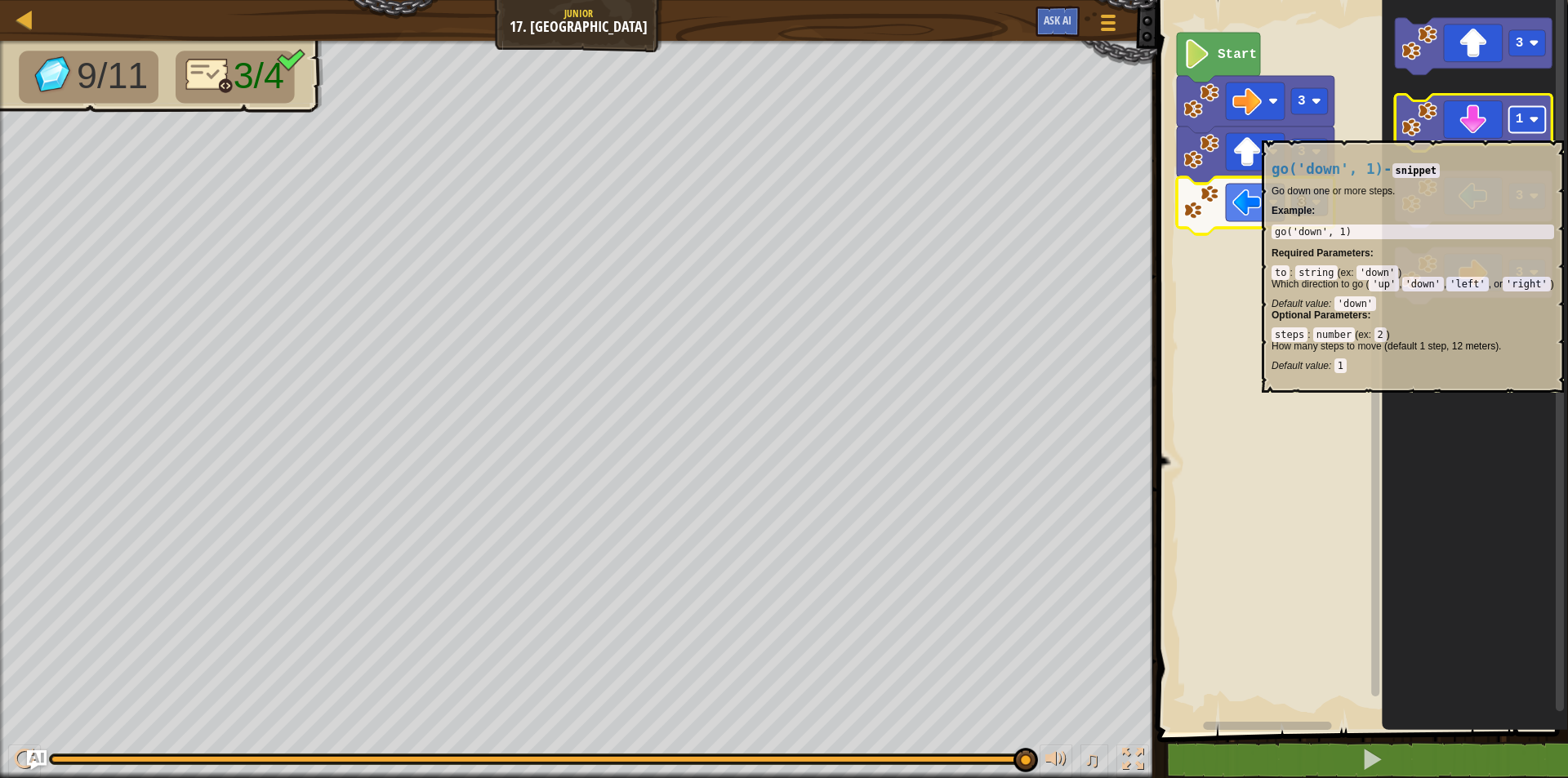
click at [1525, 133] on rect "Blockly Workspace" at bounding box center [1528, 119] width 37 height 26
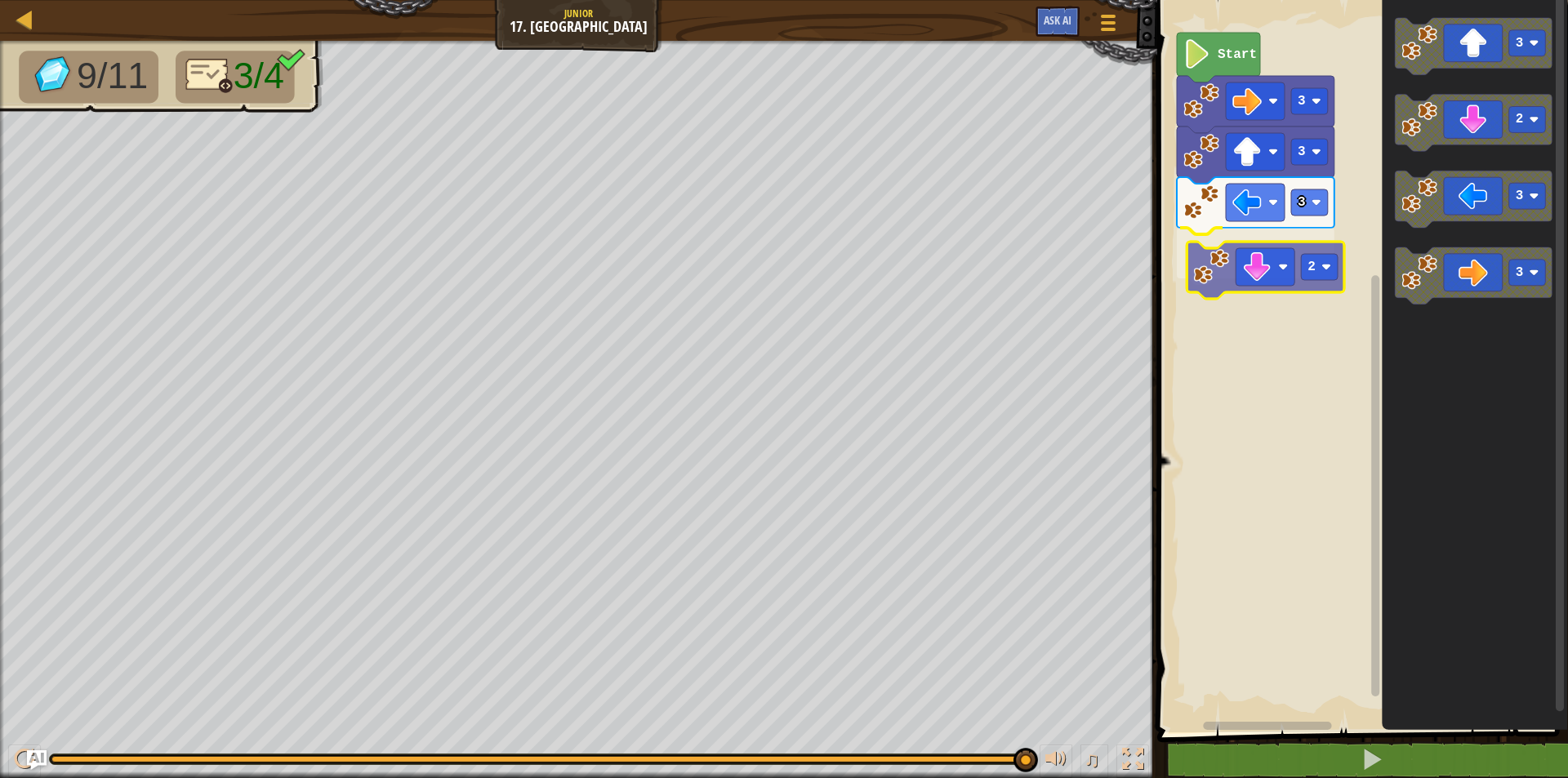
click at [1210, 270] on div "3 3 3 2 Start 3 2 3 3 2" at bounding box center [1361, 362] width 416 height 740
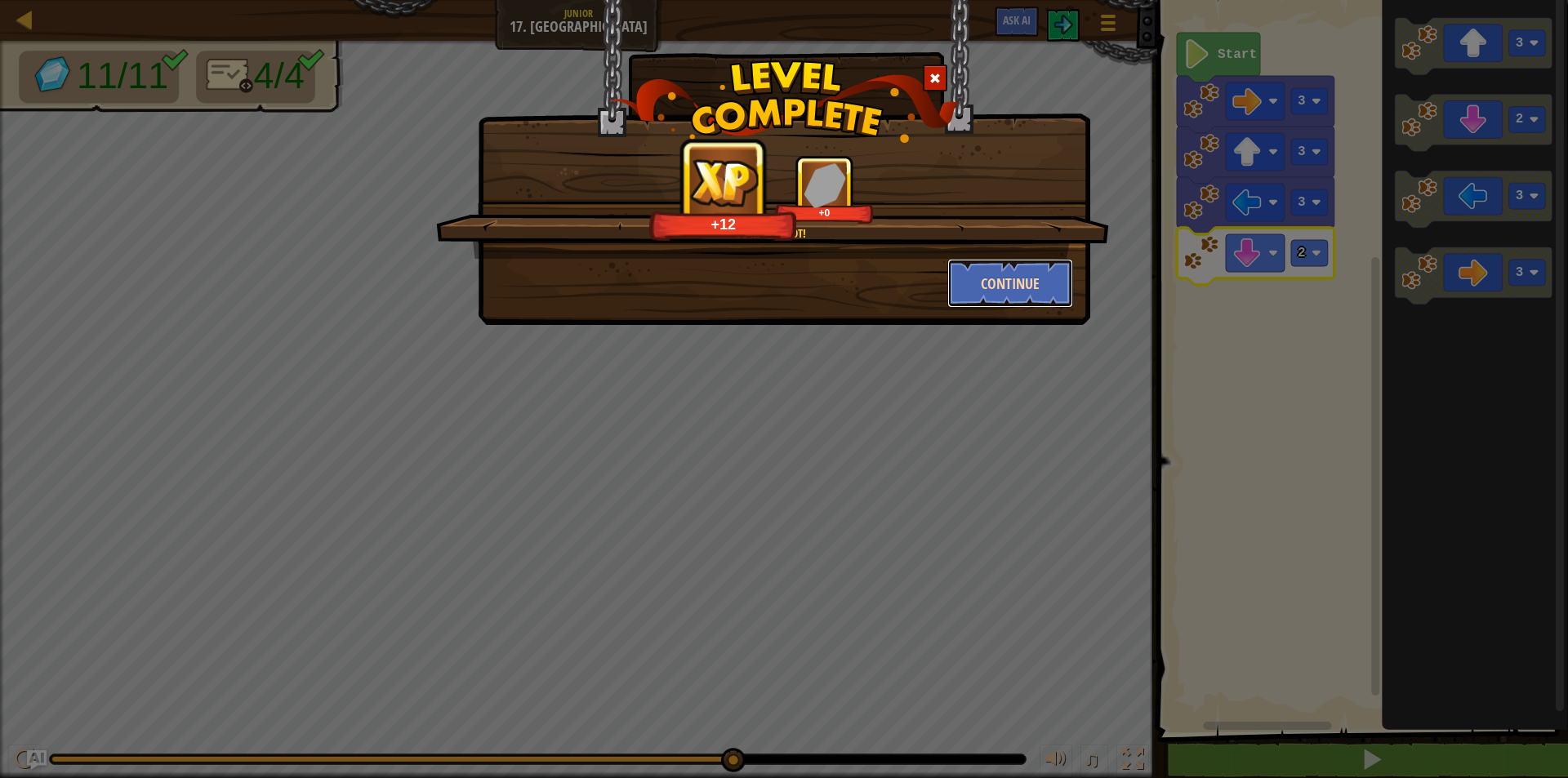
click at [1053, 289] on button "Continue" at bounding box center [1010, 283] width 126 height 49
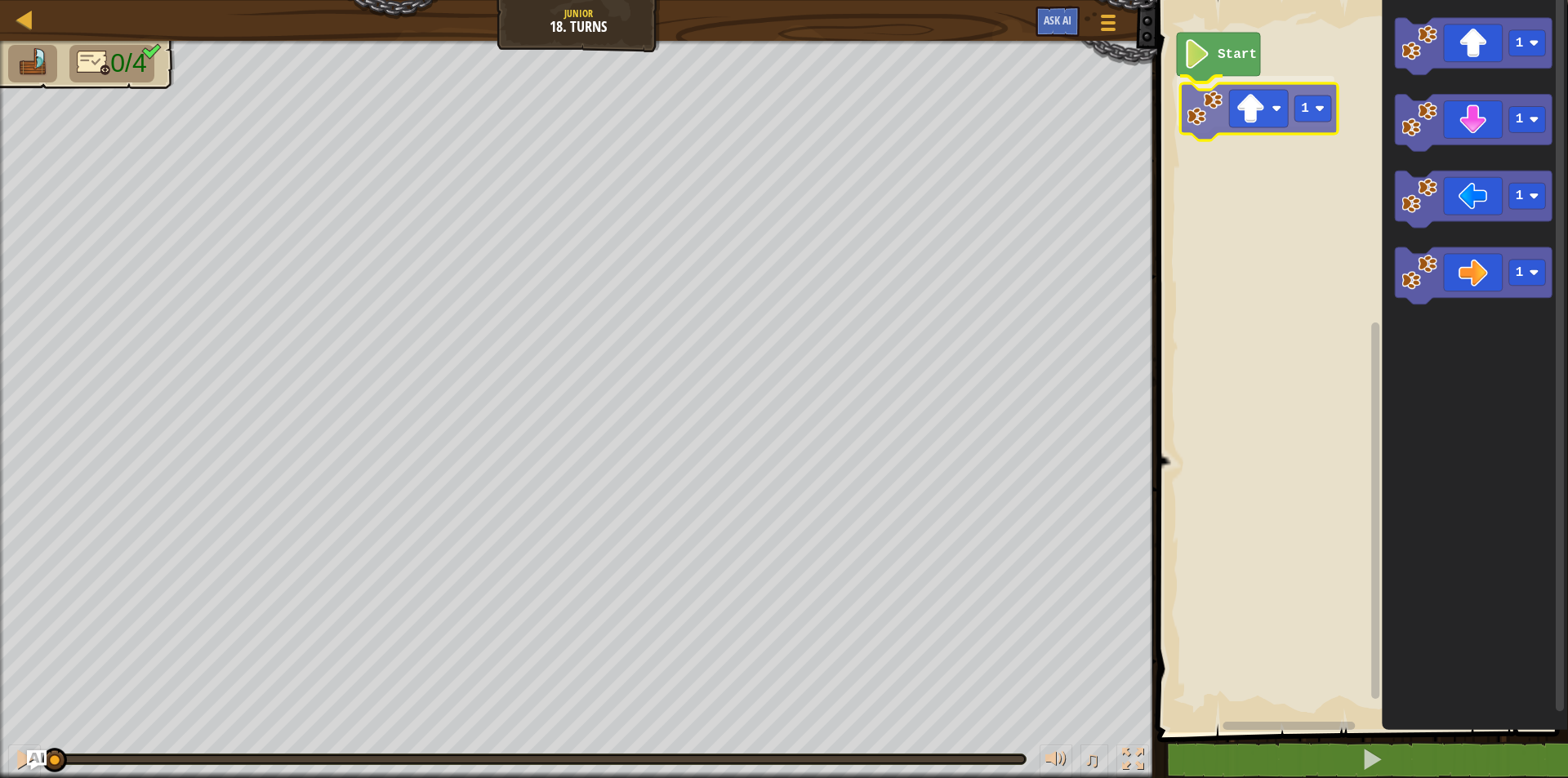
click at [1199, 127] on div "Start 1 1 1 1 1 1" at bounding box center [1361, 362] width 416 height 740
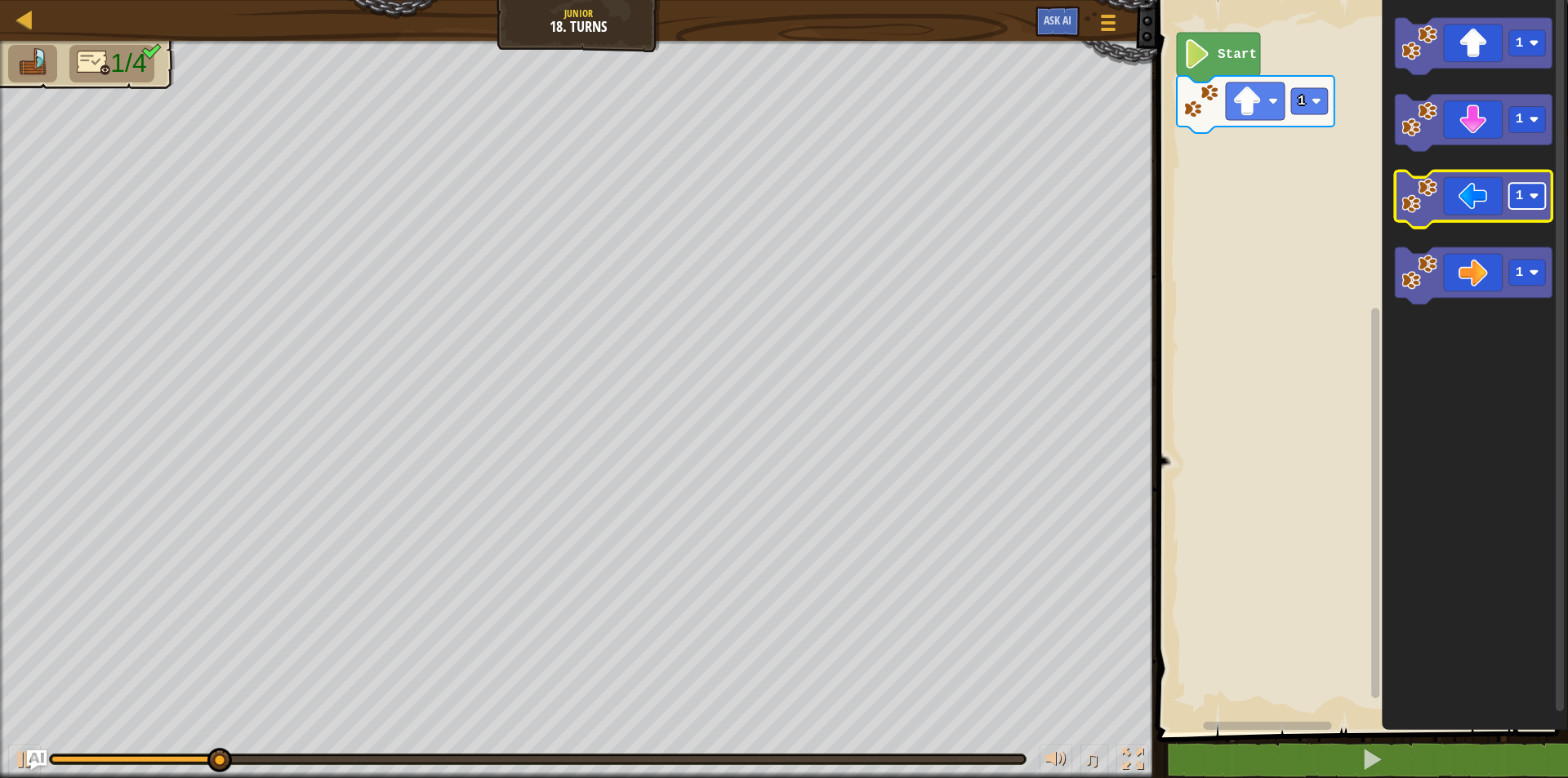
click at [1535, 193] on image "Blockly Workspace" at bounding box center [1534, 196] width 10 height 10
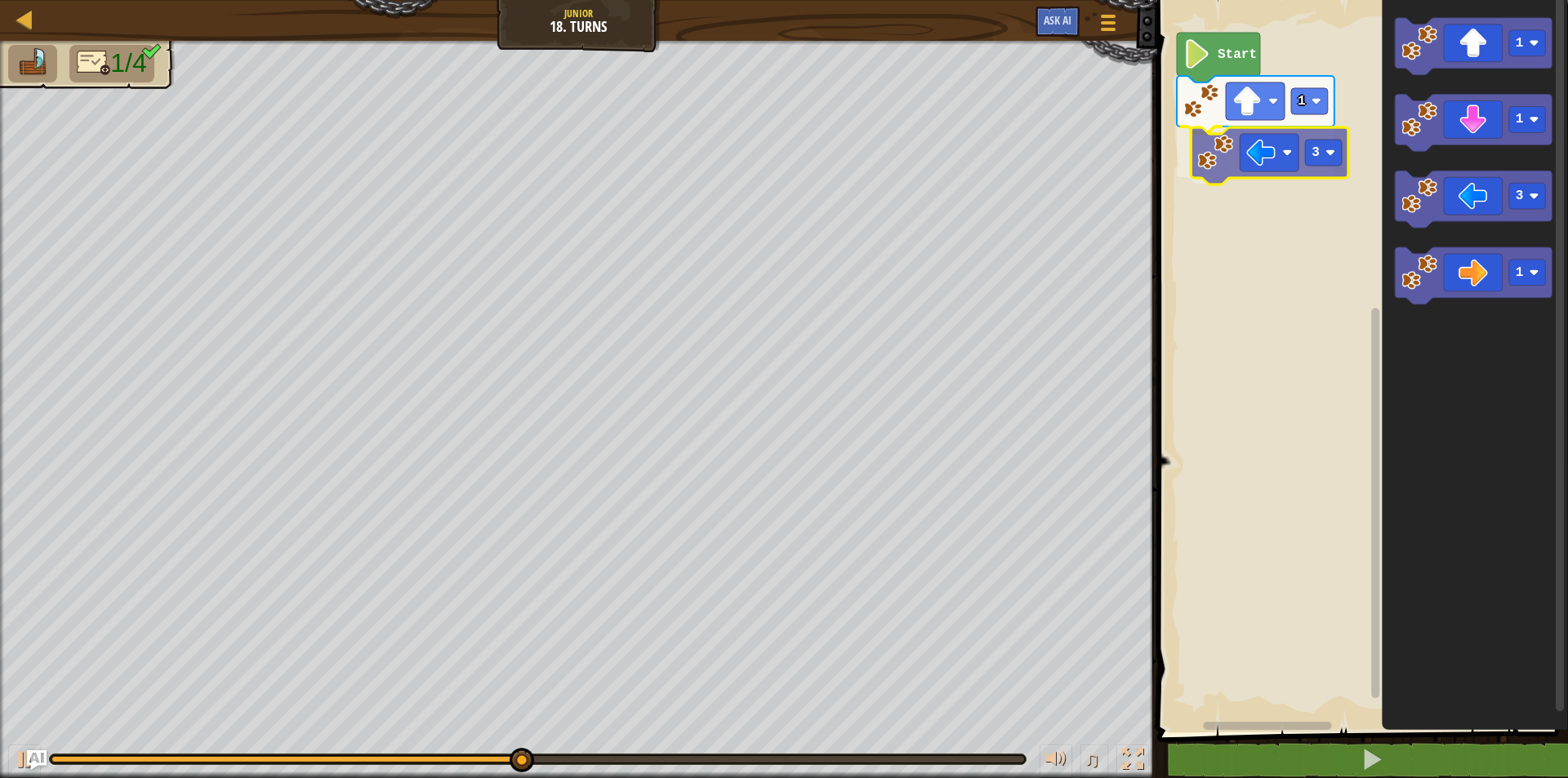
click at [1233, 173] on div "Start 1 3 1 1 3 1 3" at bounding box center [1361, 362] width 416 height 740
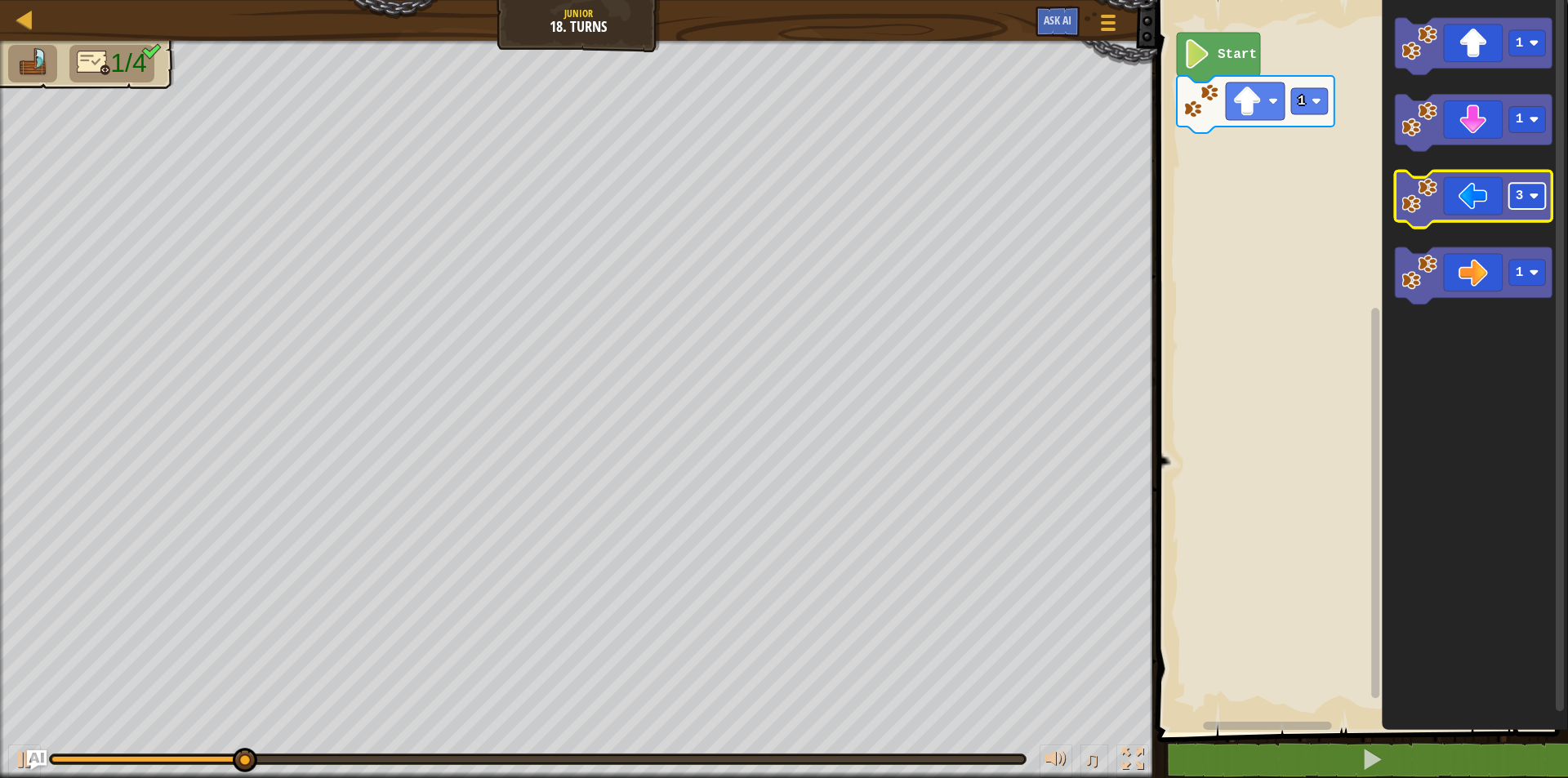
click at [1519, 203] on text "3" at bounding box center [1520, 196] width 8 height 14
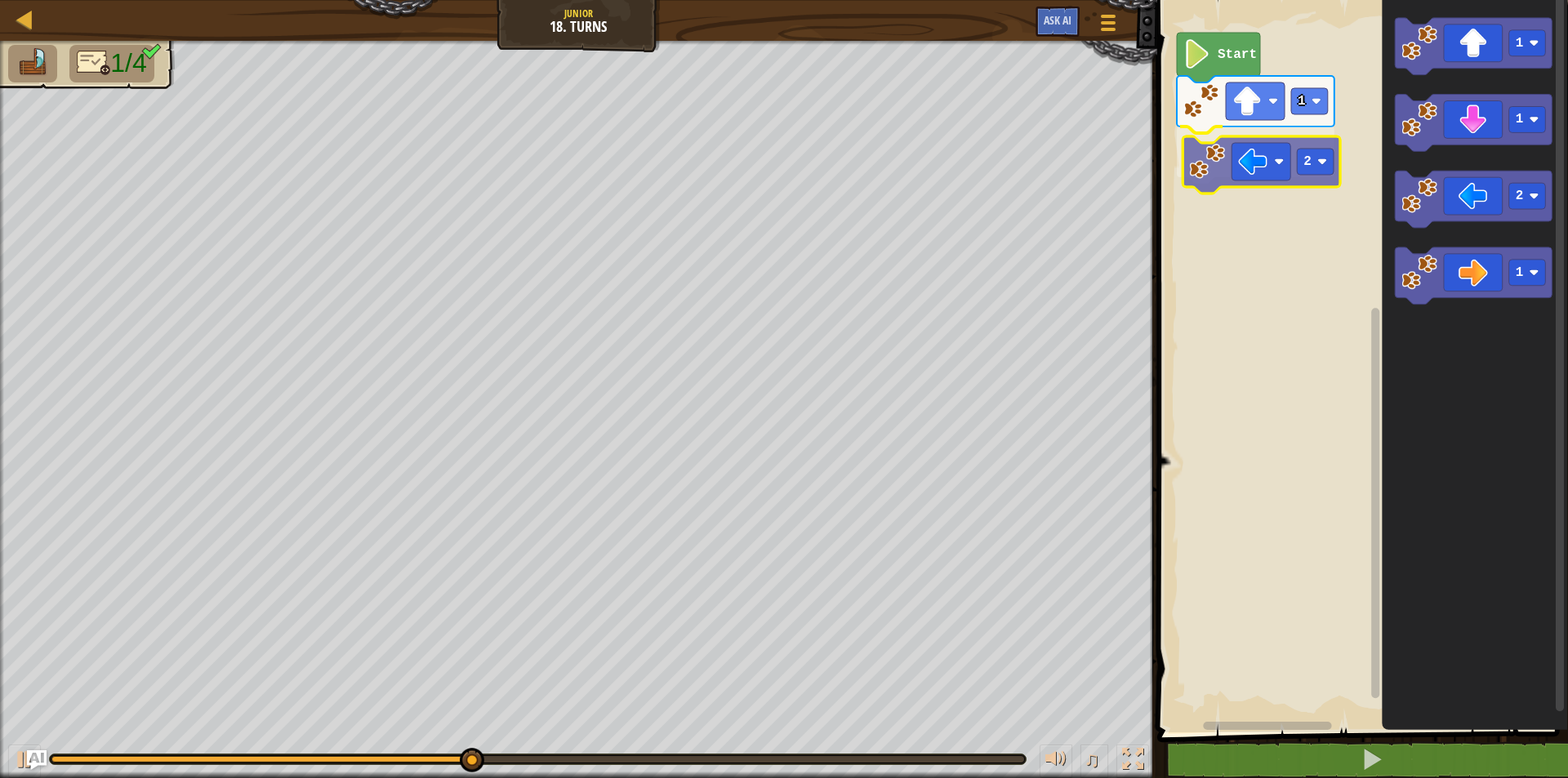
click at [1224, 188] on div "Start 1 2 1 1 2 1 2" at bounding box center [1361, 362] width 416 height 740
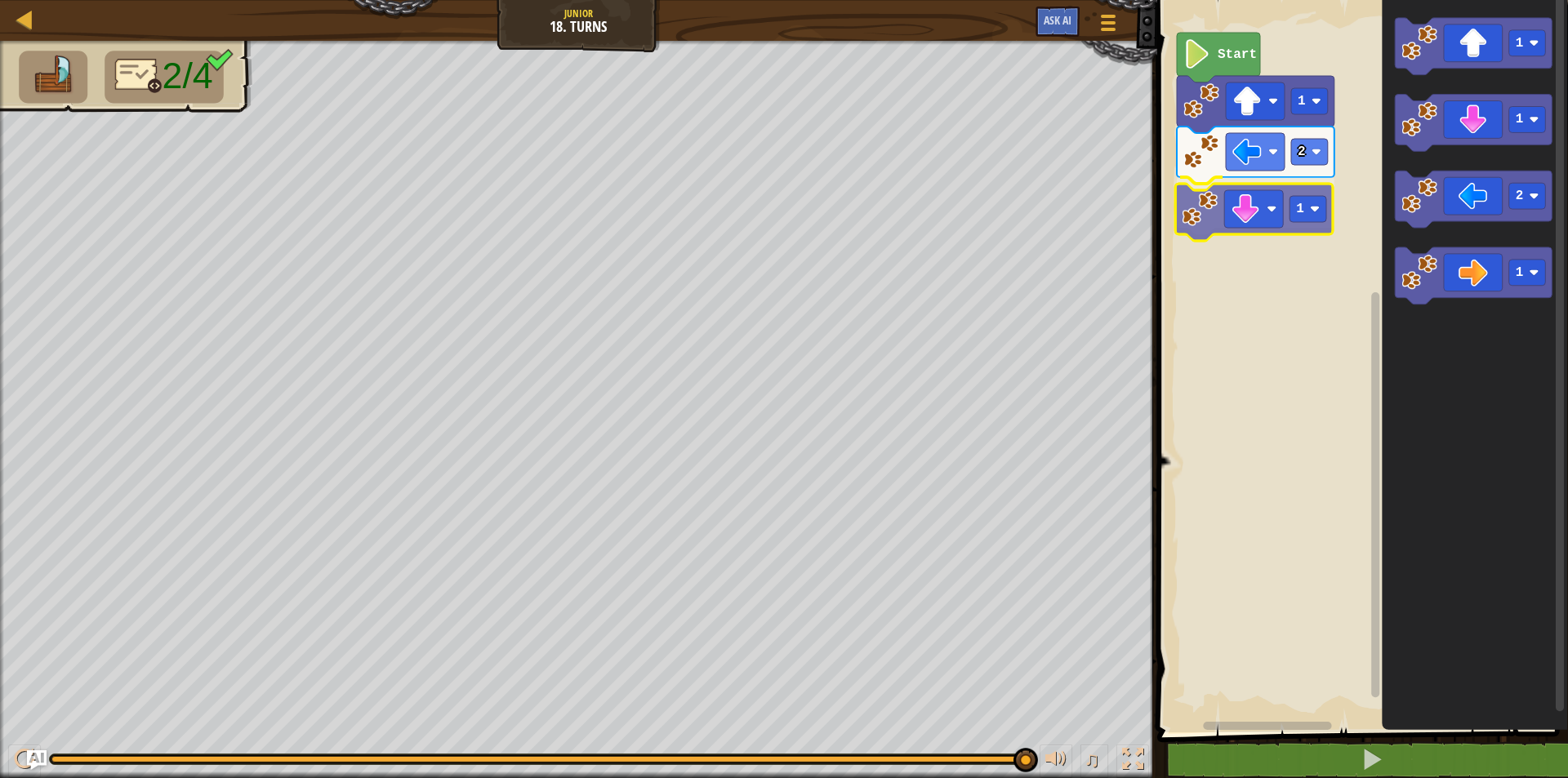
click at [1226, 229] on div "Start 1 2 1 1 1 2 1 1" at bounding box center [1361, 362] width 416 height 740
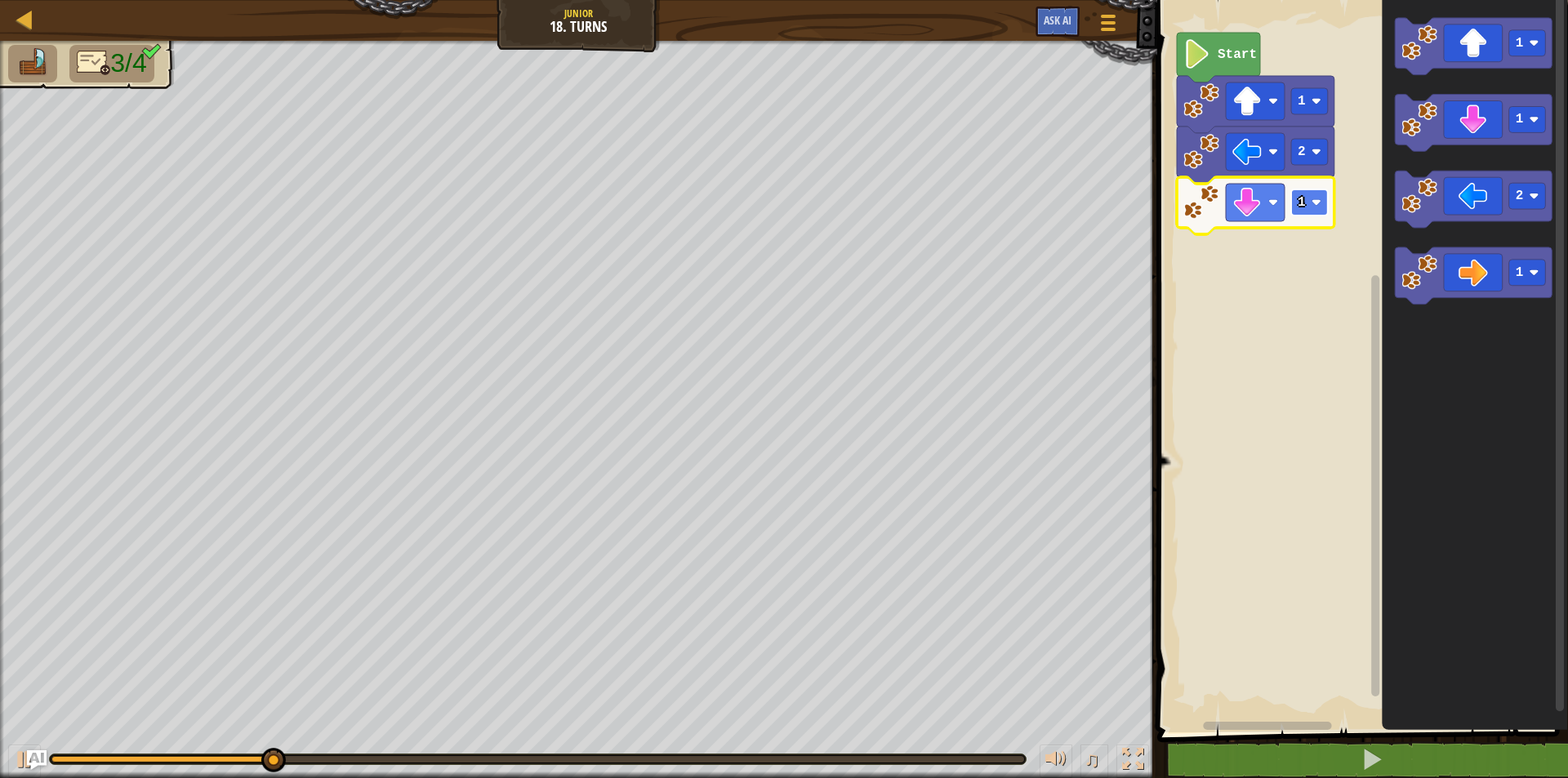
click at [1317, 214] on rect "Blockly Workspace" at bounding box center [1309, 202] width 37 height 26
click at [1312, 214] on rect "Blockly Workspace" at bounding box center [1309, 202] width 37 height 26
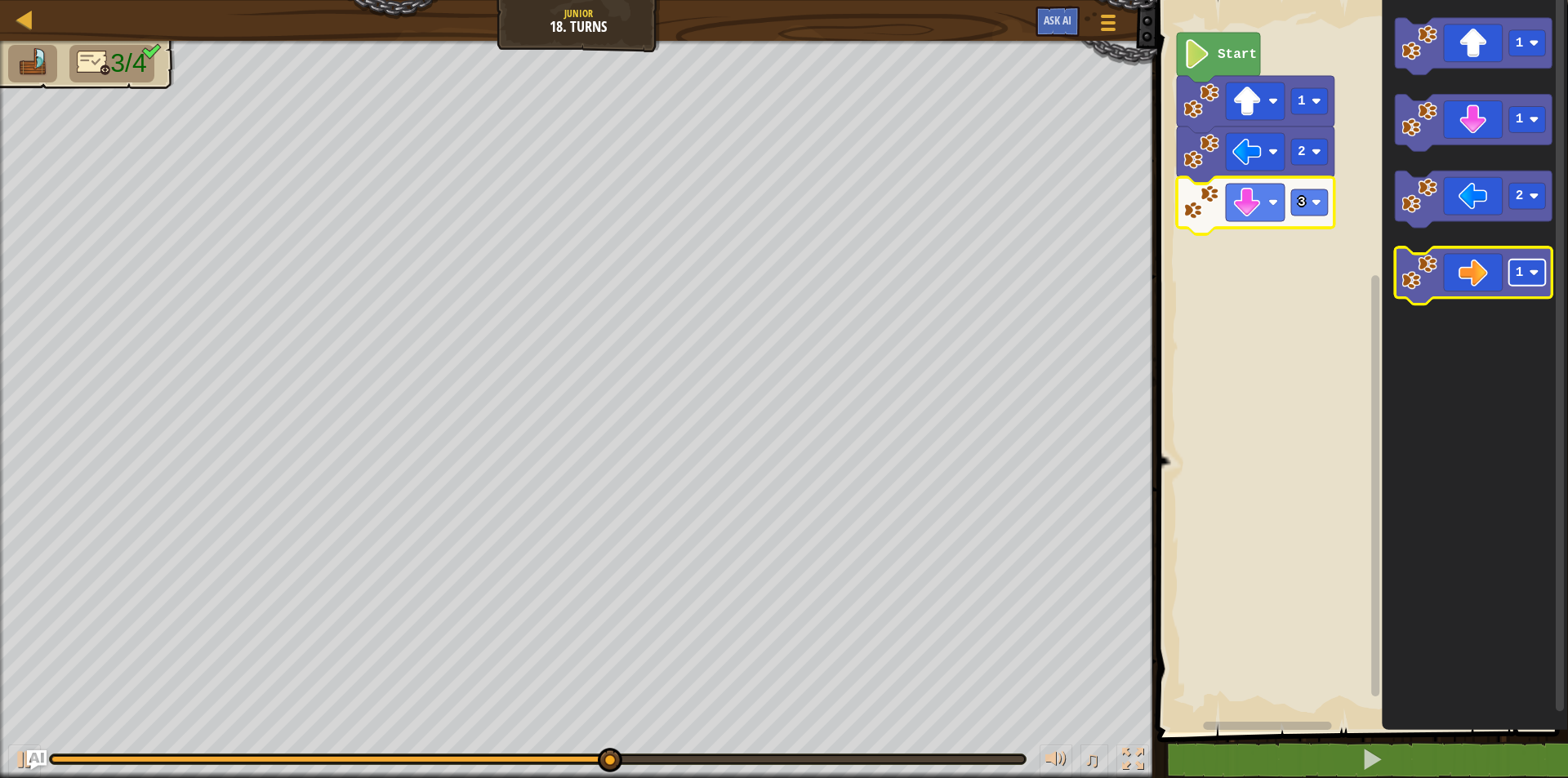
click at [1536, 266] on rect "Blockly Workspace" at bounding box center [1528, 273] width 37 height 26
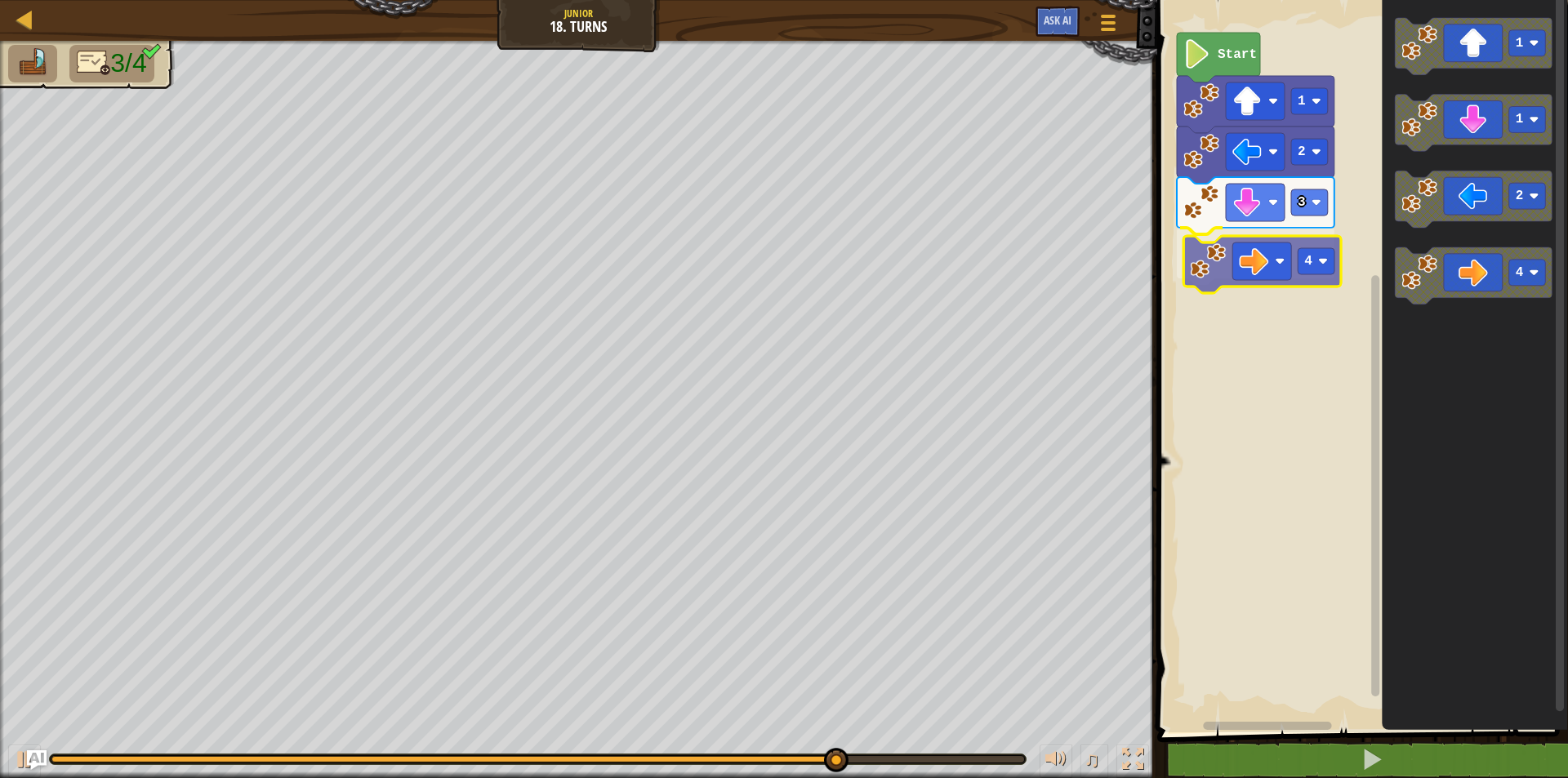
click at [1191, 273] on div "Start 1 2 3 4 1 1 2 4 4" at bounding box center [1361, 362] width 416 height 740
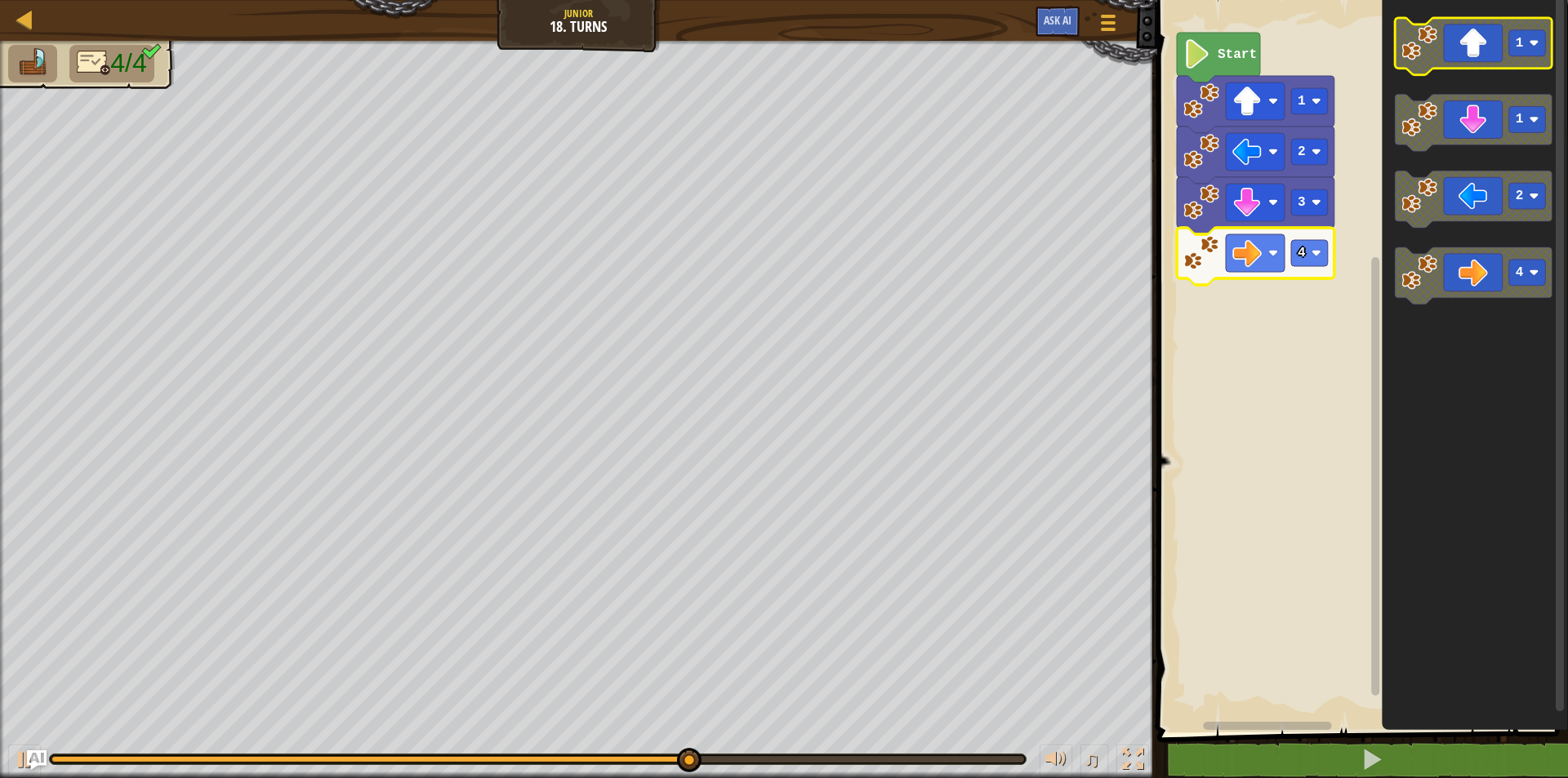
click at [1520, 41] on text "1" at bounding box center [1520, 43] width 8 height 14
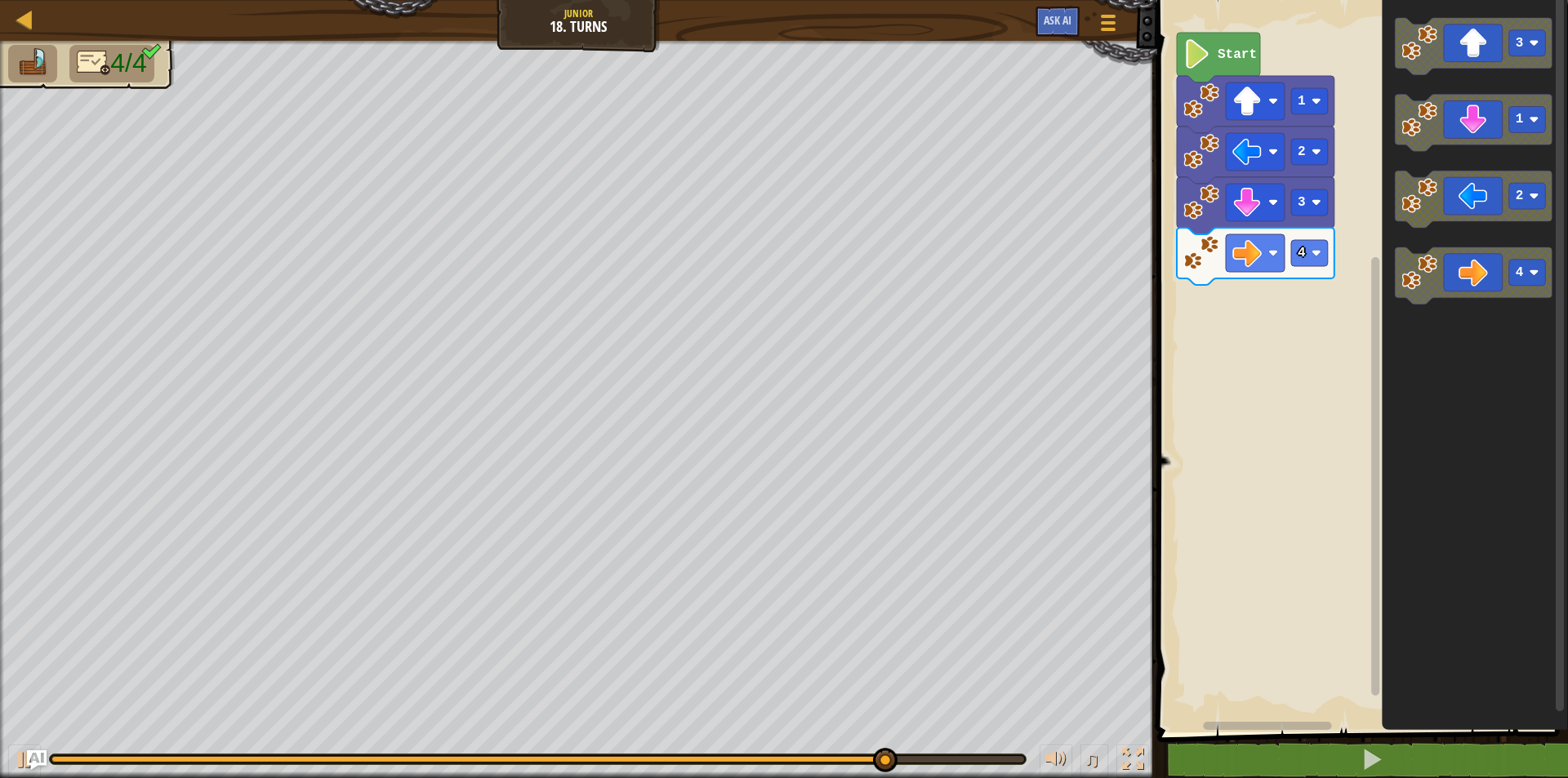
click at [1367, 230] on div "Start 1 2 3 4 3 1 2 4" at bounding box center [1361, 362] width 416 height 740
click at [1428, 79] on icon "3 1 2 4" at bounding box center [1476, 362] width 186 height 740
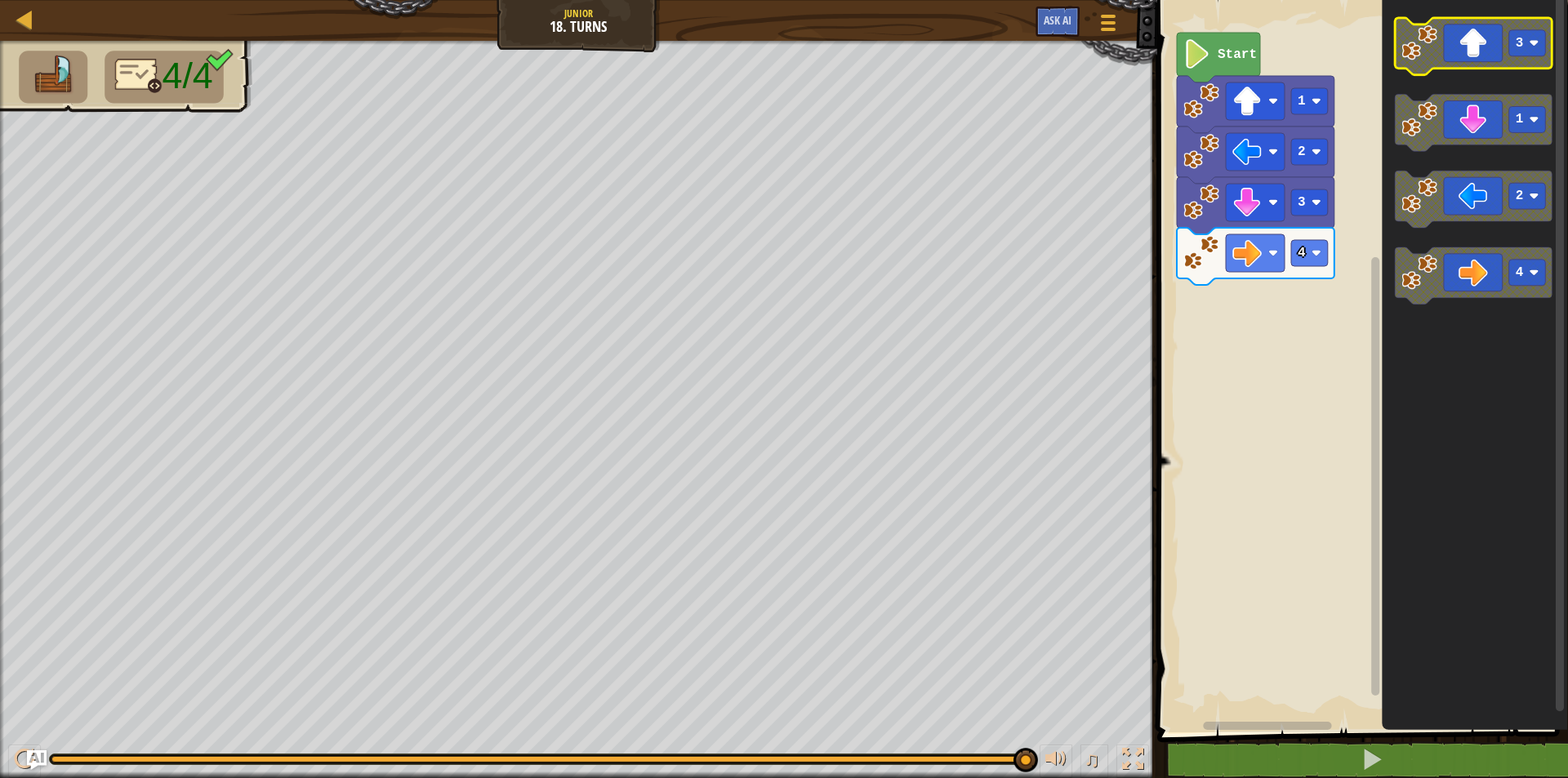
click at [1399, 70] on g "3 1 2 4" at bounding box center [1474, 161] width 158 height 288
click at [1387, 174] on icon "3 1 2 4" at bounding box center [1476, 362] width 186 height 740
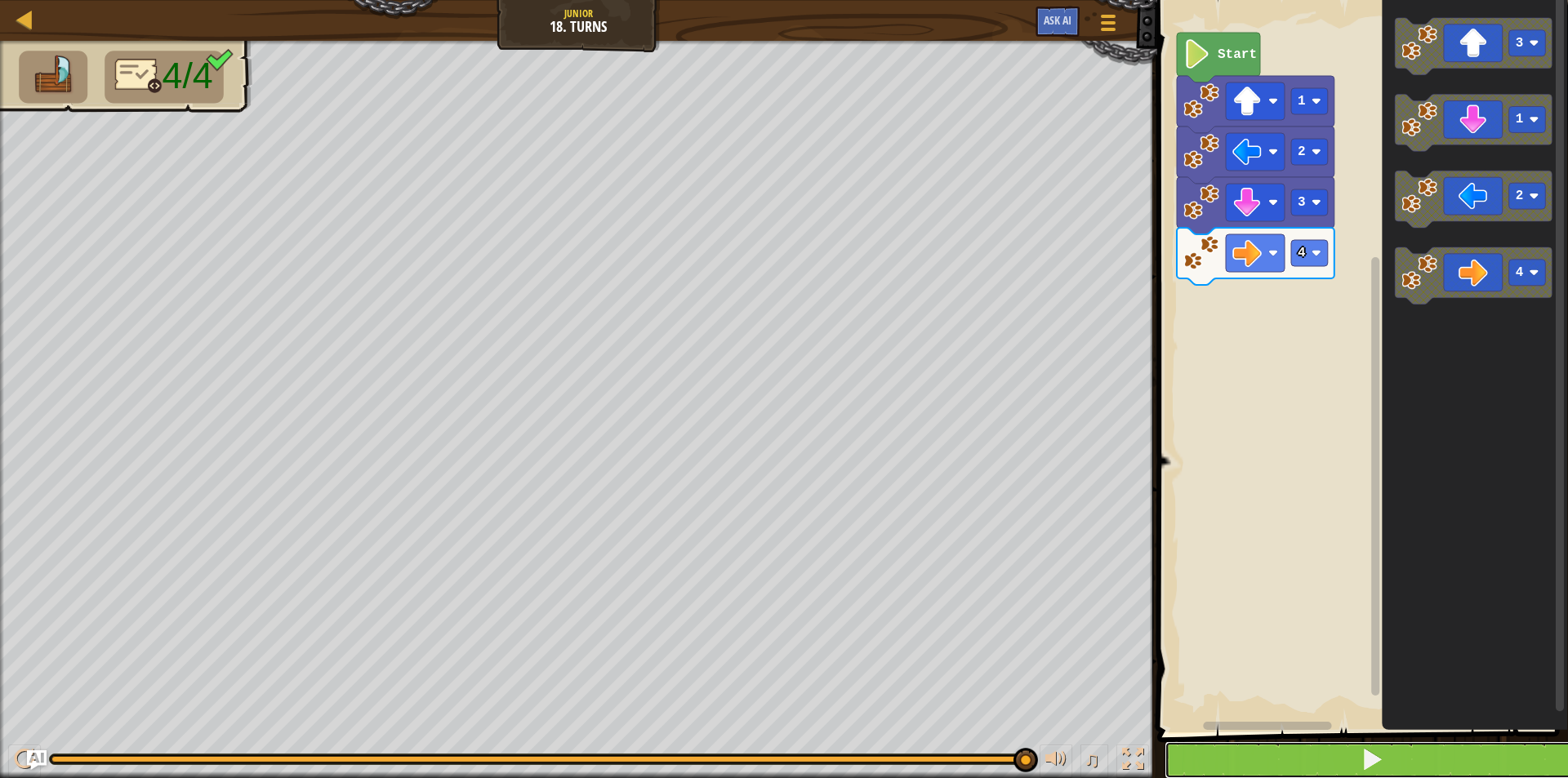
click at [1252, 762] on button at bounding box center [1373, 760] width 416 height 38
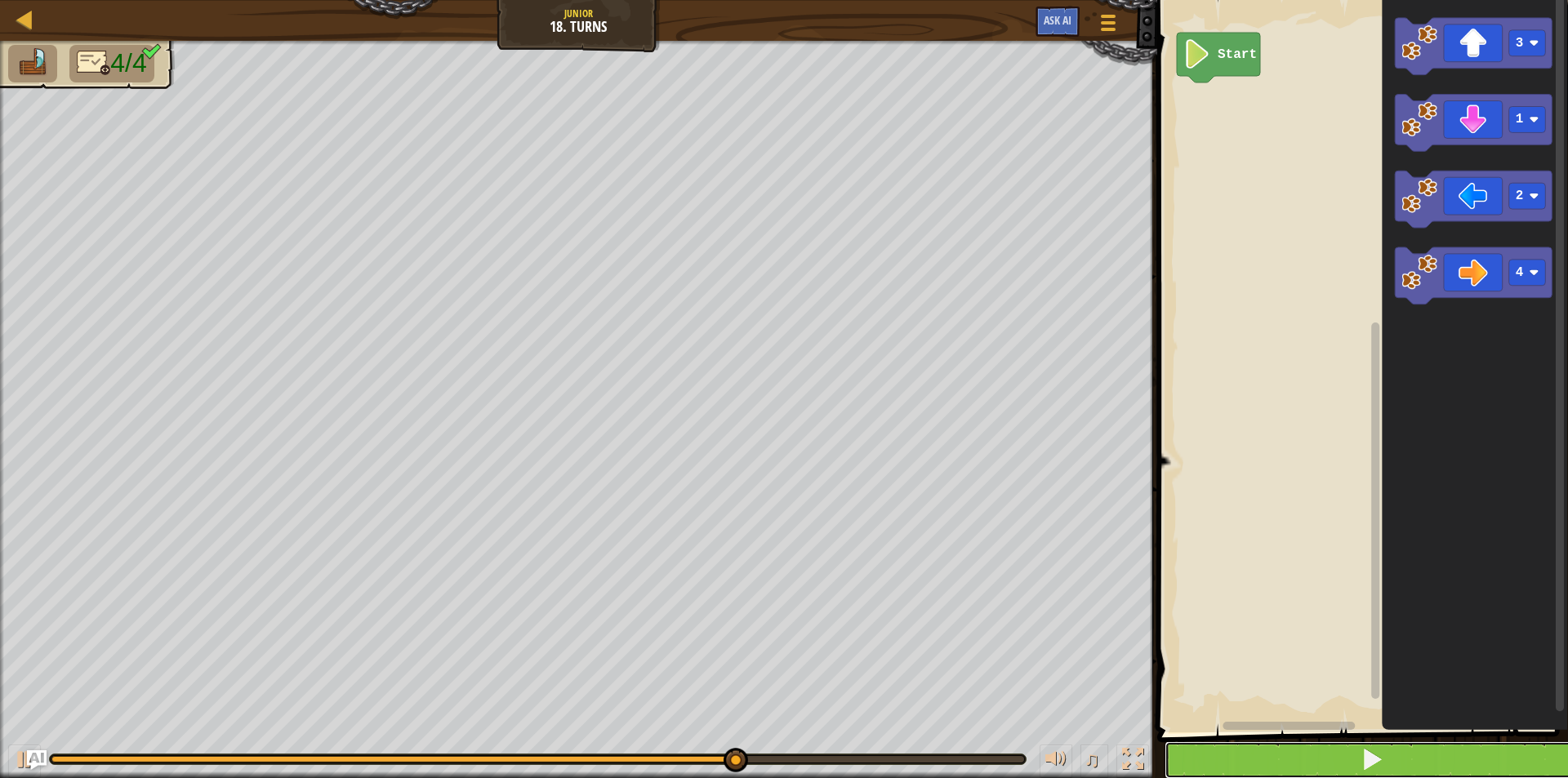
click at [1322, 762] on button at bounding box center [1373, 760] width 416 height 38
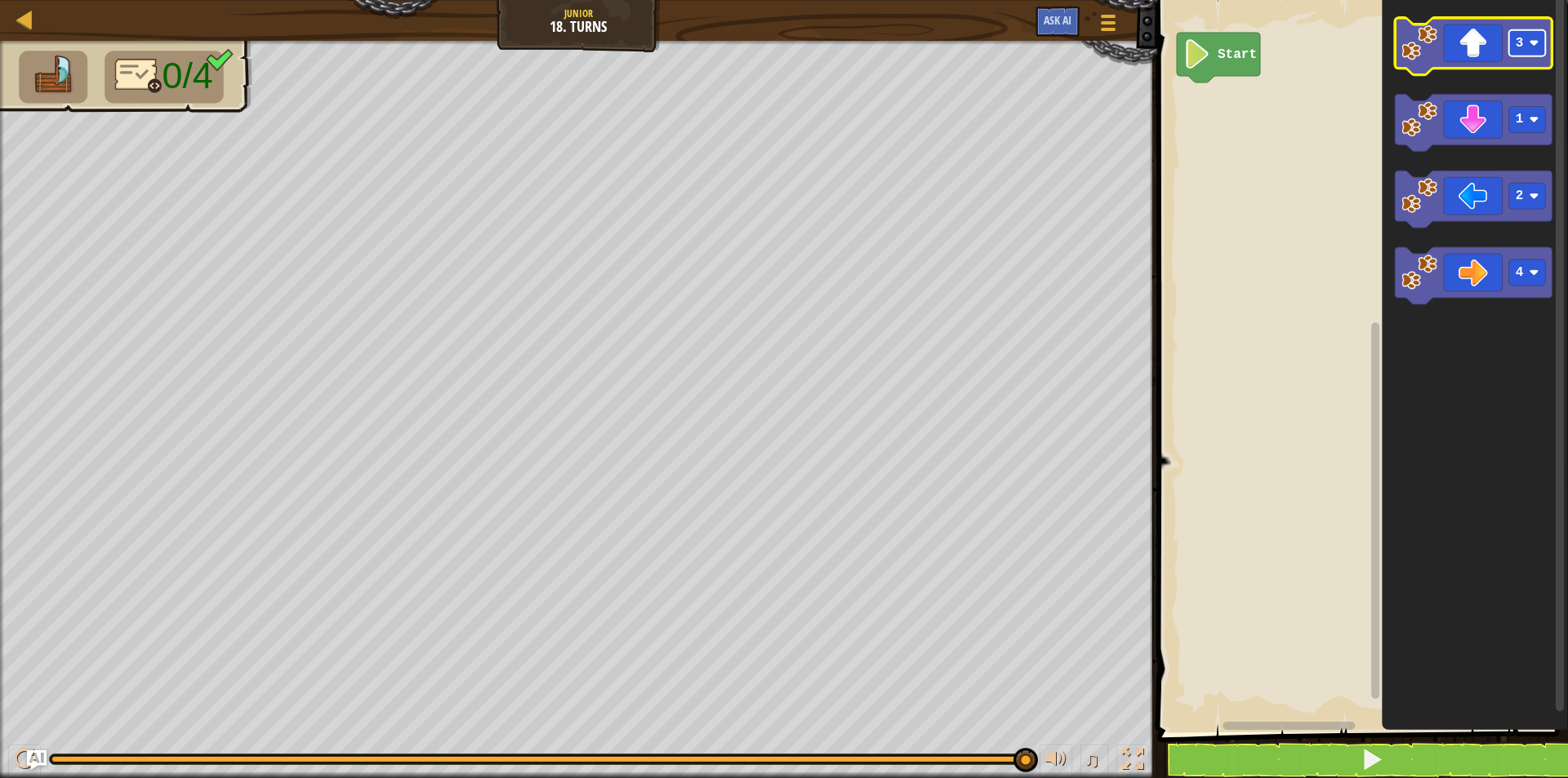
click at [1514, 42] on rect "Blockly Workspace" at bounding box center [1528, 43] width 37 height 26
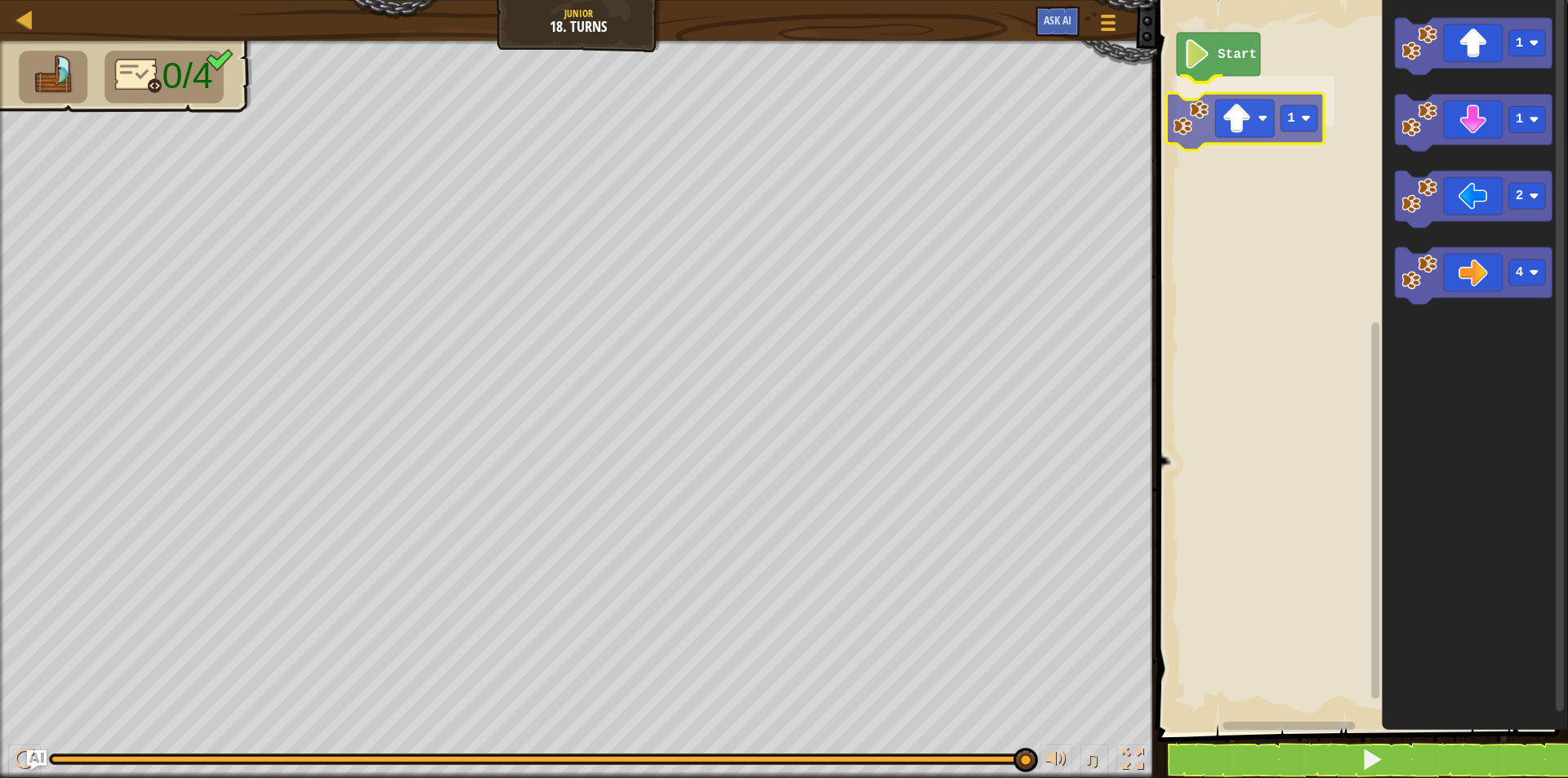
click at [1179, 135] on div "Start 1 1 1 2 4 1" at bounding box center [1361, 362] width 416 height 740
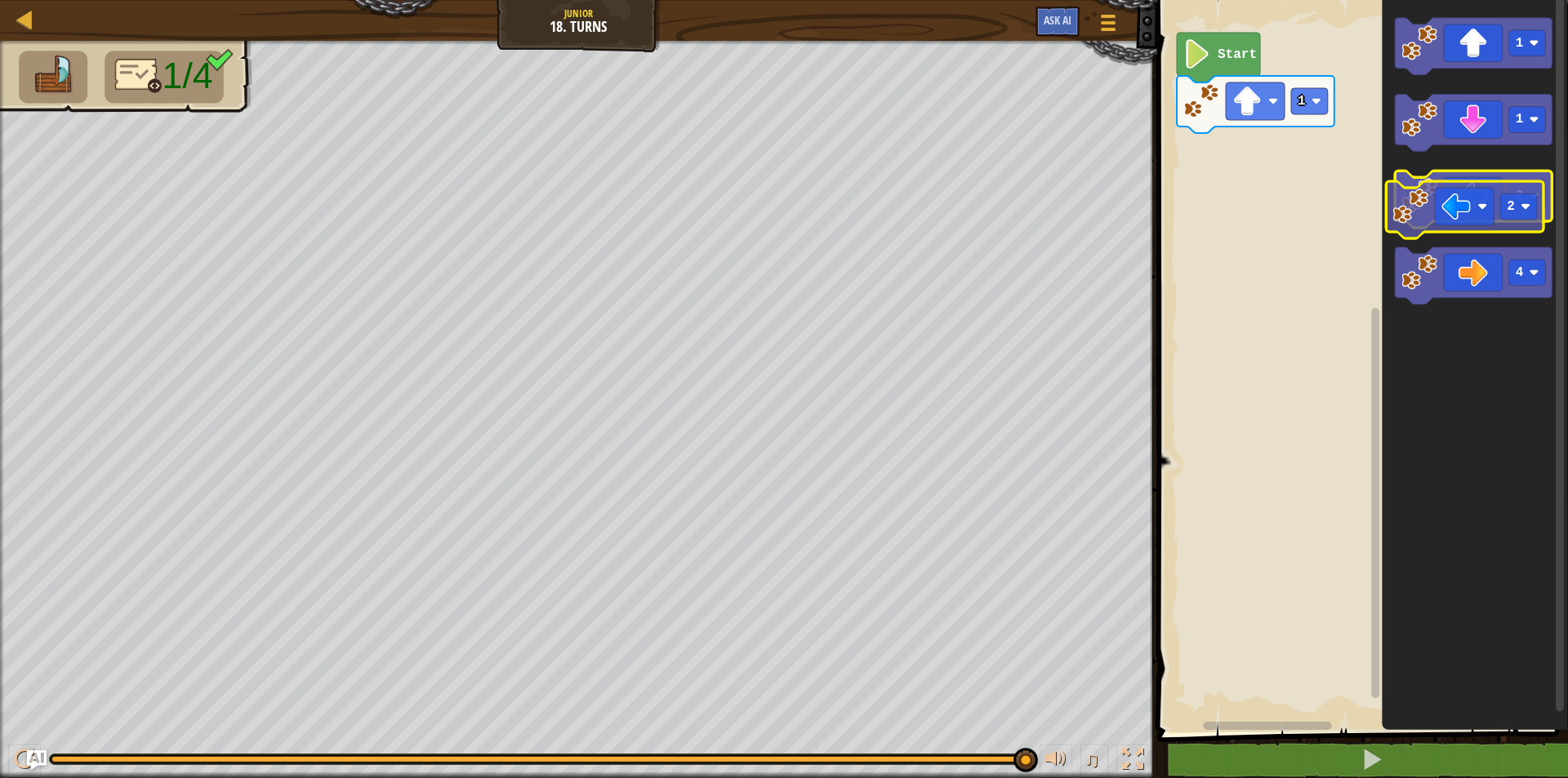
click at [1441, 213] on icon "Blockly Workspace" at bounding box center [1474, 200] width 158 height 57
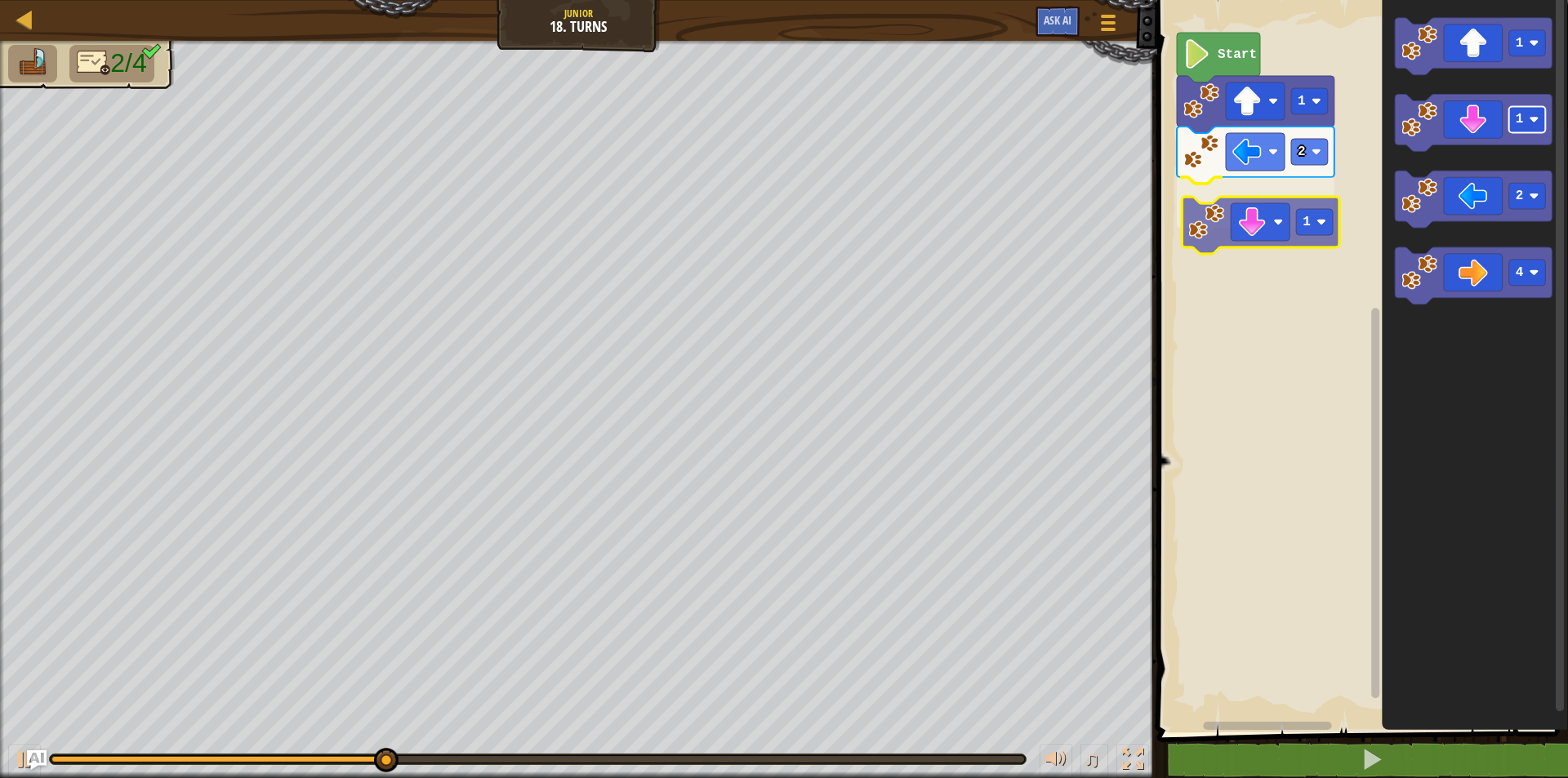
click at [1300, 229] on div "Start 1 2 1 1 1 2 4 1" at bounding box center [1361, 362] width 416 height 740
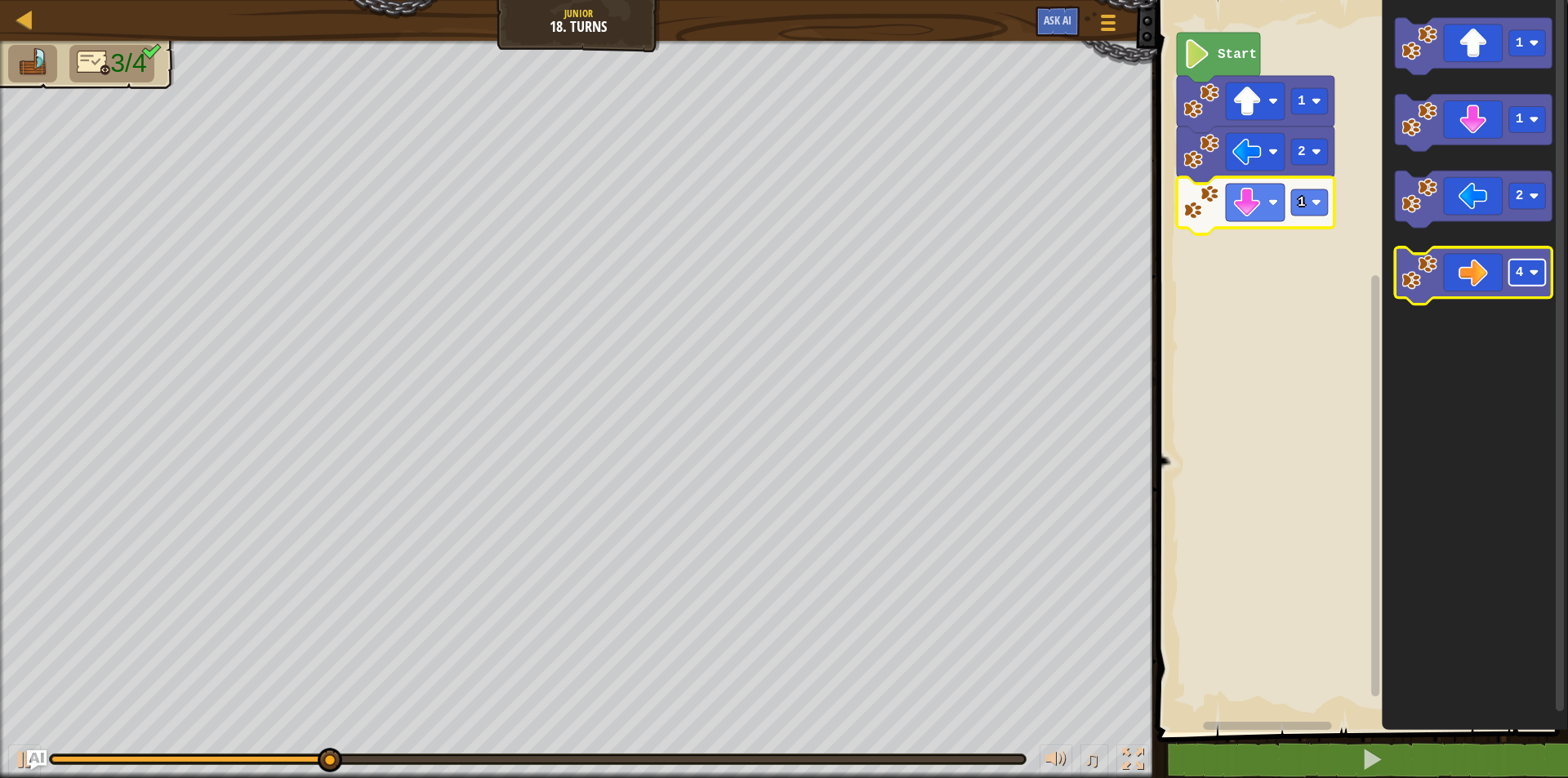
click at [1520, 282] on rect "Blockly Workspace" at bounding box center [1528, 273] width 37 height 26
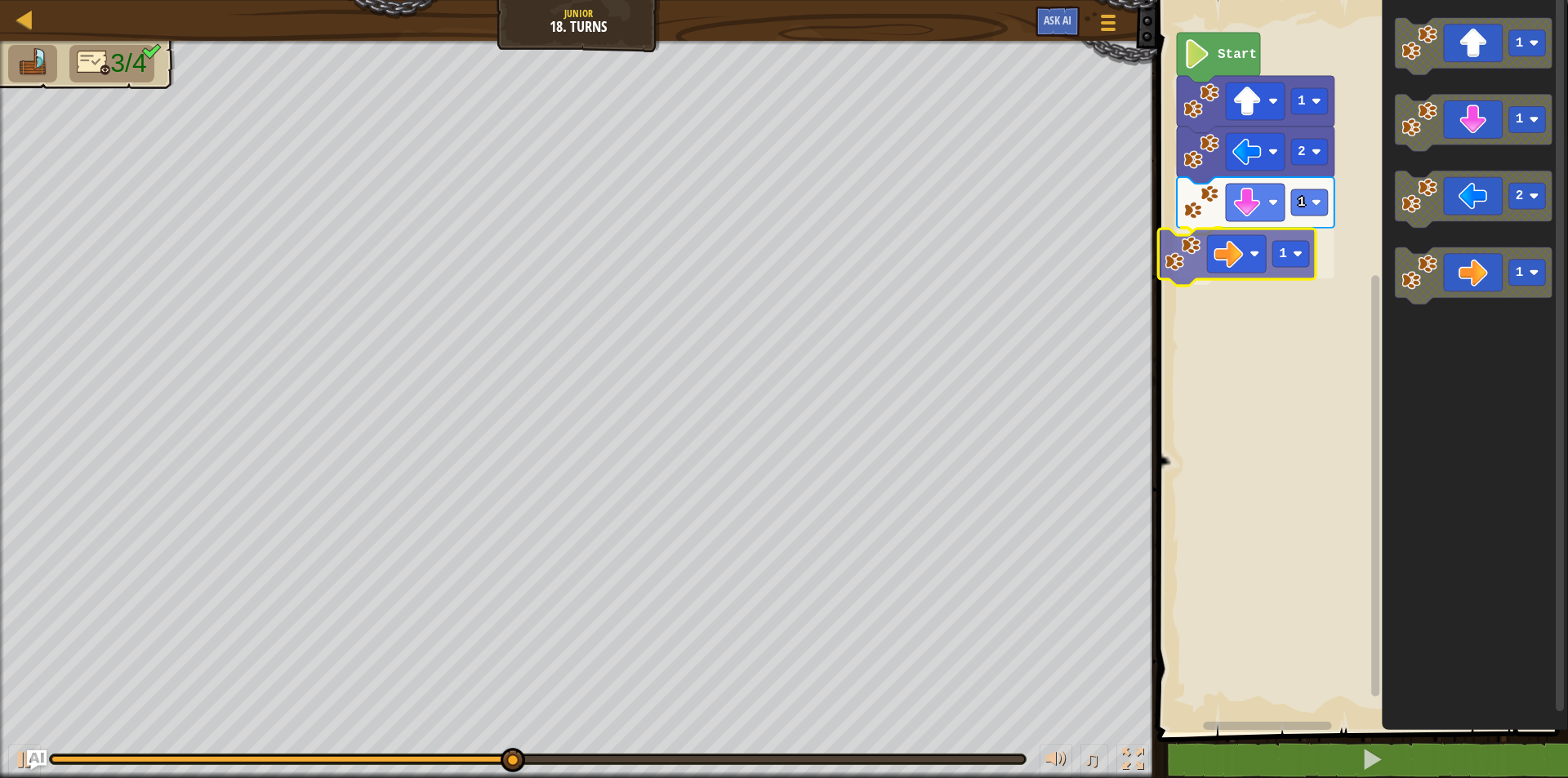
click at [1172, 253] on div "Start 1 2 1 1 1 1 2 1 1" at bounding box center [1361, 362] width 416 height 740
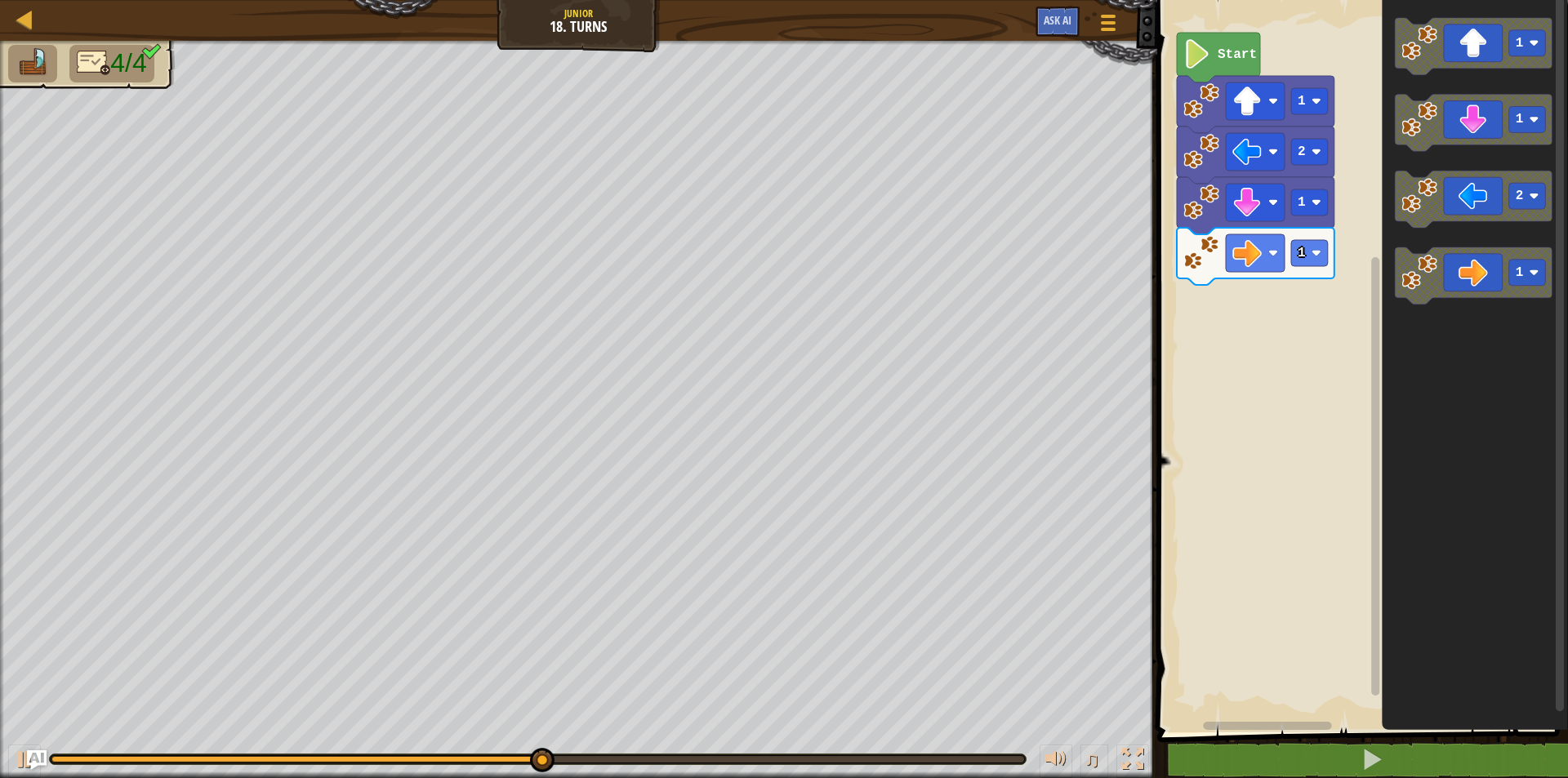
click at [1236, 307] on div "Start 1 2 1 1 1 1 2 1" at bounding box center [1361, 362] width 416 height 740
click at [1299, 317] on div "Start 1 2 1 1 1 1 2 1" at bounding box center [1361, 362] width 416 height 740
click at [1414, 212] on g "2" at bounding box center [1474, 200] width 158 height 57
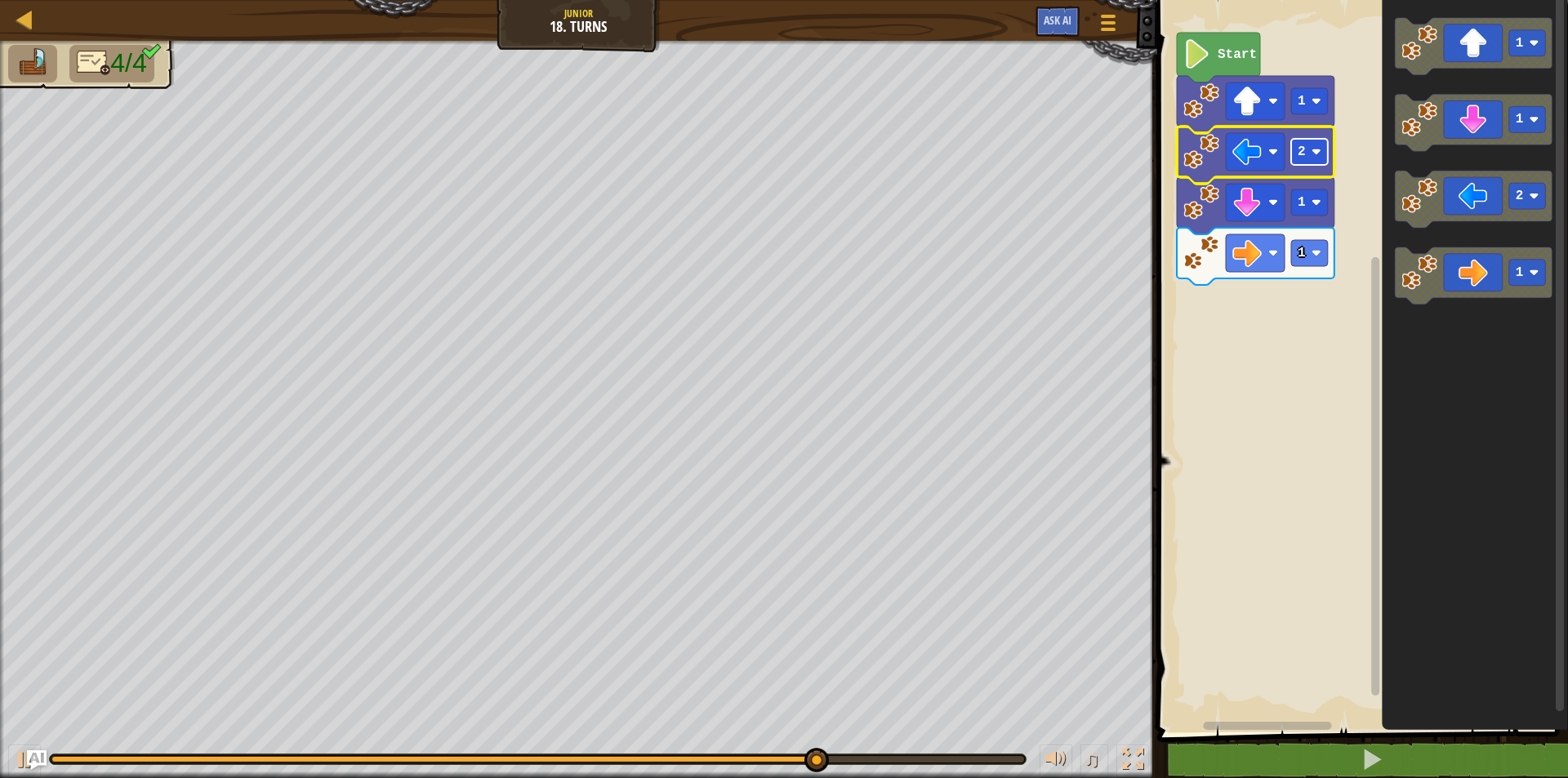
click at [1321, 157] on image "Blockly Workspace" at bounding box center [1315, 151] width 10 height 10
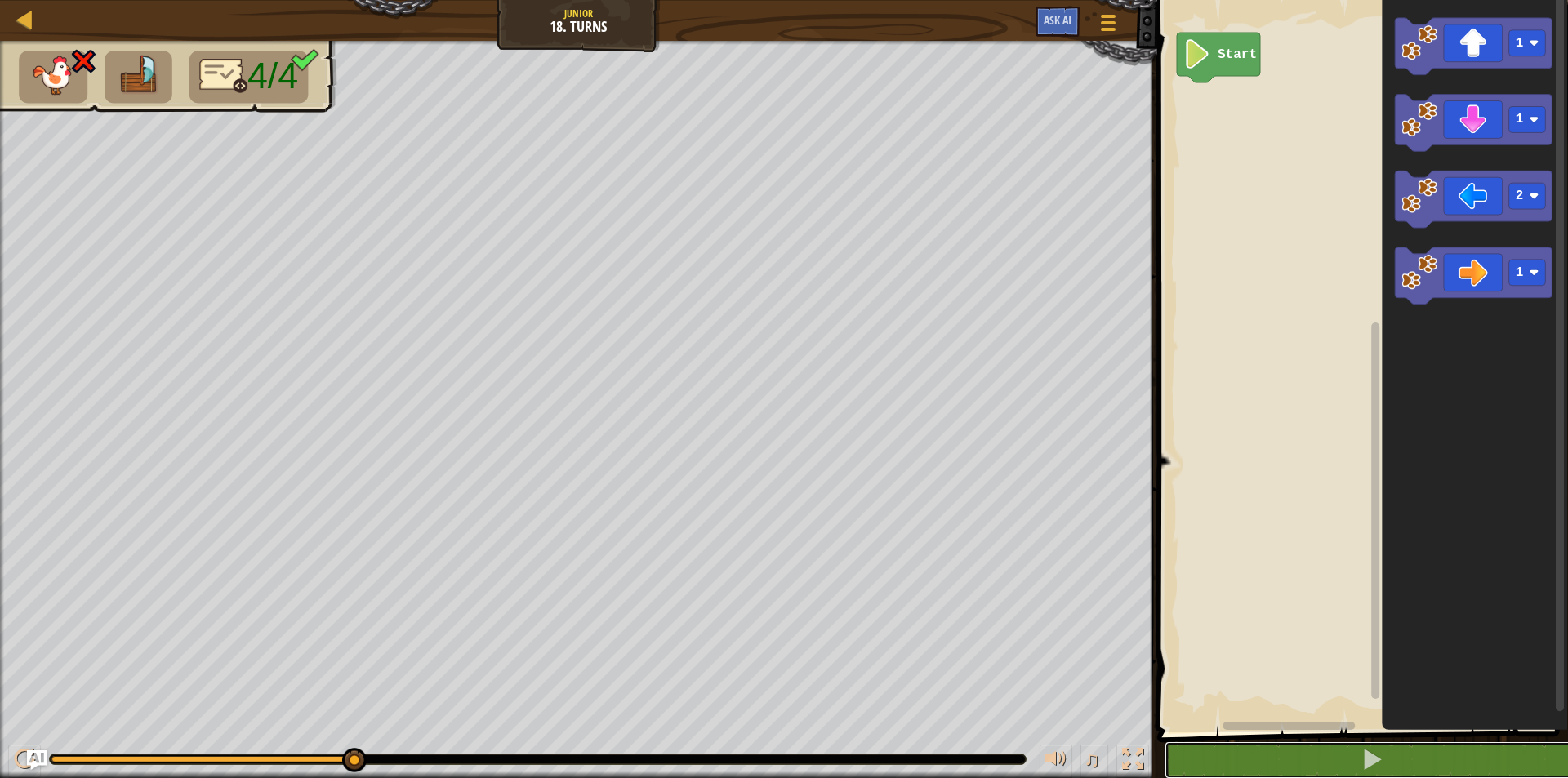
drag, startPoint x: 1191, startPoint y: 747, endPoint x: 1211, endPoint y: 695, distance: 55.7
click at [1200, 730] on div "1 ההההההההההההההההההההההההההההההההההההההההההההההההההההההההההההההההההההההההההההה…" at bounding box center [1361, 393] width 416 height 772
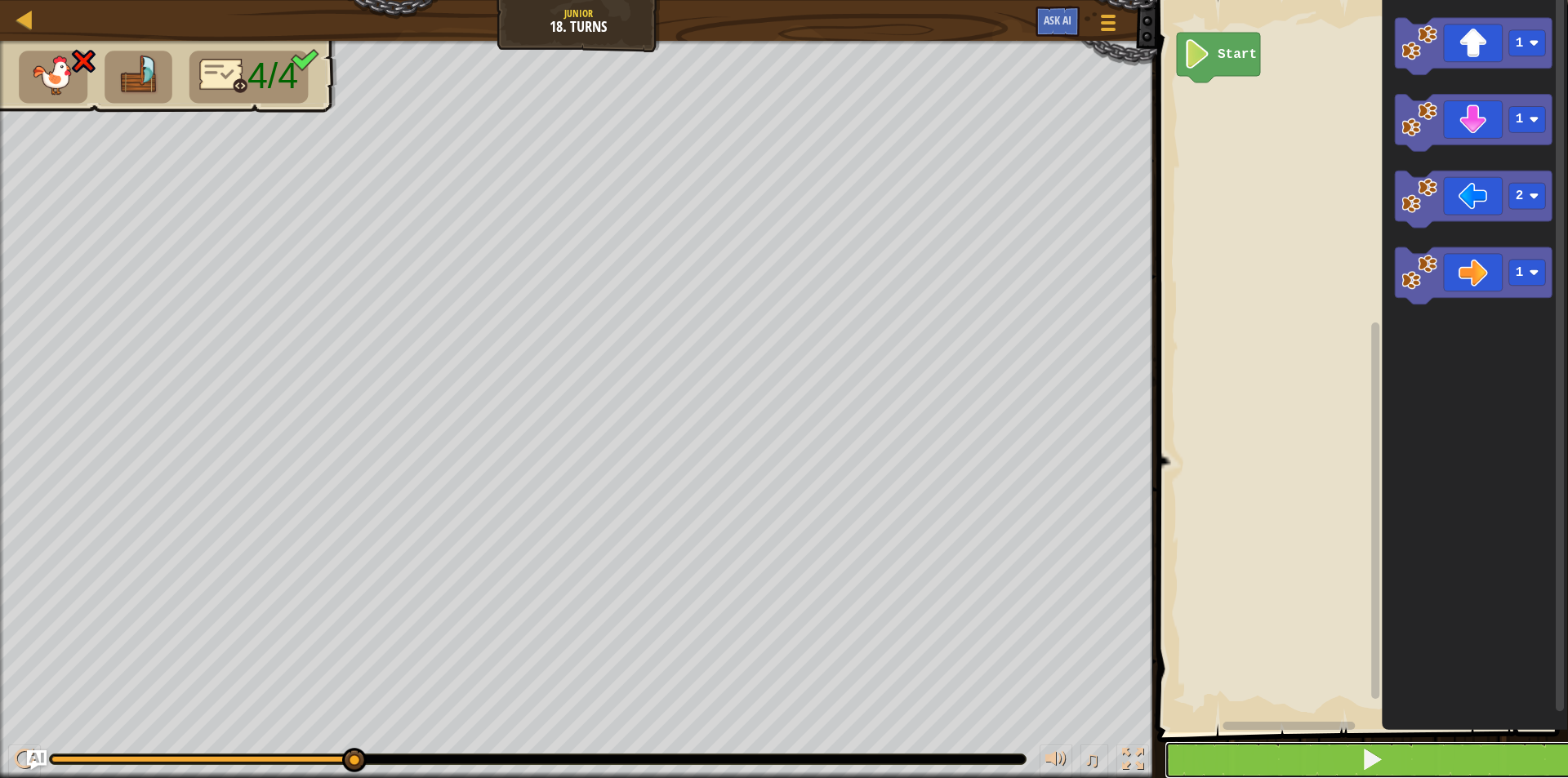
click at [1256, 748] on button at bounding box center [1373, 760] width 416 height 38
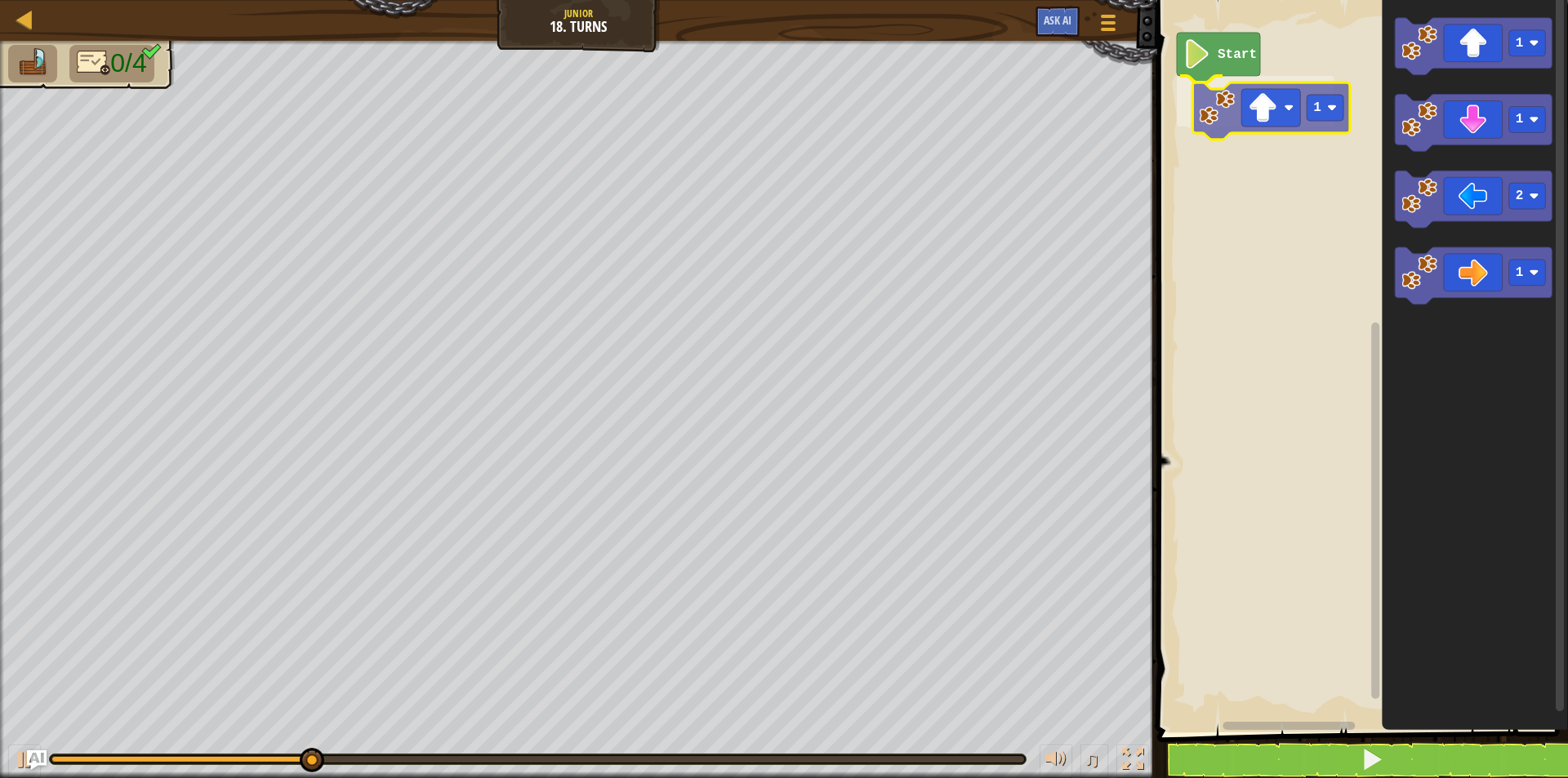
click at [1254, 101] on div "Start 1 1 1 2 1 1" at bounding box center [1361, 362] width 416 height 740
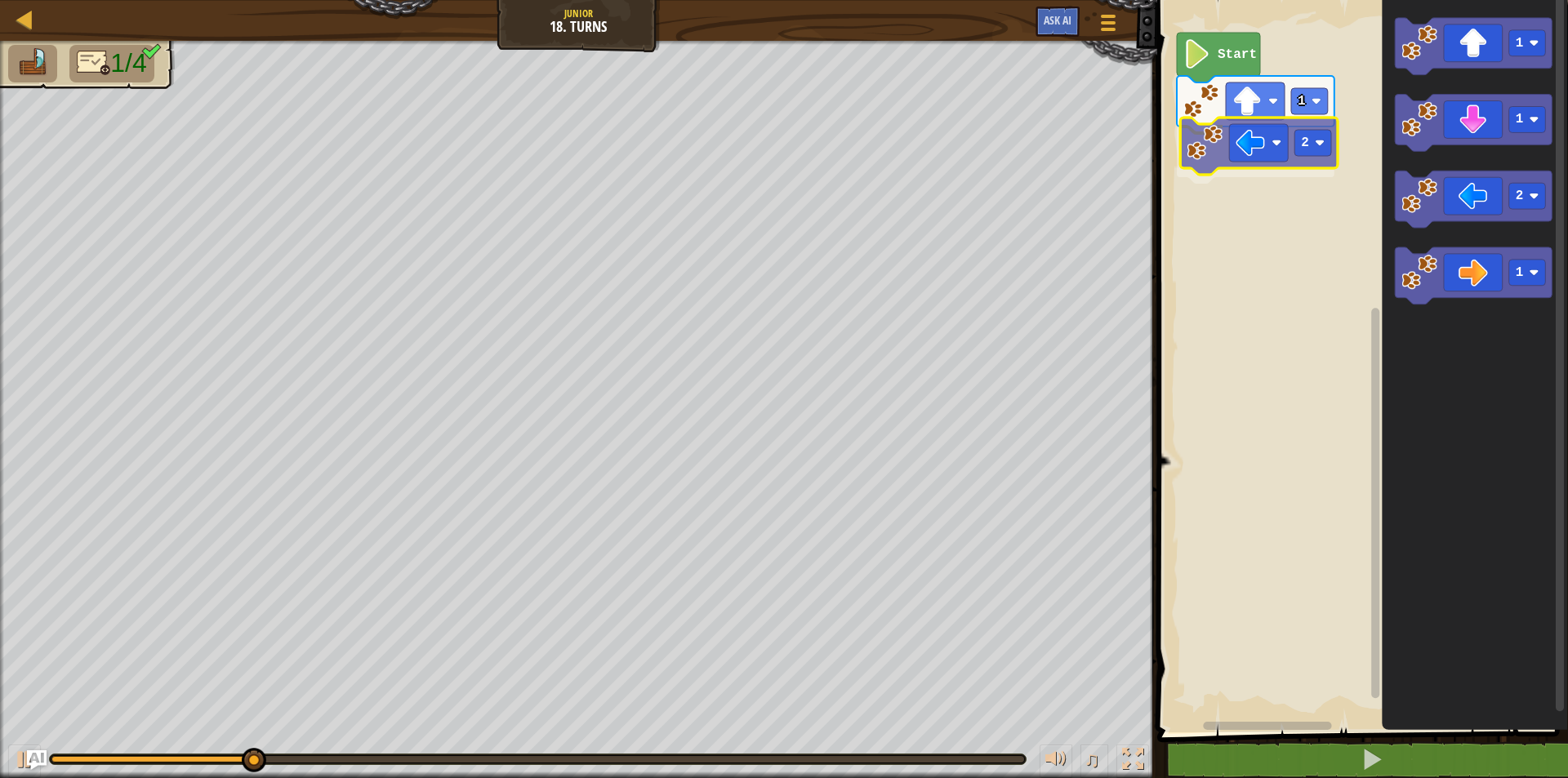
click at [1250, 143] on div "Start 1 2 1 1 2 1 2" at bounding box center [1361, 362] width 416 height 740
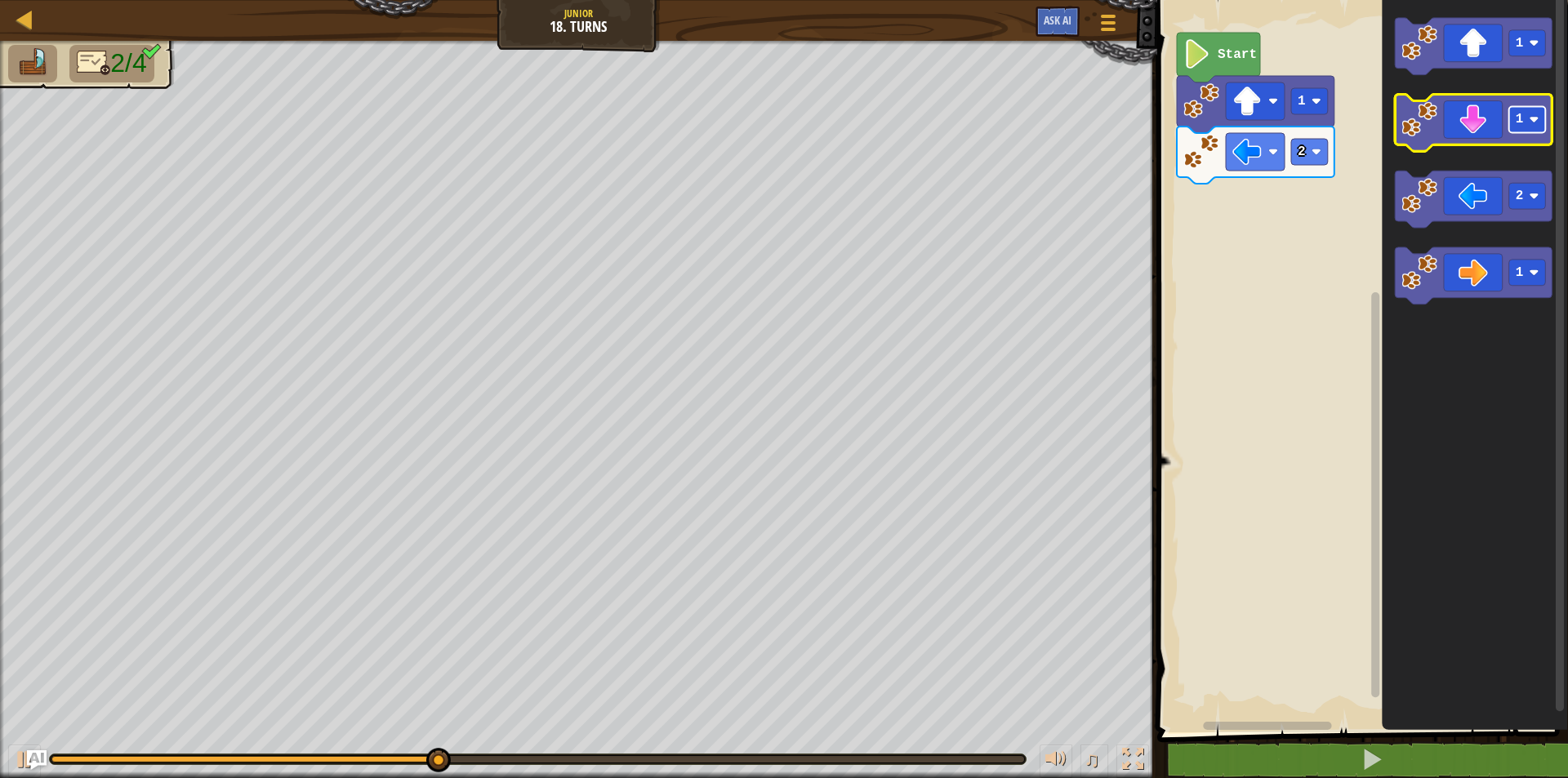
click at [1546, 125] on rect "Blockly Workspace" at bounding box center [1528, 119] width 37 height 26
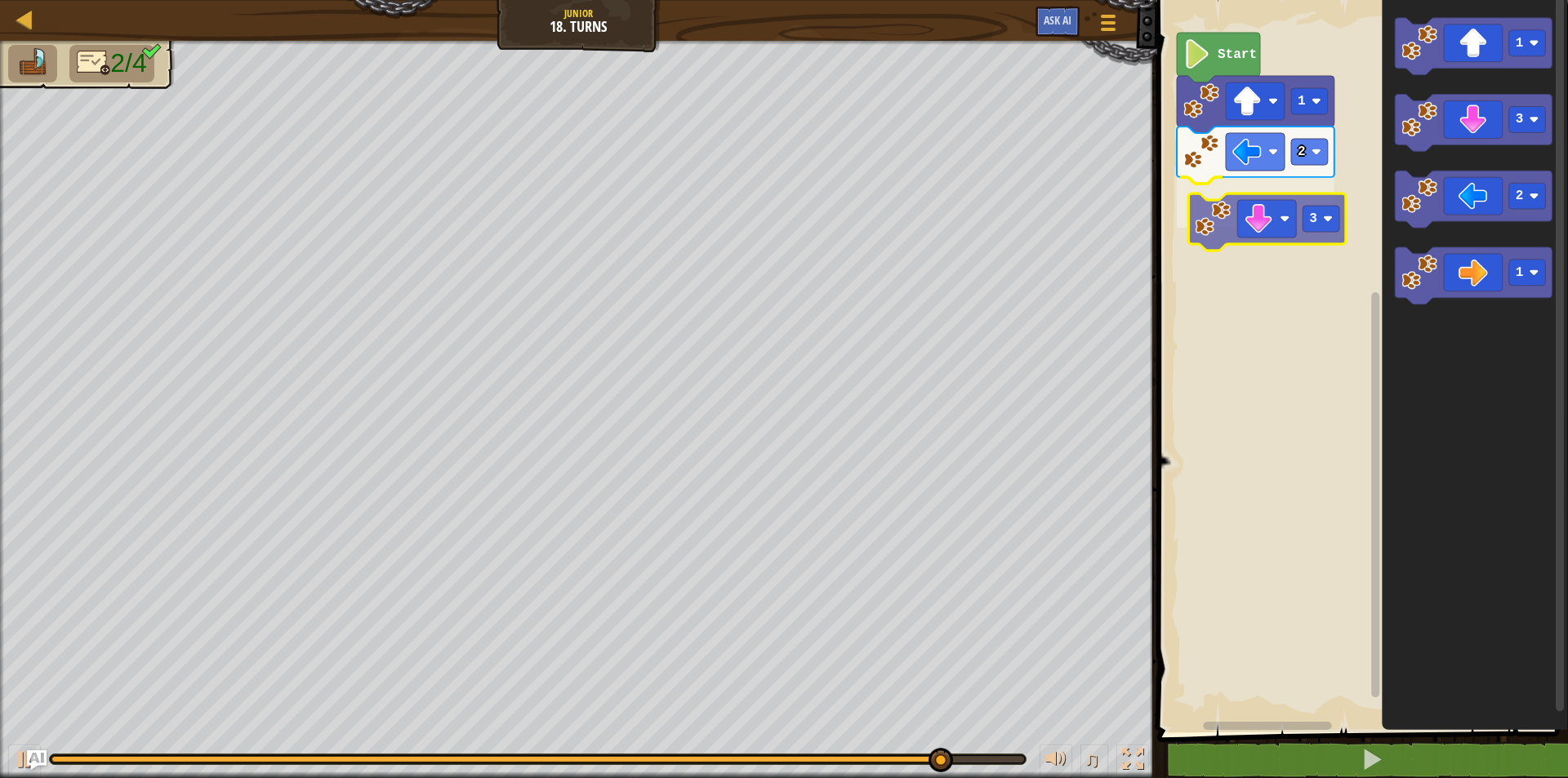
click at [1238, 231] on div "Start 1 2 3 1 3 2 1 3" at bounding box center [1361, 362] width 416 height 740
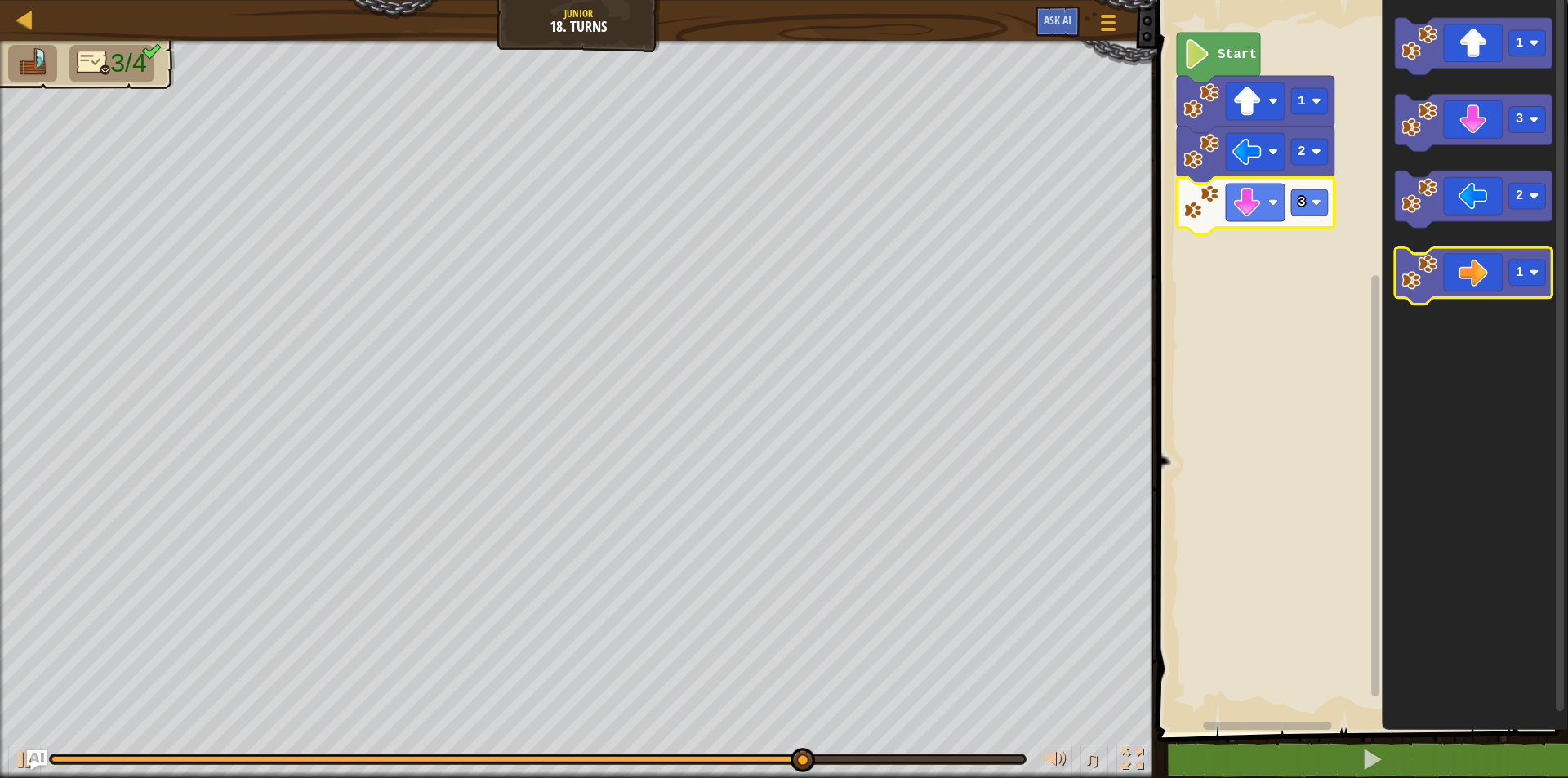
click at [1544, 289] on icon "Blockly Workspace" at bounding box center [1474, 277] width 158 height 57
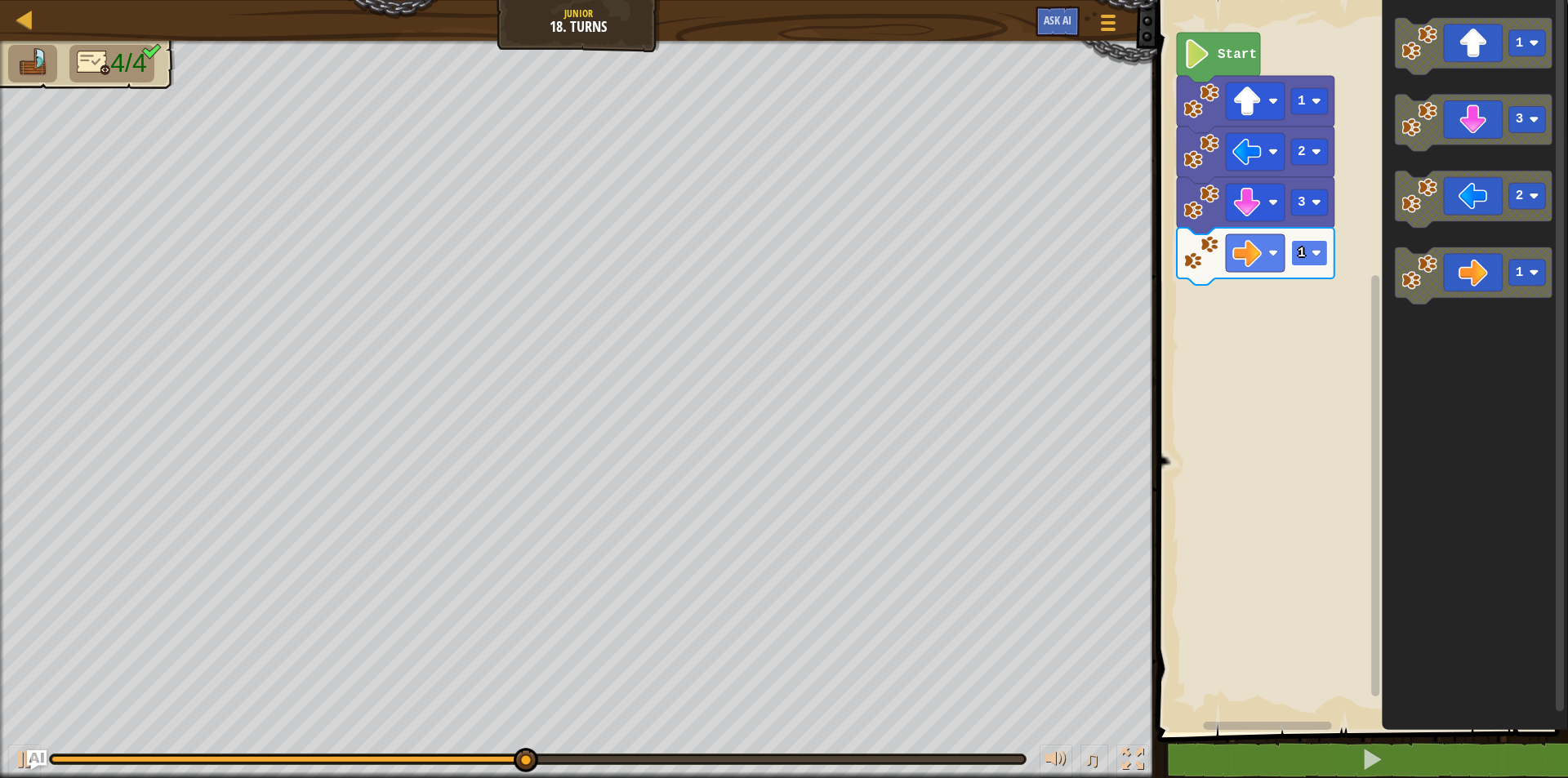
click at [1317, 261] on rect "Blockly Workspace" at bounding box center [1309, 253] width 37 height 26
click at [1320, 259] on rect "Blockly Workspace" at bounding box center [1309, 253] width 37 height 26
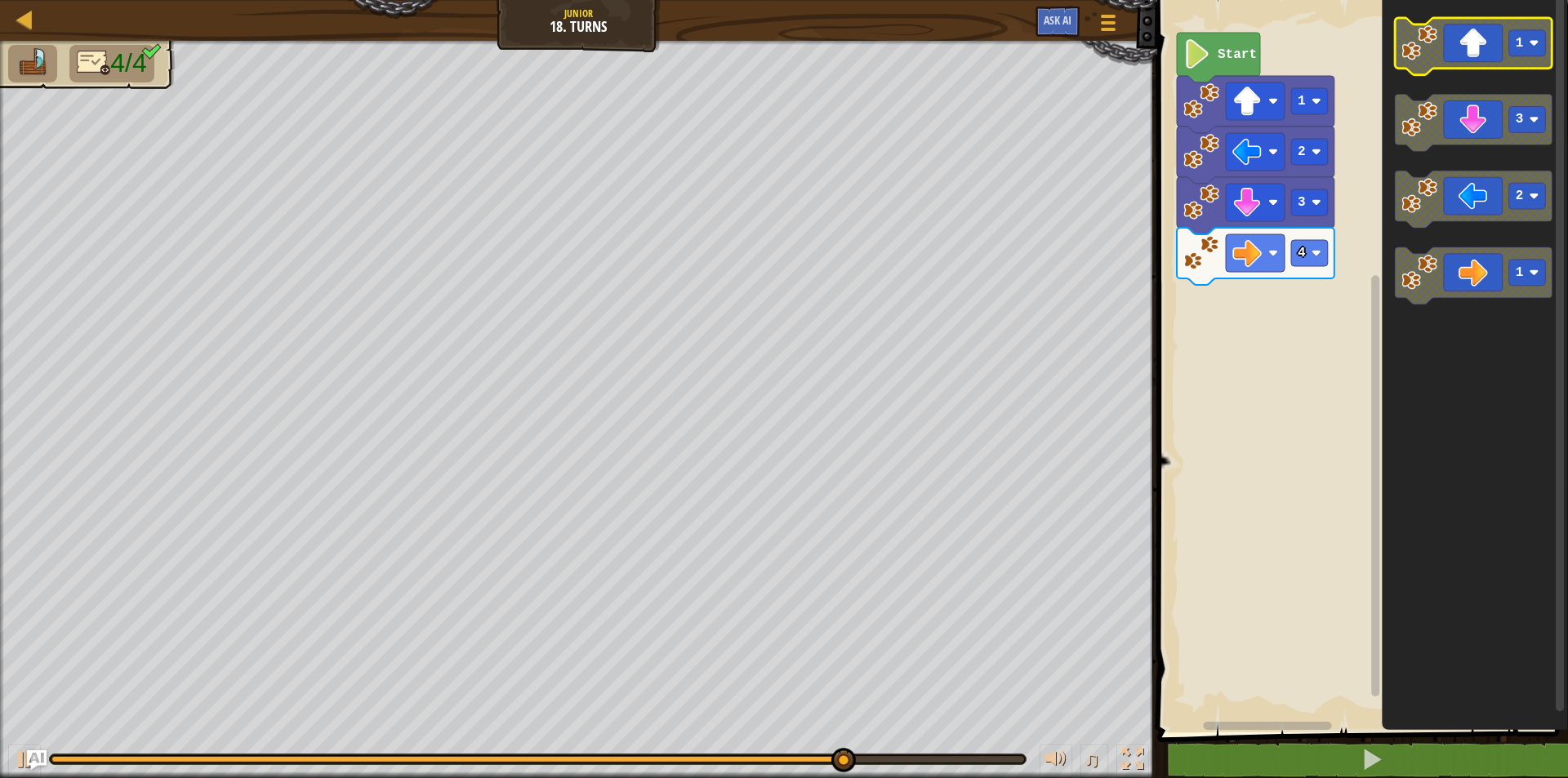
click at [1520, 50] on text "1" at bounding box center [1520, 43] width 8 height 14
click at [1378, 169] on div "Start 1 2 3 4 3 3 2 1" at bounding box center [1361, 362] width 416 height 740
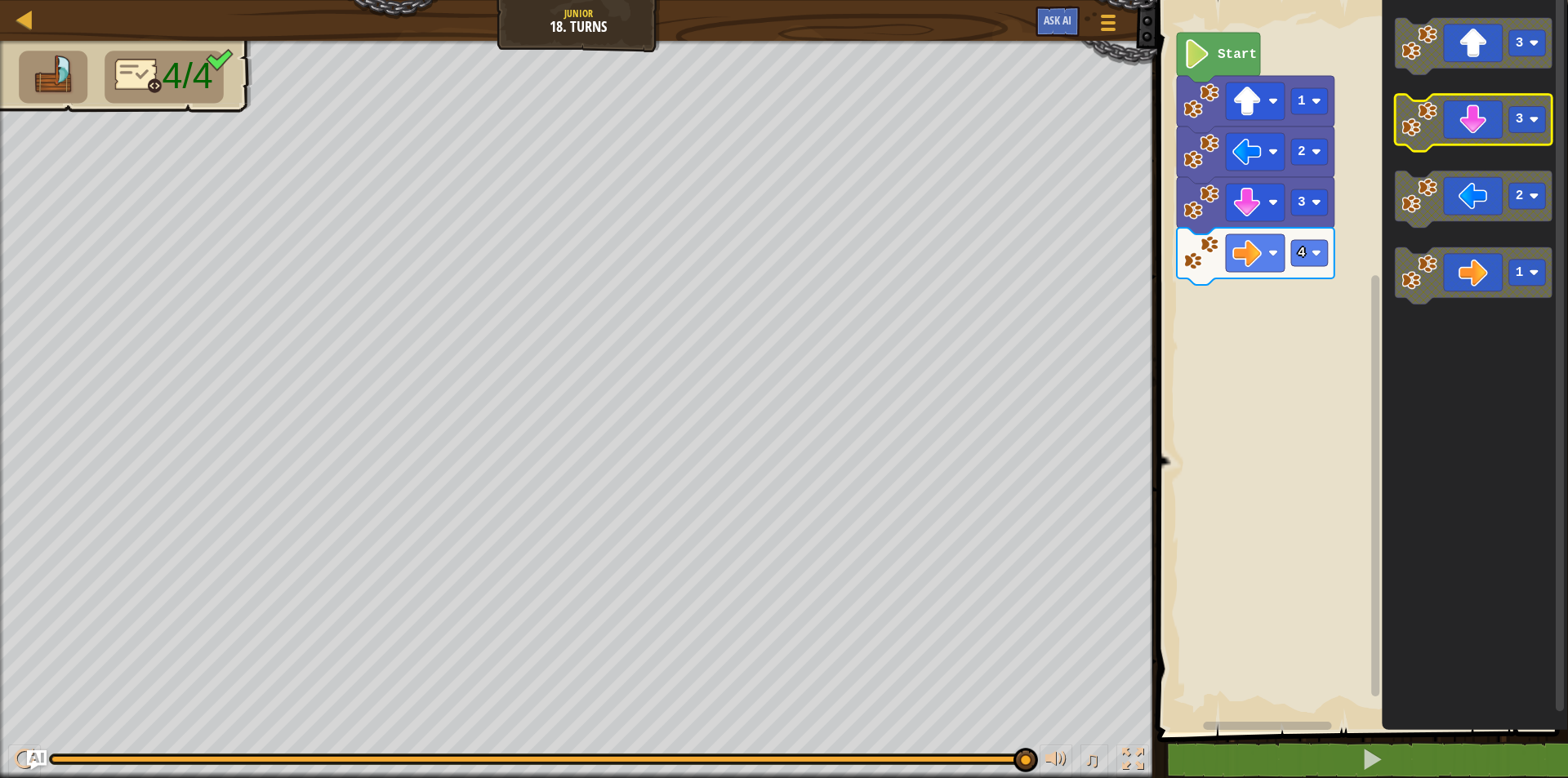
click at [1410, 112] on g "3 3 2 1" at bounding box center [1474, 161] width 158 height 288
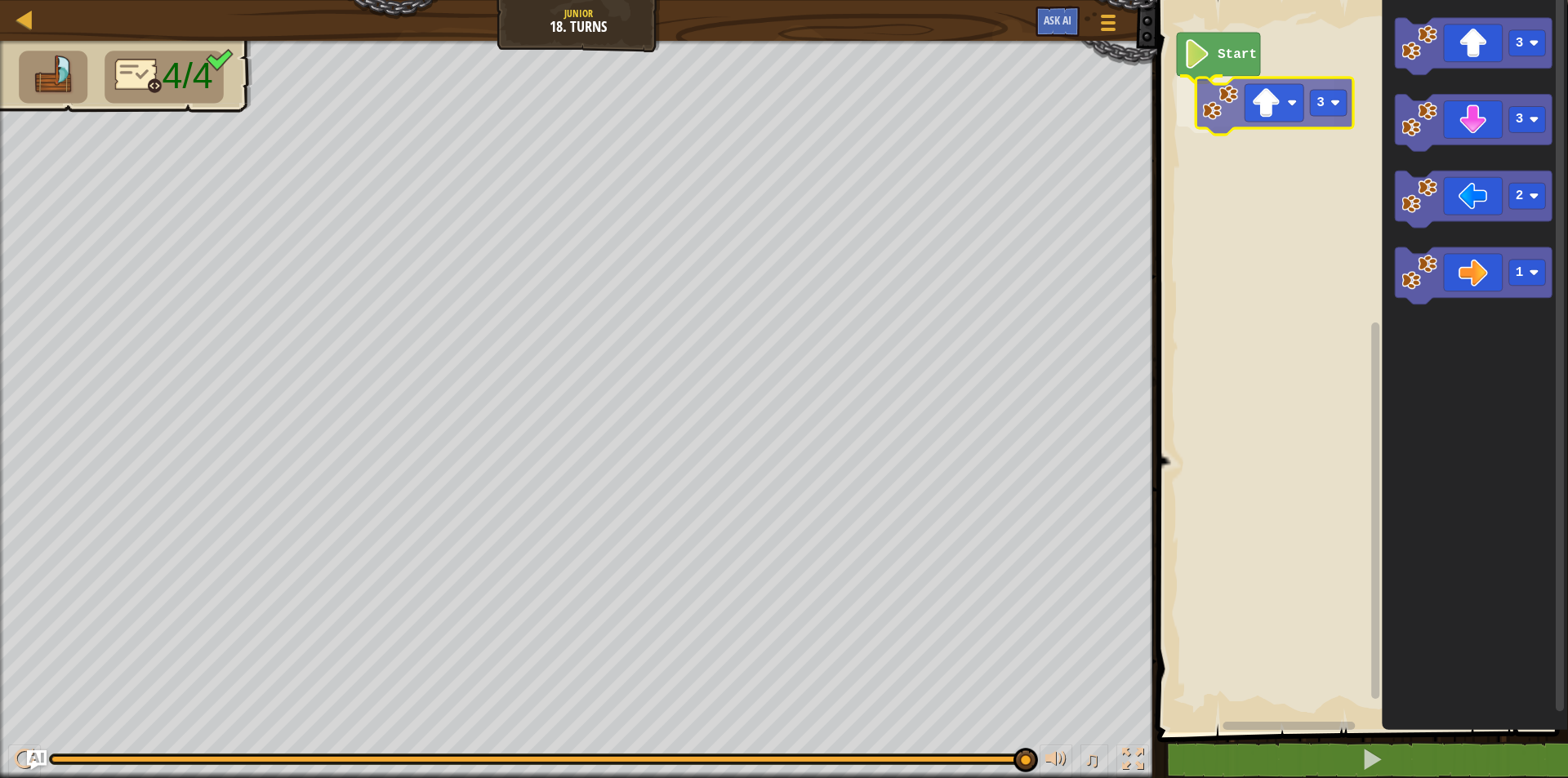
click at [1219, 115] on div "Start 3 3 3 2 1 3" at bounding box center [1361, 362] width 416 height 740
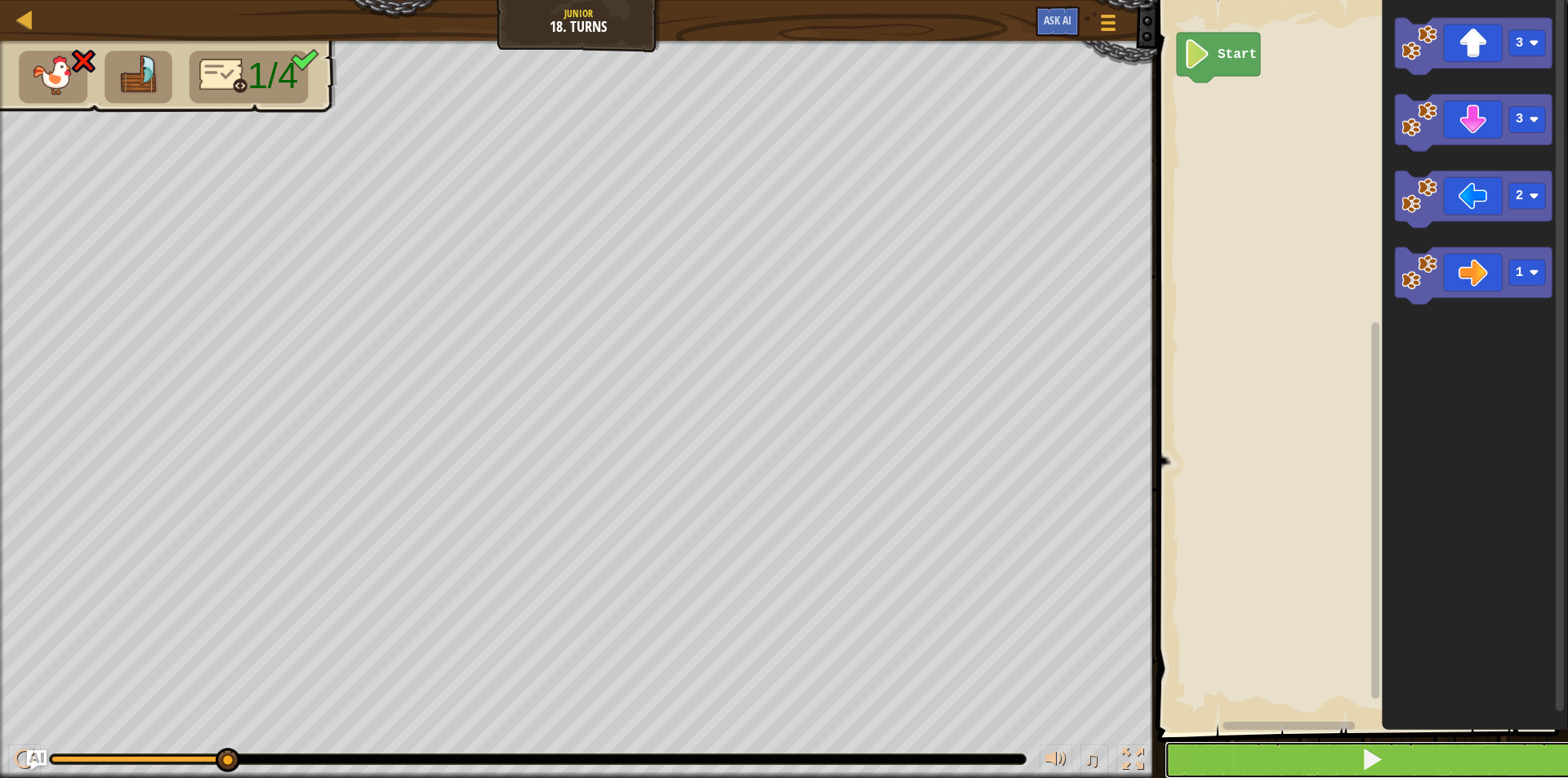
click at [1299, 754] on button at bounding box center [1373, 760] width 416 height 38
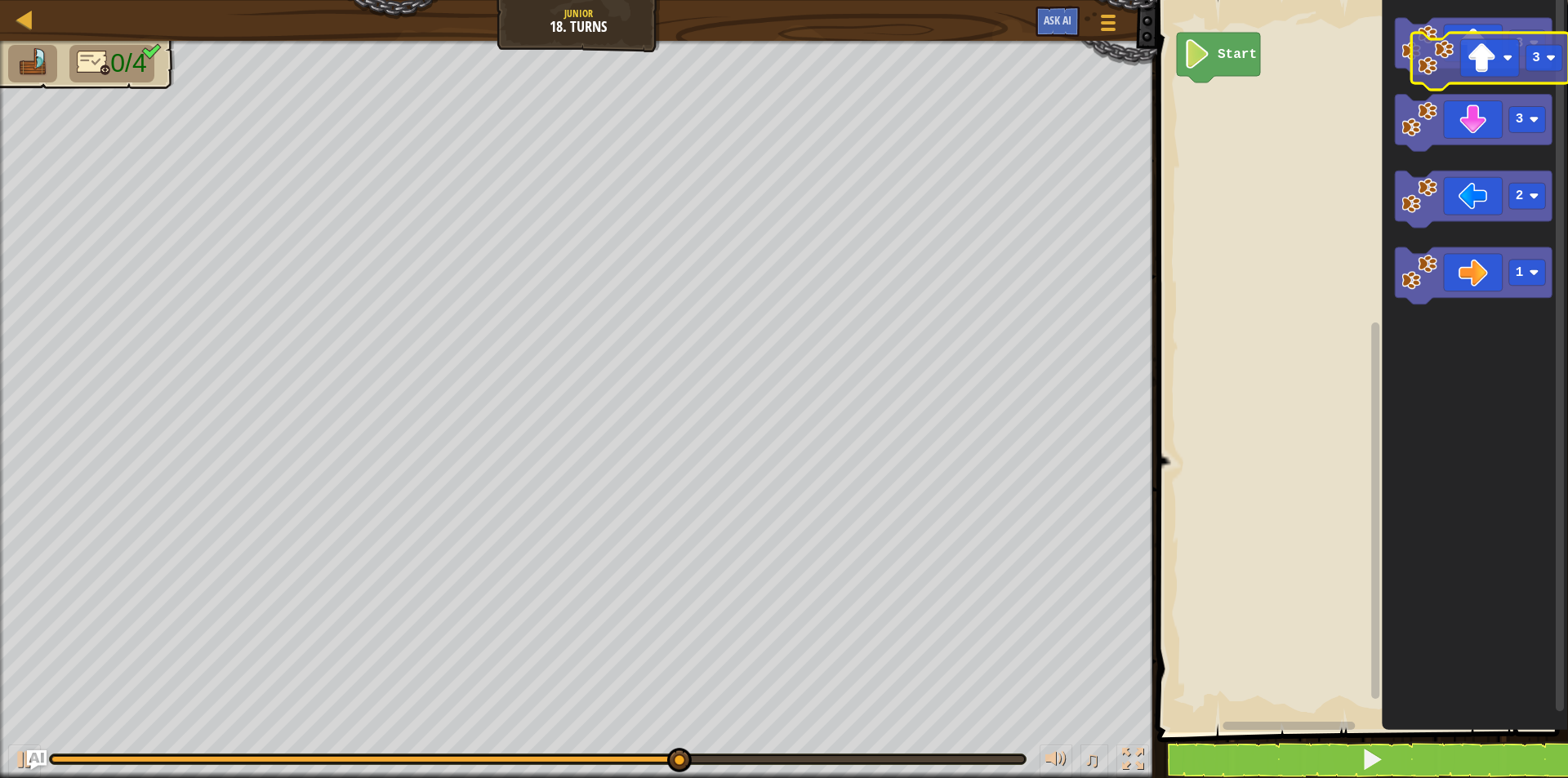
click at [1493, 75] on g "3 3 2 1" at bounding box center [1474, 161] width 158 height 288
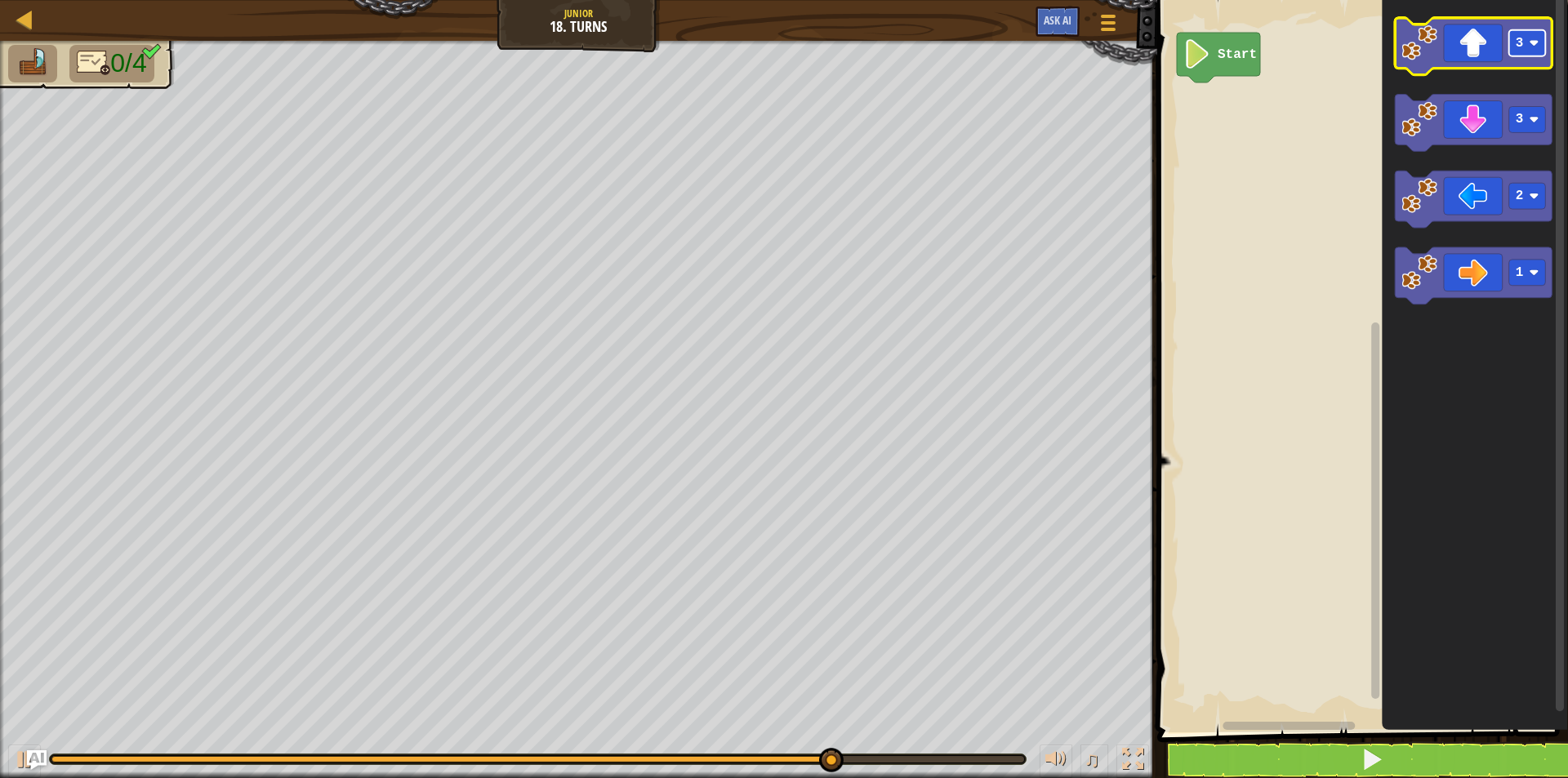
click at [1544, 50] on rect "Blockly Workspace" at bounding box center [1528, 43] width 37 height 26
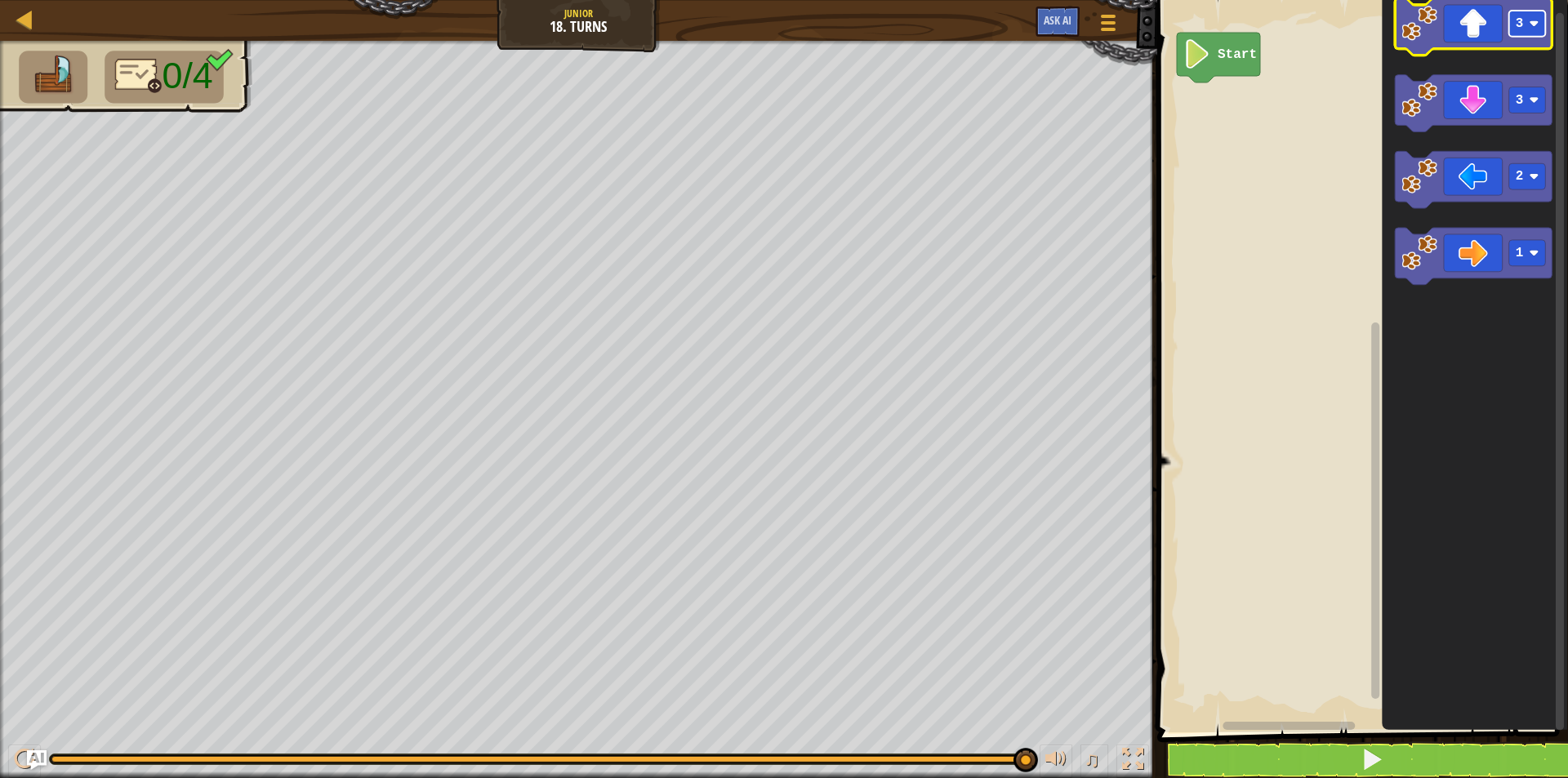
click at [1525, 29] on rect "Blockly Workspace" at bounding box center [1528, 23] width 37 height 26
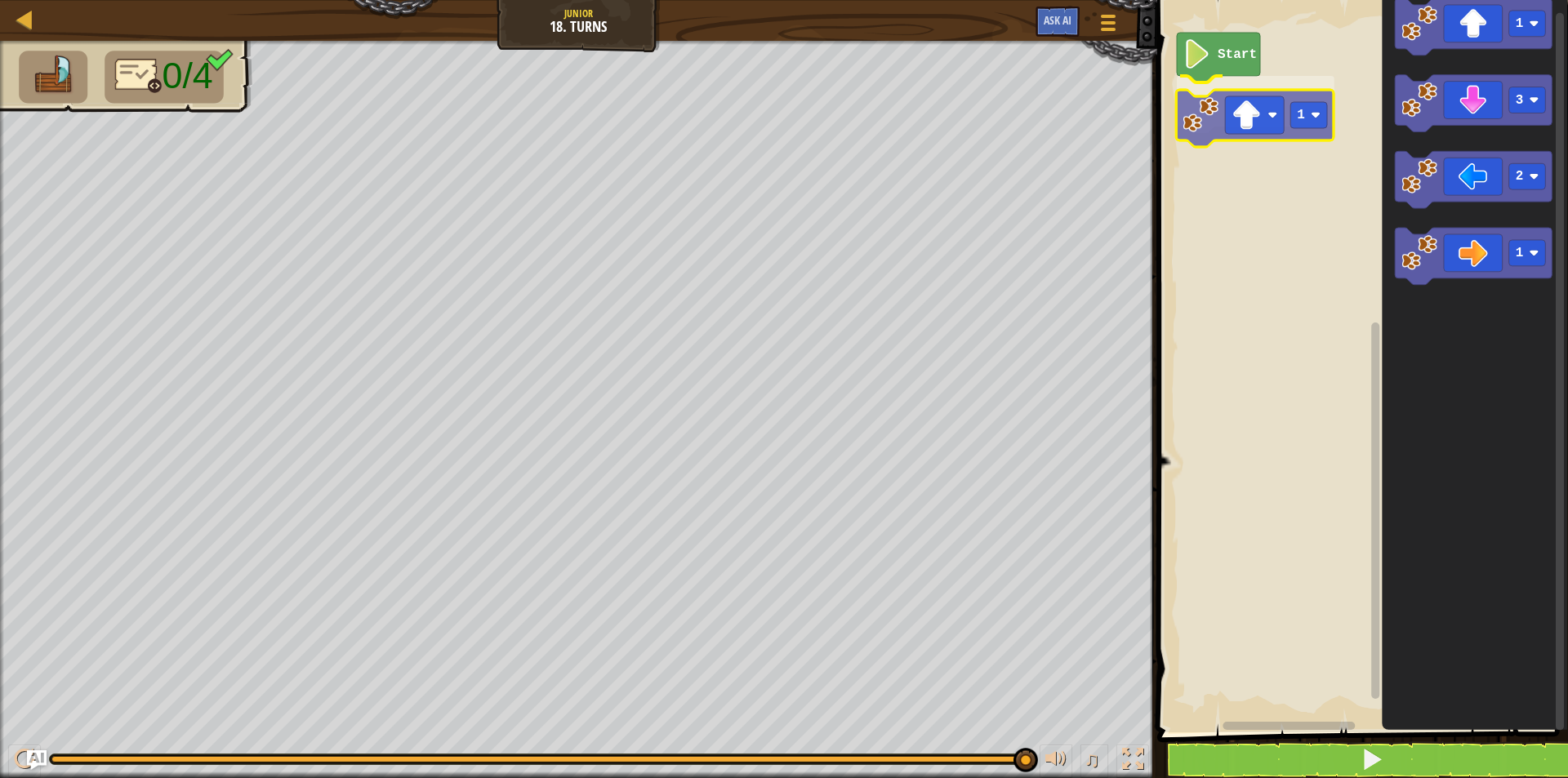
click at [1191, 116] on div "Start 1 1 3 2 1 1" at bounding box center [1361, 362] width 416 height 740
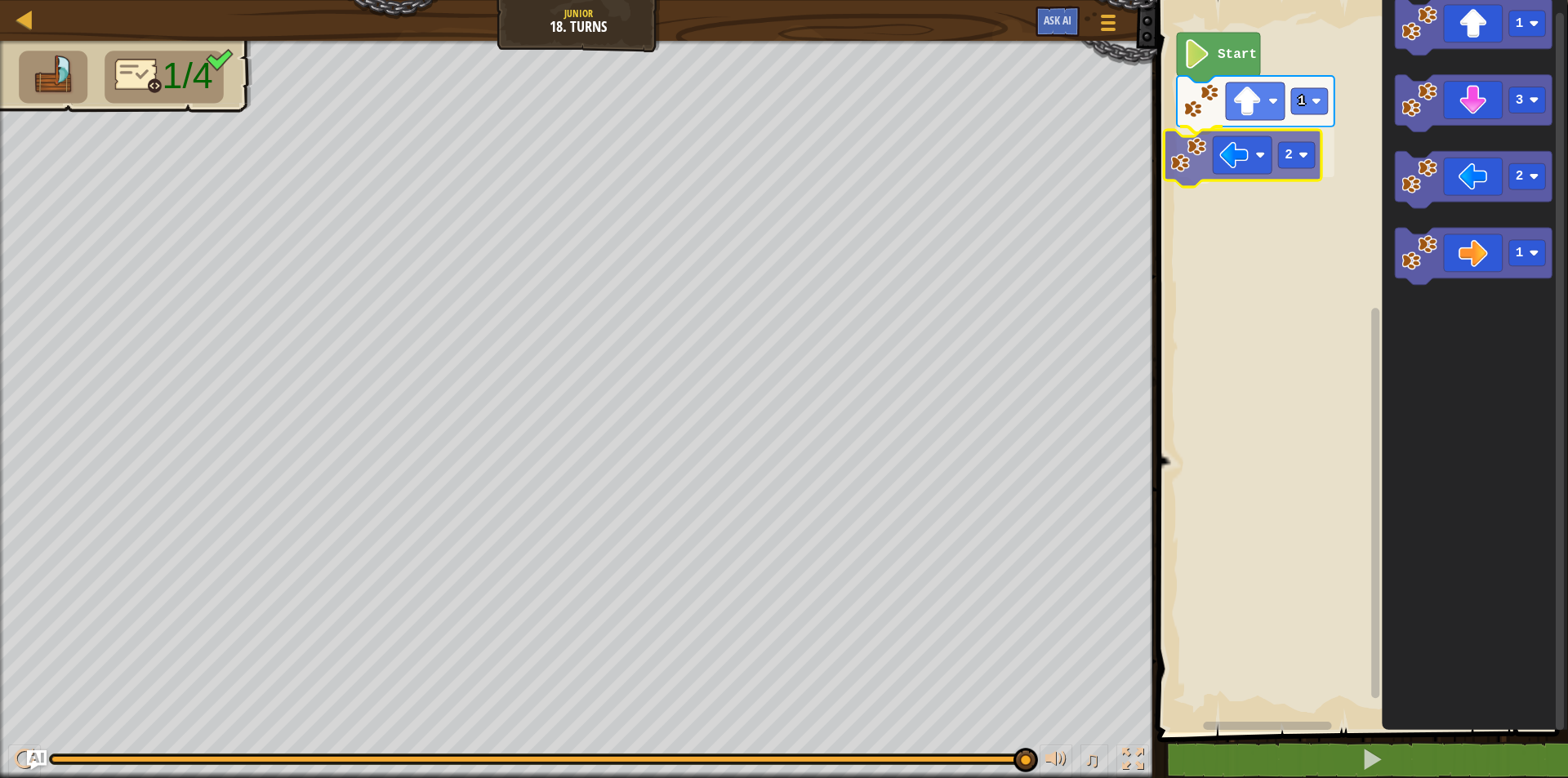
click at [1204, 161] on div "Start 1 2 1 3 2 1 2" at bounding box center [1361, 362] width 416 height 740
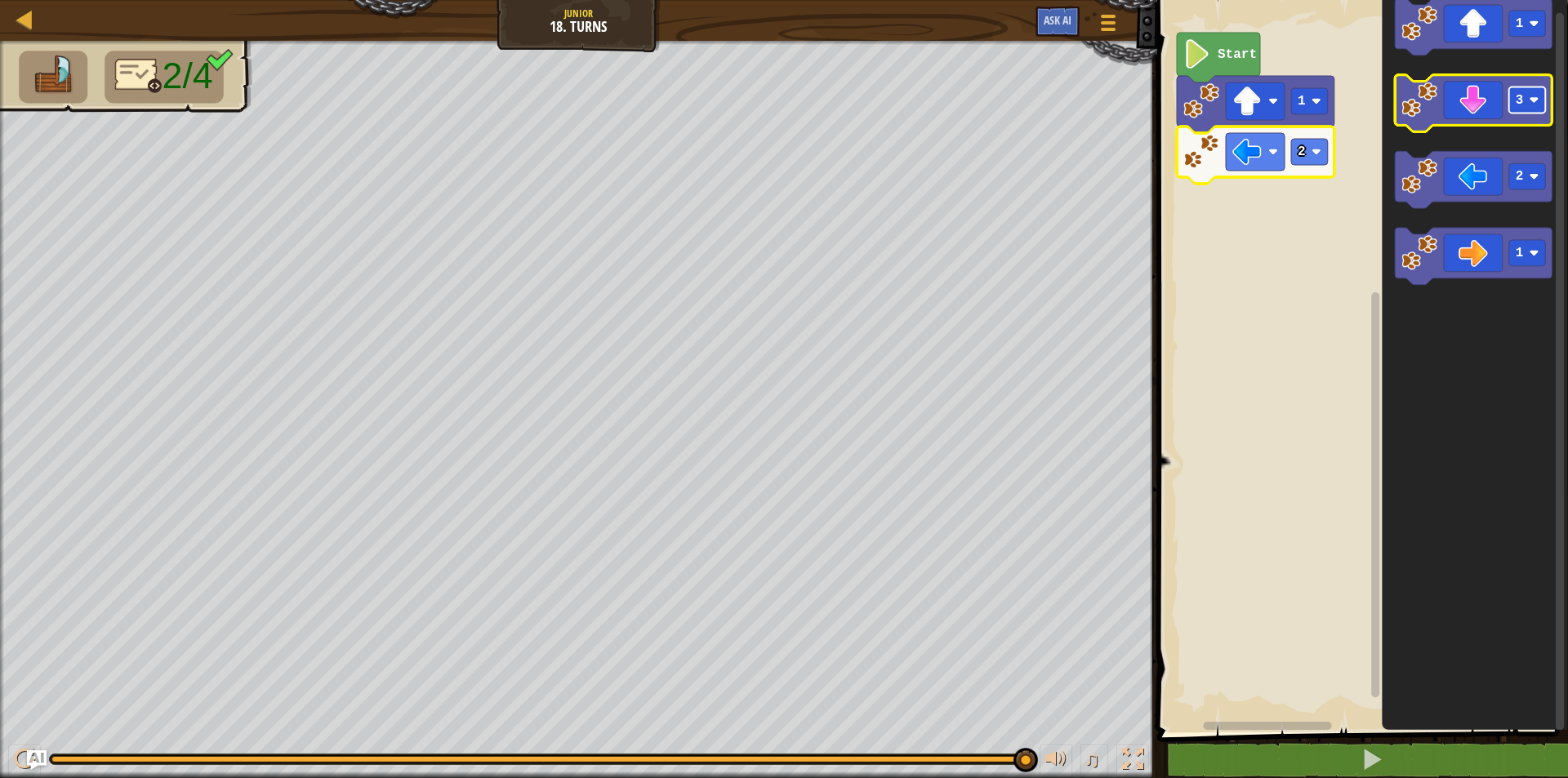
click at [1520, 107] on text "3" at bounding box center [1520, 100] width 8 height 14
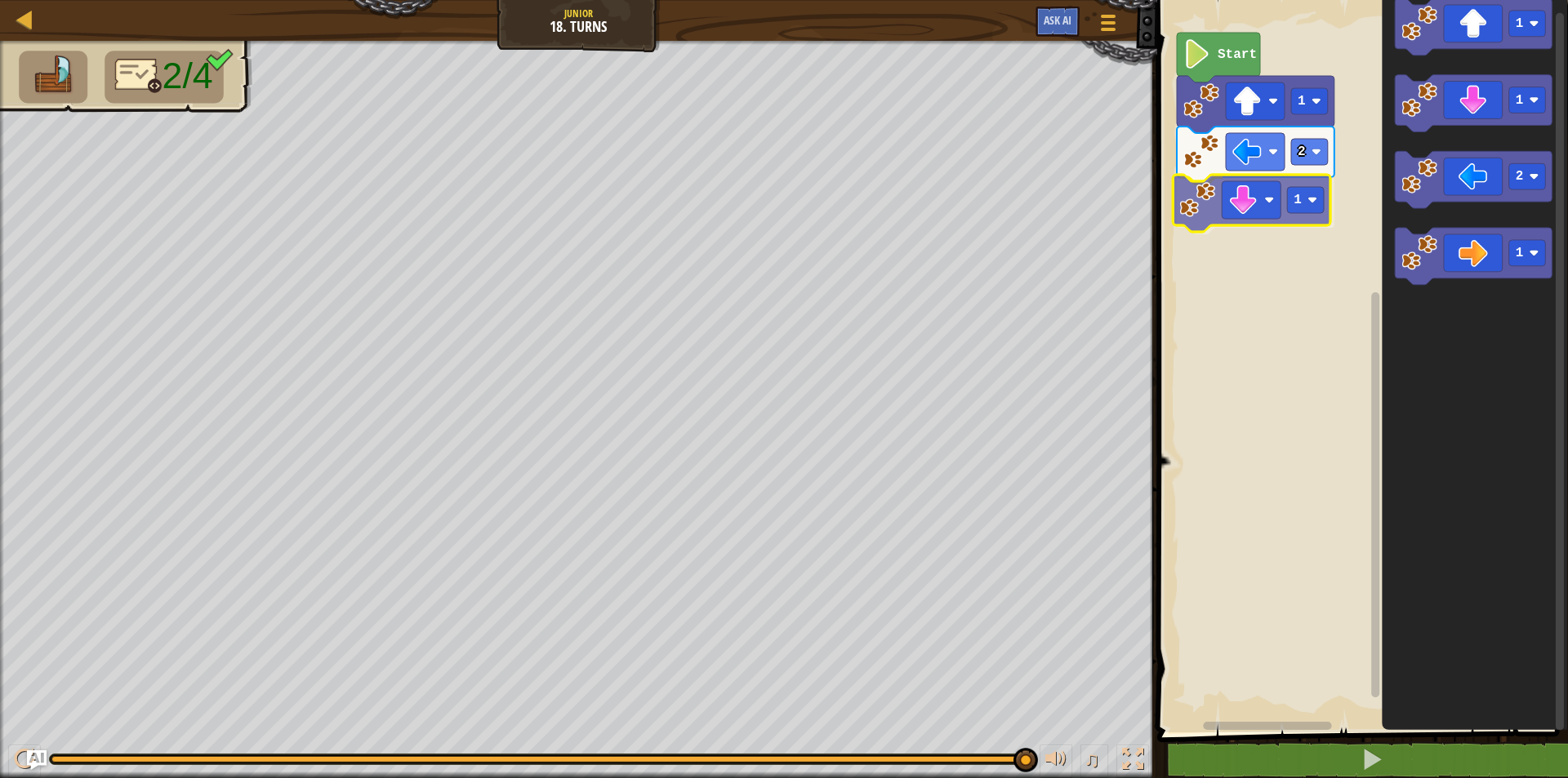
click at [1230, 209] on div "Start 1 2 1 1 1 2 1 1" at bounding box center [1361, 362] width 416 height 740
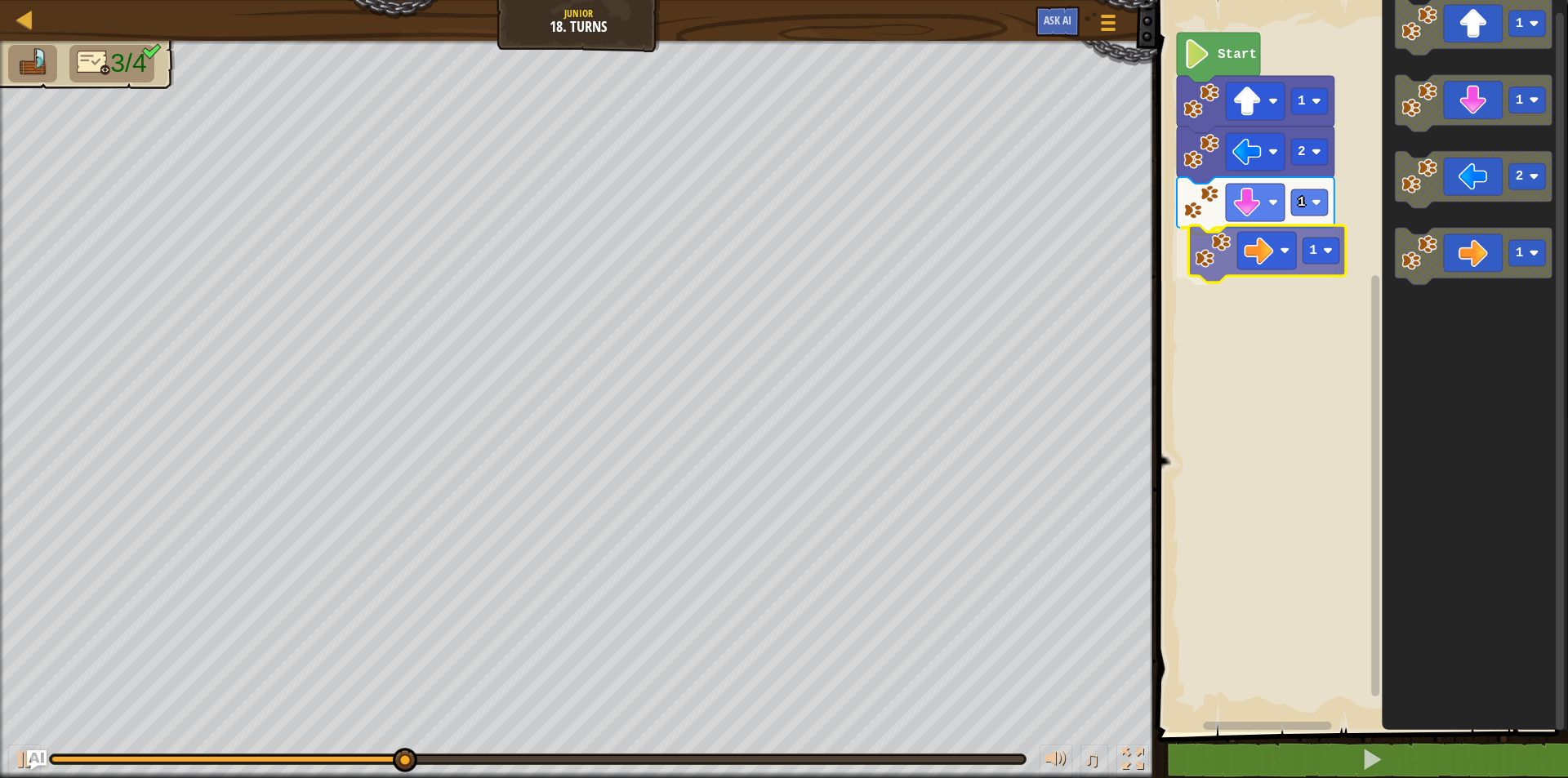
click at [1222, 264] on div "Start 1 2 1 1 1 1 2 1 1" at bounding box center [1361, 362] width 416 height 740
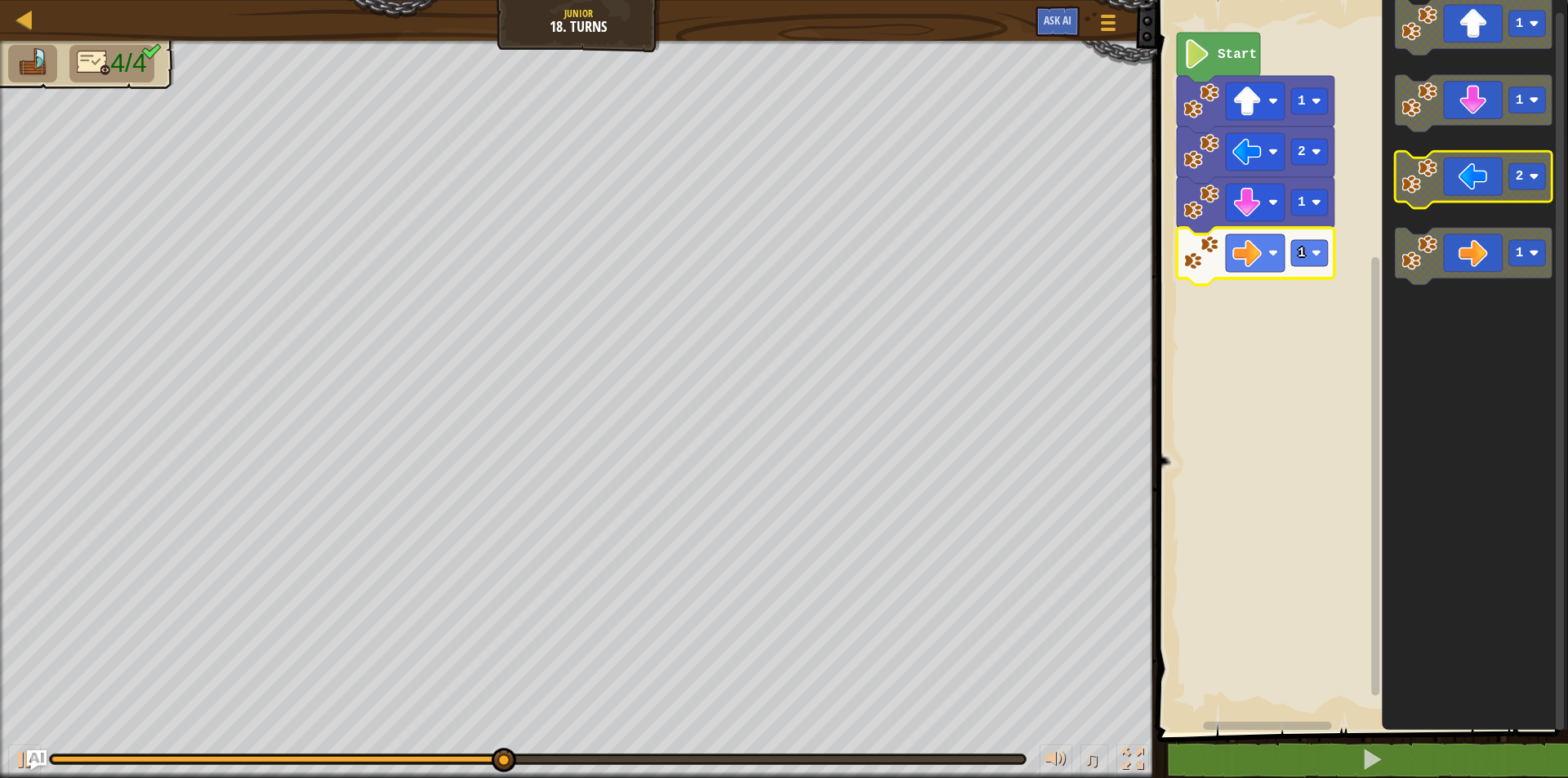
click at [1523, 183] on rect "Blockly Workspace" at bounding box center [1528, 177] width 37 height 26
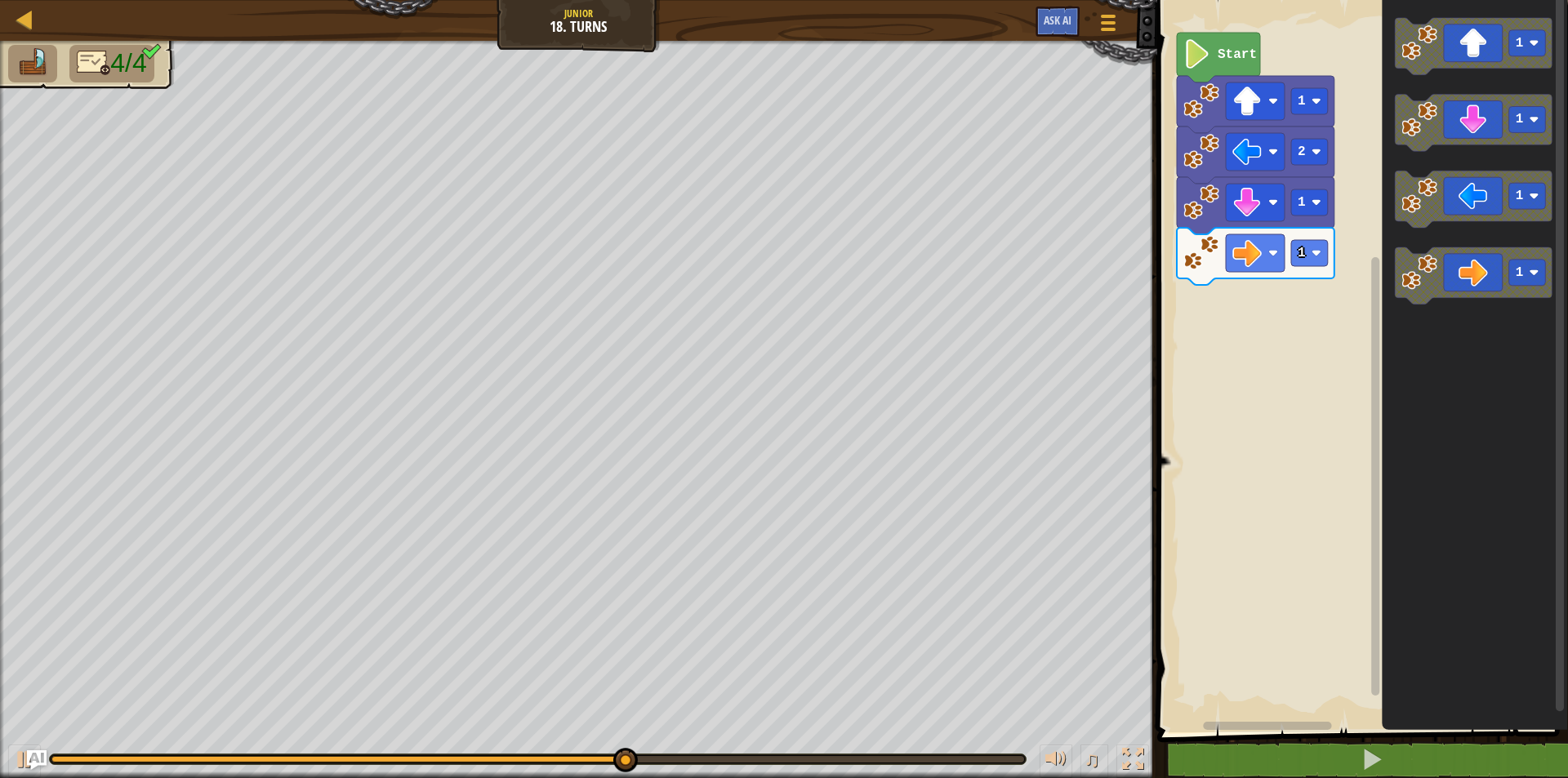
click at [1308, 279] on div "Start 1 2 1 1 1 1 1 1" at bounding box center [1361, 362] width 416 height 740
click at [1425, 253] on g "1 1 1 1" at bounding box center [1474, 161] width 158 height 288
click at [1392, 454] on icon "1 1 1 1" at bounding box center [1476, 362] width 186 height 740
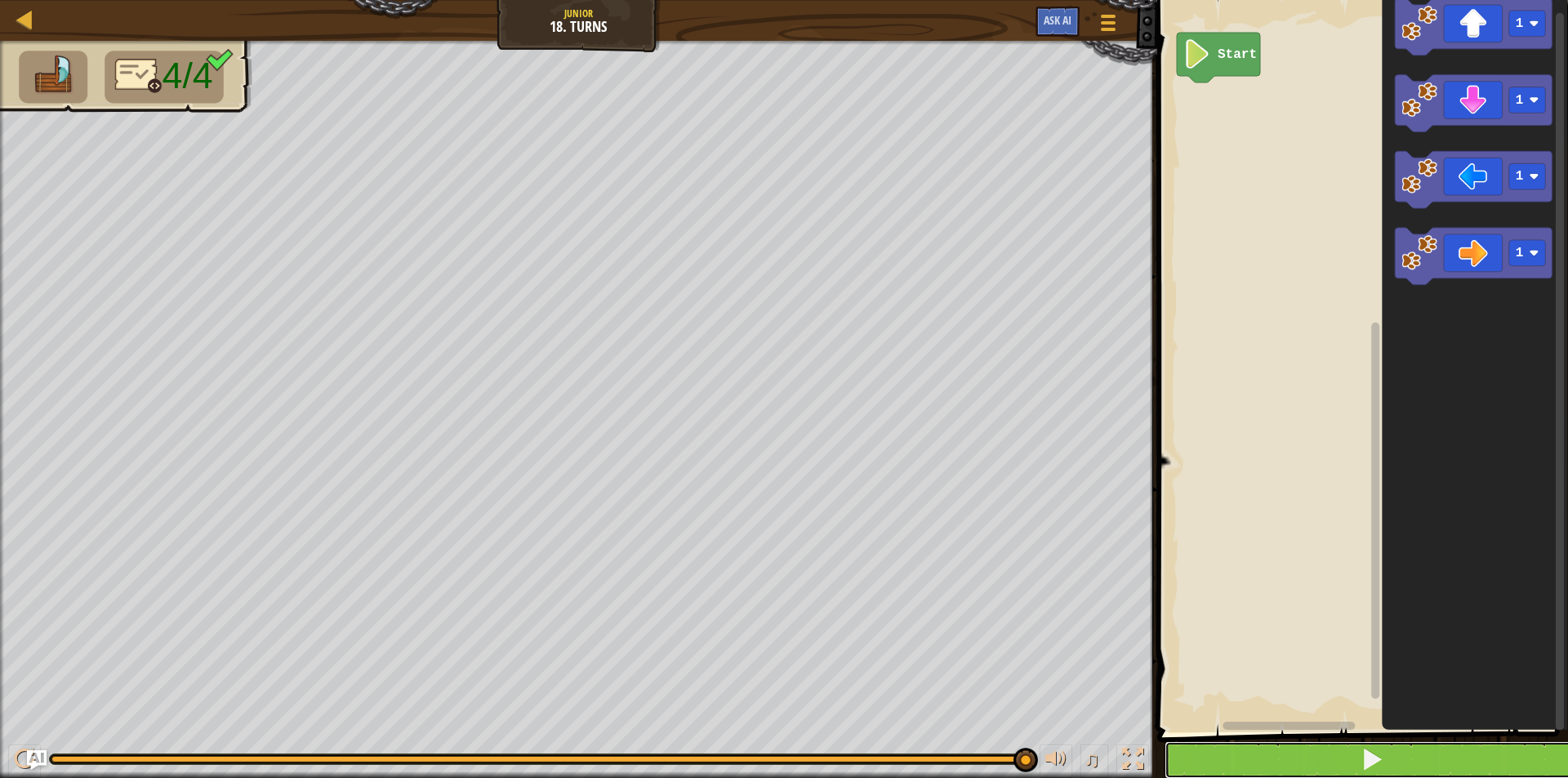
click at [1401, 754] on button at bounding box center [1373, 760] width 416 height 38
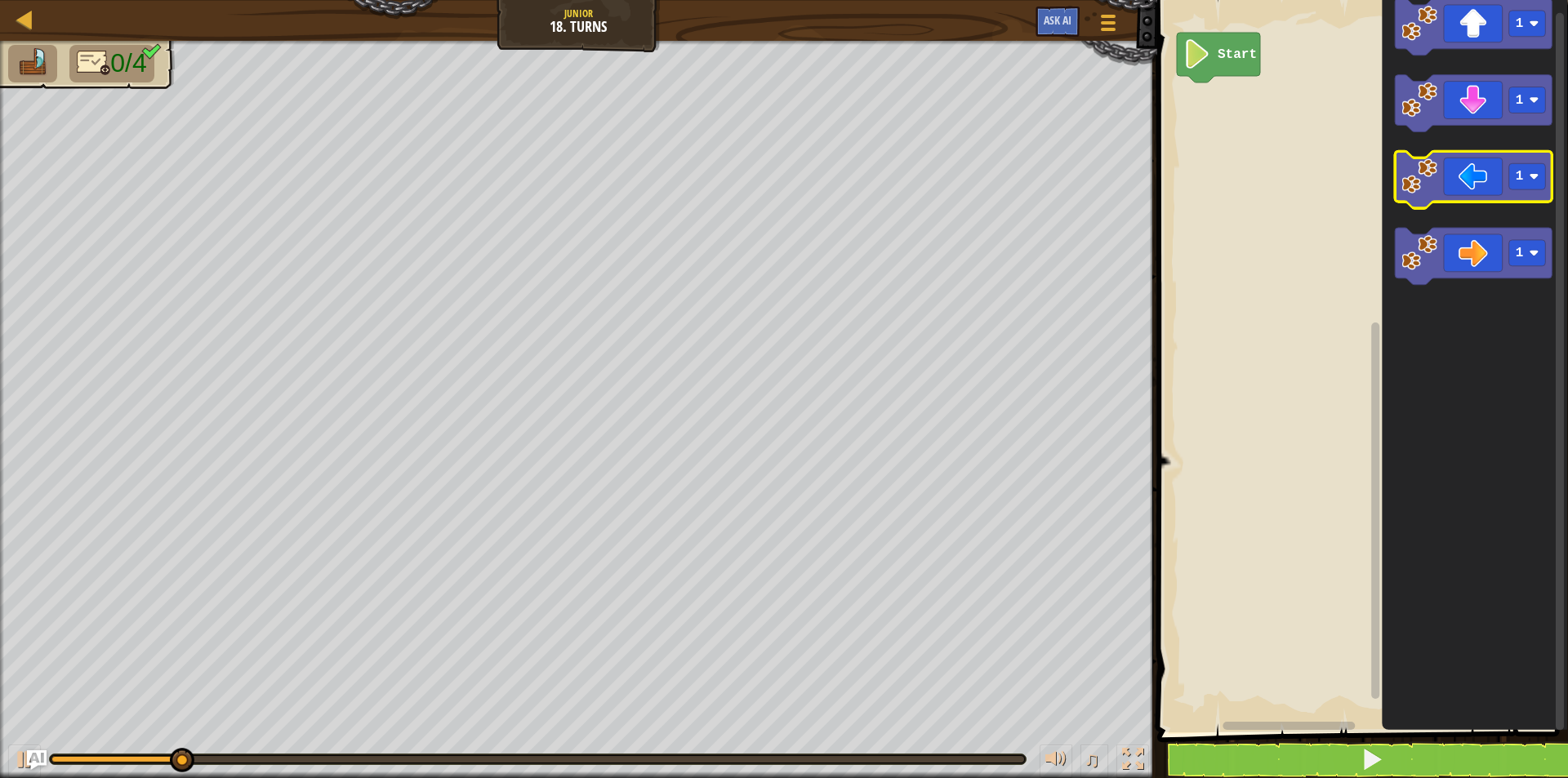
click at [1535, 196] on icon "Blockly Workspace" at bounding box center [1474, 180] width 158 height 57
click at [1327, 761] on button at bounding box center [1373, 760] width 416 height 38
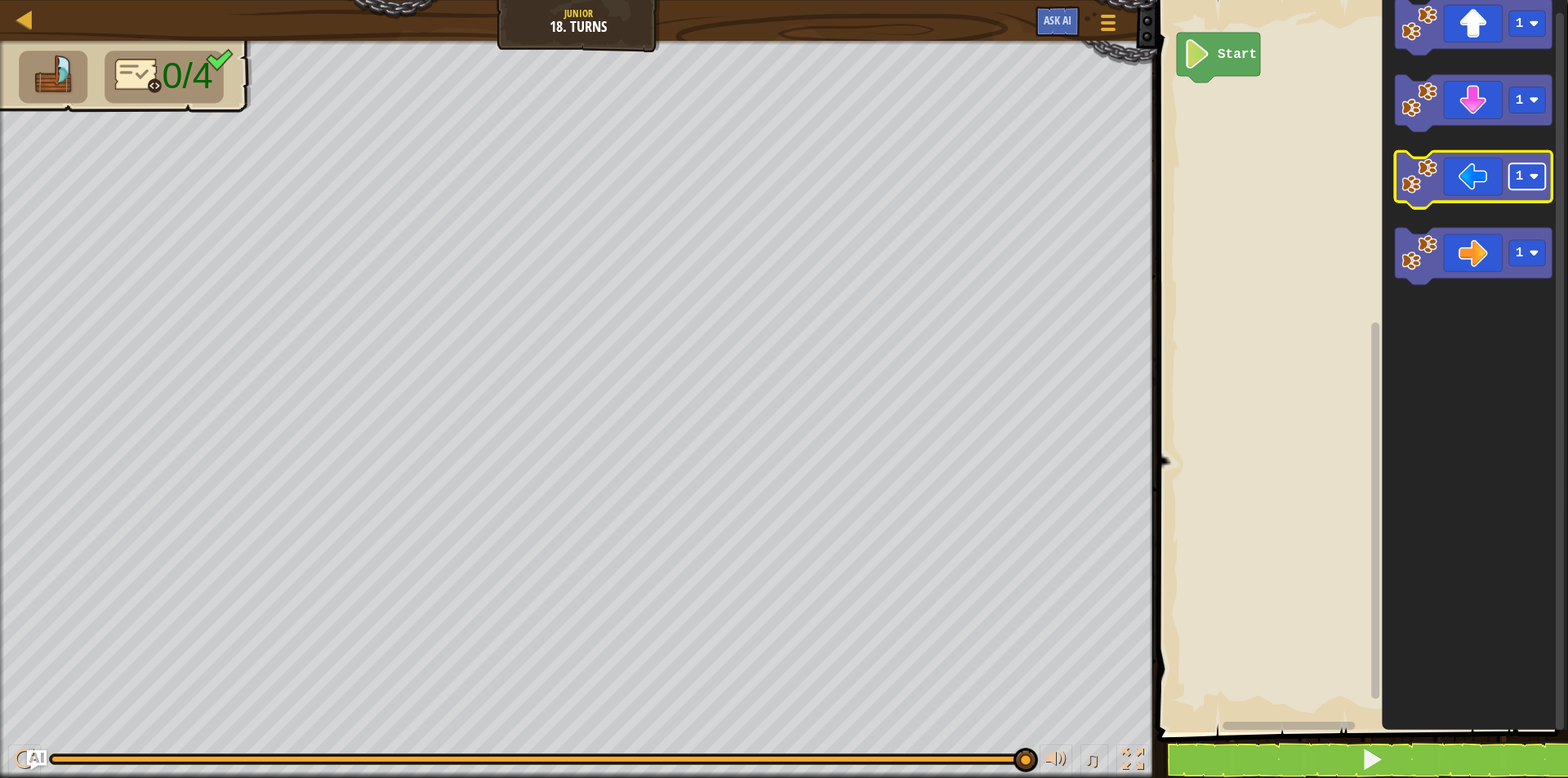
click at [1520, 176] on text "1" at bounding box center [1520, 177] width 8 height 14
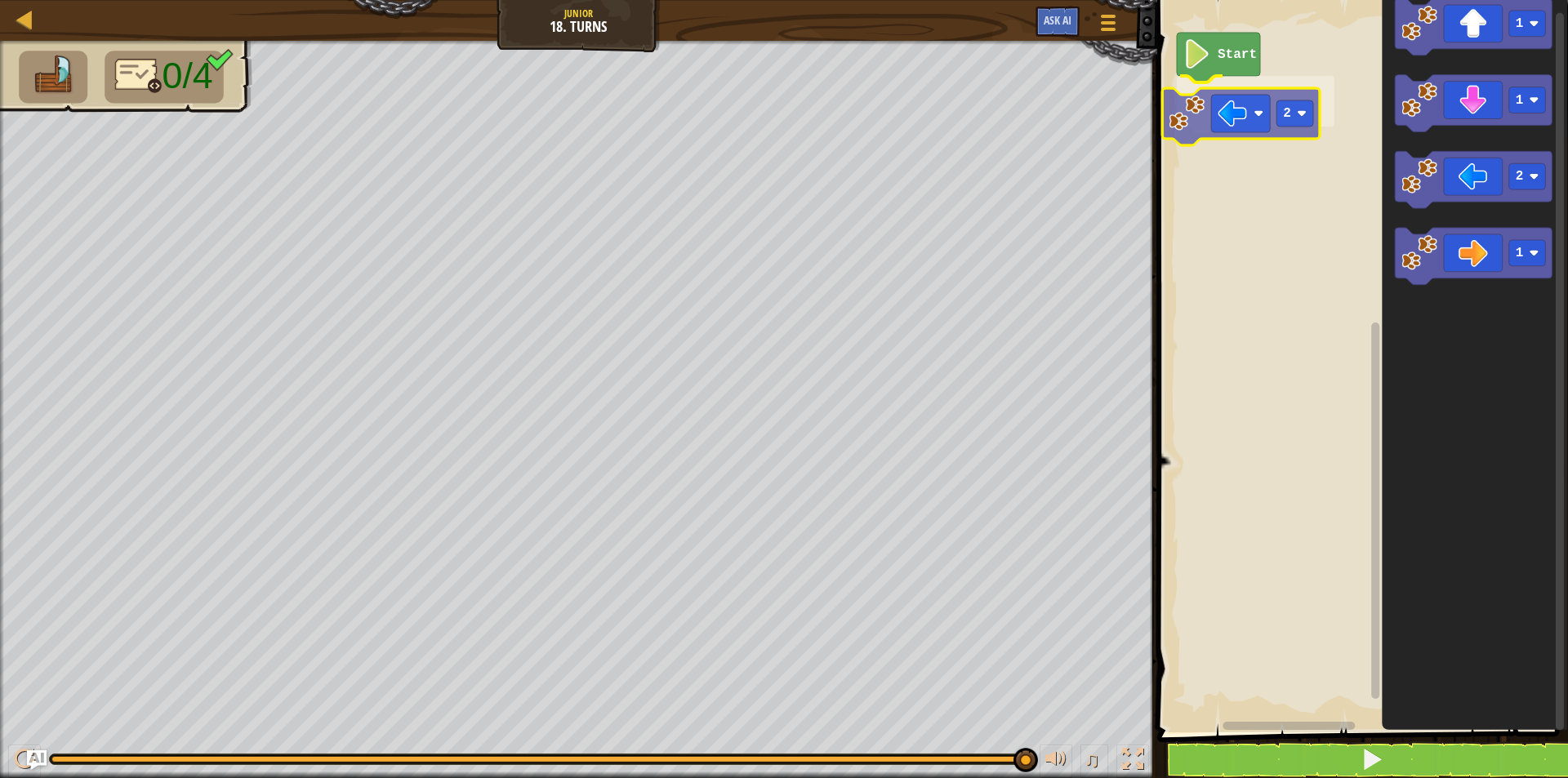
click at [1249, 108] on div "Start 2 1 1 2 1 2" at bounding box center [1361, 362] width 416 height 740
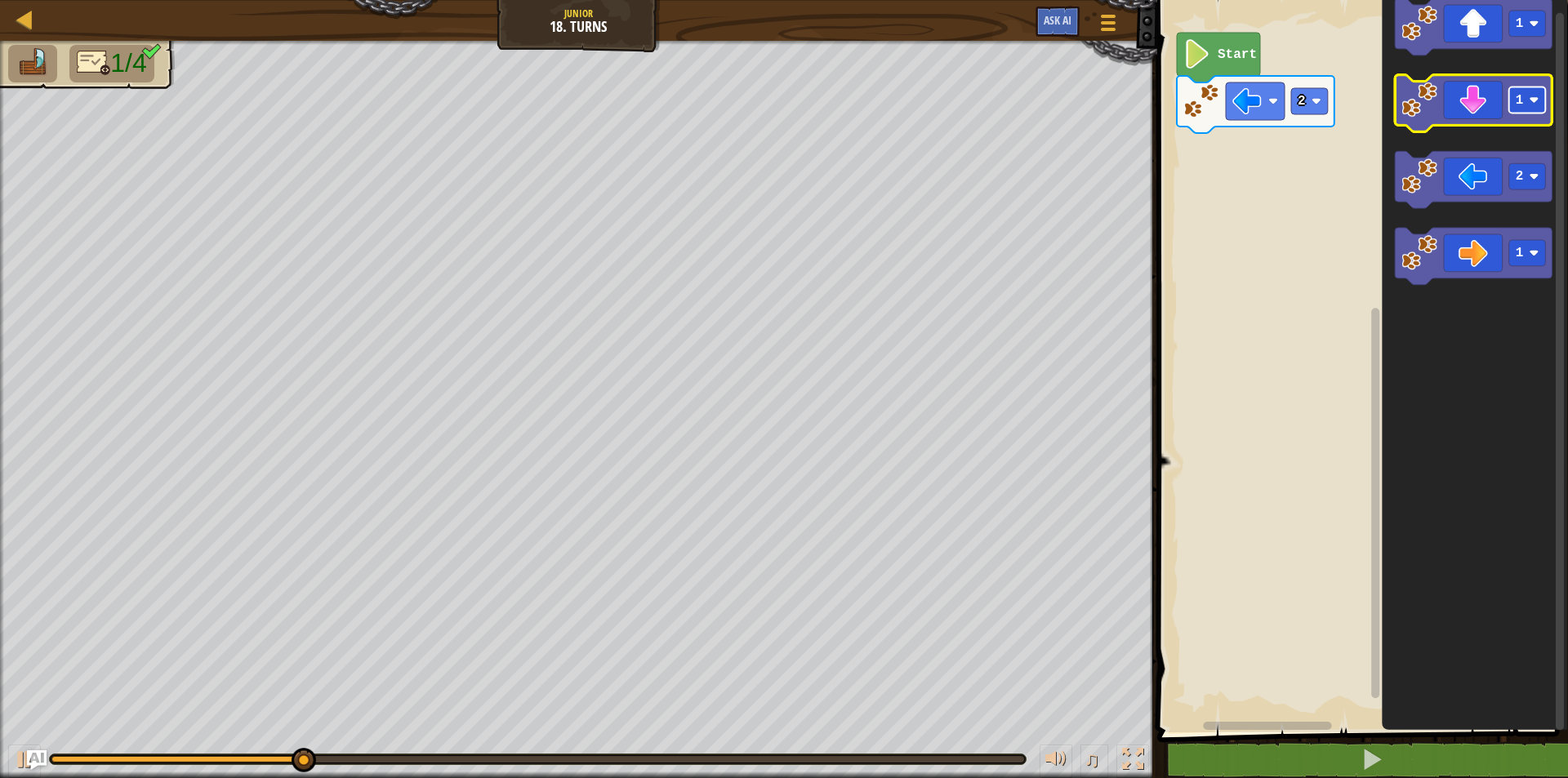
click at [1517, 107] on text "1" at bounding box center [1520, 100] width 8 height 14
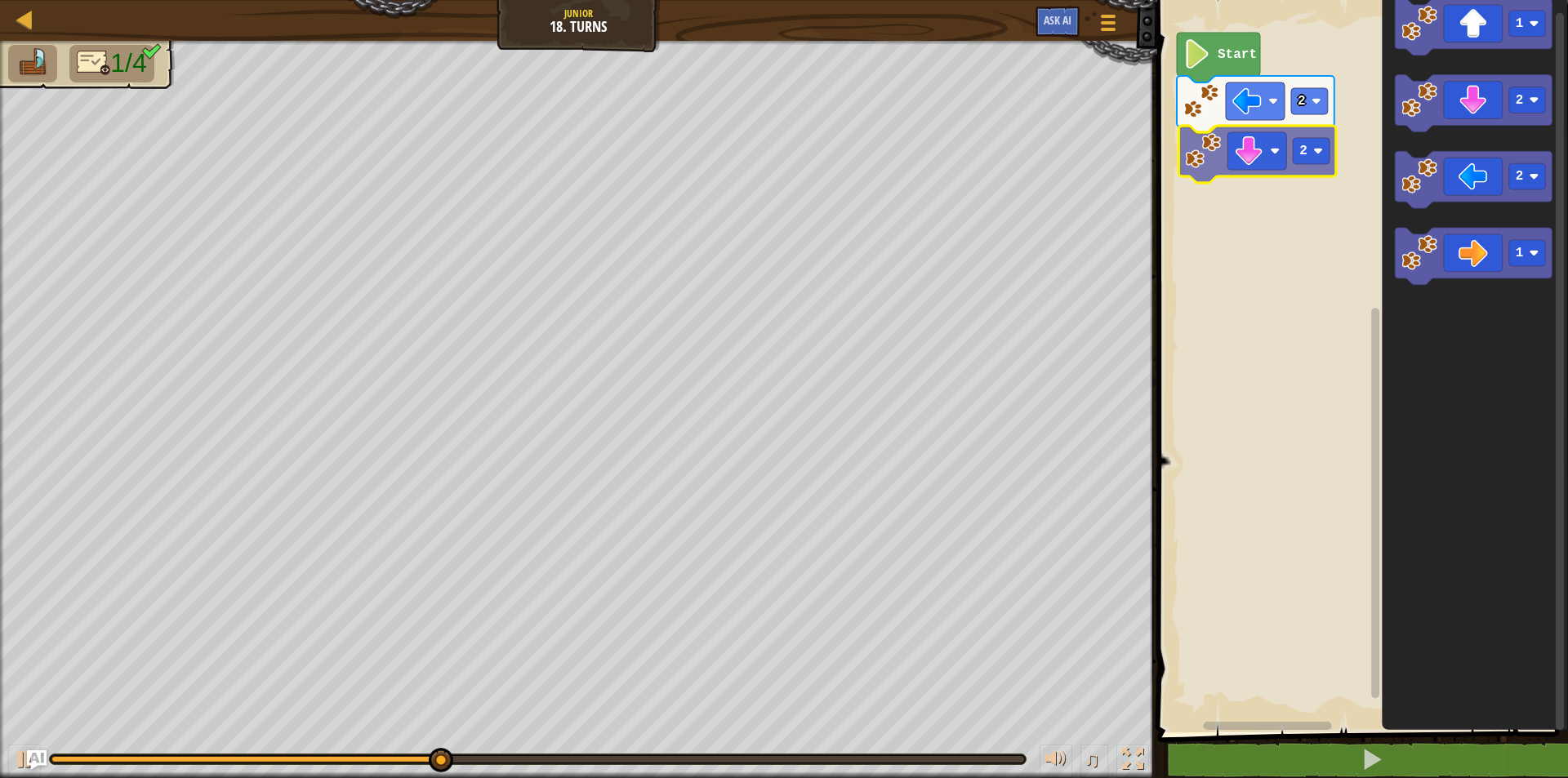
click at [1222, 159] on div "2 2 Start 1 2 2 1 2" at bounding box center [1361, 362] width 416 height 740
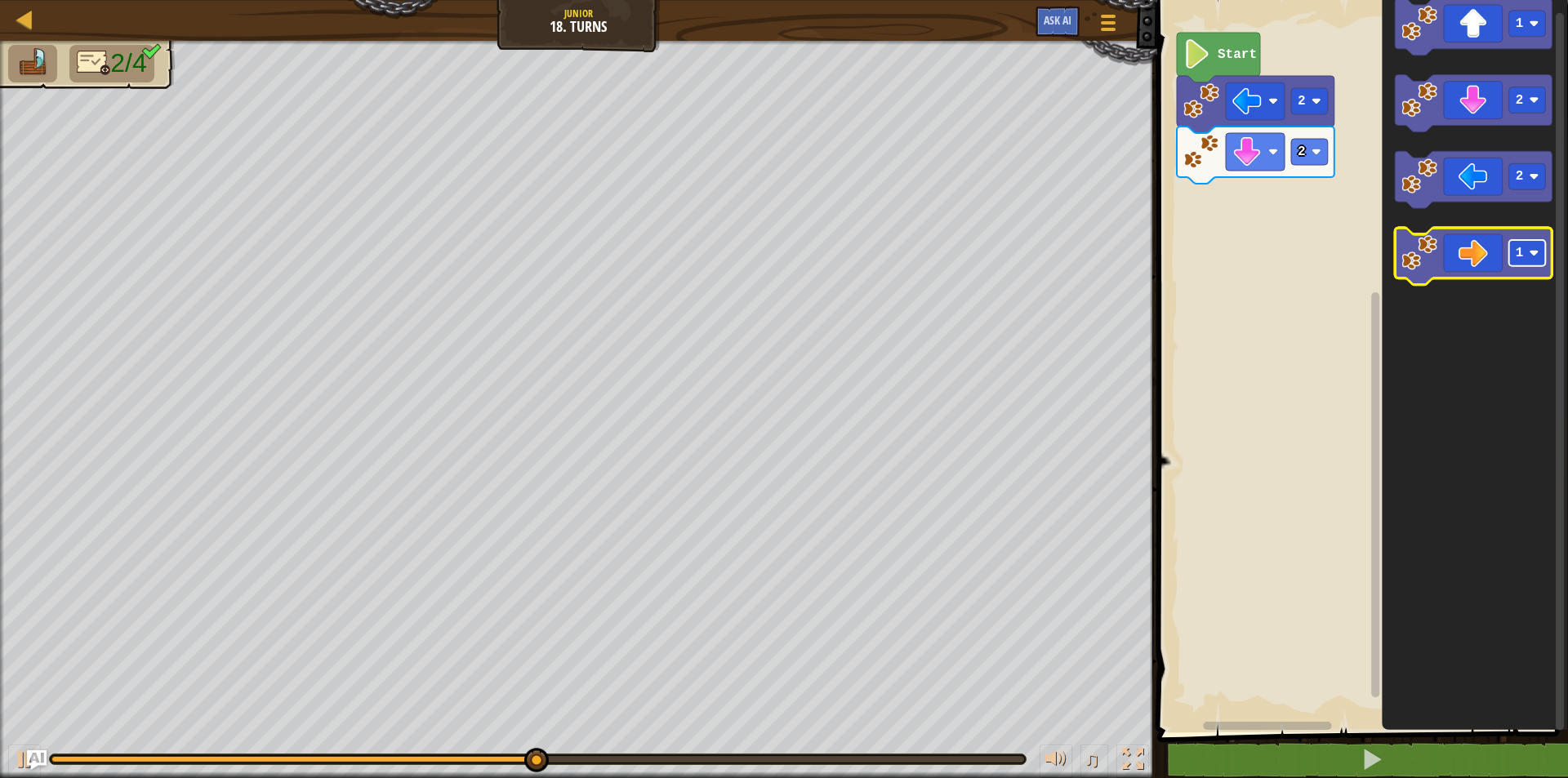
click at [1530, 260] on rect "Blockly Workspace" at bounding box center [1528, 254] width 37 height 26
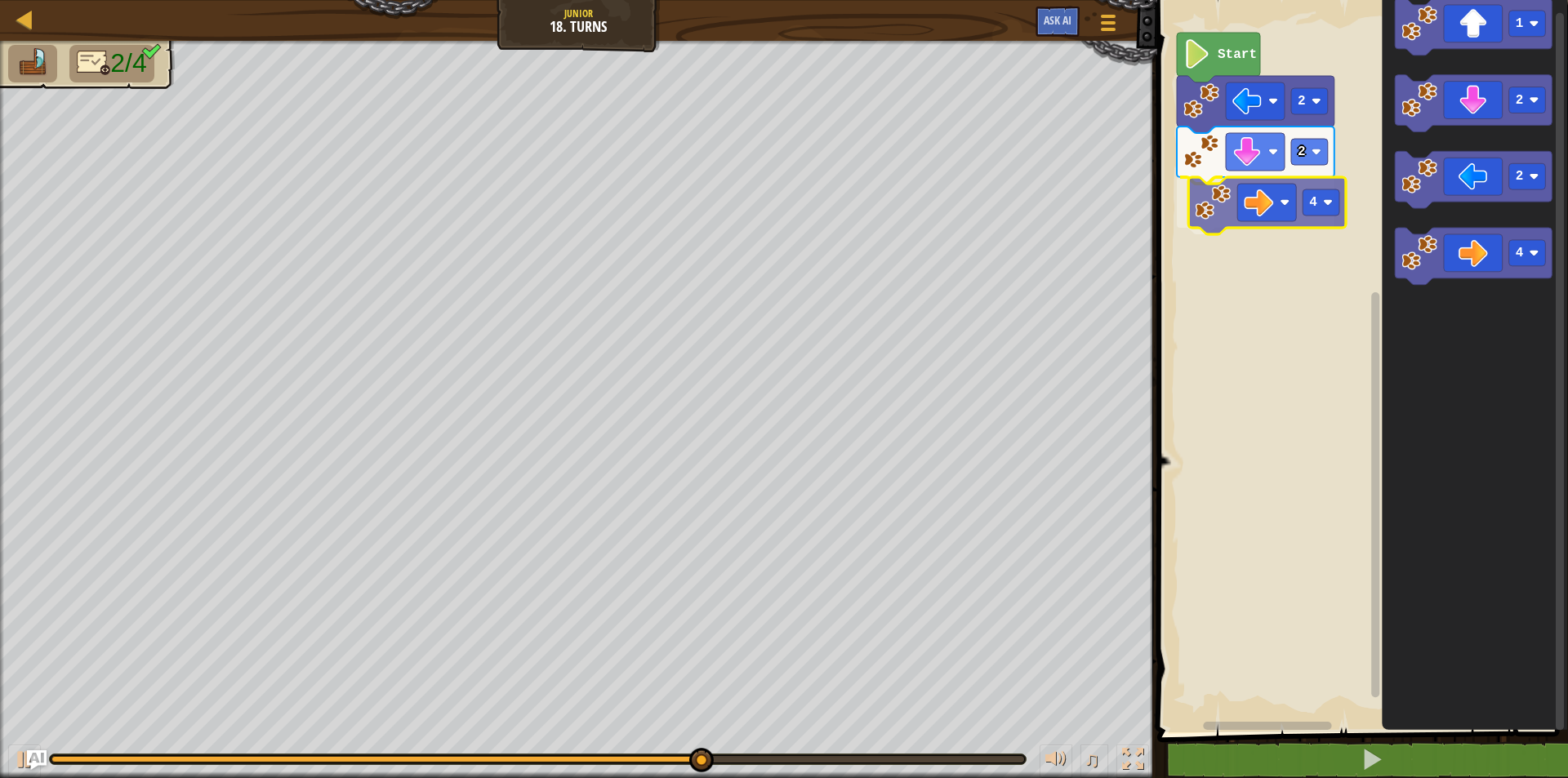
click at [1243, 210] on div "2 2 4 Start 1 2 2 4 4" at bounding box center [1361, 362] width 416 height 740
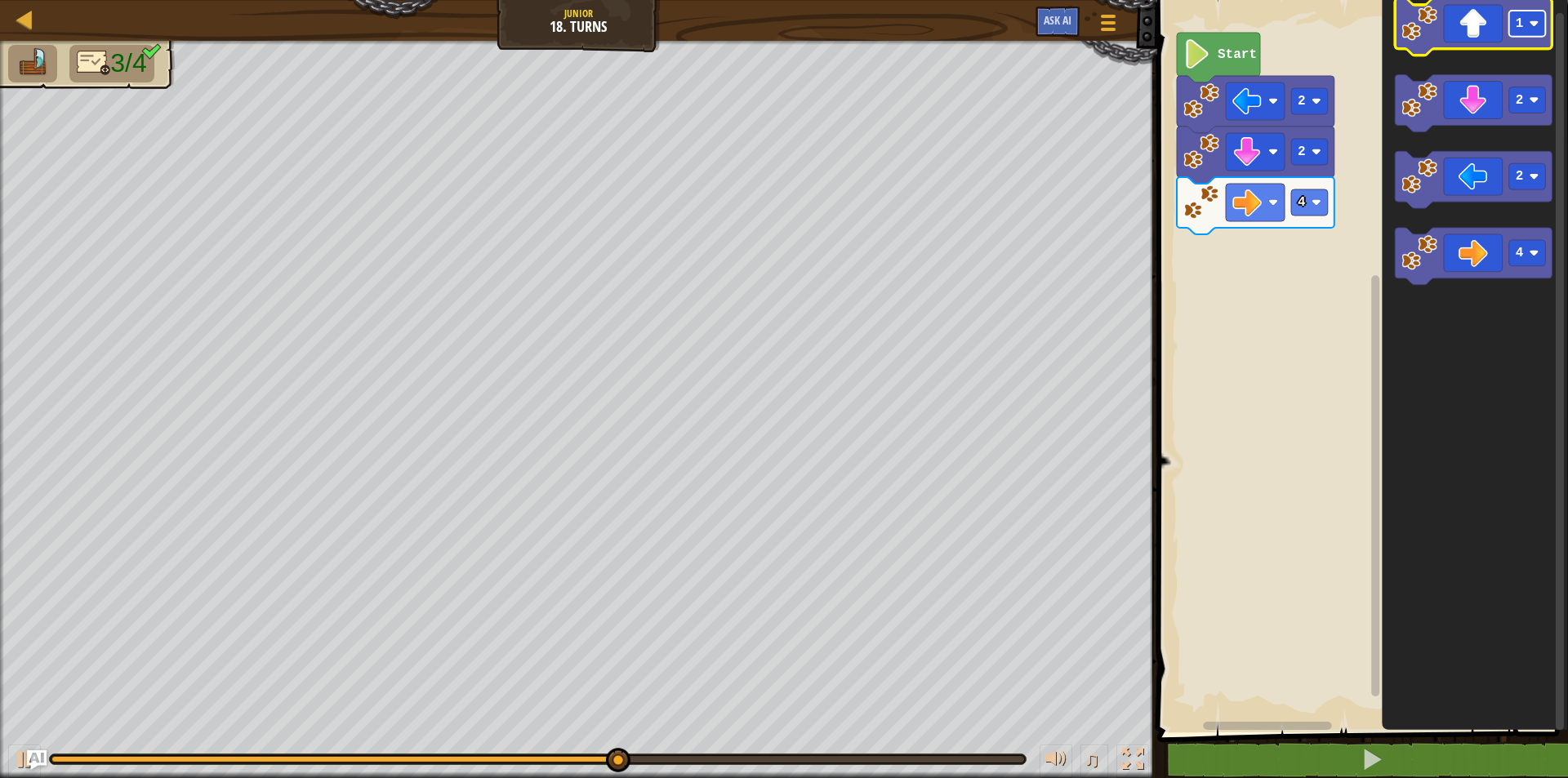
click at [1531, 37] on rect "Blockly Workspace" at bounding box center [1528, 23] width 37 height 26
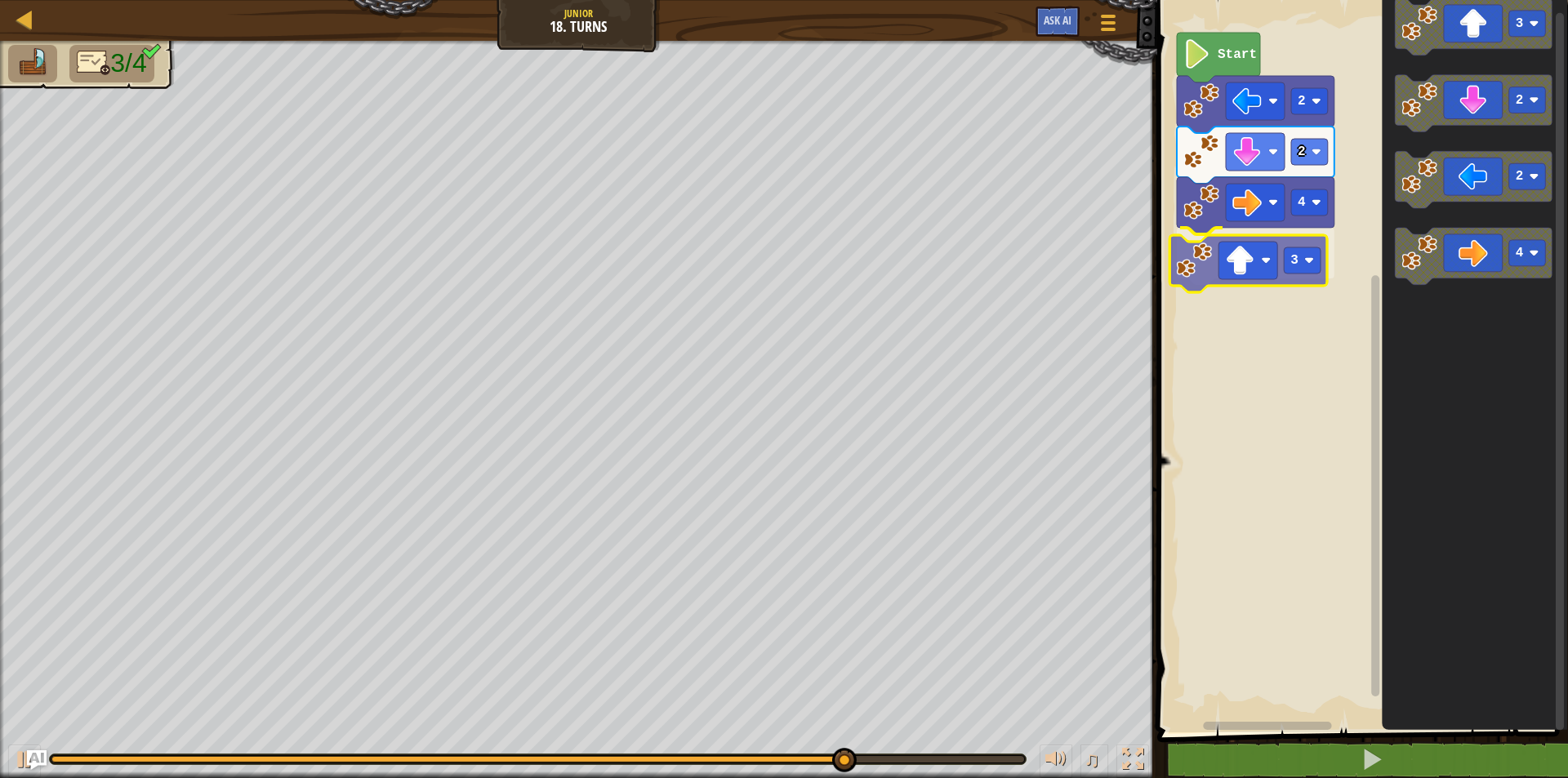
click at [1174, 242] on div "2 2 4 3 Start 3 2 2 4 3" at bounding box center [1361, 362] width 416 height 740
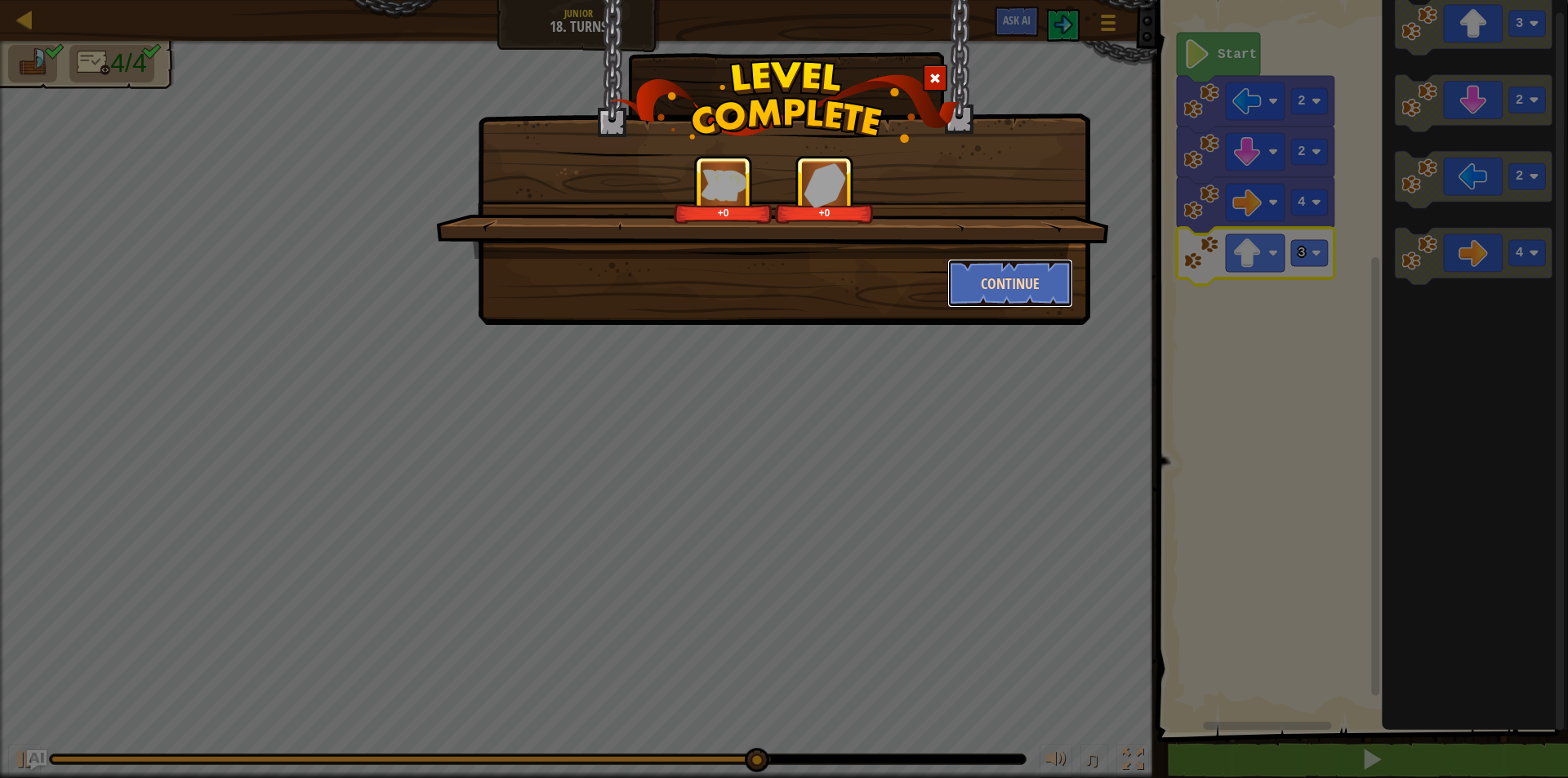
click at [1004, 281] on button "Continue" at bounding box center [1010, 283] width 126 height 49
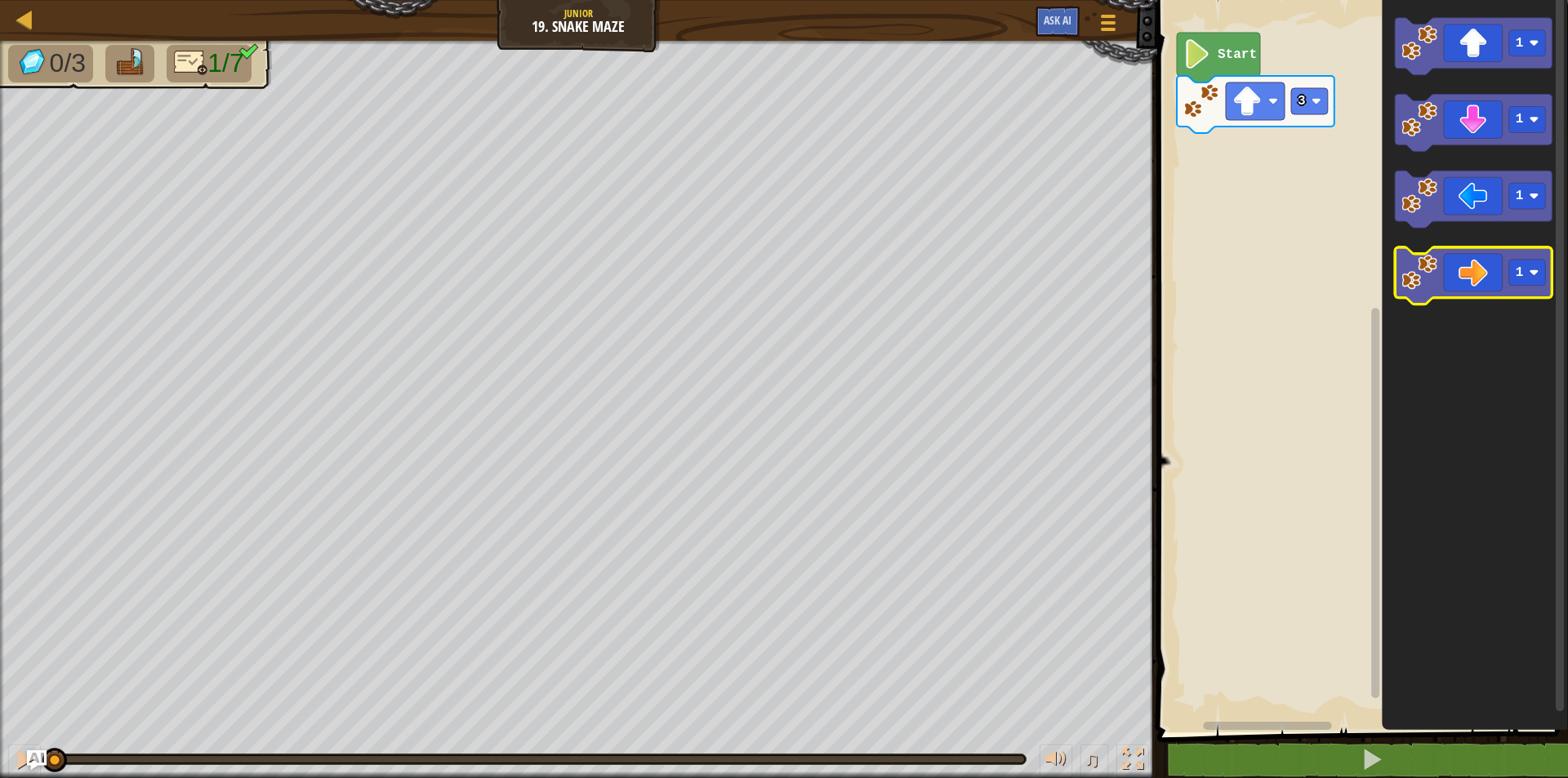
click at [1547, 275] on icon "Blockly Workspace" at bounding box center [1474, 277] width 158 height 57
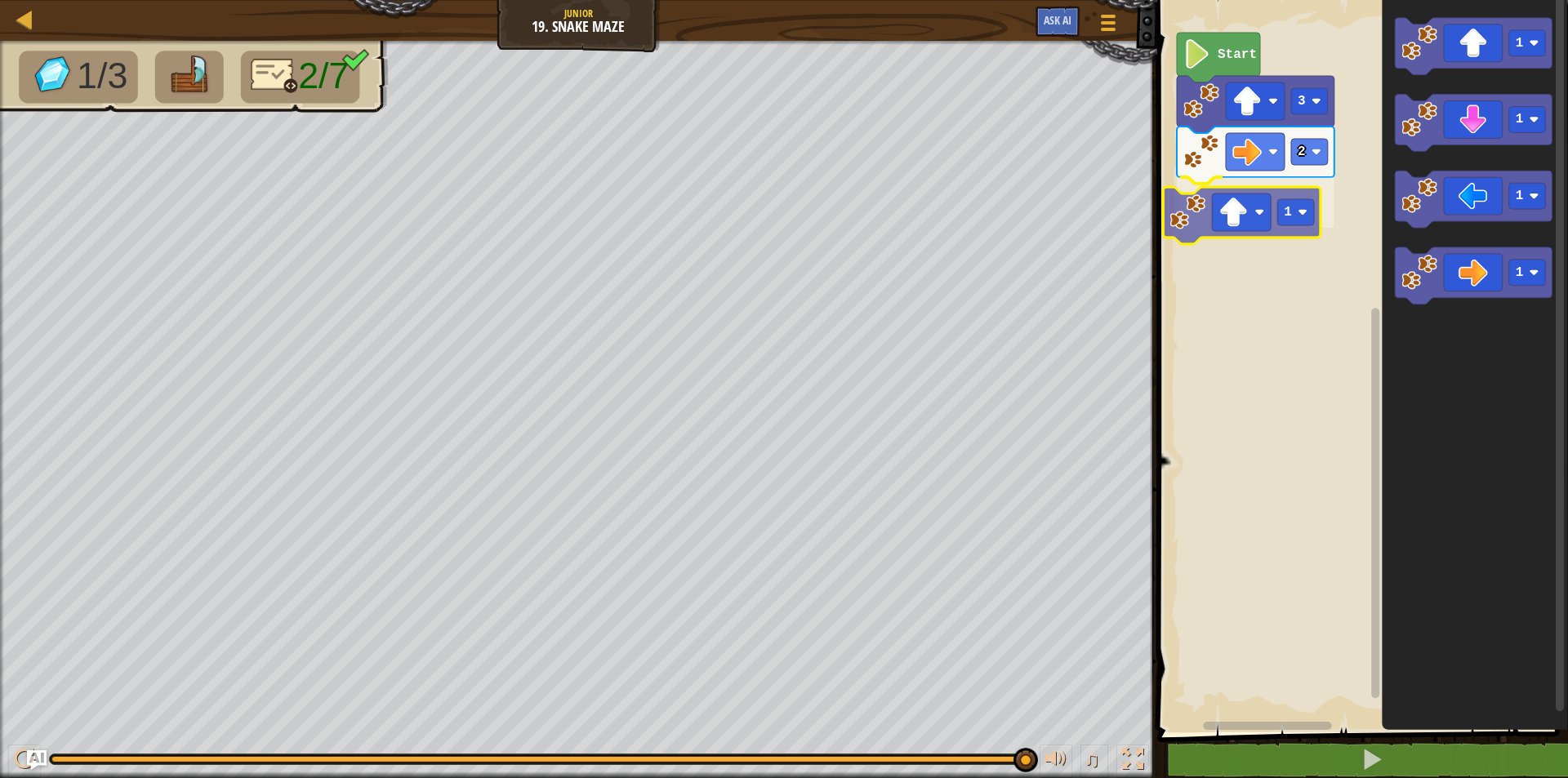
click at [1242, 232] on div "Start 3 2 1 1 1 1 1 1" at bounding box center [1361, 362] width 416 height 740
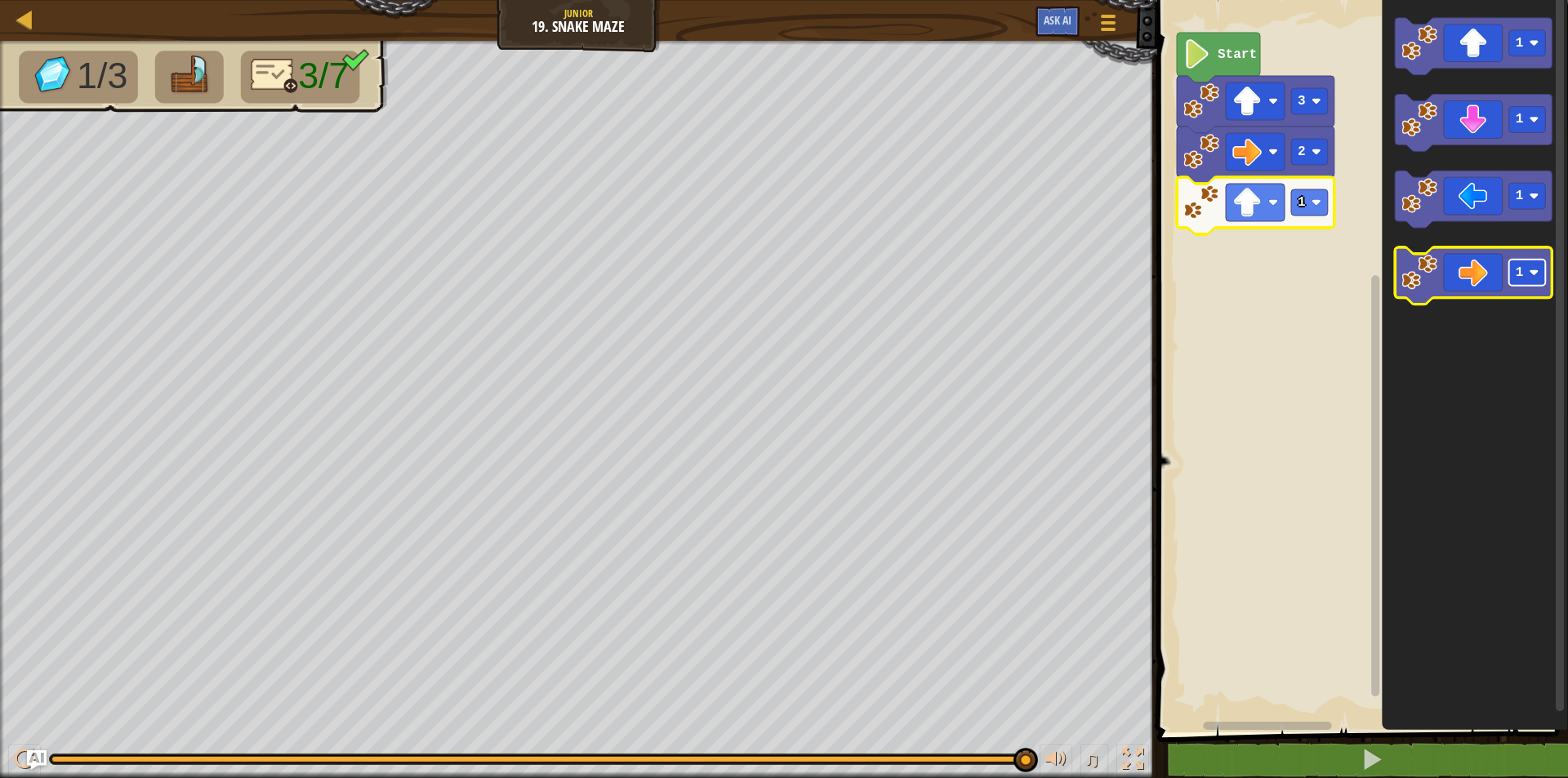
click at [1521, 277] on text "1" at bounding box center [1520, 273] width 8 height 14
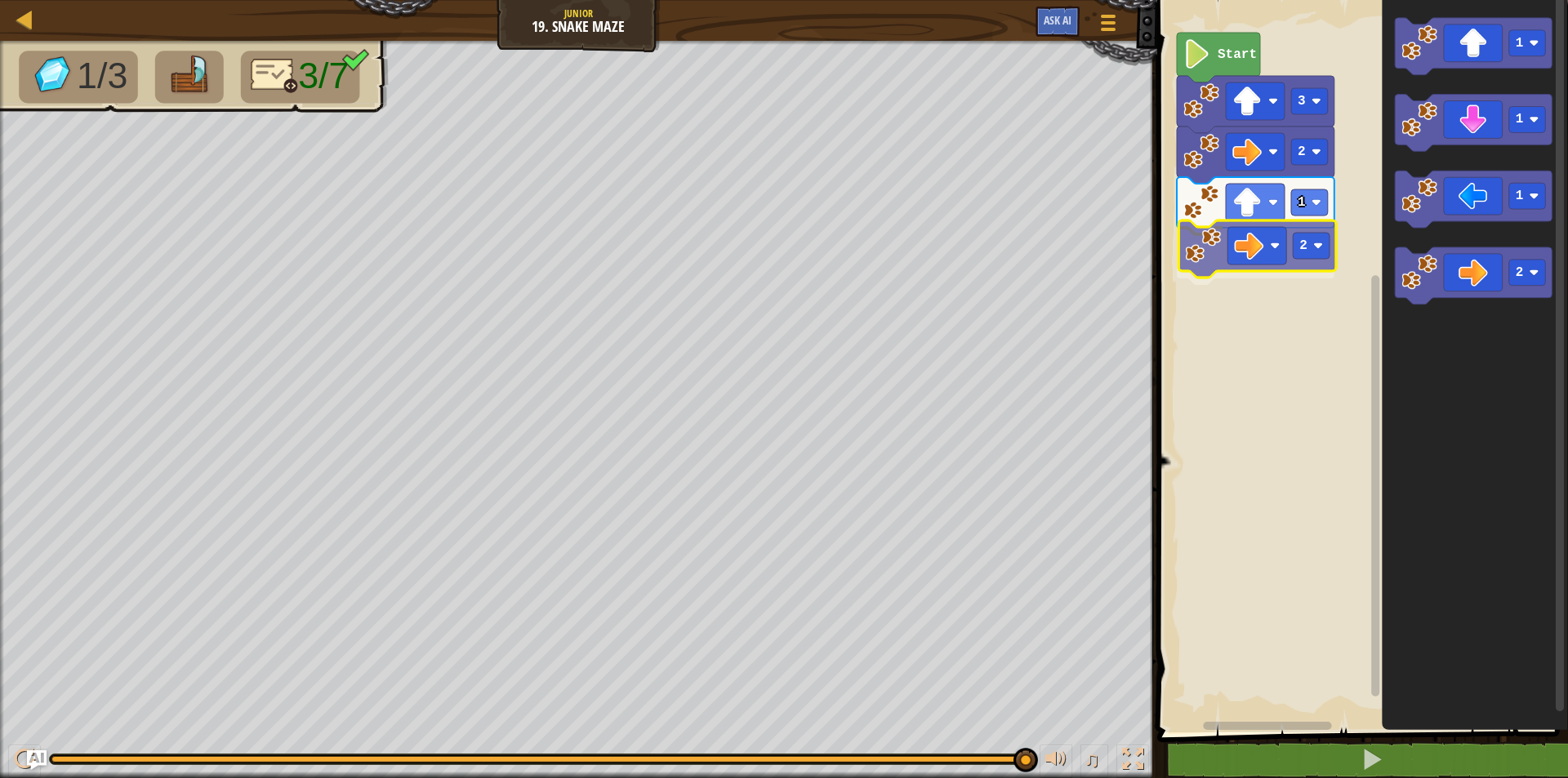
click at [1180, 249] on div "Start 3 2 1 2 1 1 1 2 2" at bounding box center [1361, 362] width 416 height 740
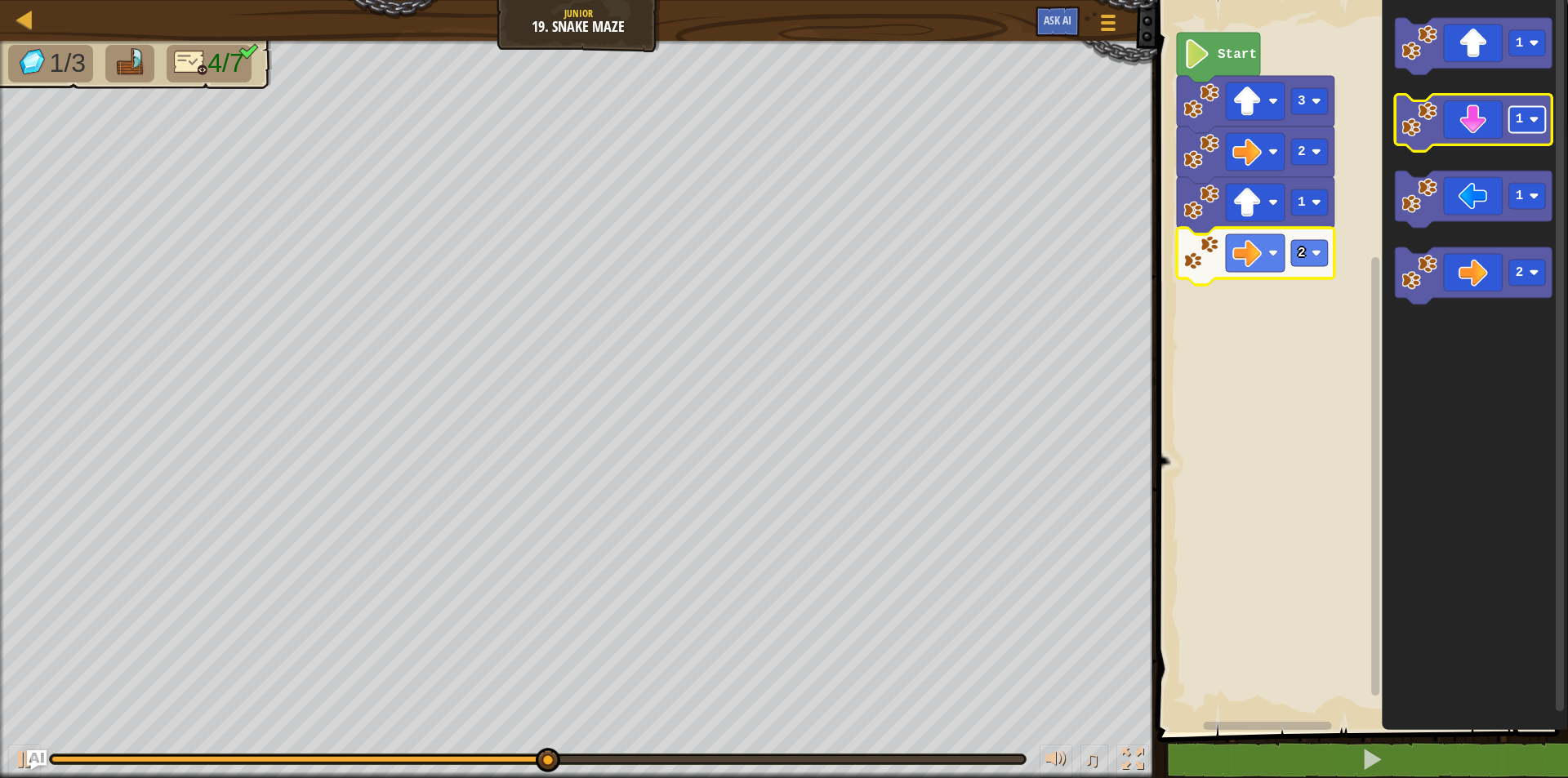
click at [1543, 125] on rect "Blockly Workspace" at bounding box center [1528, 119] width 37 height 26
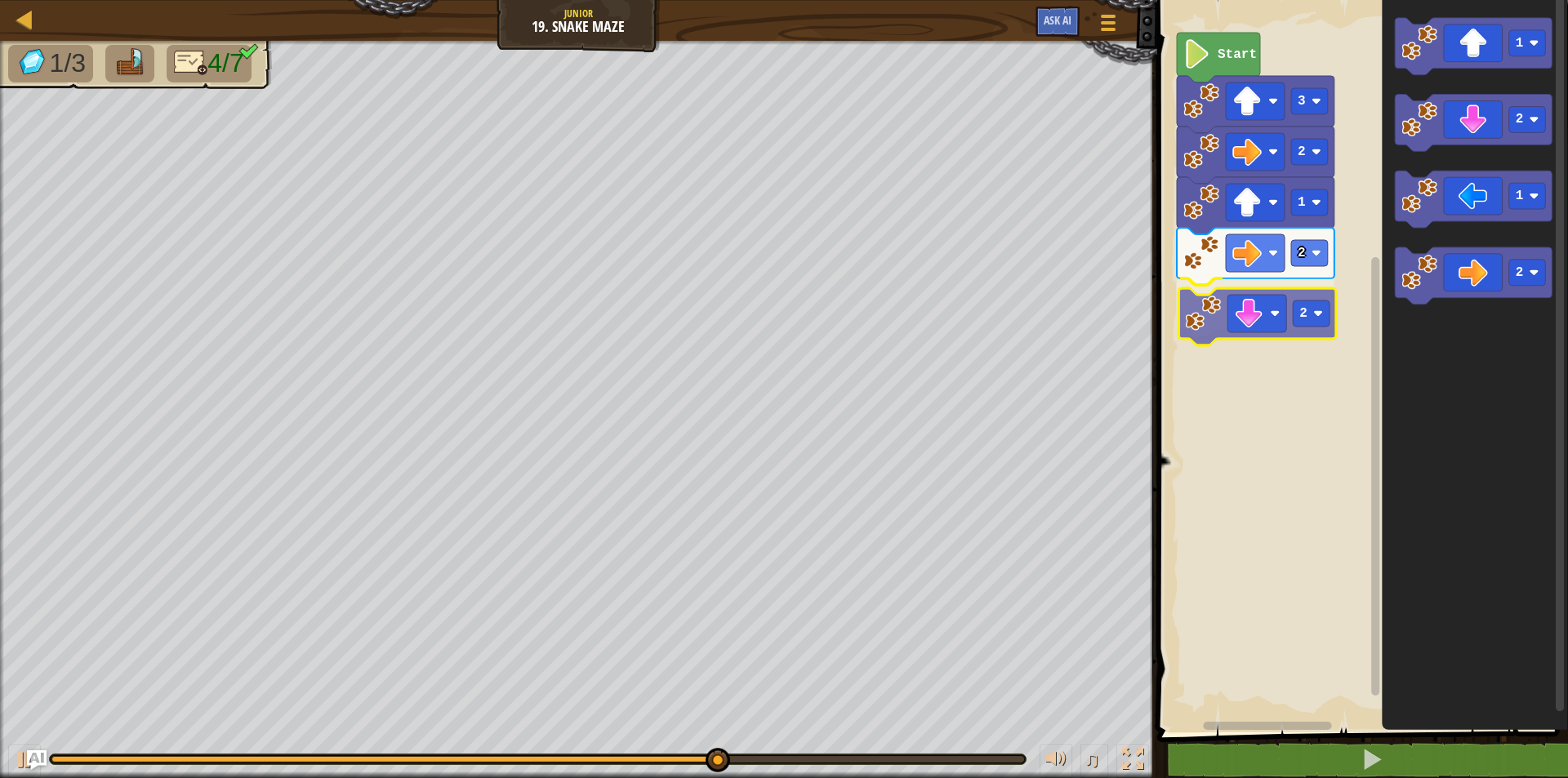
click at [1213, 329] on div "Start 3 2 1 2 2 1 2 1 2 2" at bounding box center [1361, 362] width 416 height 740
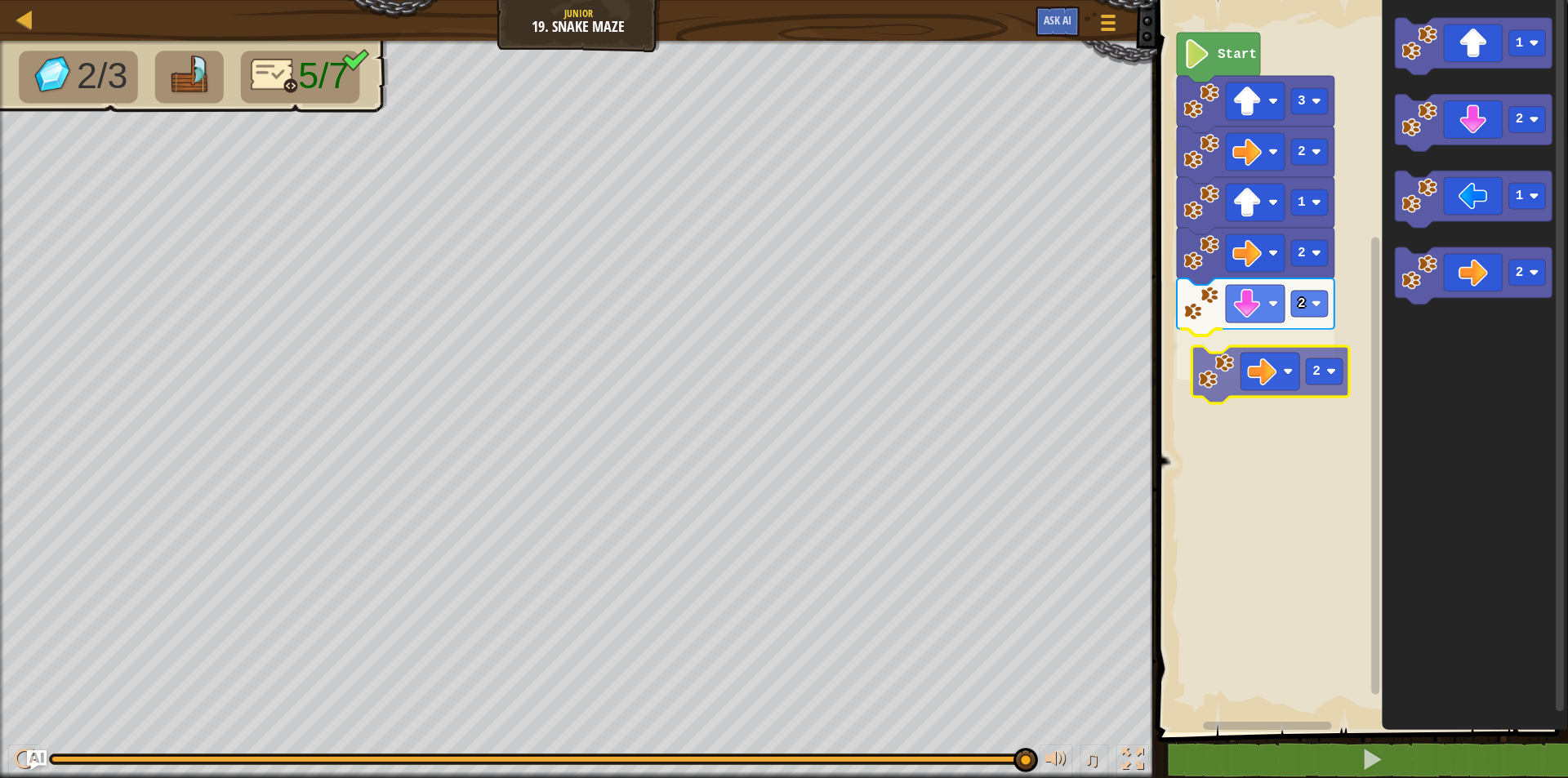
click at [1248, 376] on div "Start 3 2 1 2 2 2 1 2 1 2 2" at bounding box center [1361, 362] width 416 height 740
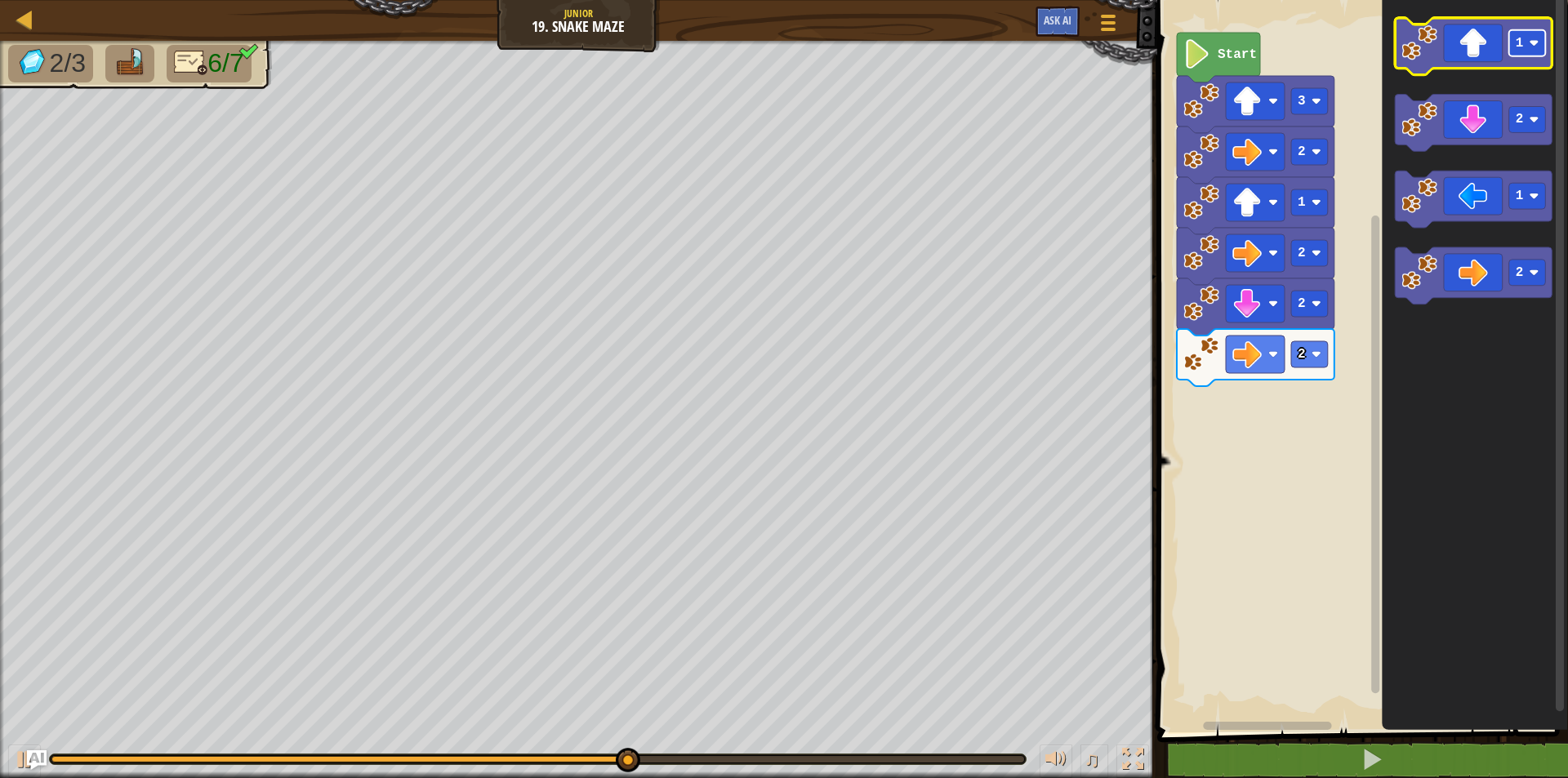
click at [1523, 44] on rect "Blockly Workspace" at bounding box center [1528, 43] width 37 height 26
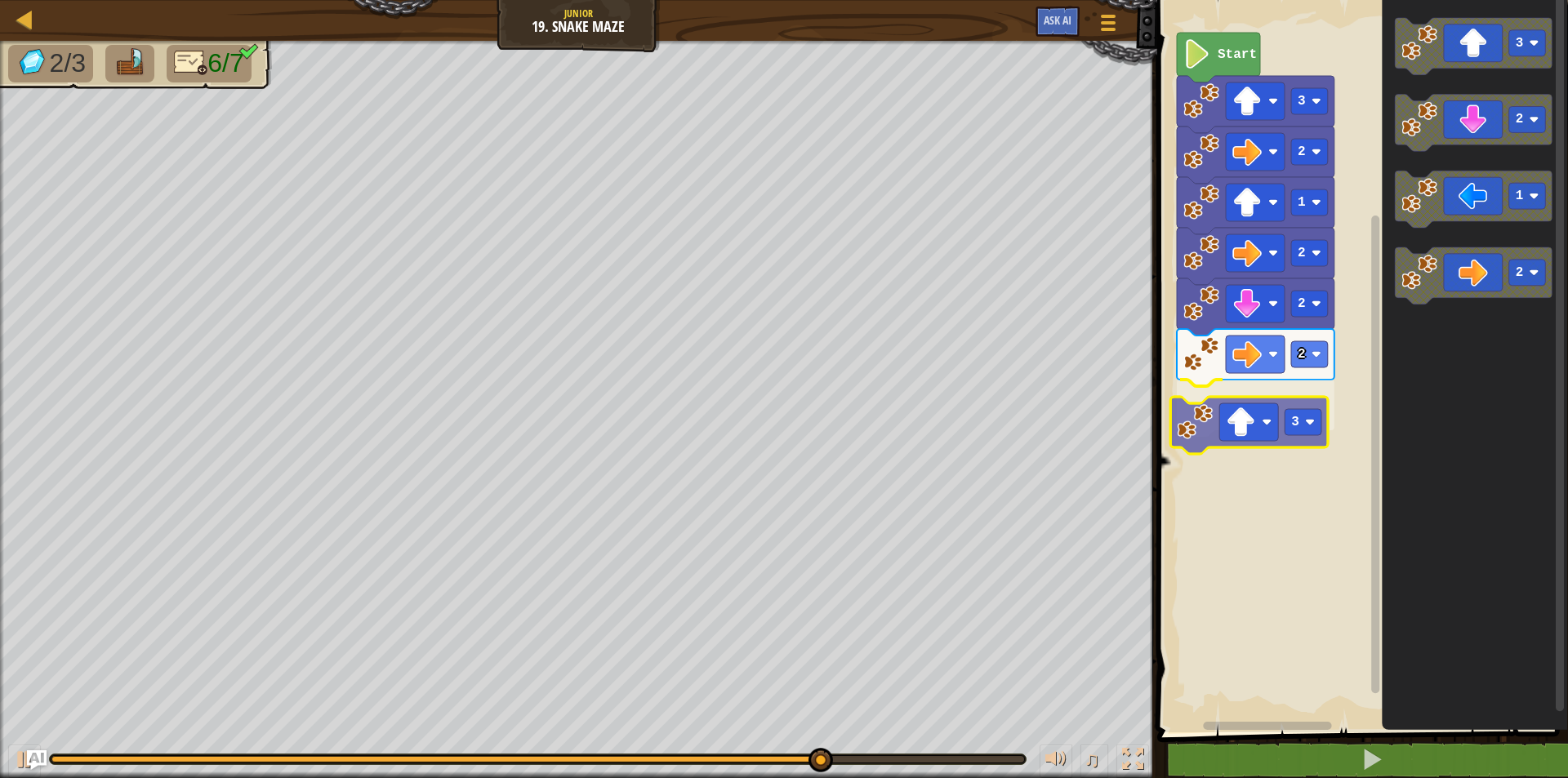
click at [1218, 430] on div "Start 3 2 1 2 2 2 3 3 2 1 2 3" at bounding box center [1361, 362] width 416 height 740
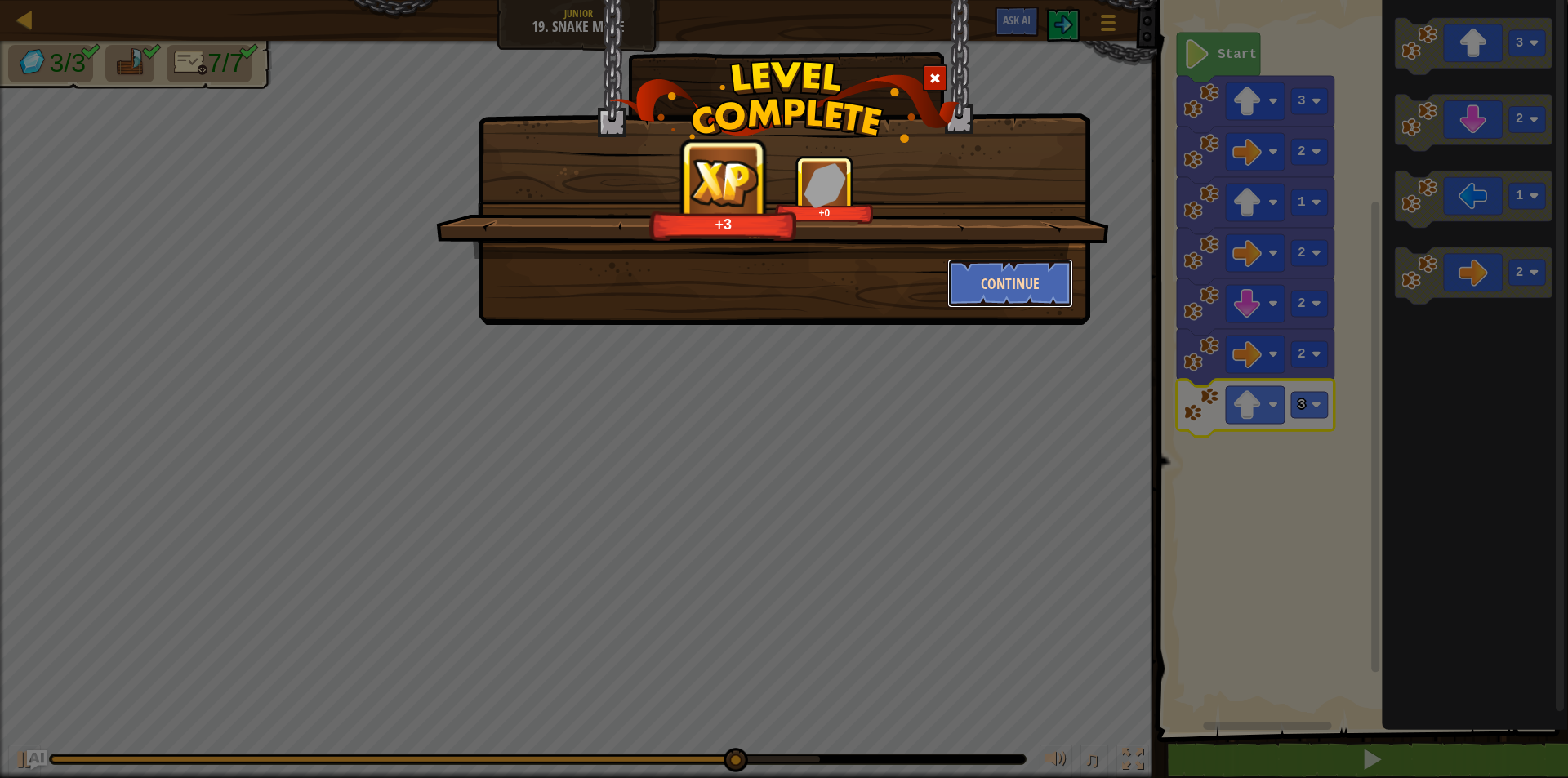
click at [1042, 291] on button "Continue" at bounding box center [1010, 283] width 126 height 49
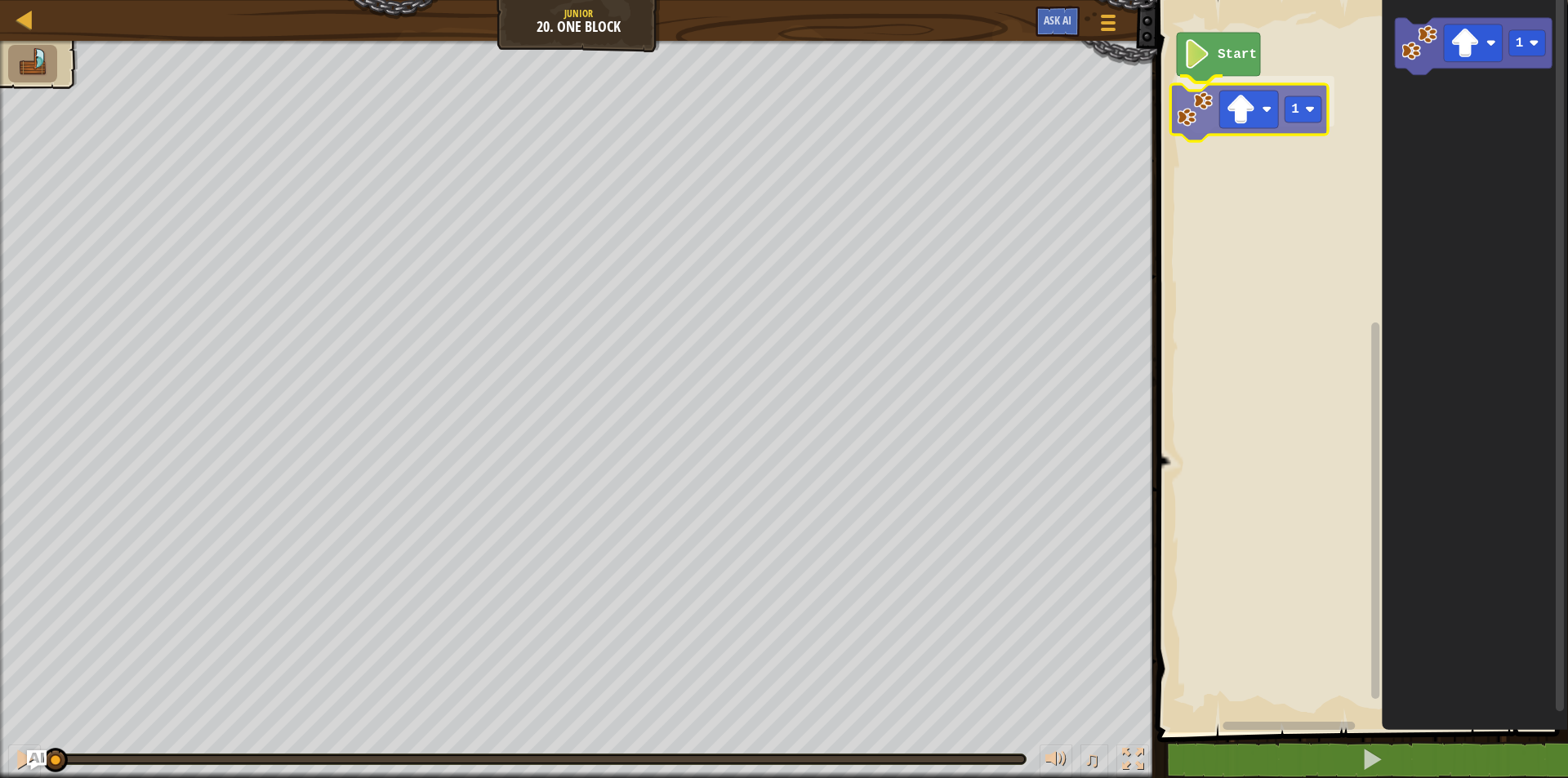
click at [1202, 119] on div "Start 1 1 1" at bounding box center [1361, 362] width 416 height 740
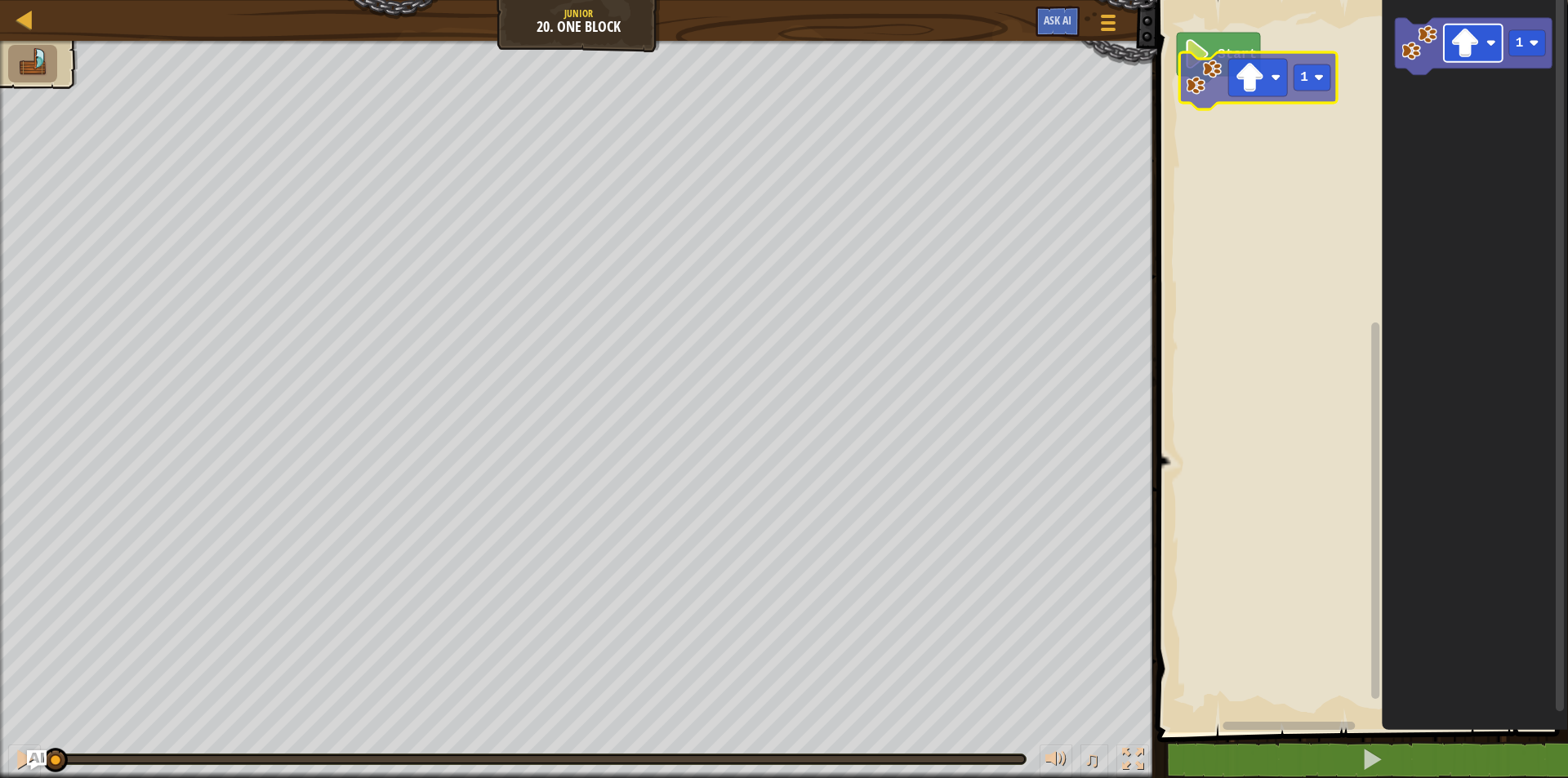
click at [1234, 73] on div "Start 1 1 1" at bounding box center [1361, 362] width 416 height 740
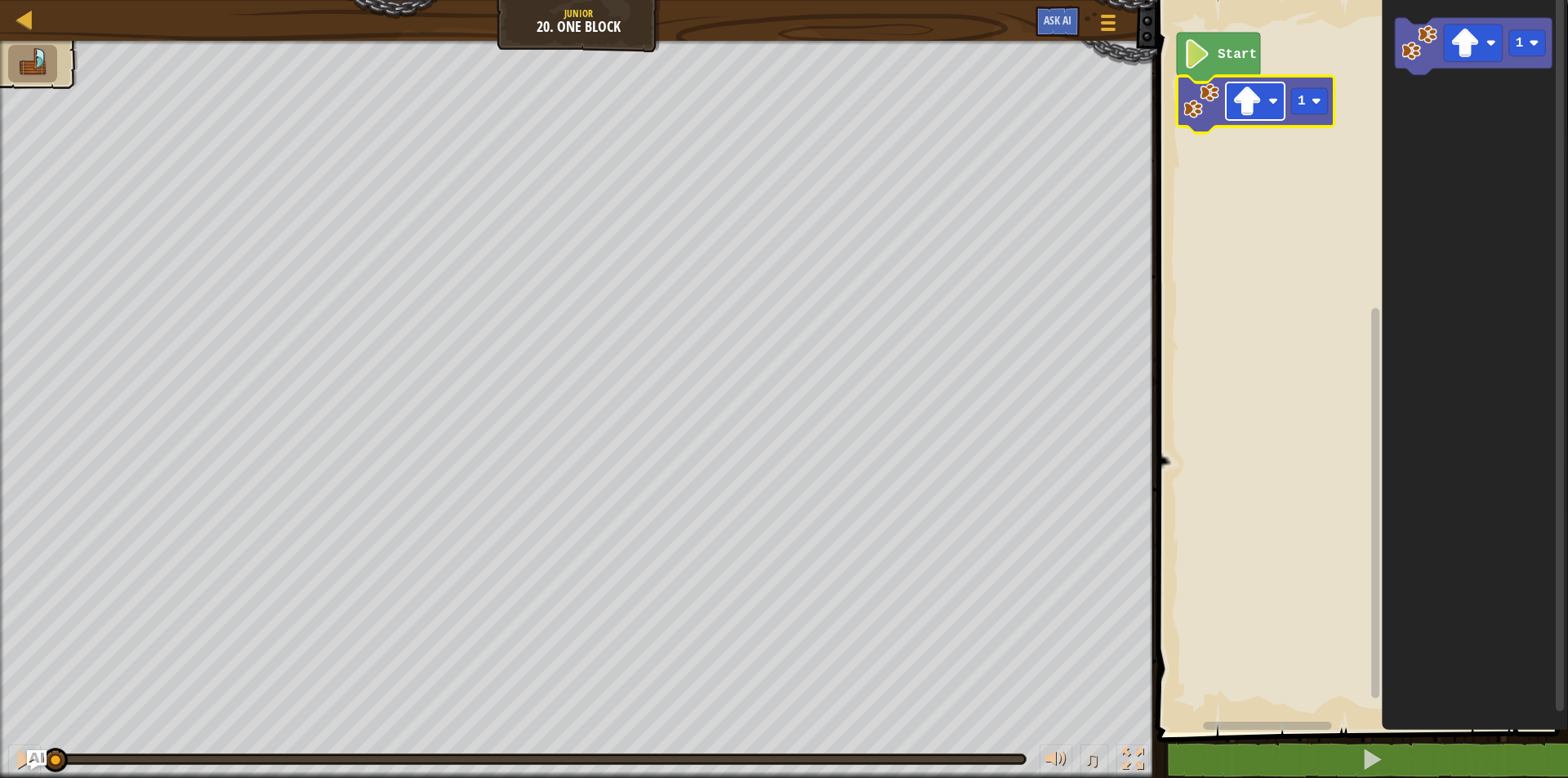
click at [1262, 91] on rect "Blockly Workspace" at bounding box center [1256, 101] width 59 height 38
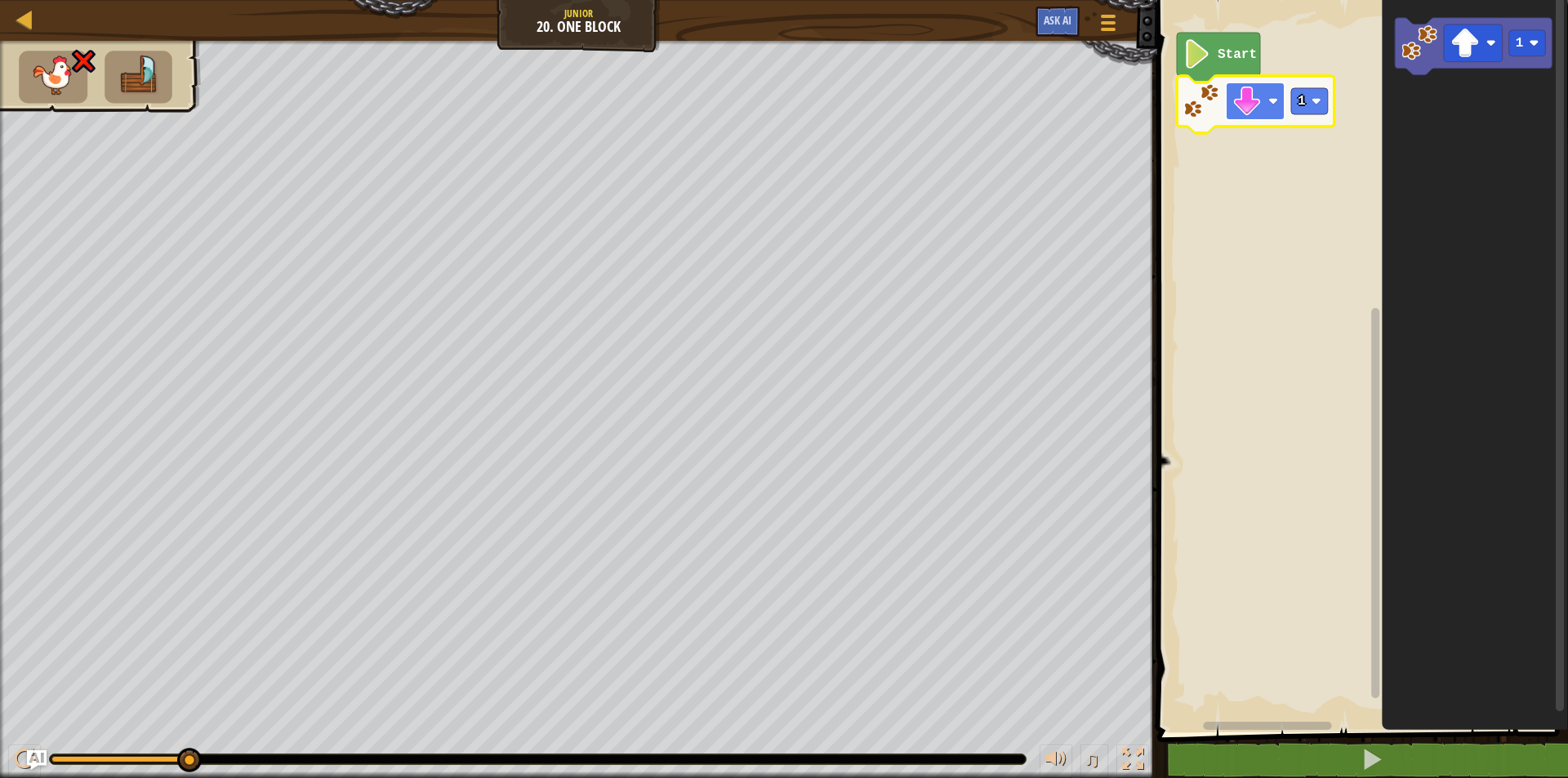
click at [1269, 112] on rect "Blockly Workspace" at bounding box center [1256, 101] width 59 height 38
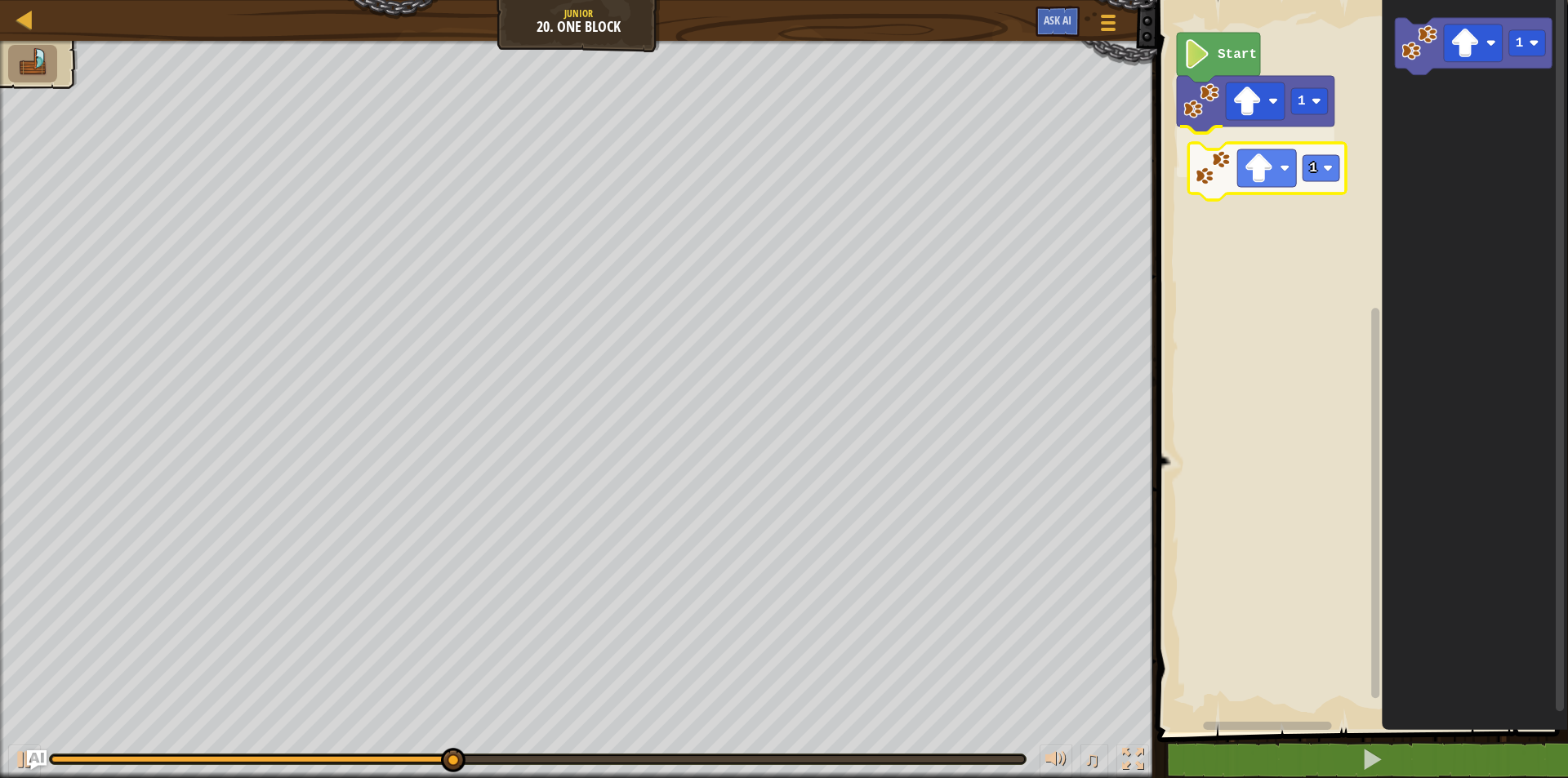
click at [1224, 176] on div "Start 1 1 1 1" at bounding box center [1361, 362] width 416 height 740
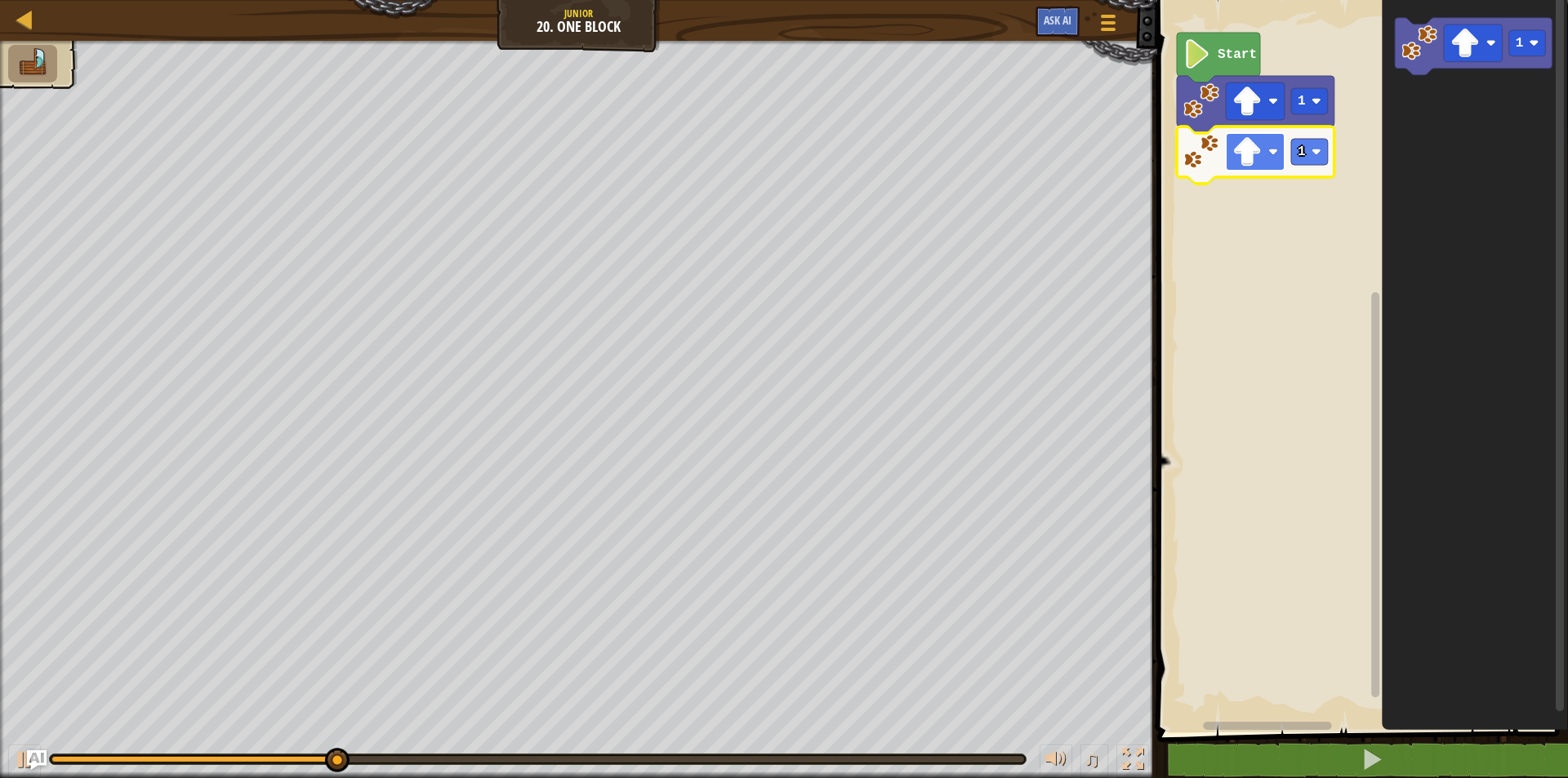
click at [1247, 152] on image "Blockly Workspace" at bounding box center [1247, 151] width 30 height 30
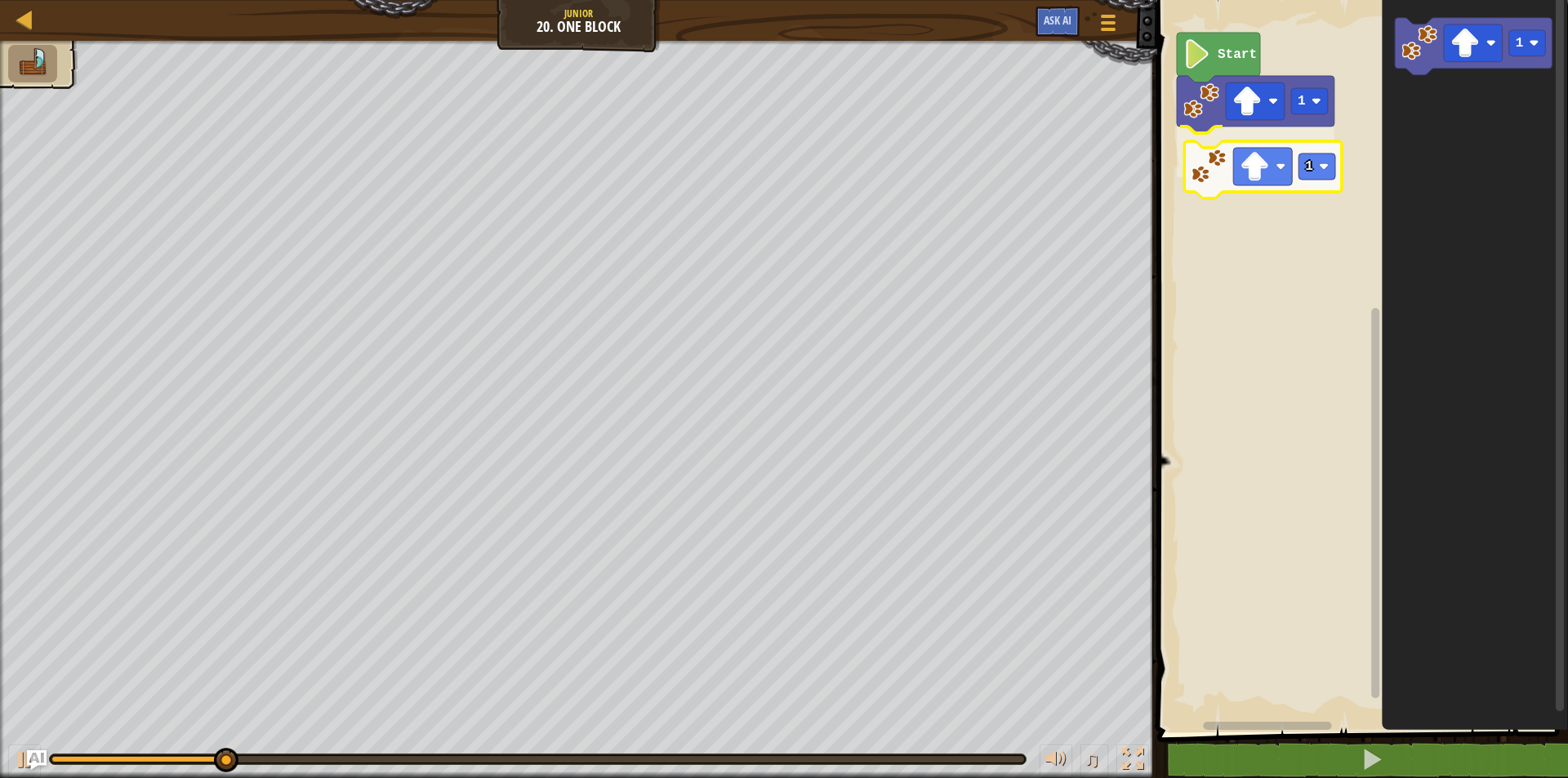
click at [1229, 158] on div "Start 1 1 1 1" at bounding box center [1361, 362] width 416 height 740
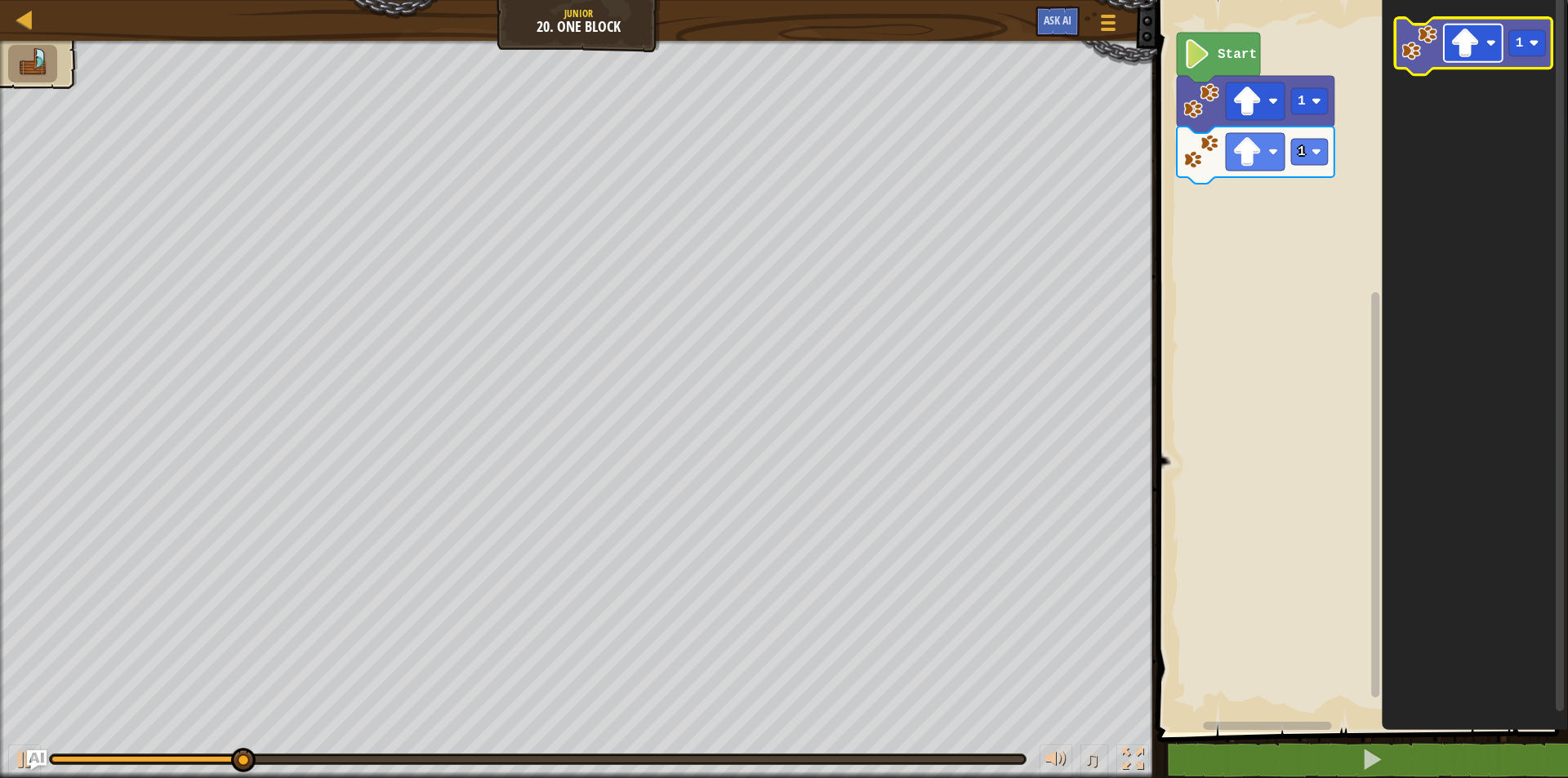
click at [1487, 30] on rect "Blockly Workspace" at bounding box center [1474, 43] width 59 height 38
click at [1529, 48] on image "Blockly Workspace" at bounding box center [1534, 43] width 10 height 10
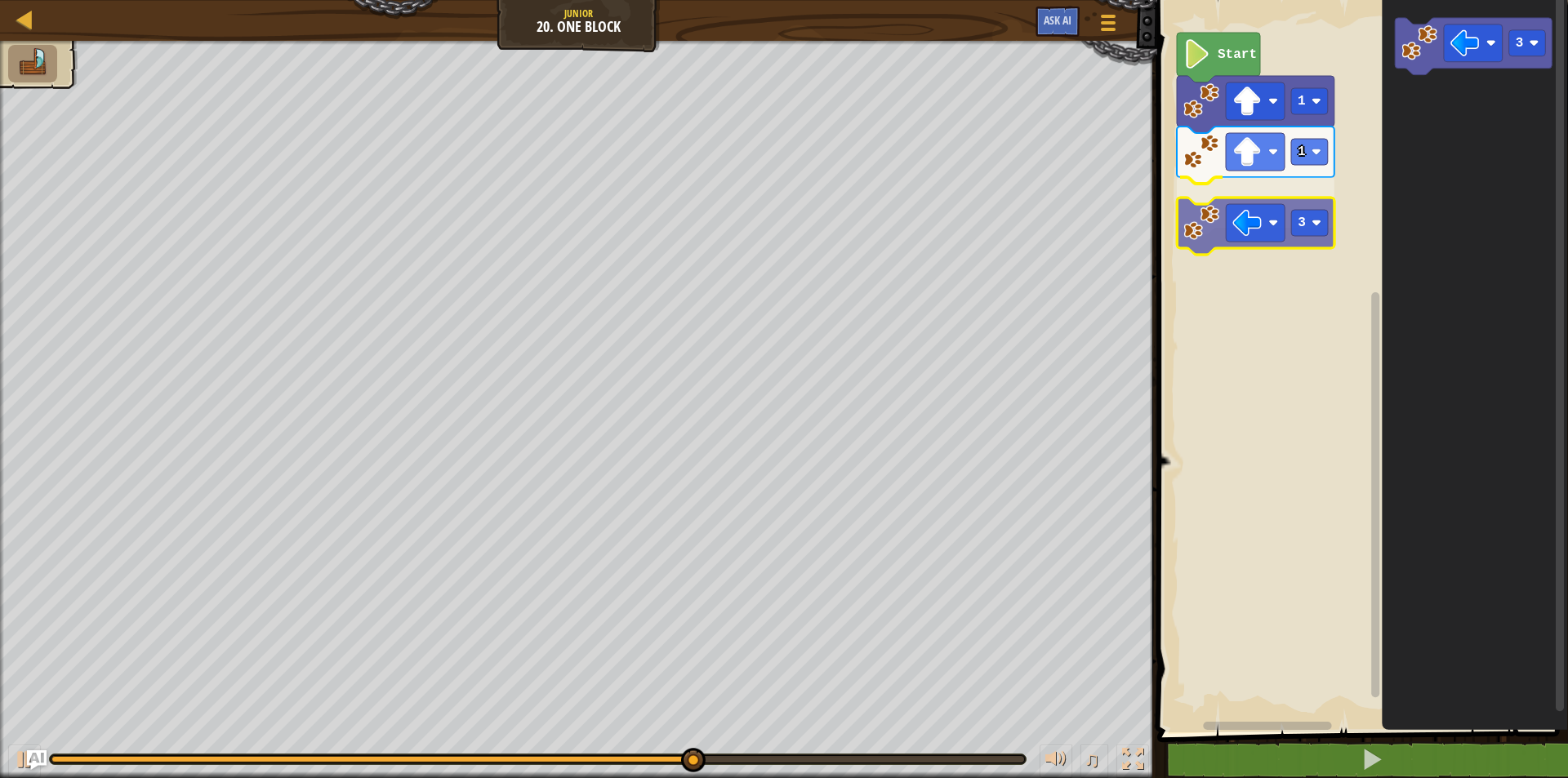
click at [1216, 213] on div "Start 1 1 3 3 3" at bounding box center [1361, 362] width 416 height 740
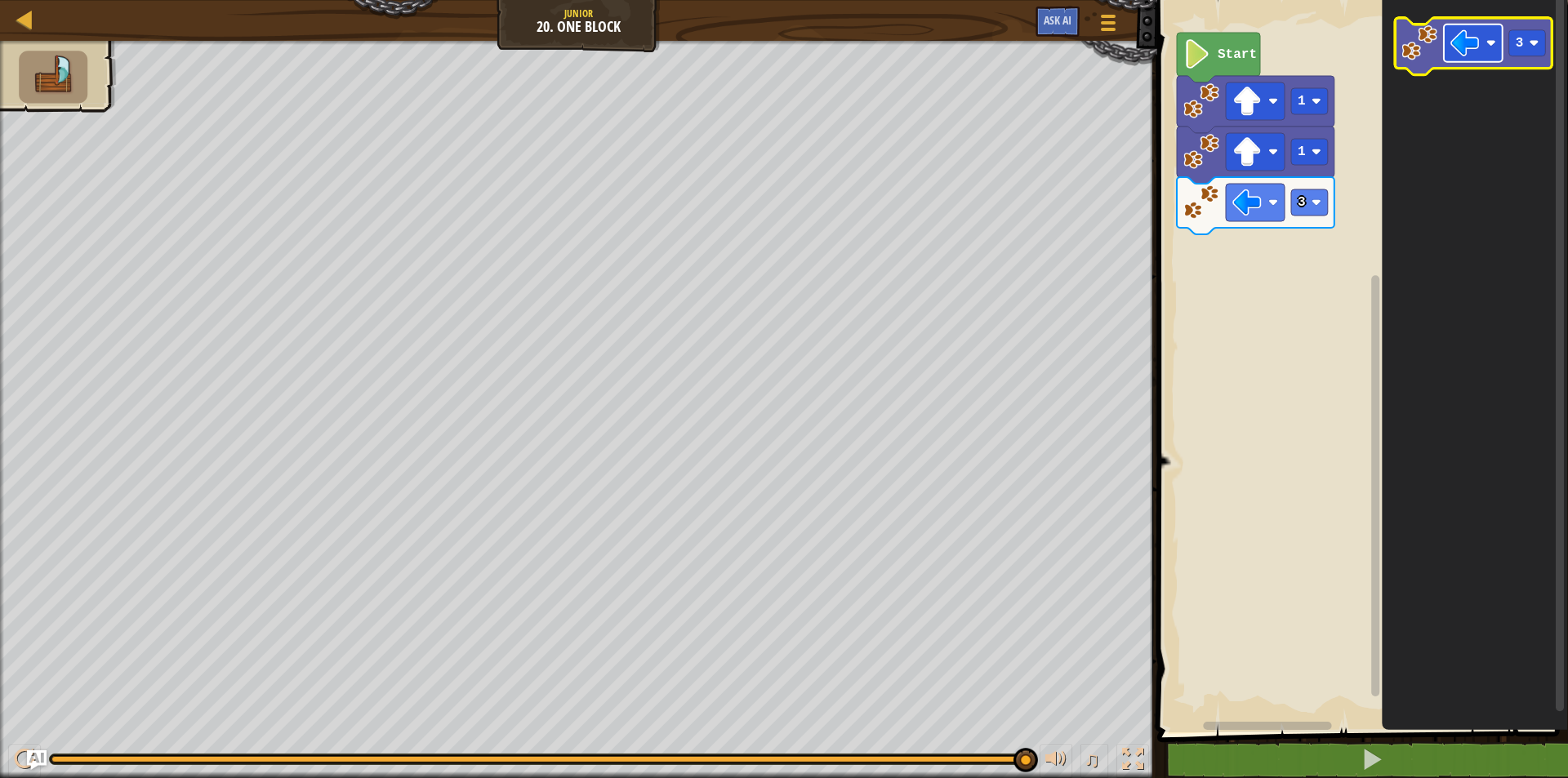
click at [1455, 48] on image "Blockly Workspace" at bounding box center [1465, 43] width 30 height 30
click at [1516, 36] on text "3" at bounding box center [1520, 43] width 8 height 14
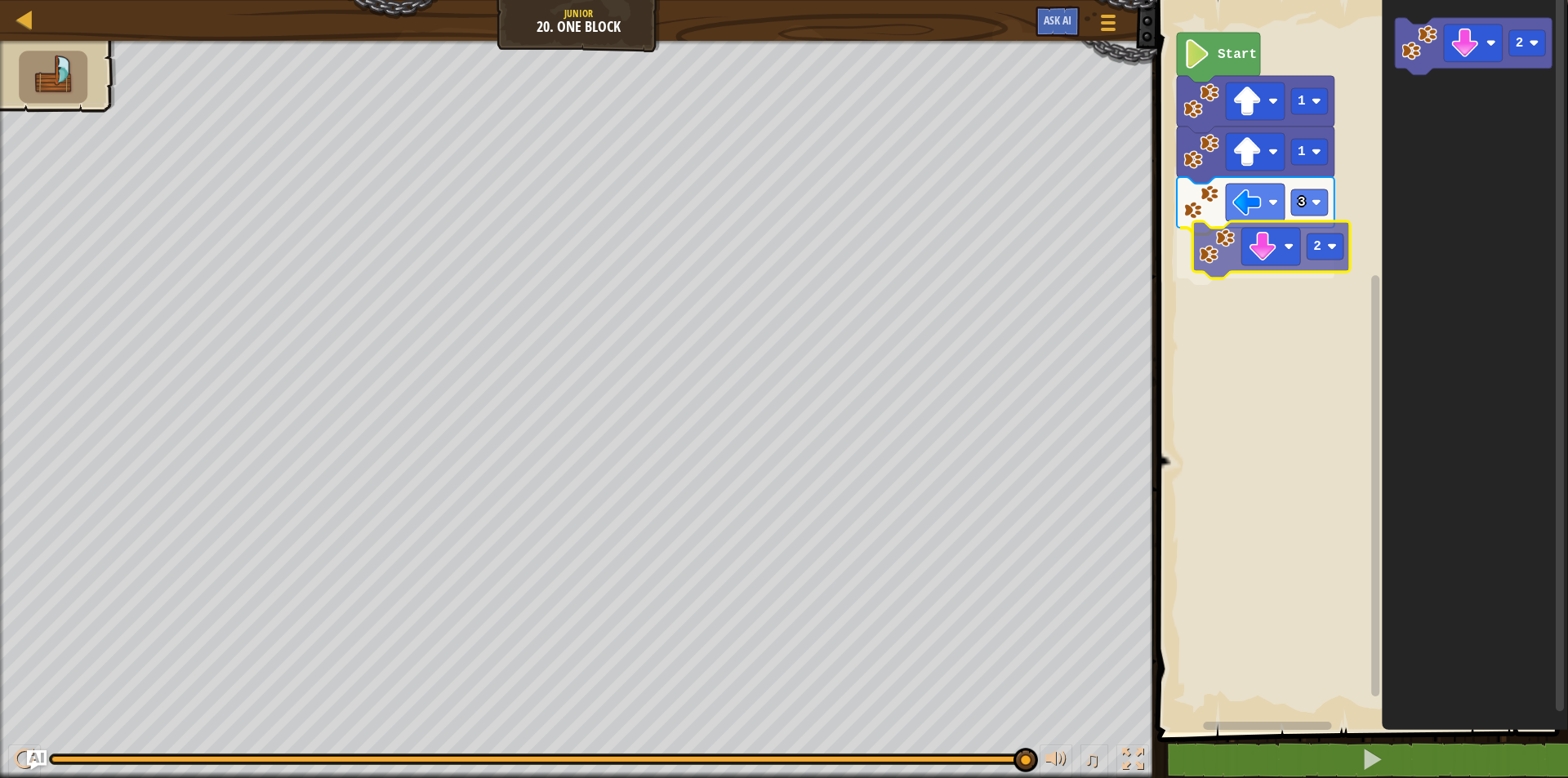
click at [1233, 227] on div "Start 1 1 3 2 2 2" at bounding box center [1361, 362] width 416 height 740
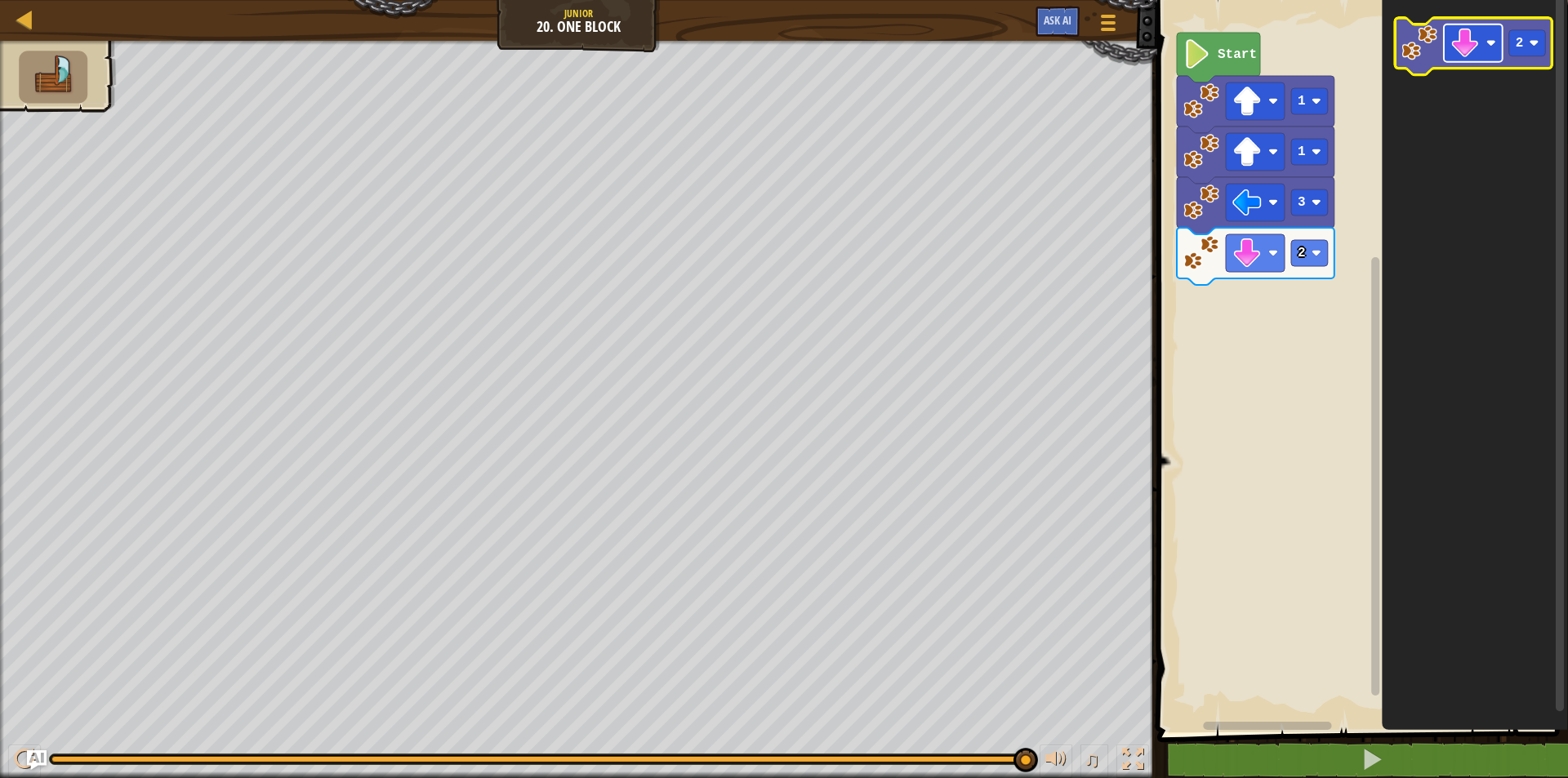
click at [1452, 34] on image "Blockly Workspace" at bounding box center [1465, 43] width 30 height 30
click at [1520, 47] on text "2" at bounding box center [1520, 43] width 8 height 14
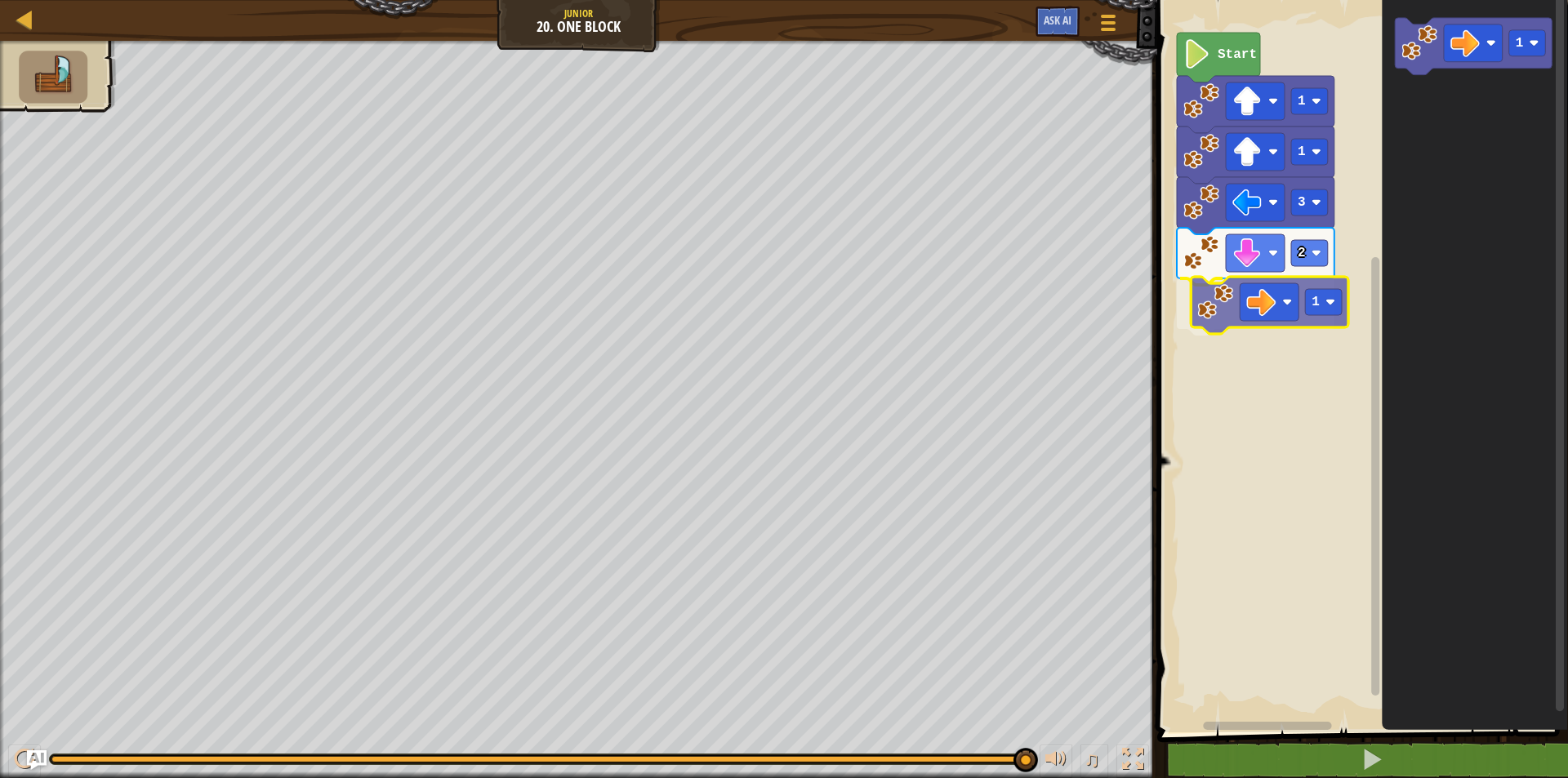
click at [1224, 282] on div "Start 1 1 3 2 1 1 1" at bounding box center [1361, 362] width 416 height 740
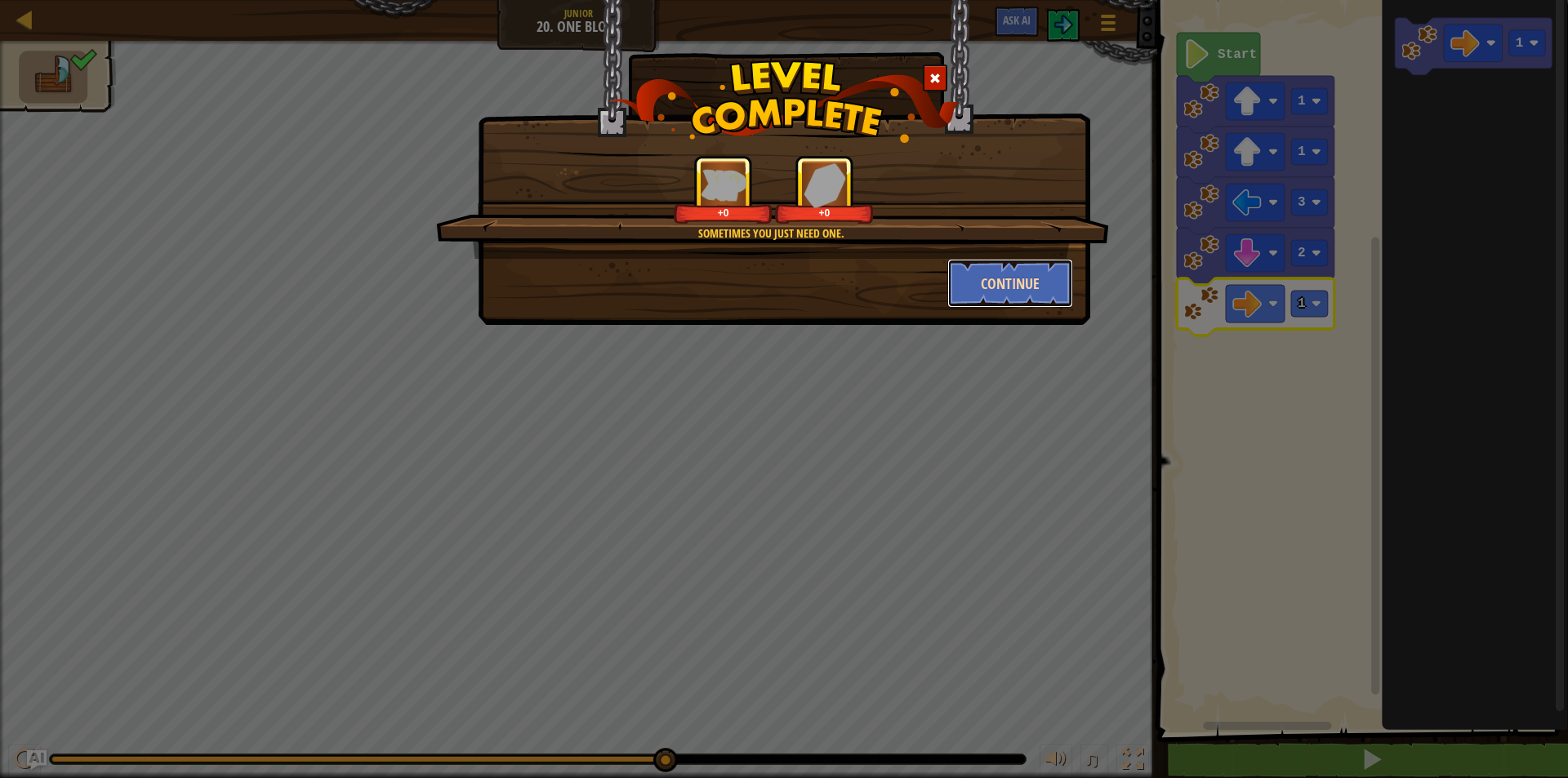
click at [1018, 272] on button "Continue" at bounding box center [1010, 283] width 126 height 49
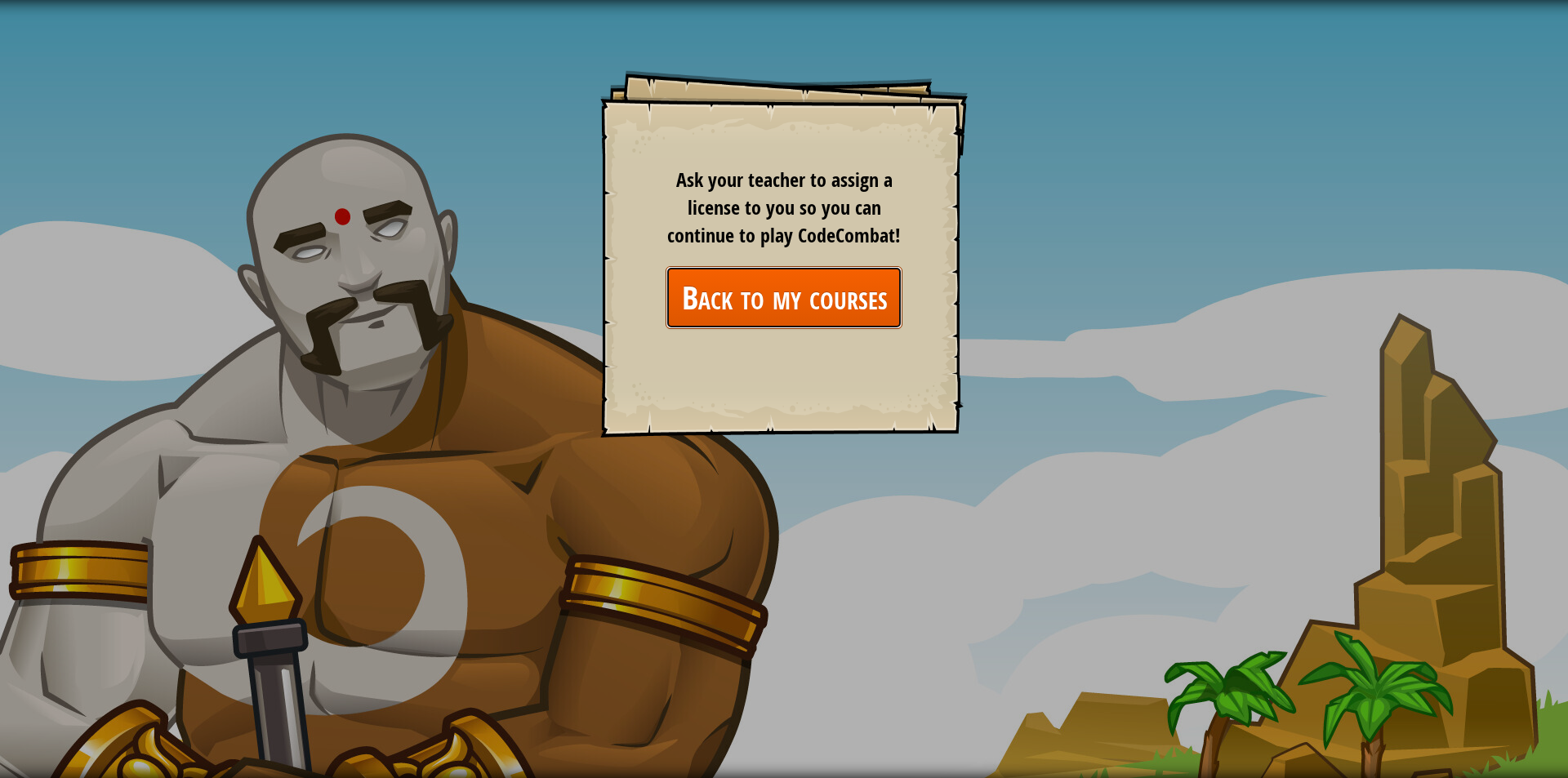
click at [798, 284] on link "Back to my courses" at bounding box center [784, 298] width 237 height 63
